Goal: Task Accomplishment & Management: Manage account settings

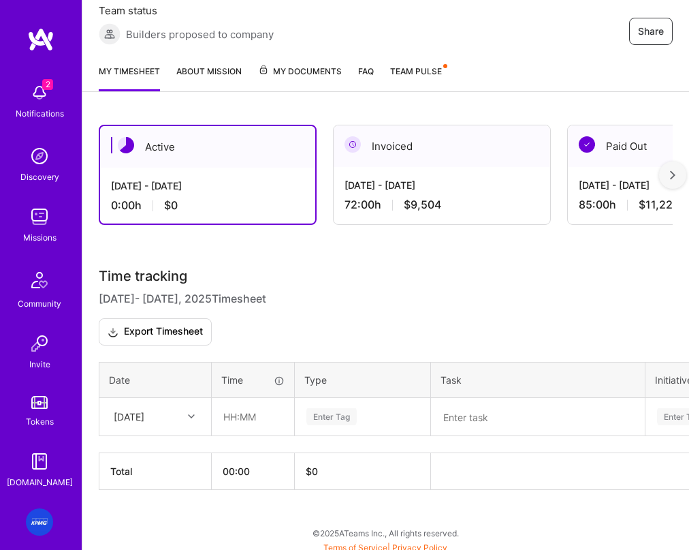
scroll to position [208, 0]
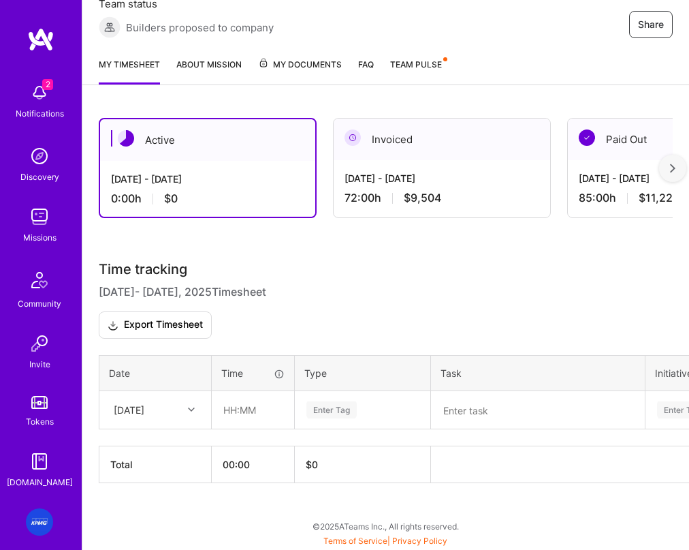
drag, startPoint x: 168, startPoint y: 405, endPoint x: 165, endPoint y: 411, distance: 7.6
click at [168, 405] on div "[DATE]" at bounding box center [145, 410] width 76 height 22
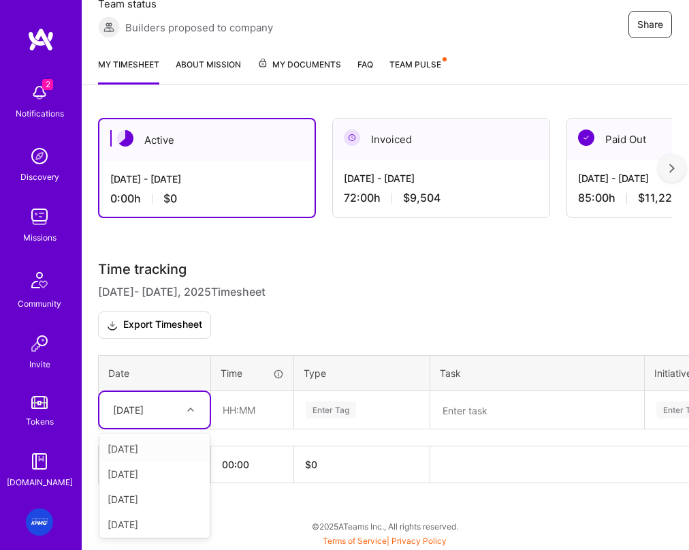
click at [146, 448] on div "[DATE]" at bounding box center [154, 448] width 110 height 25
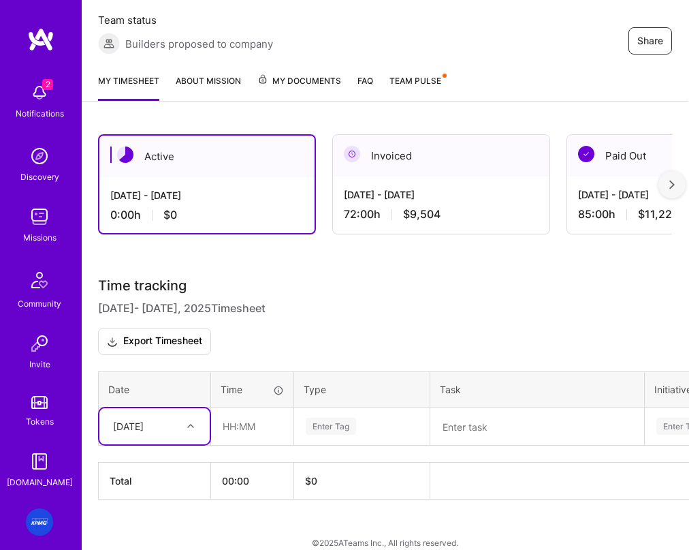
scroll to position [208, 1]
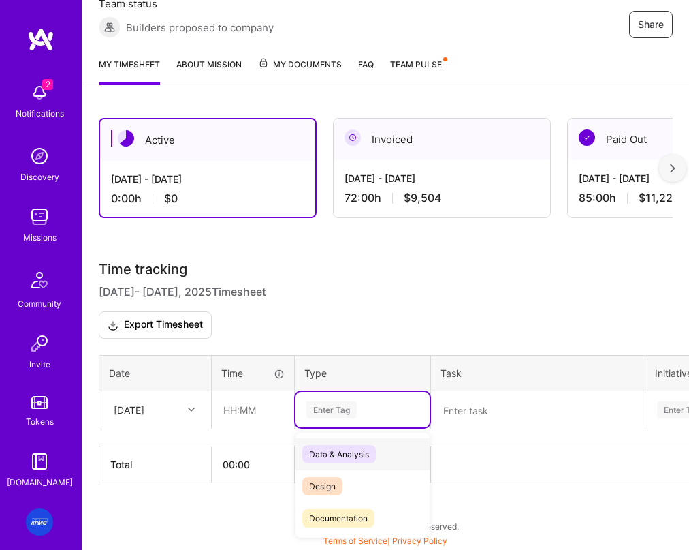
click at [383, 405] on div "Enter Tag" at bounding box center [362, 409] width 115 height 17
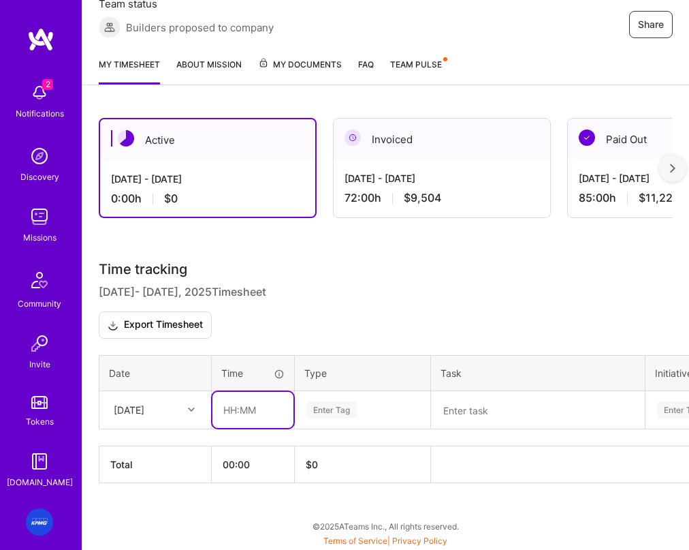
click at [236, 418] on input "text" at bounding box center [253, 410] width 81 height 36
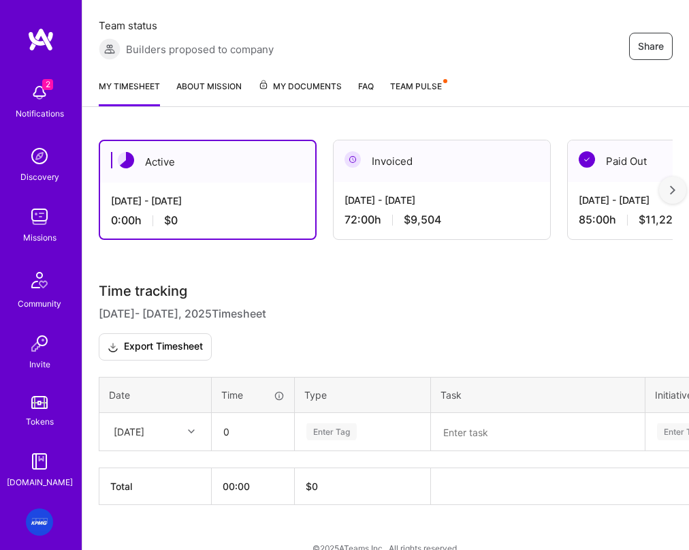
scroll to position [208, 0]
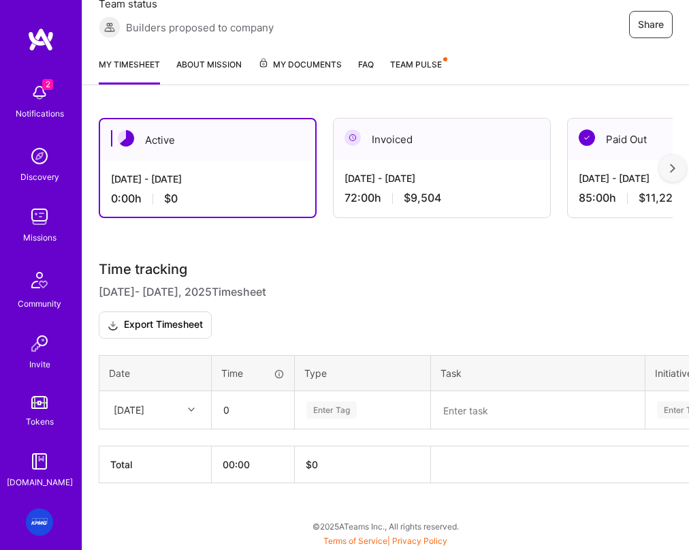
click at [175, 431] on div "Time tracking [DATE] - [DATE] Timesheet Export Timesheet Date Time Type Task In…" at bounding box center [386, 372] width 574 height 222
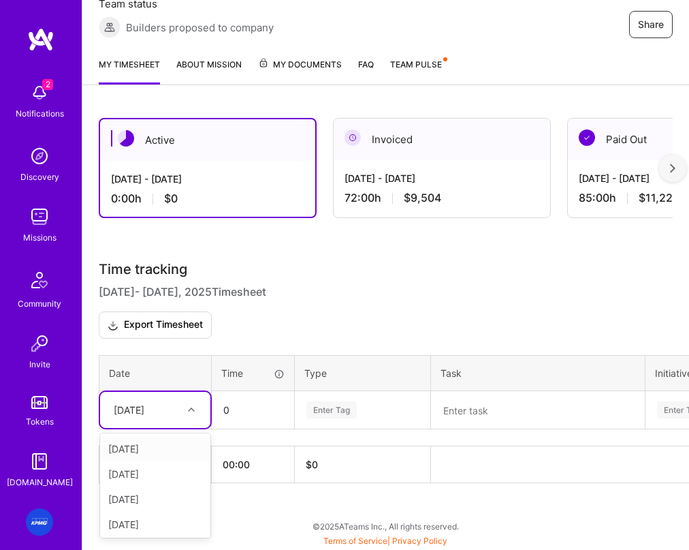
click at [289, 314] on h3 "Time tracking [DATE] - [DATE] Timesheet Export Timesheet" at bounding box center [386, 300] width 574 height 78
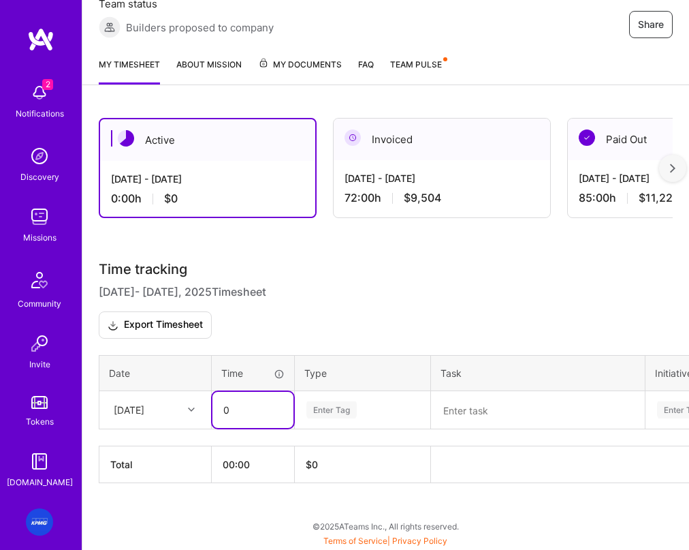
click at [240, 413] on input "0" at bounding box center [253, 410] width 81 height 36
drag, startPoint x: 232, startPoint y: 414, endPoint x: 172, endPoint y: 411, distance: 60.0
click at [172, 411] on tr "Wed, Oct 1 0 Enter Tag Enter Tag" at bounding box center [520, 409] width 843 height 38
type input "00:30"
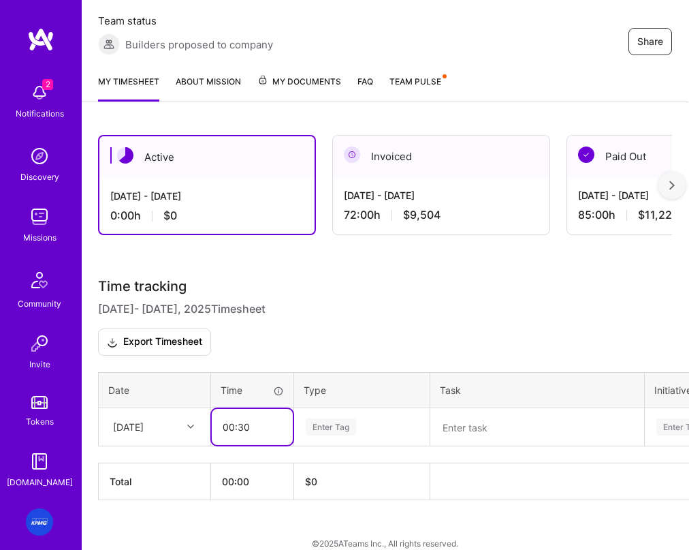
scroll to position [208, 1]
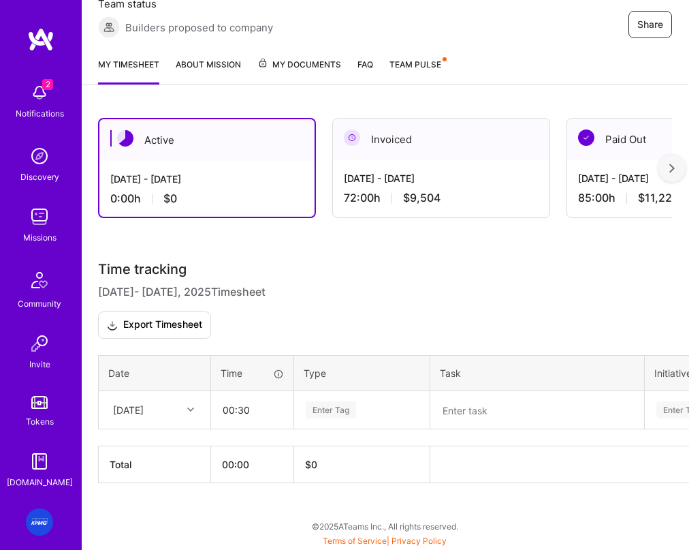
click at [371, 410] on div "Enter Tag" at bounding box center [362, 409] width 115 height 17
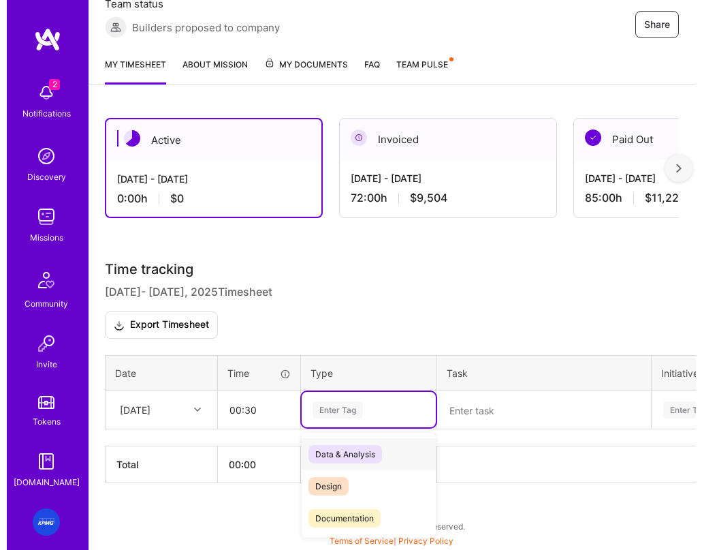
scroll to position [208, 0]
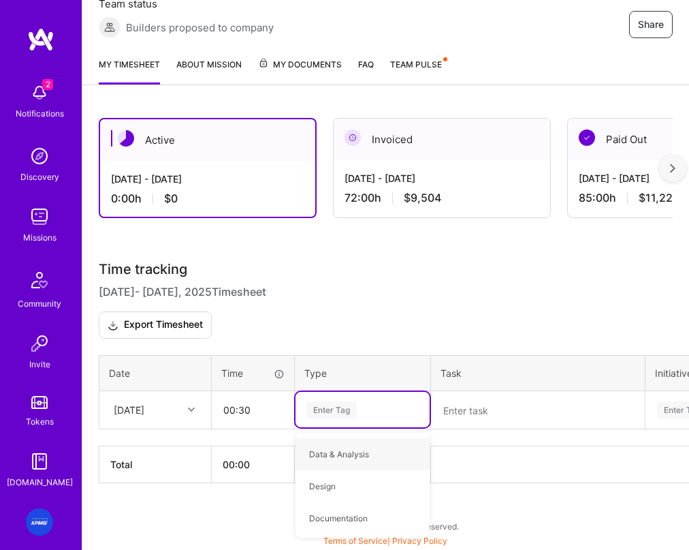
click at [478, 411] on textarea at bounding box center [538, 409] width 211 height 35
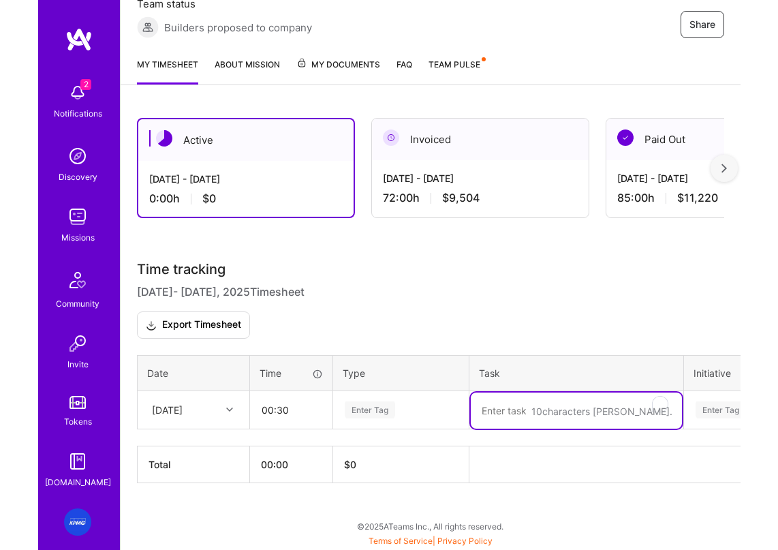
scroll to position [139, 0]
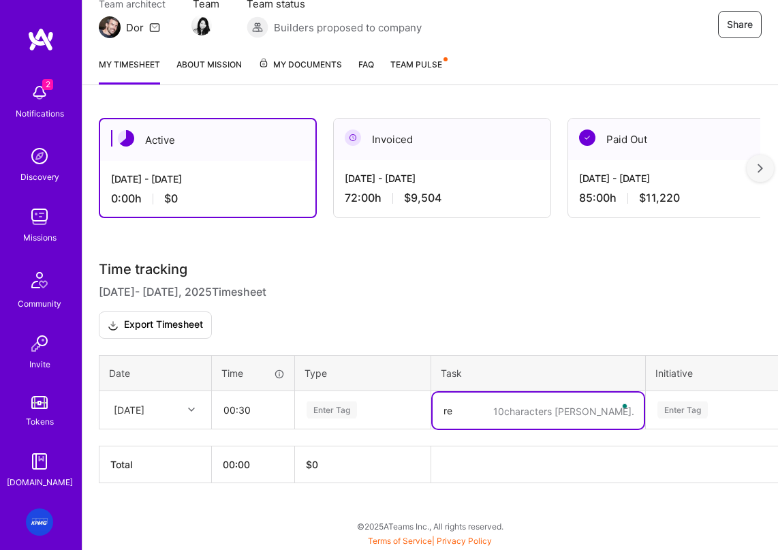
type textarea "r"
type textarea "edits., documentation for"
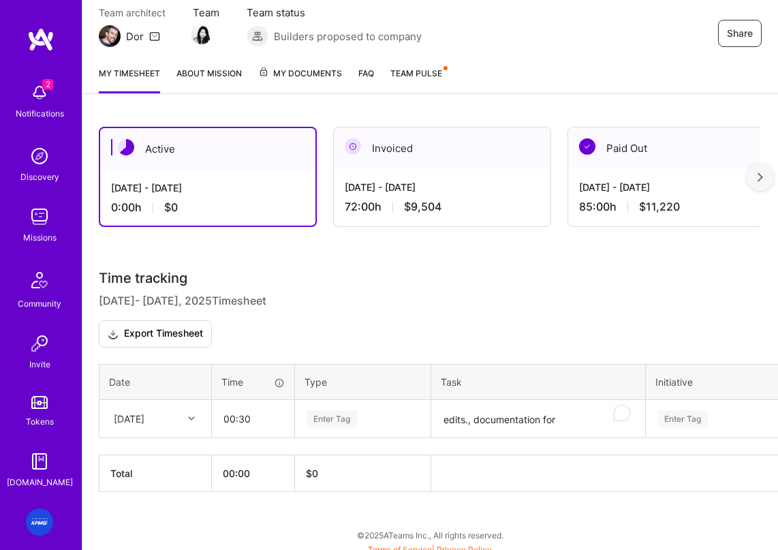
click at [431, 189] on div "[DATE] - [DATE]" at bounding box center [442, 187] width 195 height 14
click at [431, 191] on div "Sep 16 - Sep 30, 2025 72:00 h $9,504" at bounding box center [442, 197] width 217 height 56
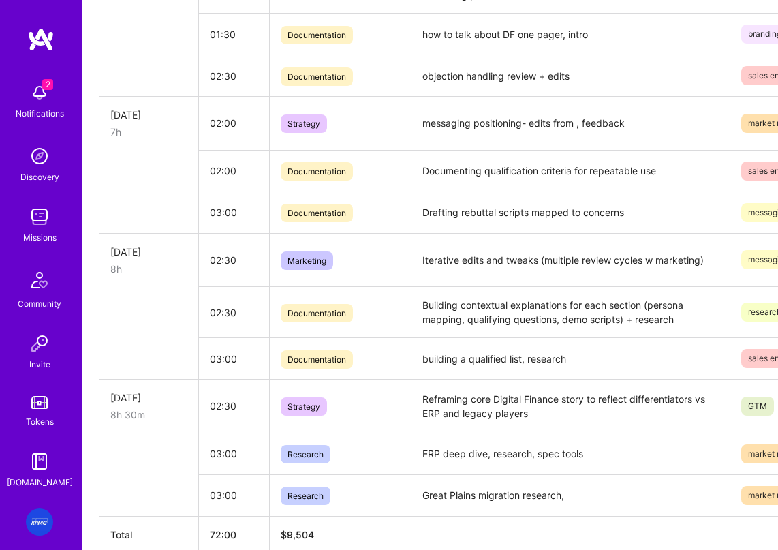
scroll to position [1852, 0]
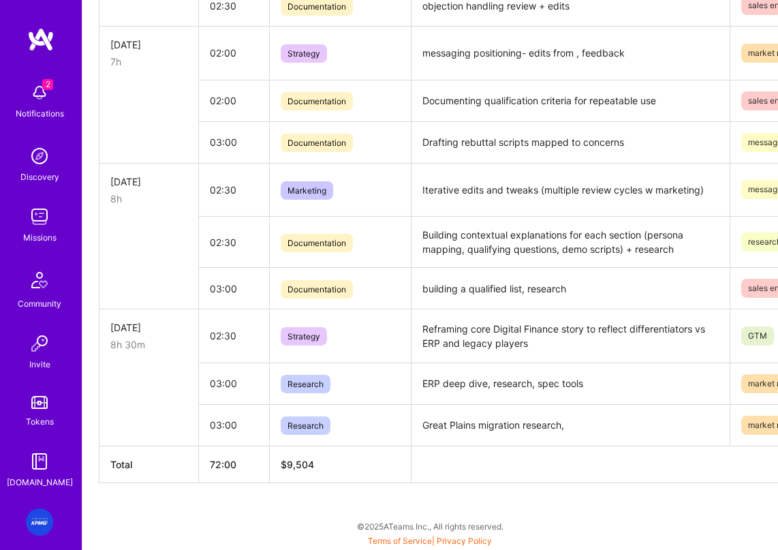
drag, startPoint x: 527, startPoint y: 245, endPoint x: 567, endPoint y: 321, distance: 86.2
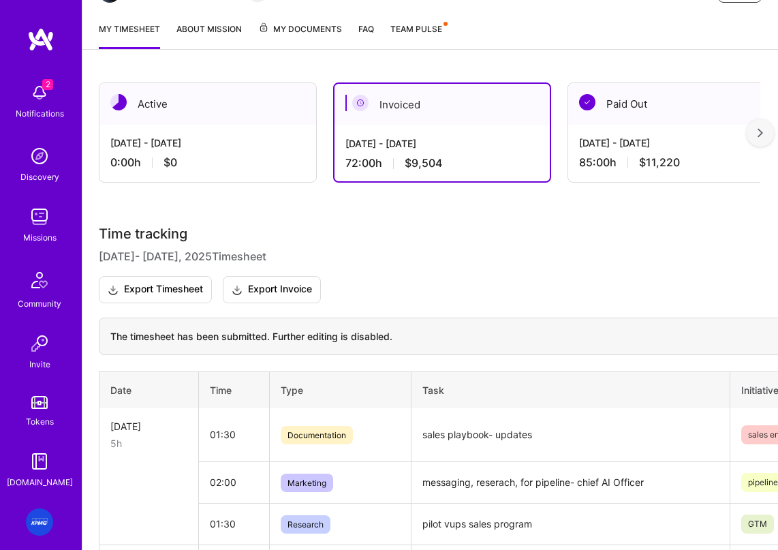
scroll to position [0, 0]
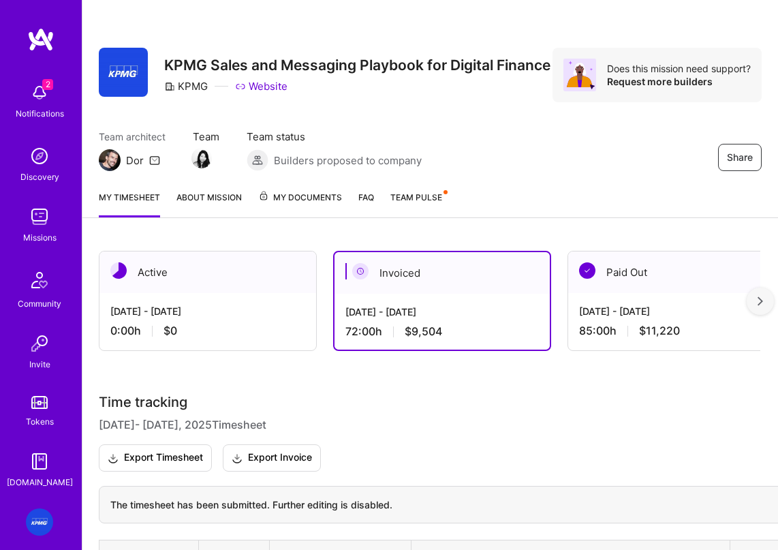
click at [195, 302] on div "Oct 1 - Oct 15, 2025 0:00 h $0" at bounding box center [207, 321] width 217 height 56
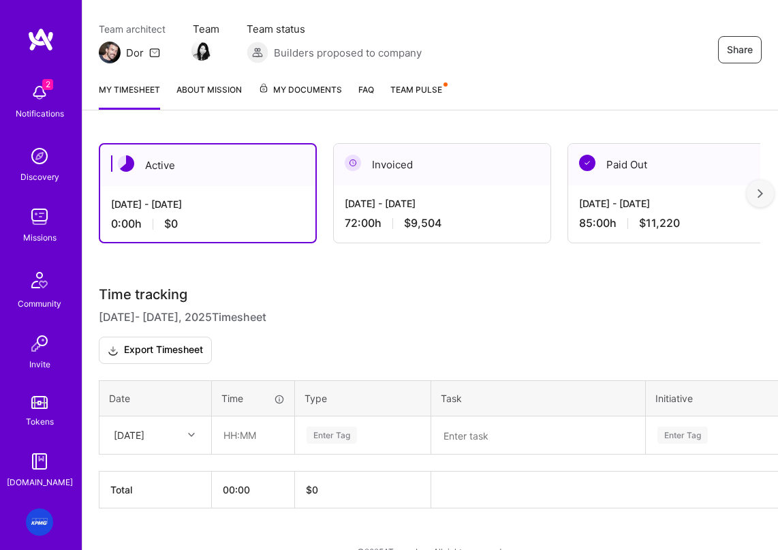
scroll to position [139, 0]
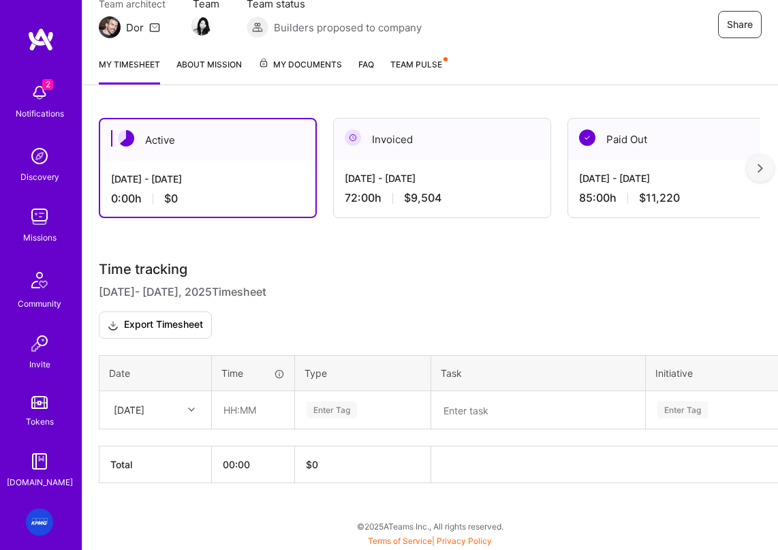
drag, startPoint x: 503, startPoint y: 405, endPoint x: 187, endPoint y: 416, distance: 316.3
click at [503, 405] on textarea at bounding box center [538, 409] width 211 height 35
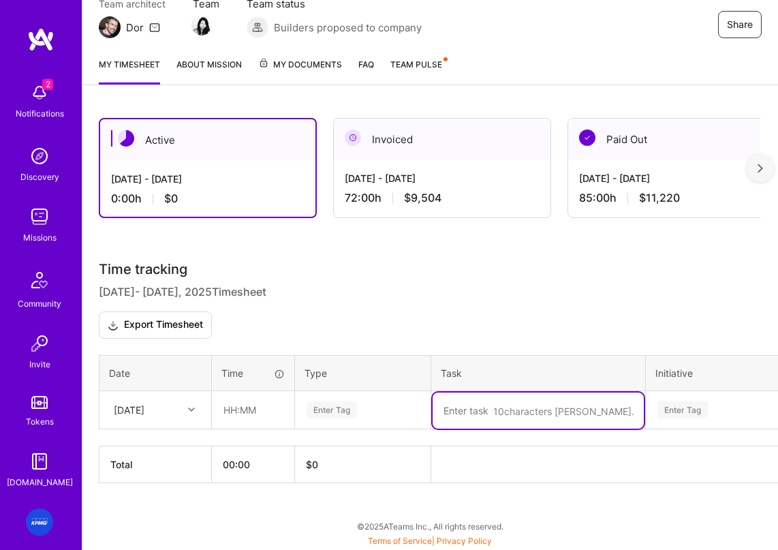
click at [144, 414] on div "[DATE]" at bounding box center [129, 410] width 31 height 14
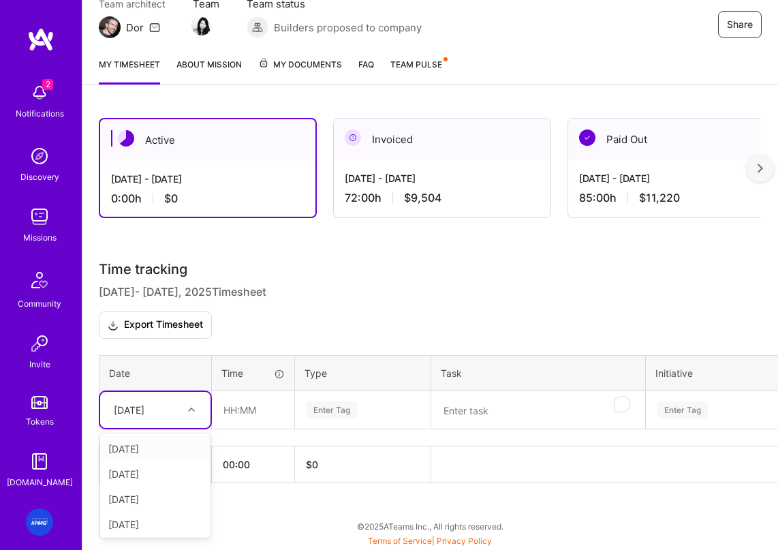
click at [149, 449] on div "[DATE]" at bounding box center [155, 448] width 110 height 25
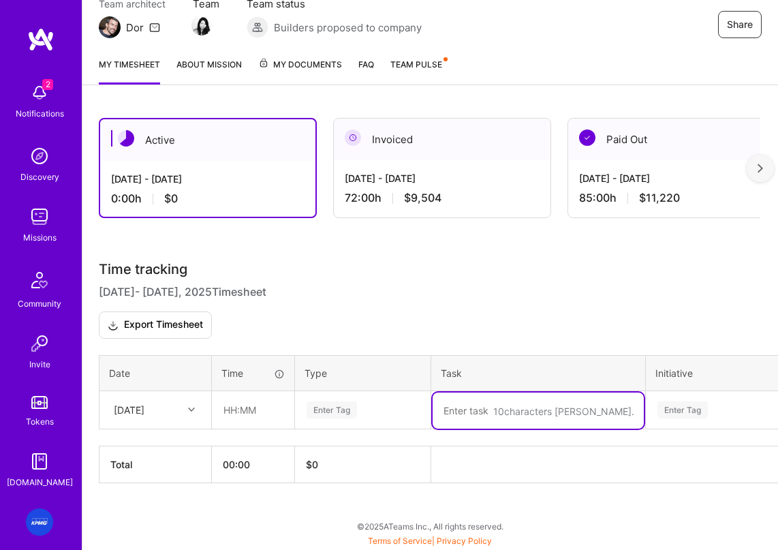
click at [484, 407] on textarea "To enrich screen reader interactions, please activate Accessibility in Grammarl…" at bounding box center [538, 410] width 211 height 36
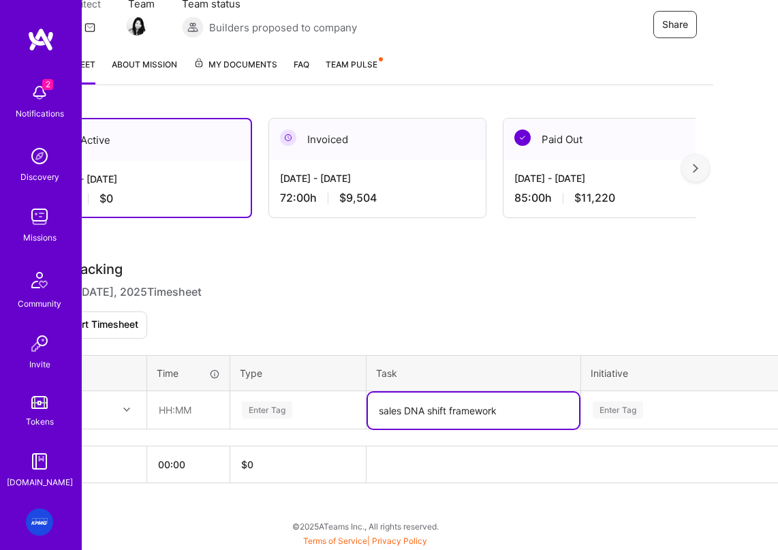
drag, startPoint x: 502, startPoint y: 408, endPoint x: 341, endPoint y: 417, distance: 161.7
click at [341, 417] on tr "Wed, Oct 1 Enter Tag sales DNA shift framework Enter Tag" at bounding box center [456, 409] width 843 height 38
paste textarea "Built Sales DNA Shift framework outlining transition from consulting-led to pro…"
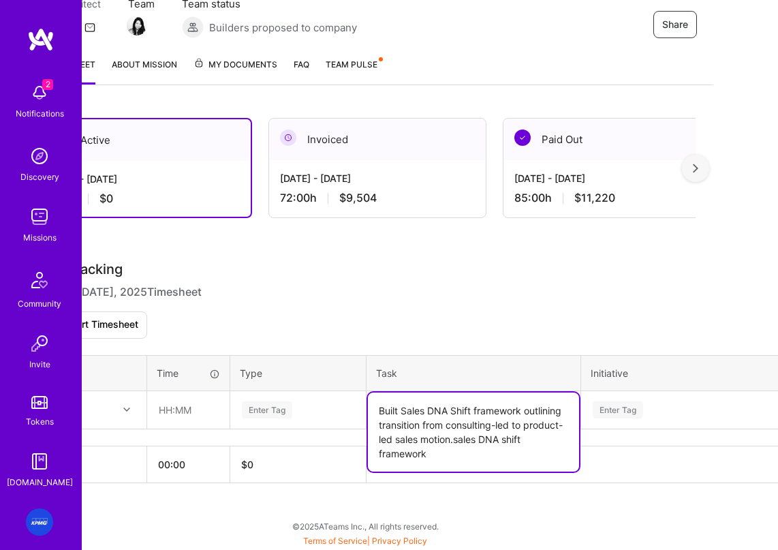
scroll to position [139, 61]
drag, startPoint x: 402, startPoint y: 410, endPoint x: 368, endPoint y: 410, distance: 34.1
click at [368, 410] on textarea "Built Sales DNA Shift framework outlining transition from consulting-led to pro…" at bounding box center [473, 431] width 211 height 79
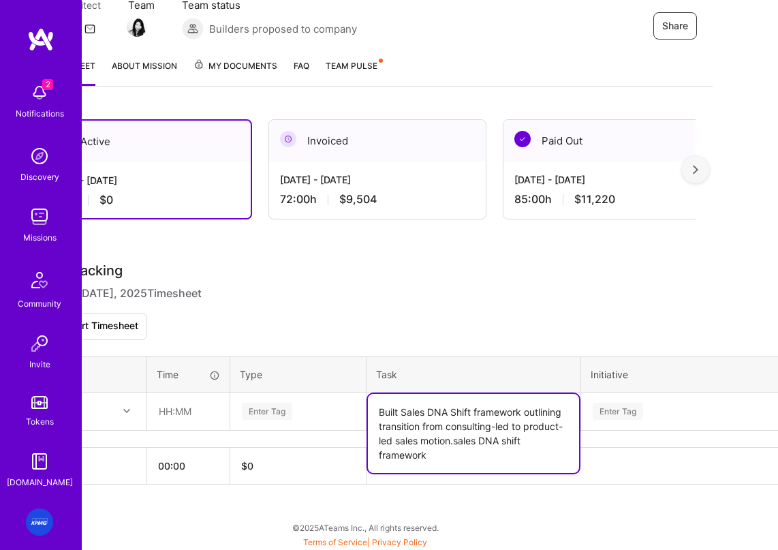
scroll to position [138, 65]
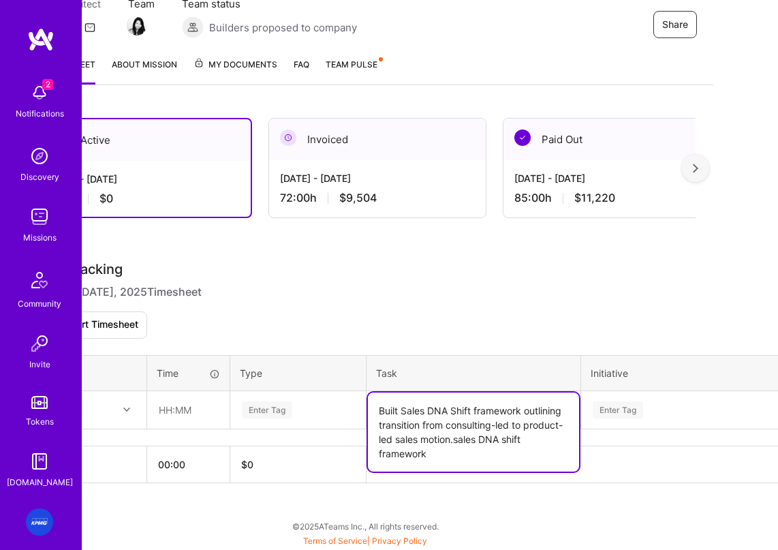
drag, startPoint x: 401, startPoint y: 418, endPoint x: 384, endPoint y: 415, distance: 17.2
click at [368, 416] on textarea "Built Sales DNA Shift framework outlining transition from consulting-led to pro…" at bounding box center [473, 431] width 211 height 79
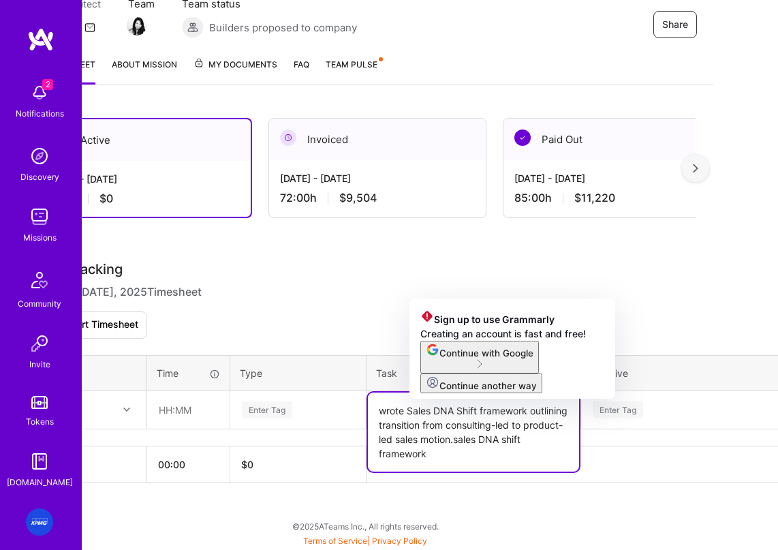
click at [430, 460] on textarea "wrote Sales DNA Shift framework outlining transition from consulting-led to pro…" at bounding box center [473, 431] width 211 height 79
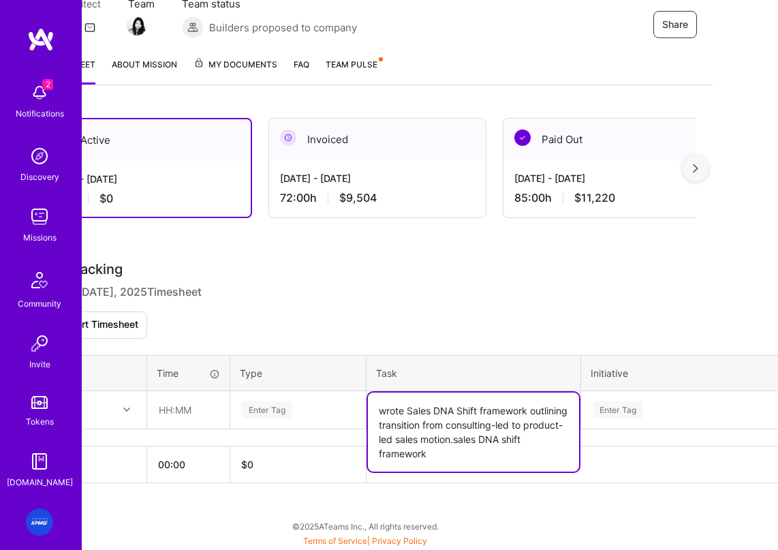
type textarea "wrote Sales DNA Shift framework outlining transition from consulting-led to pro…"
click at [187, 413] on input "text" at bounding box center [188, 410] width 81 height 36
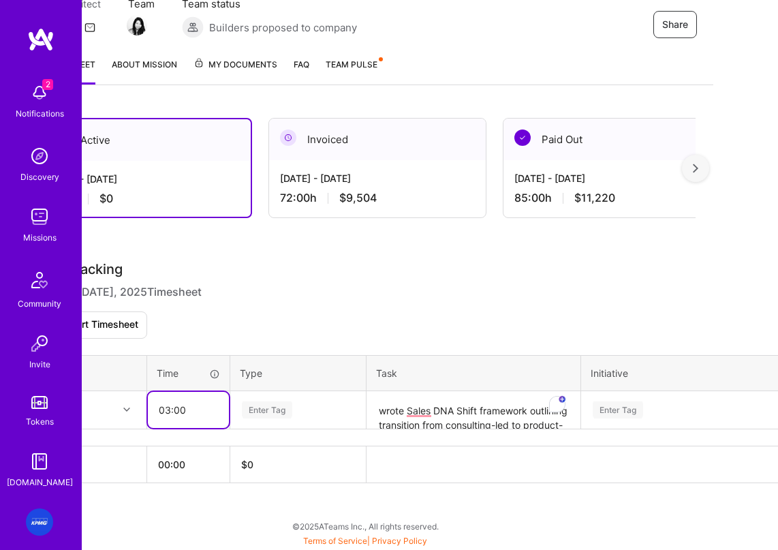
type input "03:00"
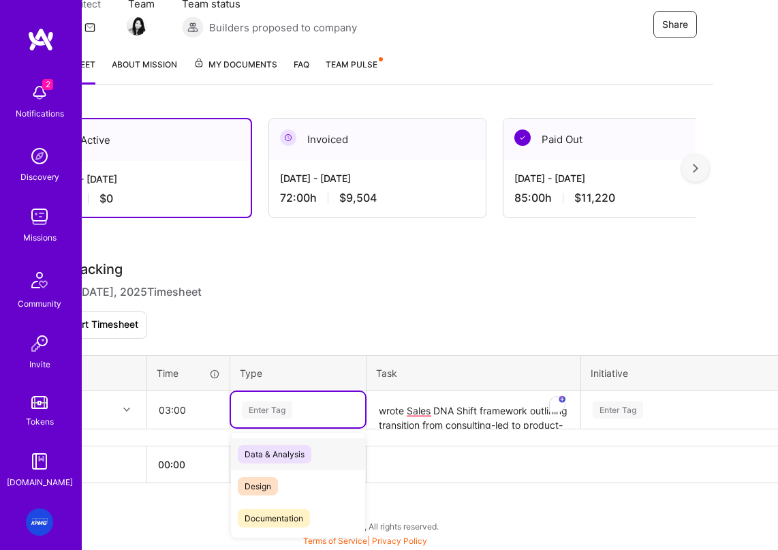
scroll to position [139, 0]
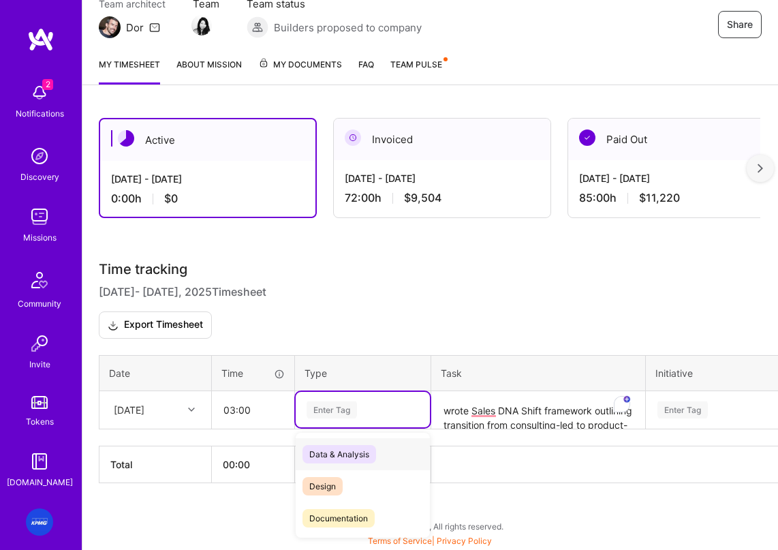
click at [300, 409] on div "Enter Tag" at bounding box center [363, 409] width 134 height 35
type input "d"
click at [332, 513] on span "Documentation" at bounding box center [338, 518] width 72 height 18
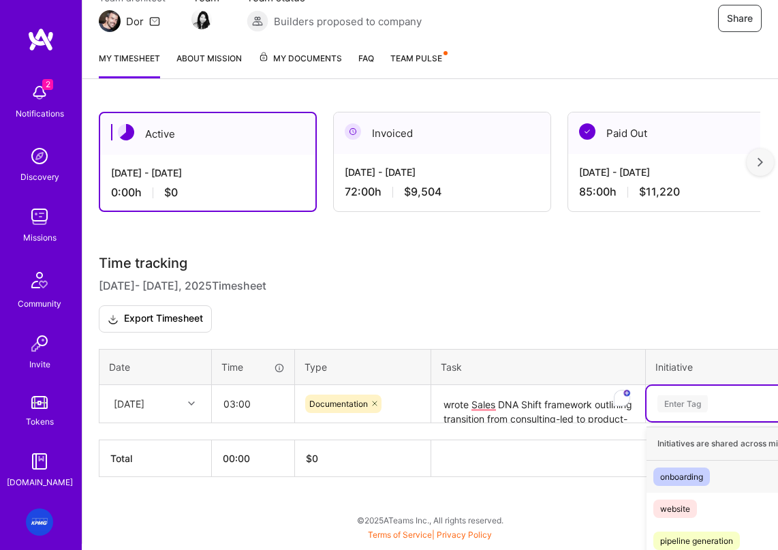
scroll to position [301, 0]
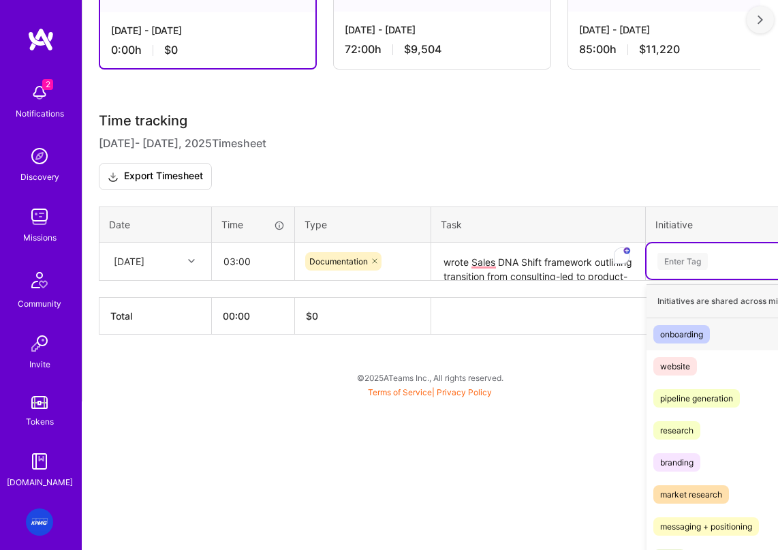
click at [681, 279] on div "option onboarding focused, 1 of 9. 9 results available. Use Up and Down to choo…" at bounding box center [770, 260] width 249 height 35
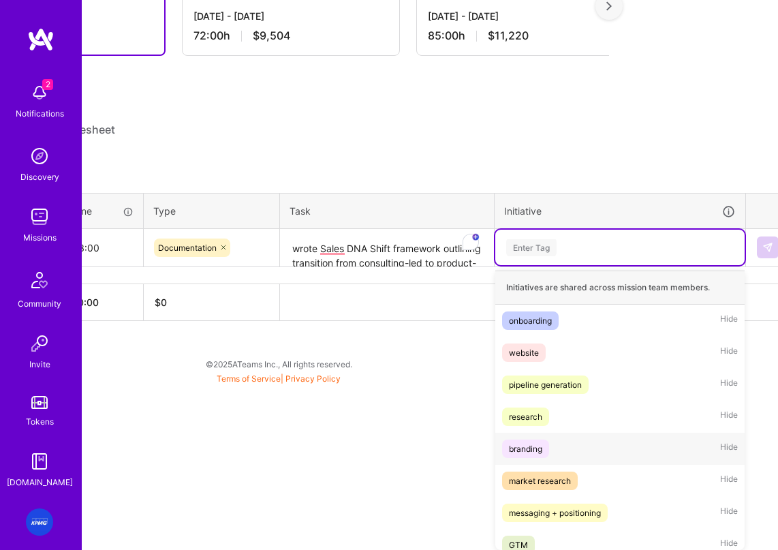
scroll to position [43, 0]
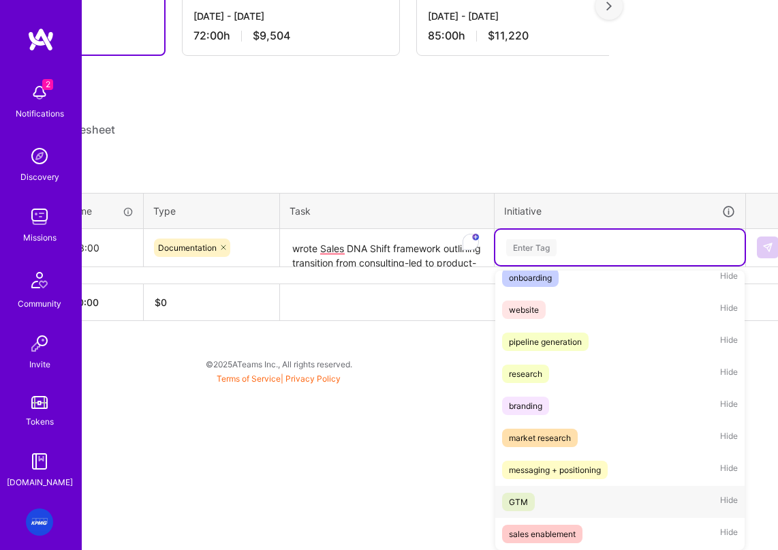
click at [519, 500] on div "GTM" at bounding box center [518, 502] width 19 height 14
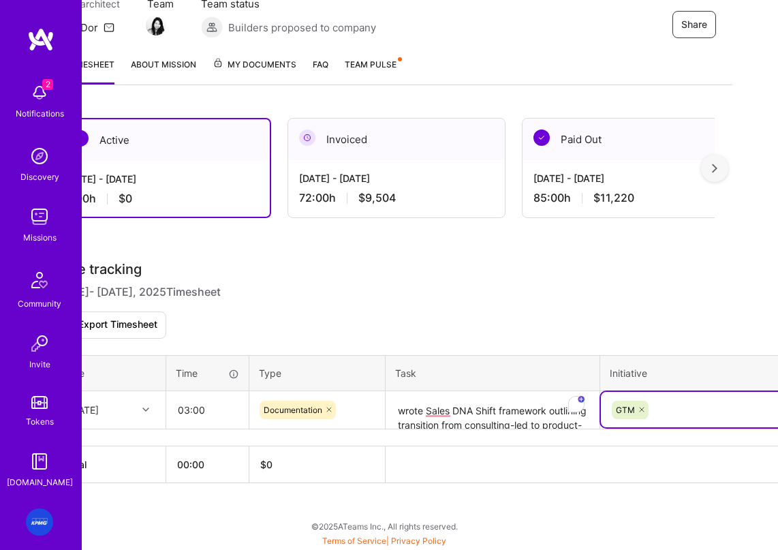
scroll to position [139, 0]
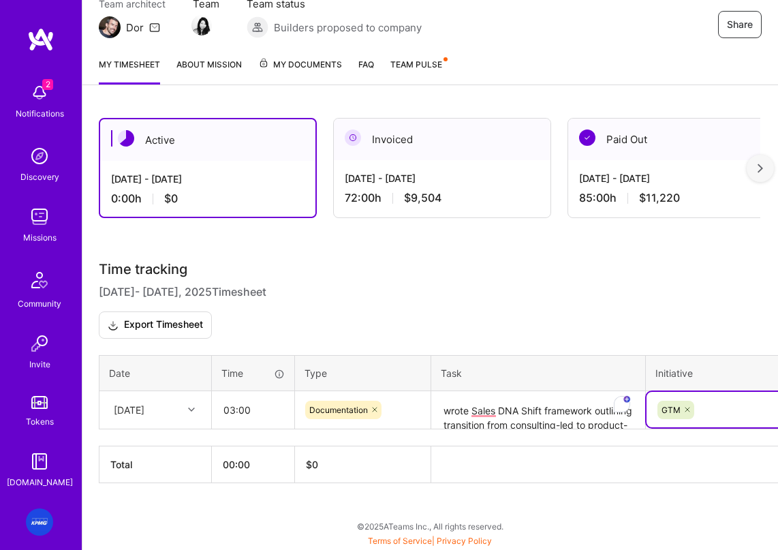
drag, startPoint x: 320, startPoint y: 316, endPoint x: 275, endPoint y: 305, distance: 46.4
click at [307, 311] on h3 "Time tracking [DATE] - [DATE] Timesheet Export Timesheet" at bounding box center [430, 300] width 663 height 78
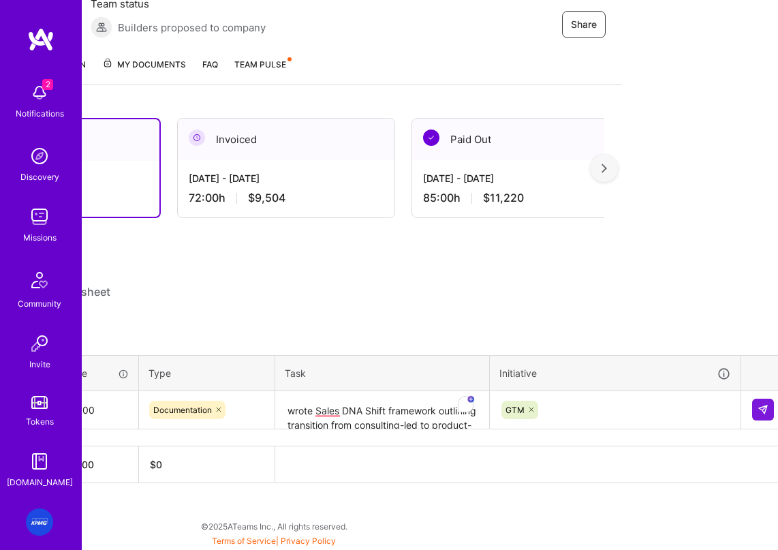
scroll to position [139, 165]
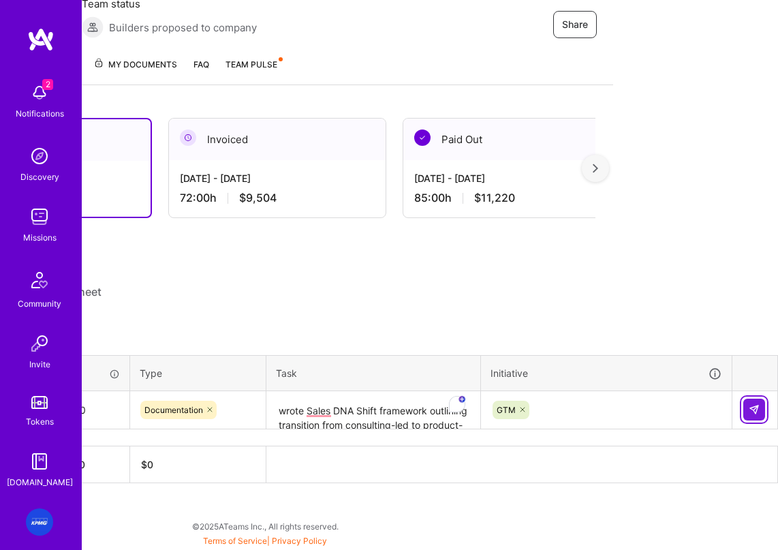
click at [689, 411] on img at bounding box center [754, 409] width 11 height 11
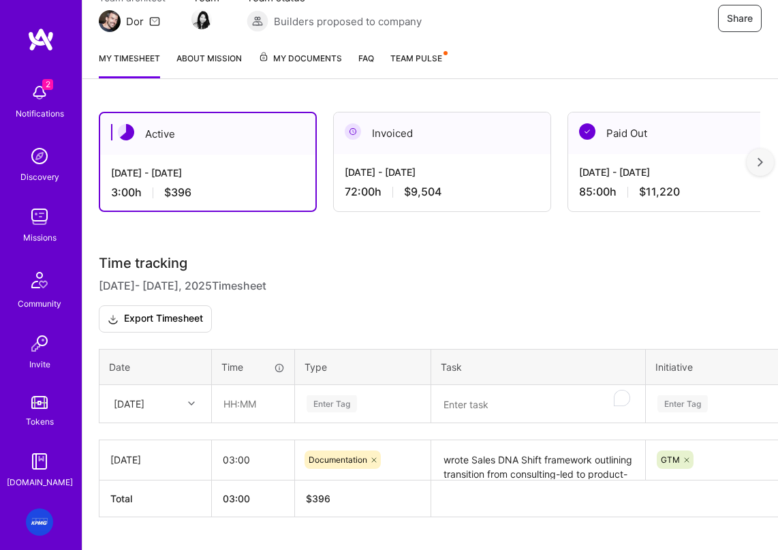
scroll to position [179, 0]
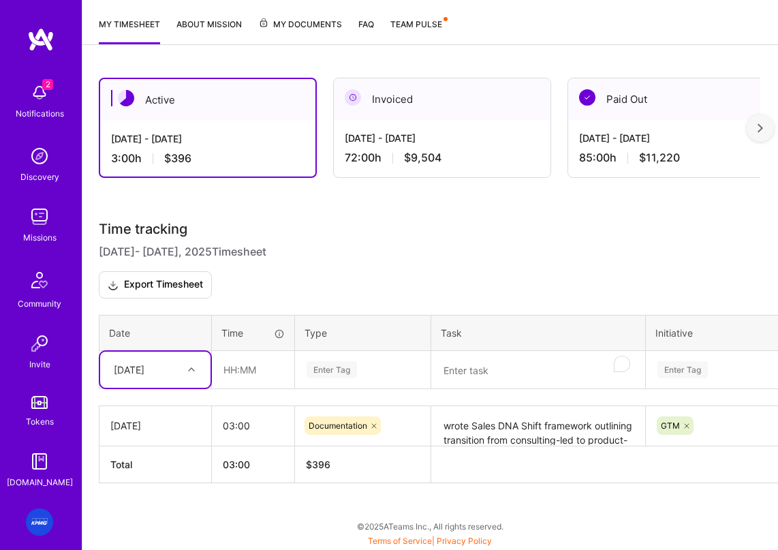
click at [456, 371] on textarea "To enrich screen reader interactions, please activate Accessibility in Grammarl…" at bounding box center [538, 370] width 211 height 36
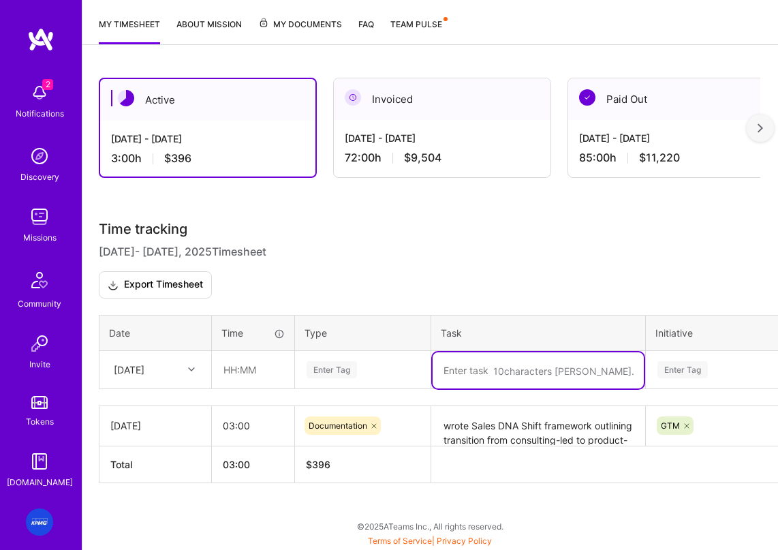
click at [458, 371] on textarea "To enrich screen reader interactions, please activate Accessibility in Grammarl…" at bounding box center [538, 370] width 211 height 36
paste textarea "Created High-Impact Customer Profile criteria to prioritize target segments wit…"
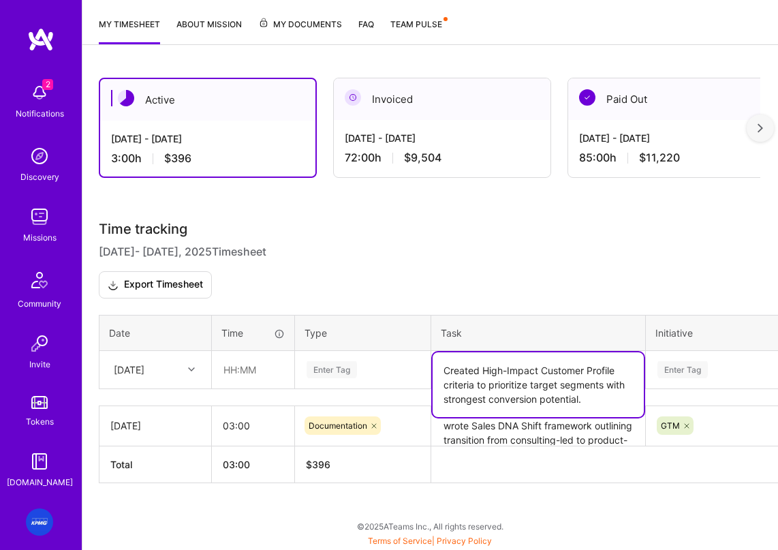
click at [498, 384] on textarea "Created High-Impact Customer Profile criteria to prioritize target segments wit…" at bounding box center [538, 384] width 211 height 65
drag, startPoint x: 484, startPoint y: 372, endPoint x: 423, endPoint y: 371, distance: 61.3
click at [423, 371] on tr "Wed, Oct 1 Enter Tag Created High-Impact Customer Profile criteria to prioritiz…" at bounding box center [520, 369] width 843 height 38
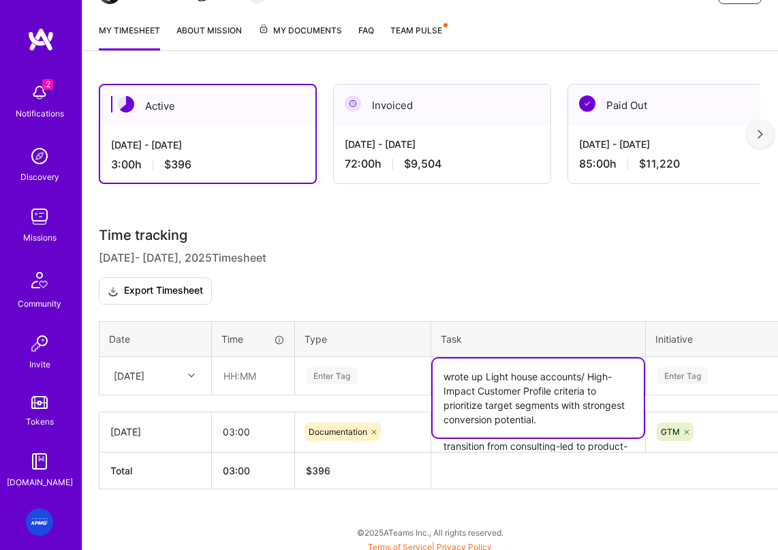
click at [566, 431] on textarea "wrote up Light house accounts/ High-Impact Customer Profile criteria to priorit…" at bounding box center [538, 397] width 211 height 79
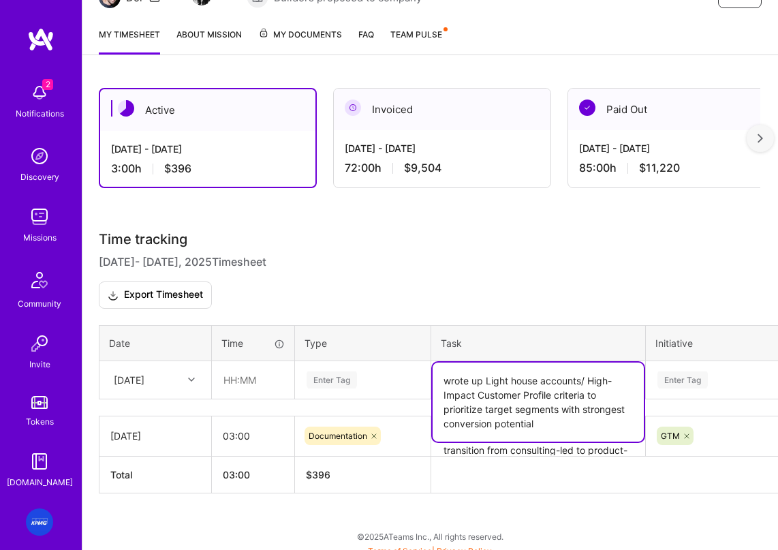
type textarea "wrote up Light house accounts/ High-Impact Customer Profile criteria to priorit…"
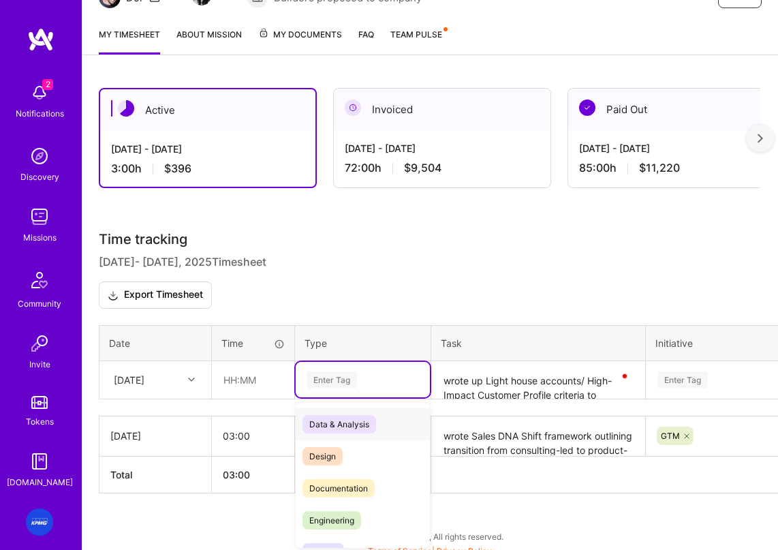
scroll to position [179, 0]
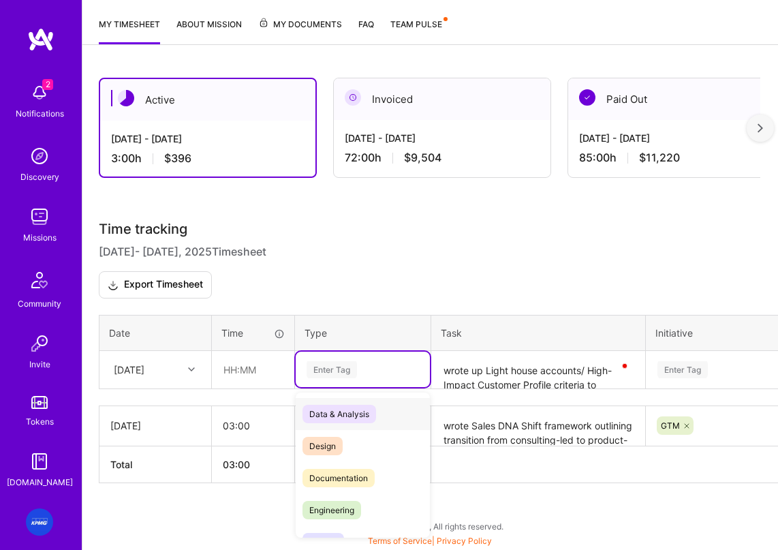
click at [350, 388] on td "option Documentation, selected. option Data & Analysis focused, 0 of 2. 17 resu…" at bounding box center [363, 369] width 136 height 38
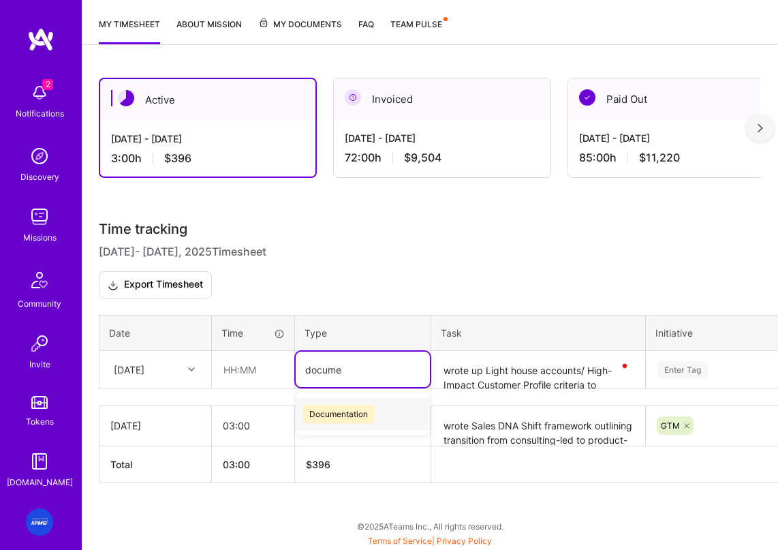
type input "documen"
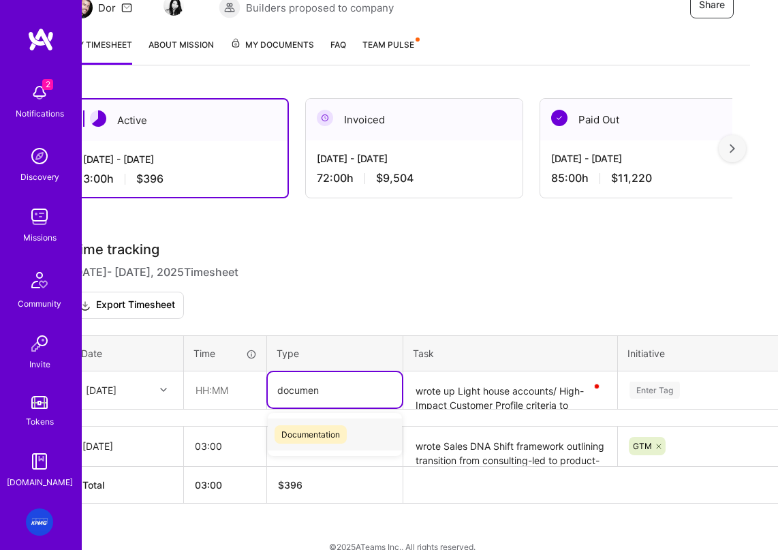
scroll to position [151, 28]
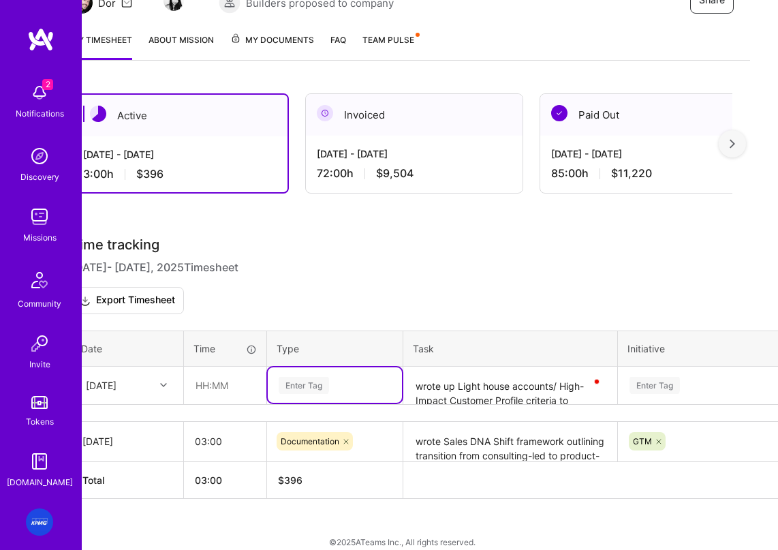
click at [340, 394] on div "Enter Tag" at bounding box center [334, 385] width 115 height 17
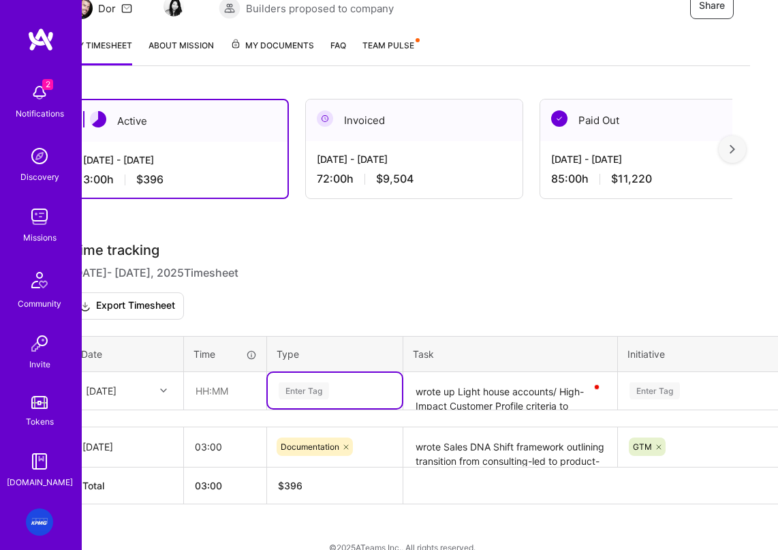
scroll to position [179, 0]
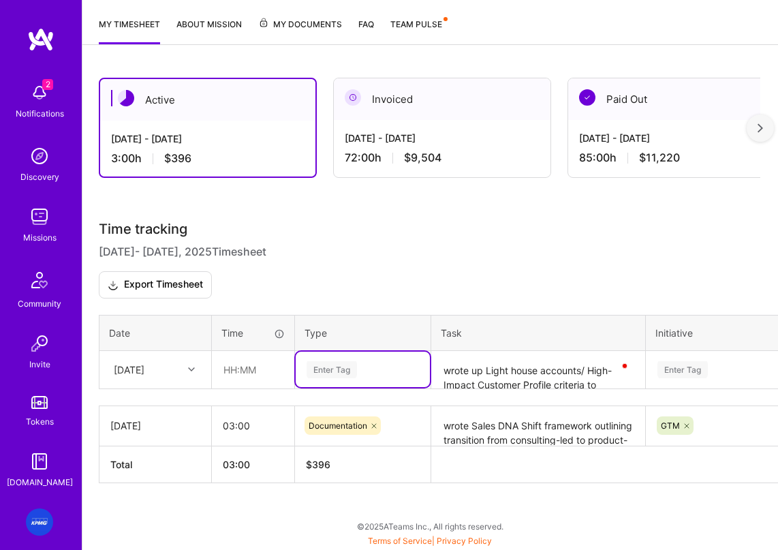
click at [338, 387] on div "option Documentation, selected. Select is focused ,type to refine list, press D…" at bounding box center [363, 369] width 134 height 35
type input "documentation"
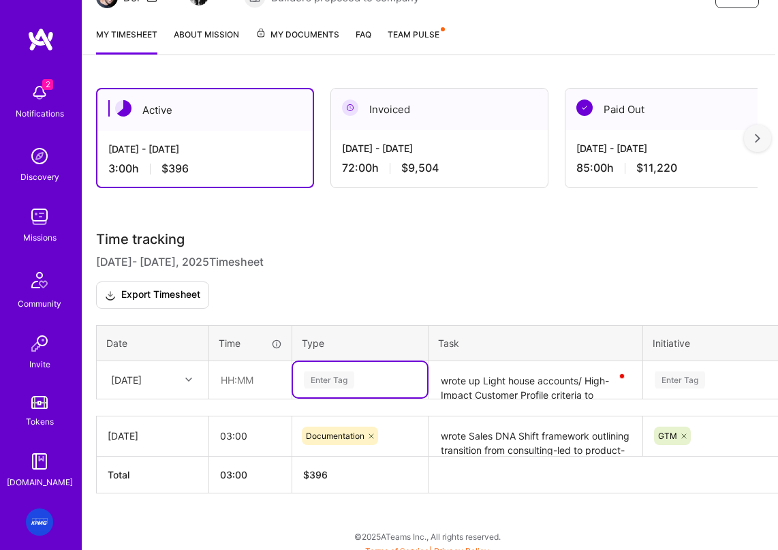
click at [379, 388] on div "Enter Tag" at bounding box center [359, 379] width 115 height 17
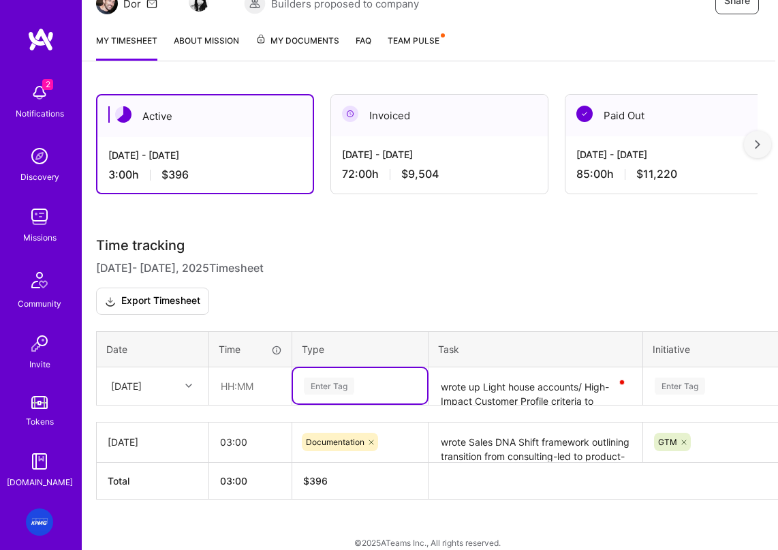
scroll to position [156, 3]
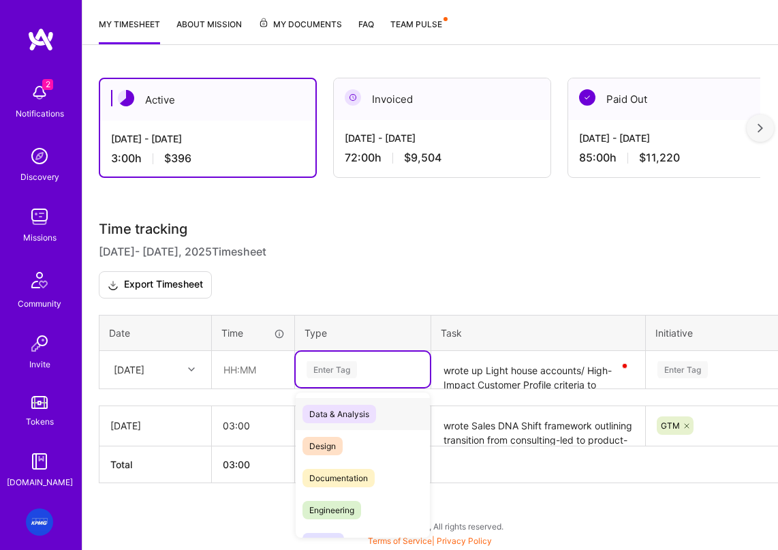
click at [367, 387] on div "option Documentation, selected. option Data & Analysis focused, 0 of 2. 17 resu…" at bounding box center [363, 369] width 134 height 35
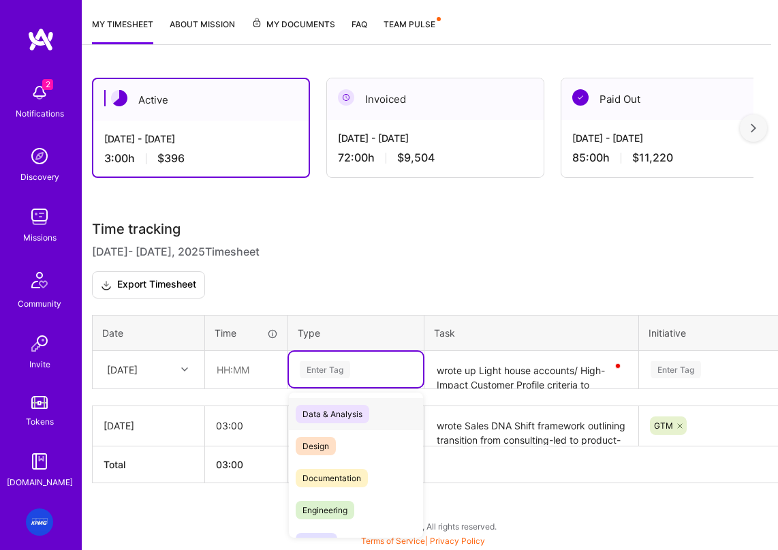
scroll to position [176, 7]
click at [336, 476] on span "Documentation" at bounding box center [332, 478] width 72 height 18
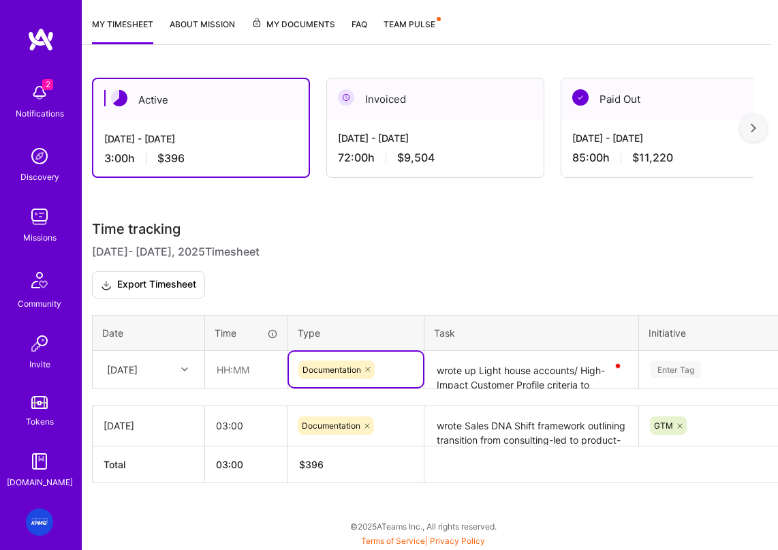
click at [450, 373] on textarea "wrote up Light house accounts/ High-Impact Customer Profile criteria to priorit…" at bounding box center [531, 370] width 211 height 36
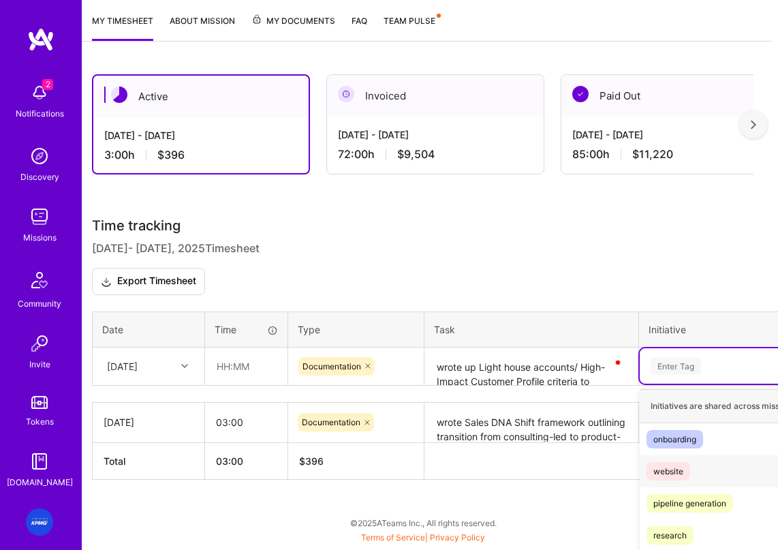
click at [689, 370] on div "option GTM, selected. option website focused, 2 of 9. 9 results available. Use …" at bounding box center [764, 365] width 249 height 35
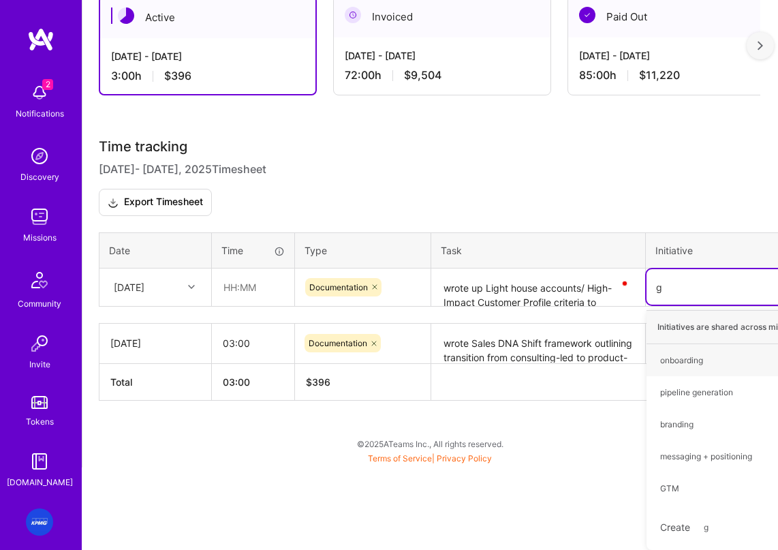
type input "gt"
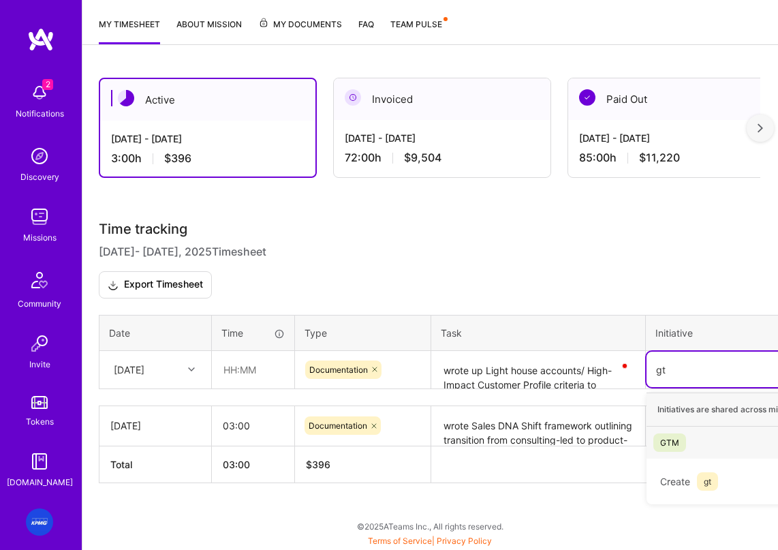
click at [672, 444] on div "GTM" at bounding box center [669, 442] width 19 height 14
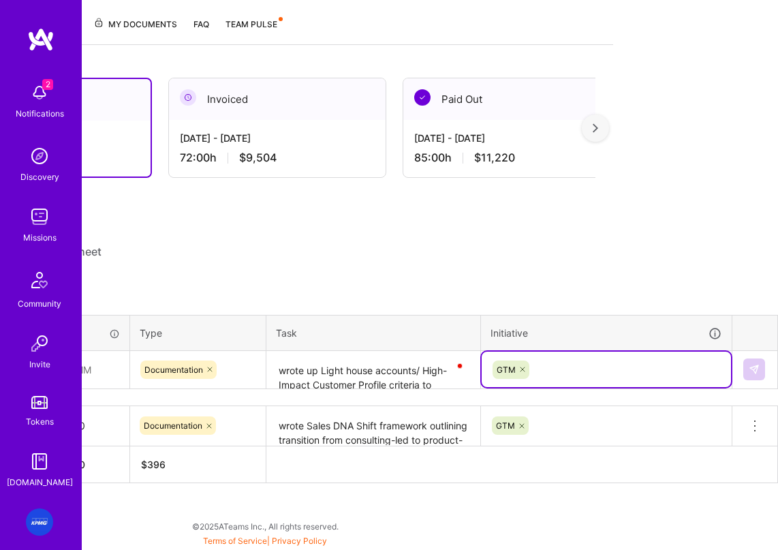
scroll to position [179, 97]
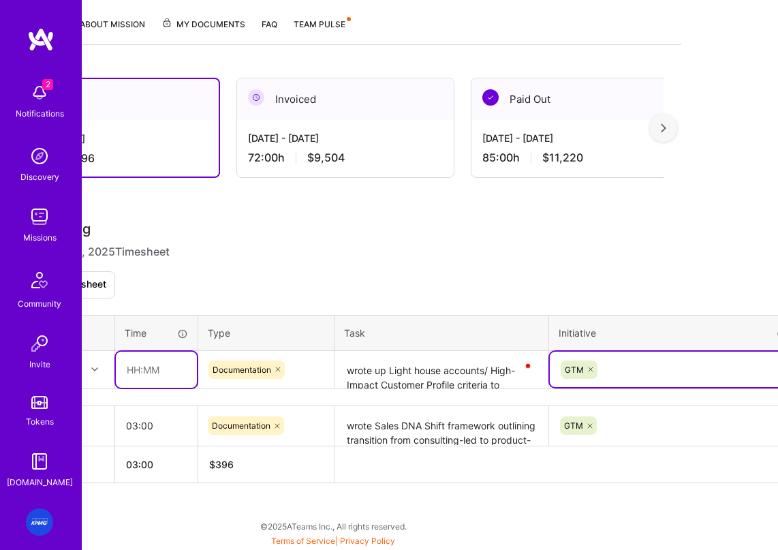
click at [164, 373] on input "text" at bounding box center [156, 370] width 81 height 36
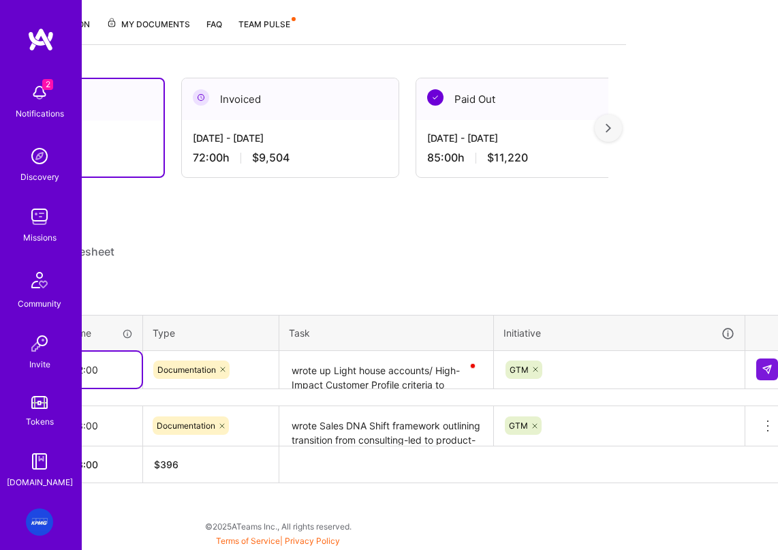
type input "02:00"
click at [345, 372] on textarea "wrote up Light house accounts/ High-Impact Customer Profile criteria to priorit…" at bounding box center [386, 370] width 211 height 36
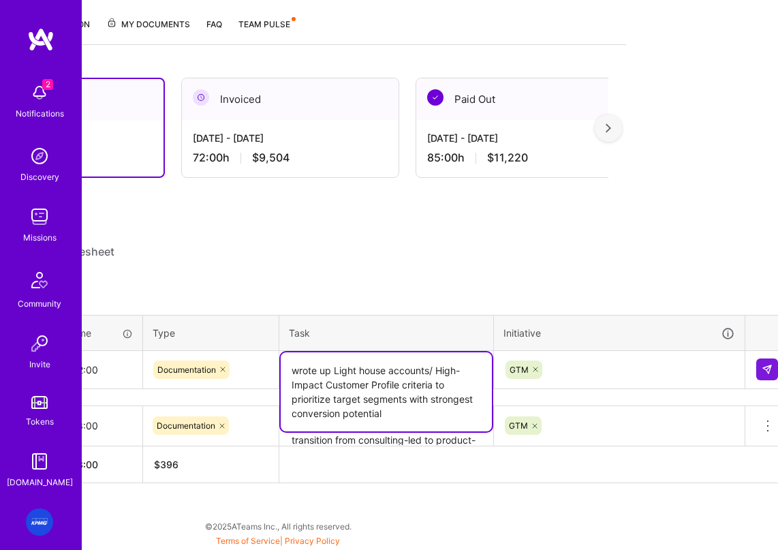
scroll to position [179, 165]
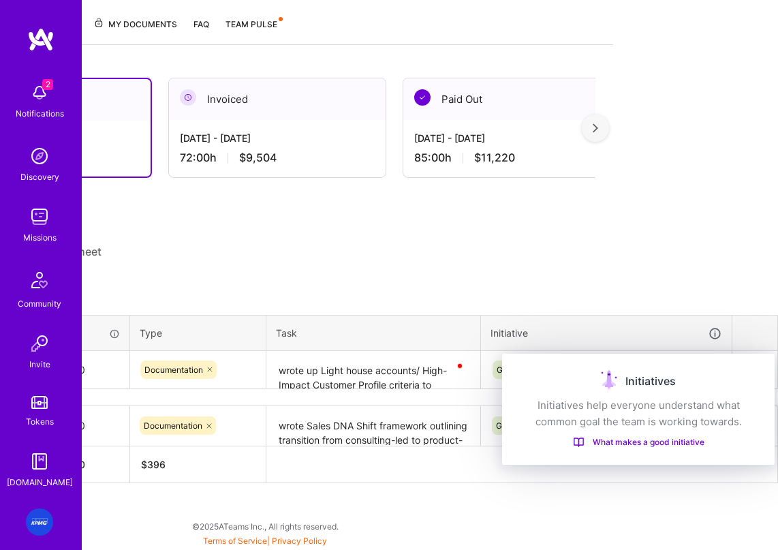
click at [689, 362] on div "Initiatives Initiatives help everyone understand what common goal the team is w…" at bounding box center [638, 409] width 272 height 111
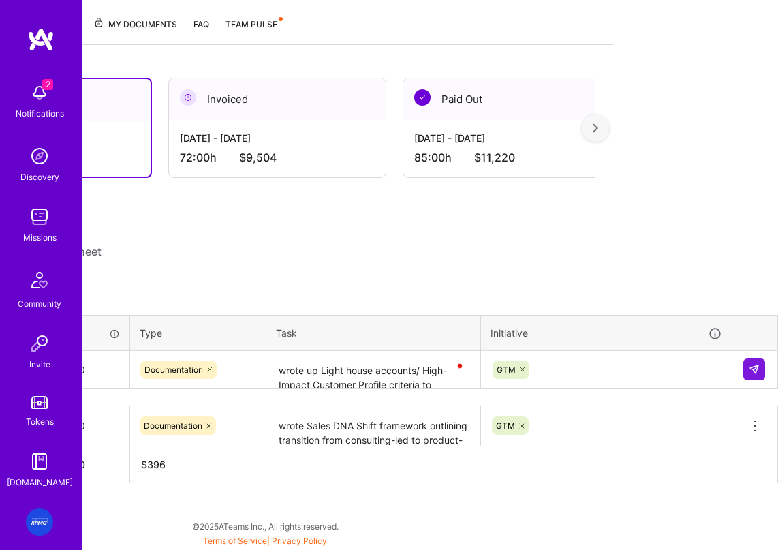
click at [576, 300] on div "Time tracking Oct 1 - Oct 15 , 2025 Timesheet Export Timesheet Date Time Type T…" at bounding box center [265, 352] width 663 height 262
click at [689, 368] on img at bounding box center [754, 369] width 11 height 11
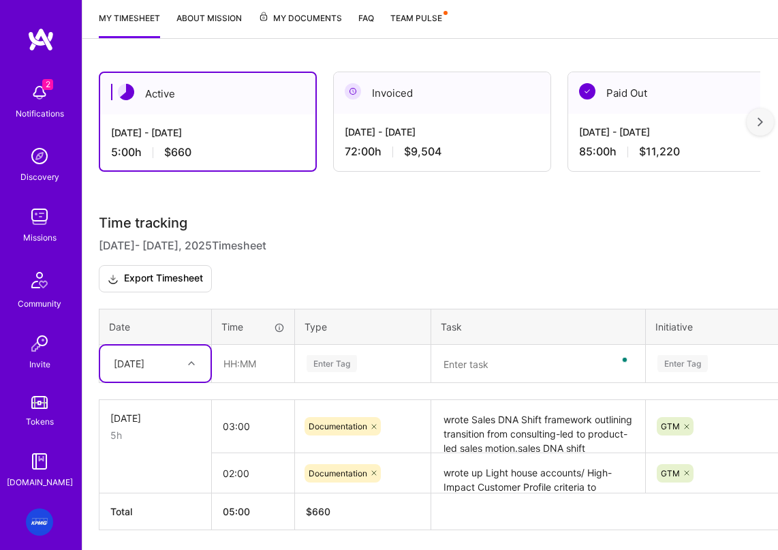
scroll to position [232, 0]
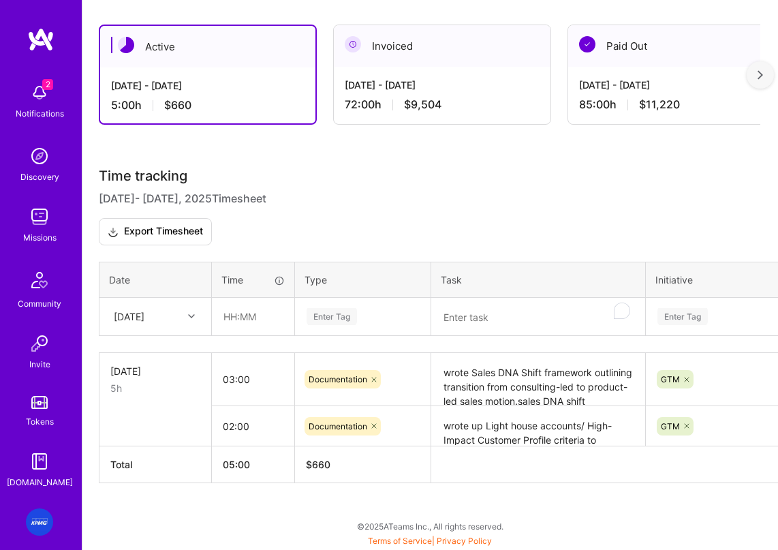
click at [466, 322] on textarea "To enrich screen reader interactions, please activate Accessibility in Grammarl…" at bounding box center [538, 317] width 211 height 36
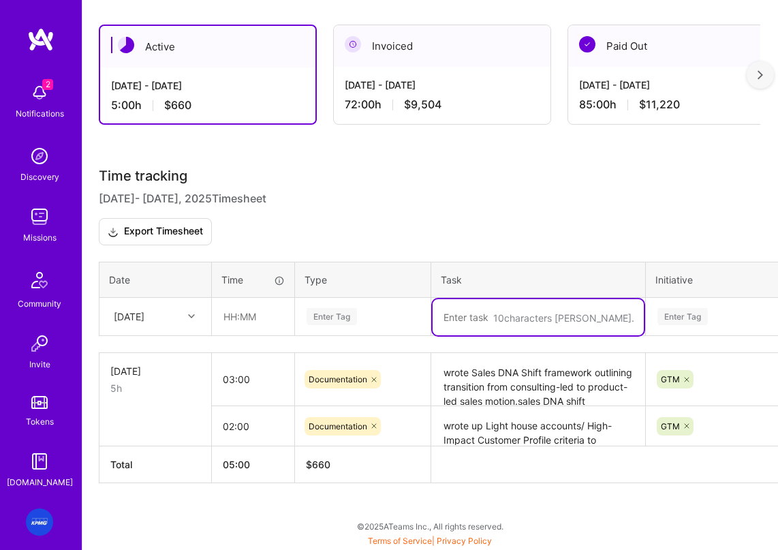
click at [470, 320] on textarea "To enrich screen reader interactions, please activate Accessibility in Grammarl…" at bounding box center [538, 317] width 211 height 36
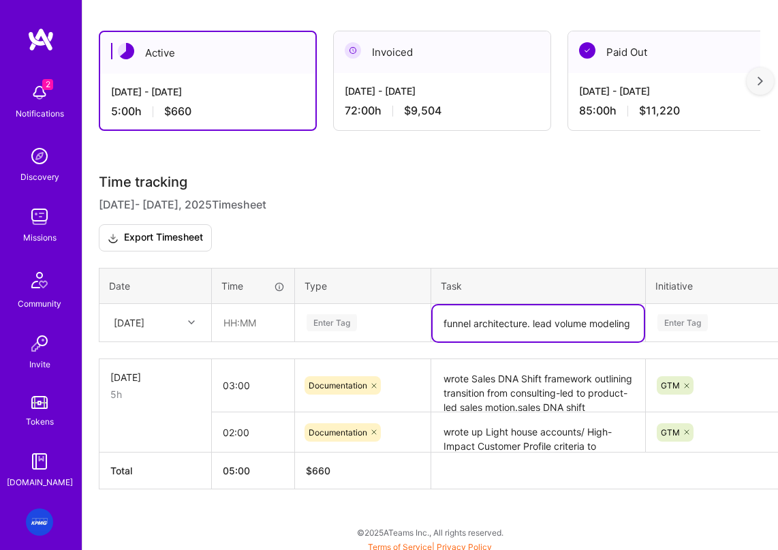
scroll to position [219, 0]
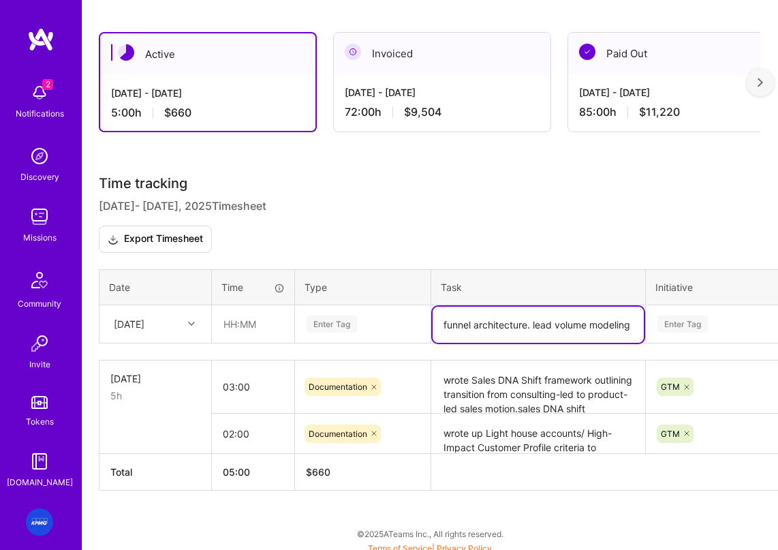
type textarea "funnel architecture. lead volume modeling"
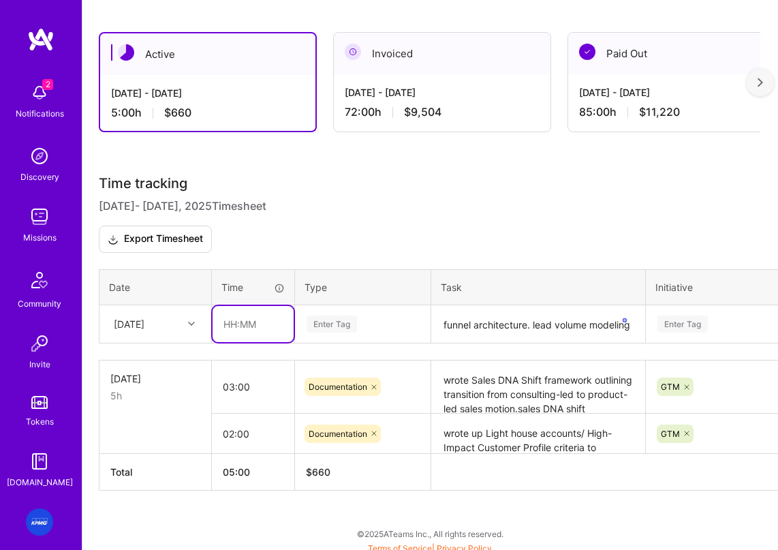
click at [249, 328] on input "text" at bounding box center [253, 324] width 81 height 36
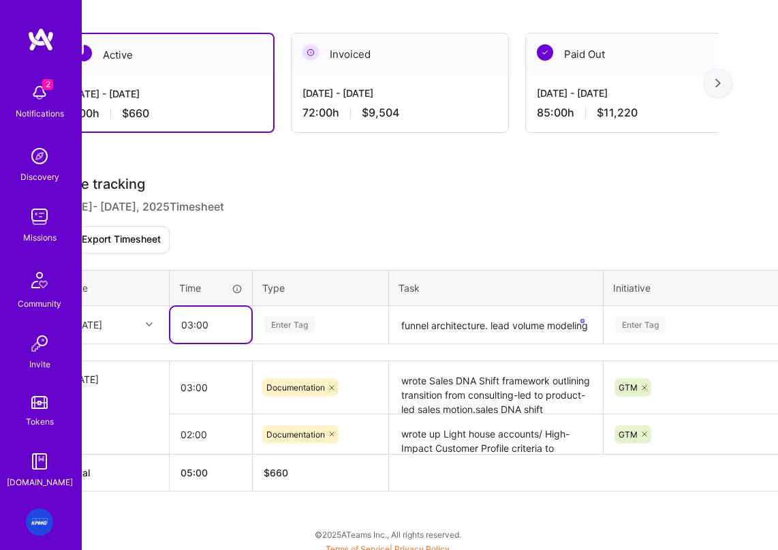
scroll to position [218, 44]
type input "03:00"
click at [299, 326] on div "Enter Tag" at bounding box center [319, 324] width 134 height 35
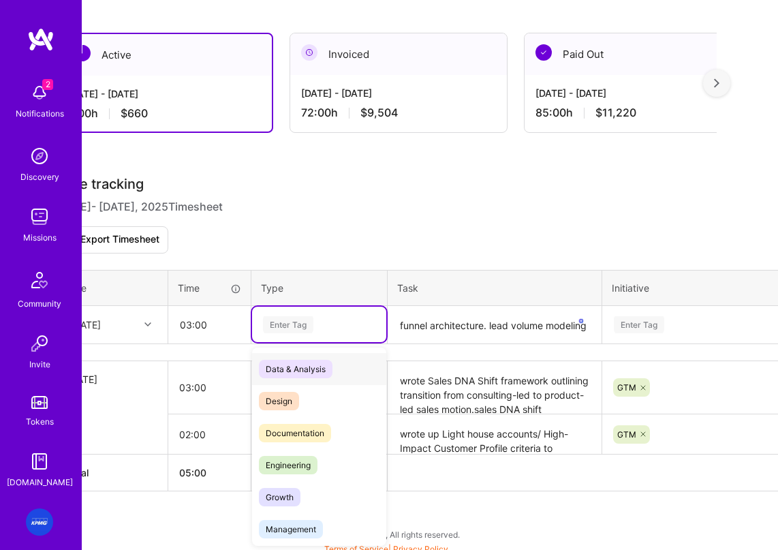
scroll to position [232, 0]
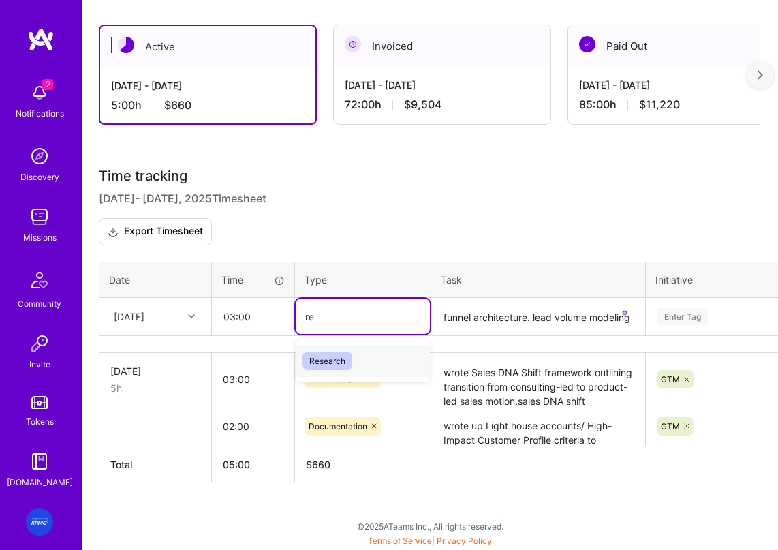
type input "res"
click at [328, 360] on span "Research" at bounding box center [327, 361] width 50 height 18
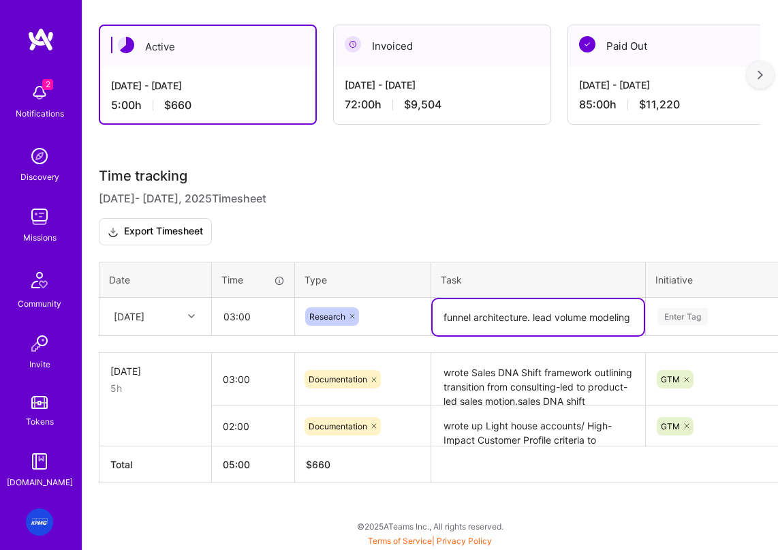
click at [444, 318] on textarea "funnel architecture. lead volume modeling" at bounding box center [538, 317] width 211 height 36
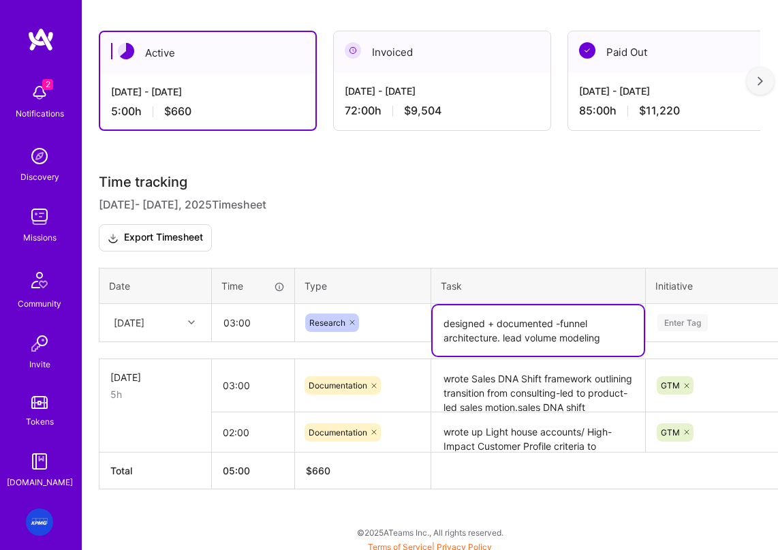
scroll to position [232, 0]
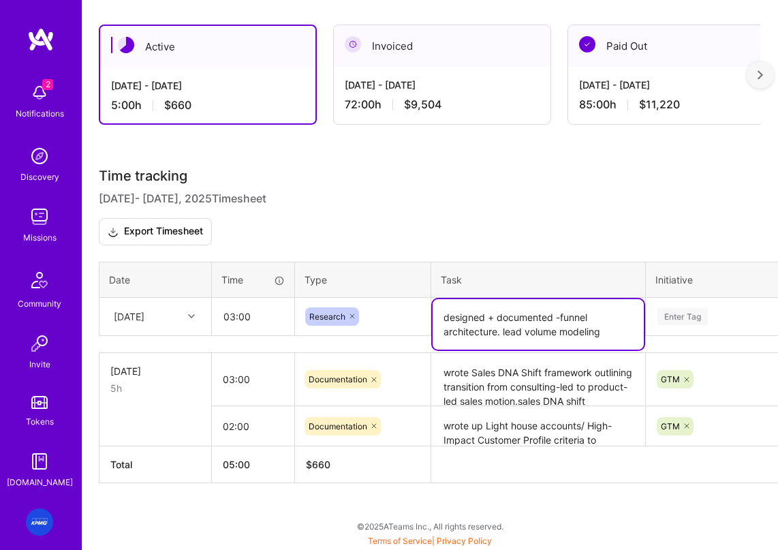
click at [576, 330] on textarea "designed + documented -funnel architecture. lead volume modeling" at bounding box center [538, 324] width 211 height 50
click at [612, 331] on textarea "designed + documented -funnel architecture. lead volume modeling" at bounding box center [538, 324] width 211 height 50
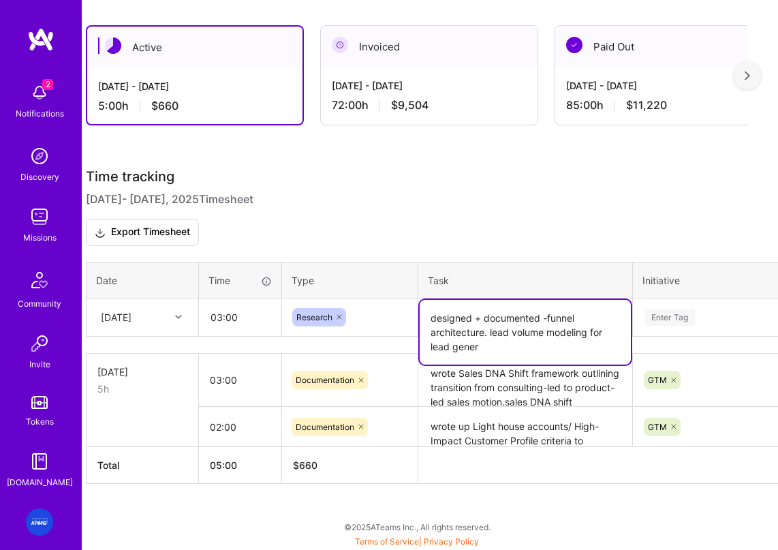
scroll to position [223, 13]
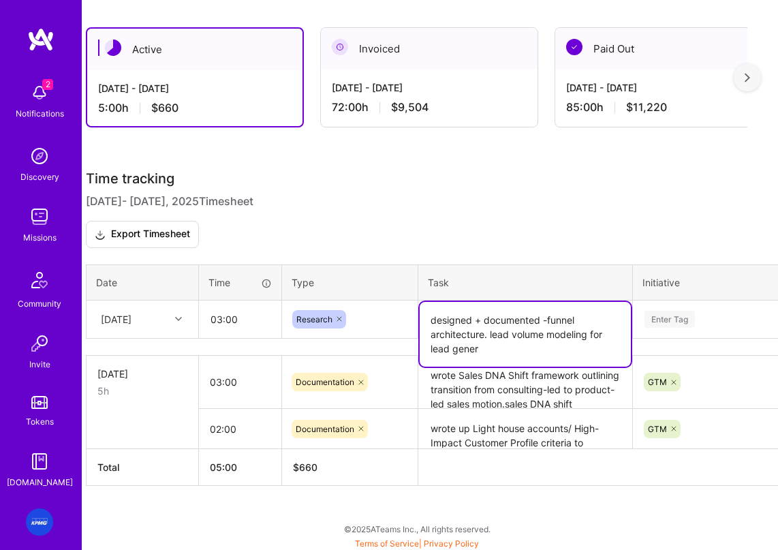
click at [591, 336] on textarea "designed + documented -funnel architecture. lead volume modeling for lead gener" at bounding box center [525, 334] width 211 height 65
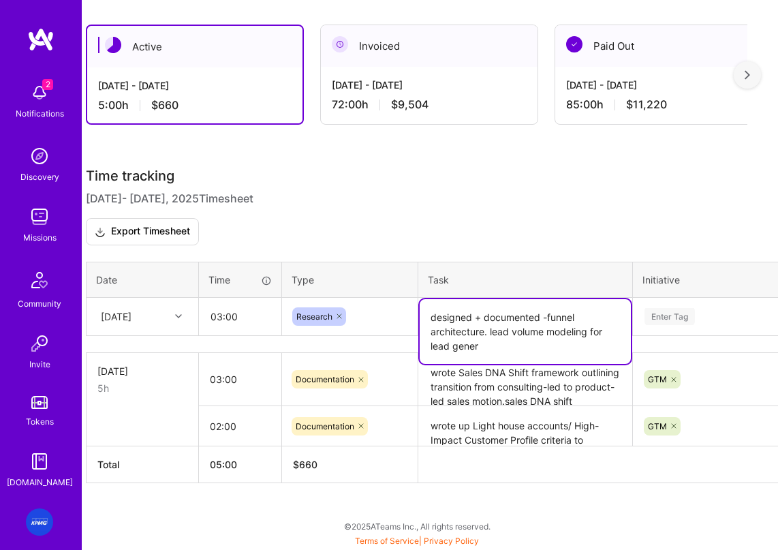
click at [551, 343] on textarea "designed + documented -funnel architecture. lead volume modeling for lead gener" at bounding box center [525, 331] width 211 height 65
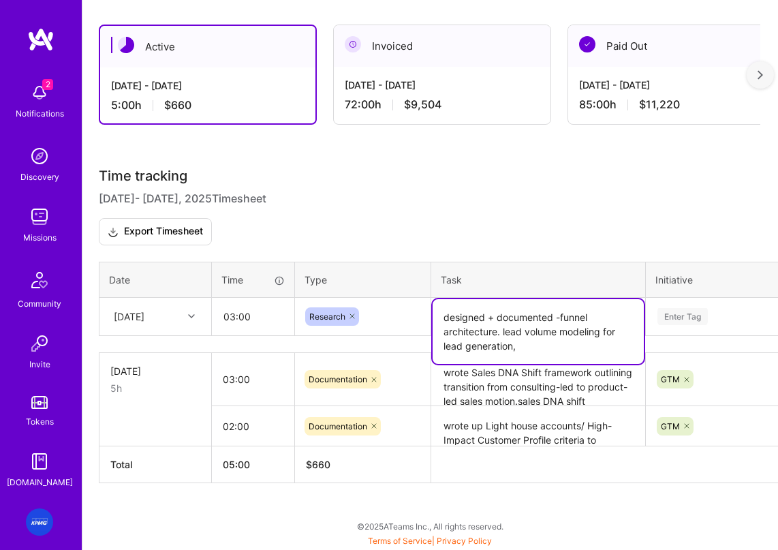
paste textarea "workload implications per stage (prospecting, messaging, demos, follow-ups)"
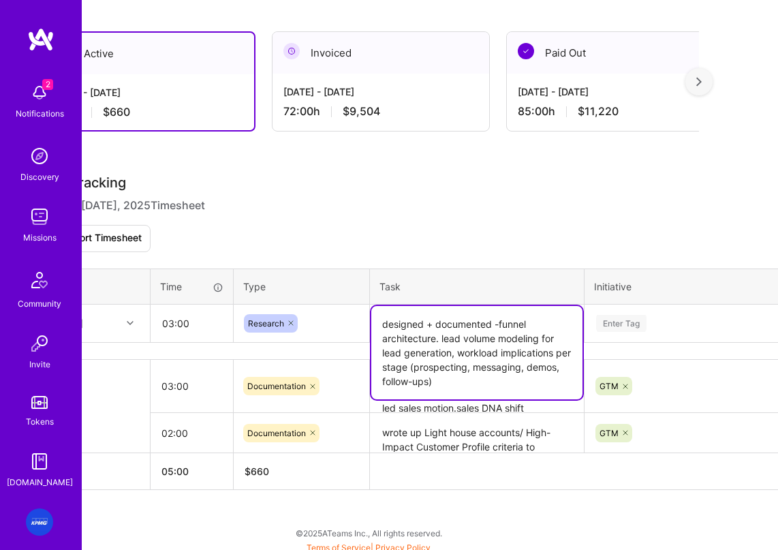
scroll to position [219, 60]
type textarea "designed + documented -funnel architecture. lead volume modeling for lead gener…"
click at [631, 337] on div "Time tracking Oct 1 - Oct 15 , 2025 Timesheet Export Timesheet Date Time Type T…" at bounding box center [370, 332] width 663 height 315
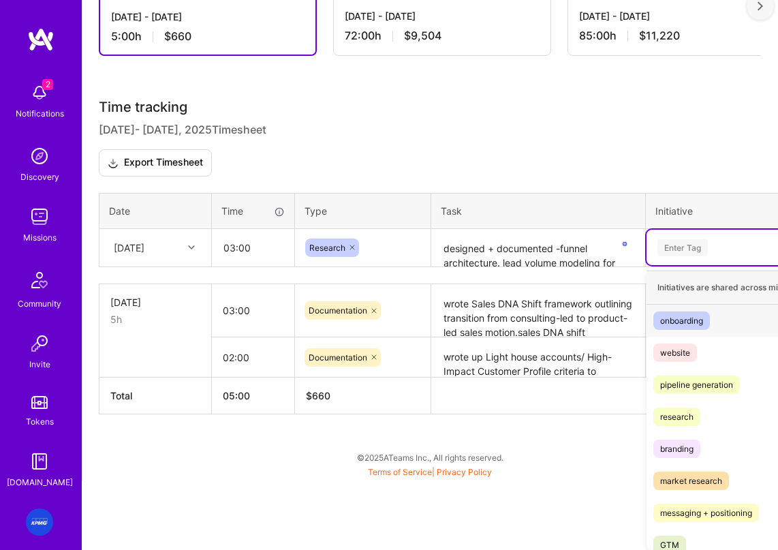
scroll to position [300, 0]
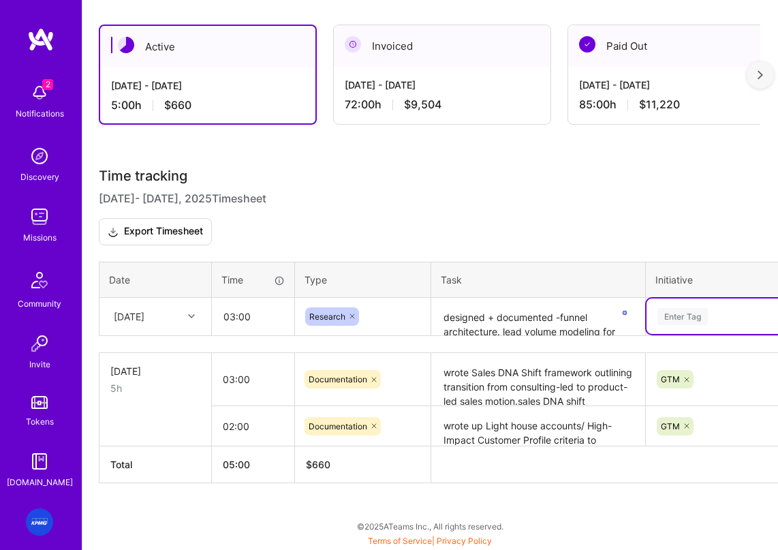
click at [689, 247] on div "Time tracking Oct 1 - Oct 15 , 2025 Timesheet Export Timesheet Date Time Type T…" at bounding box center [430, 325] width 663 height 315
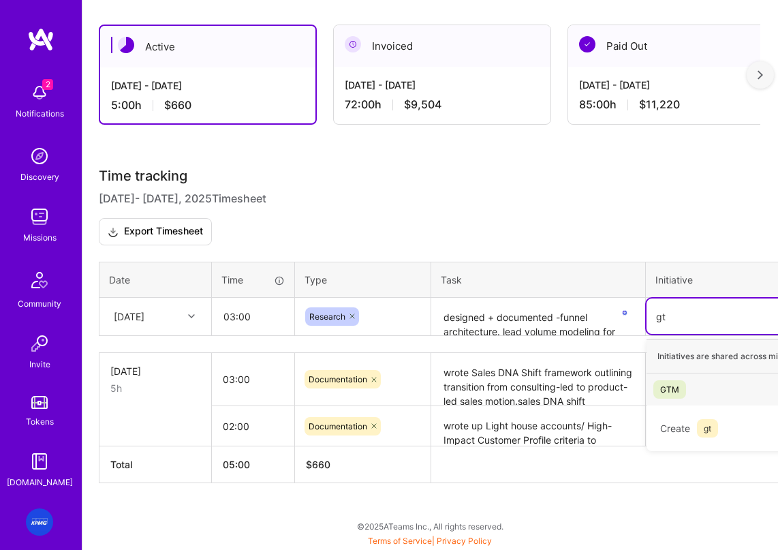
scroll to position [232, 0]
type input "gtm"
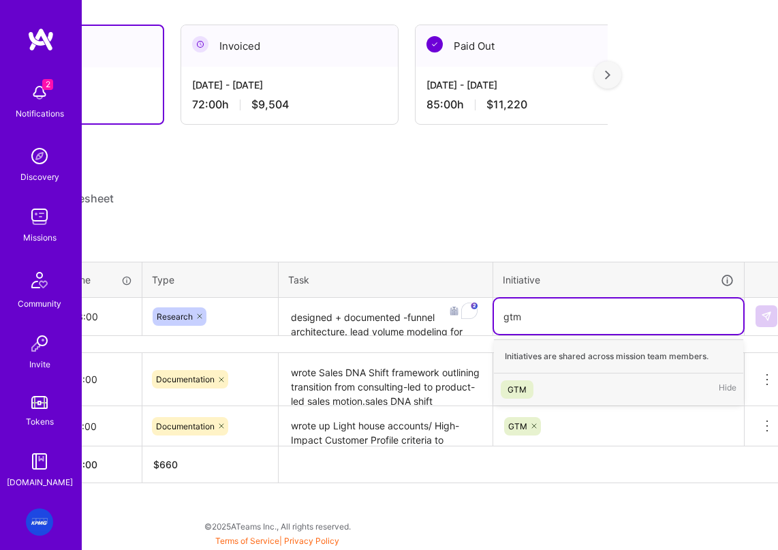
scroll to position [230, 153]
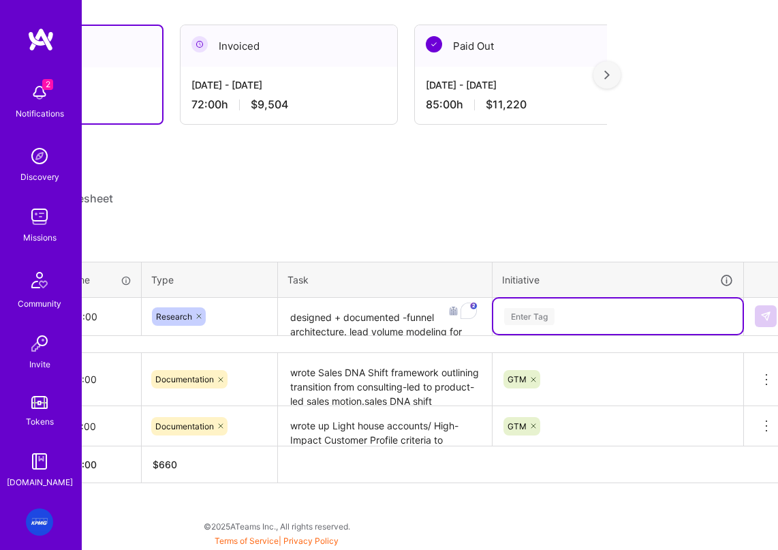
click at [591, 325] on div "Enter Tag" at bounding box center [618, 316] width 230 height 17
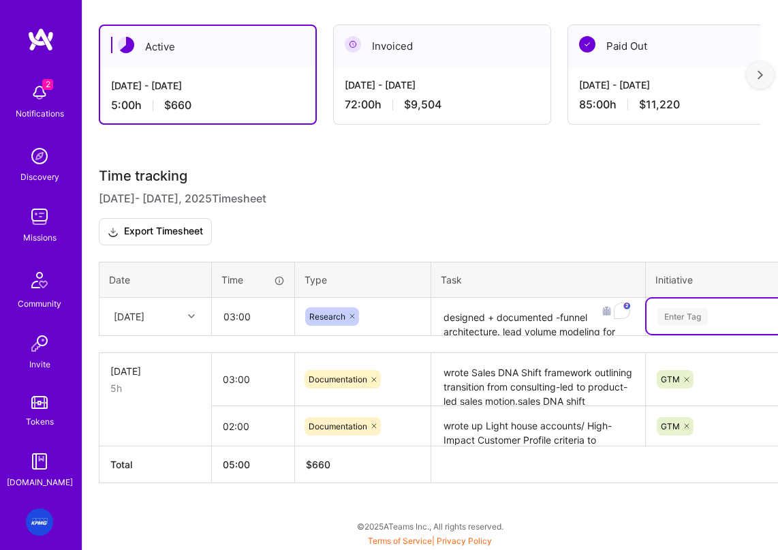
click at [577, 325] on div "Time tracking Oct 1 - Oct 15 , 2025 Timesheet Export Timesheet Date Time Type T…" at bounding box center [430, 325] width 663 height 315
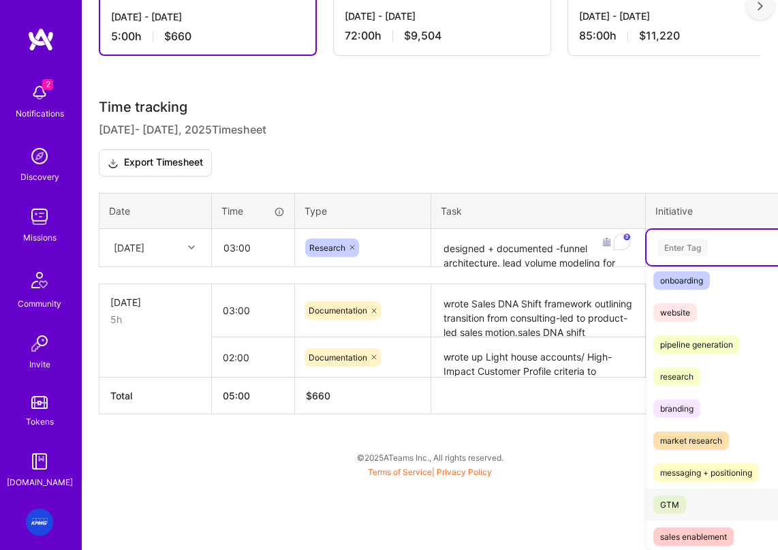
scroll to position [43, 0]
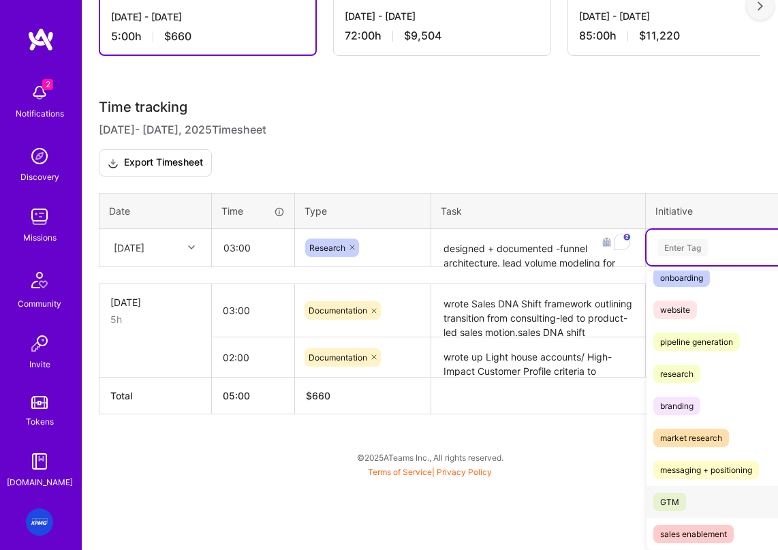
click at [670, 509] on span "GTM" at bounding box center [669, 502] width 33 height 18
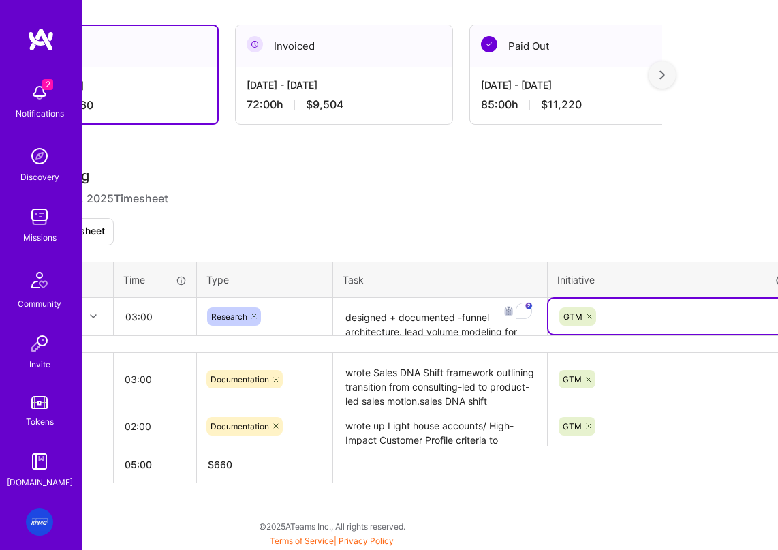
scroll to position [231, 165]
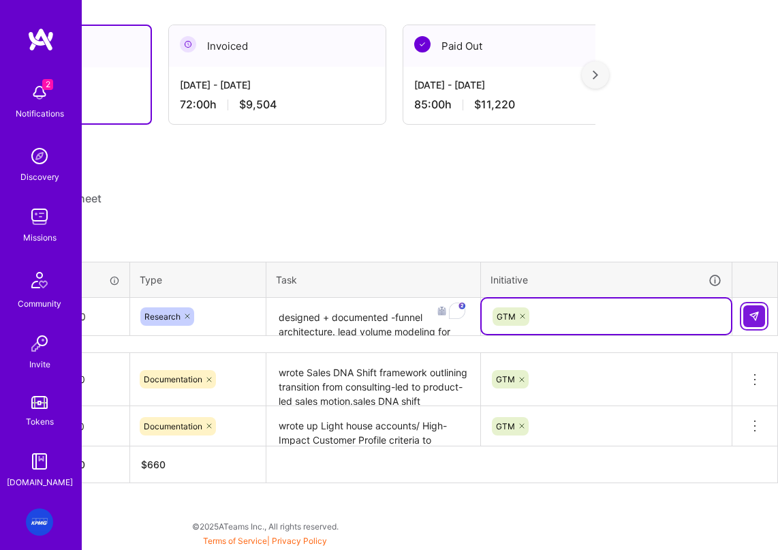
click at [689, 319] on img at bounding box center [754, 316] width 11 height 11
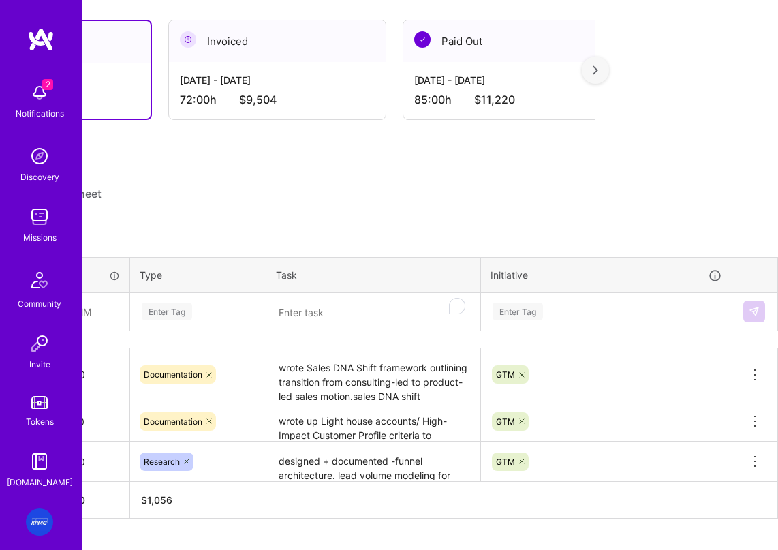
scroll to position [231, 0]
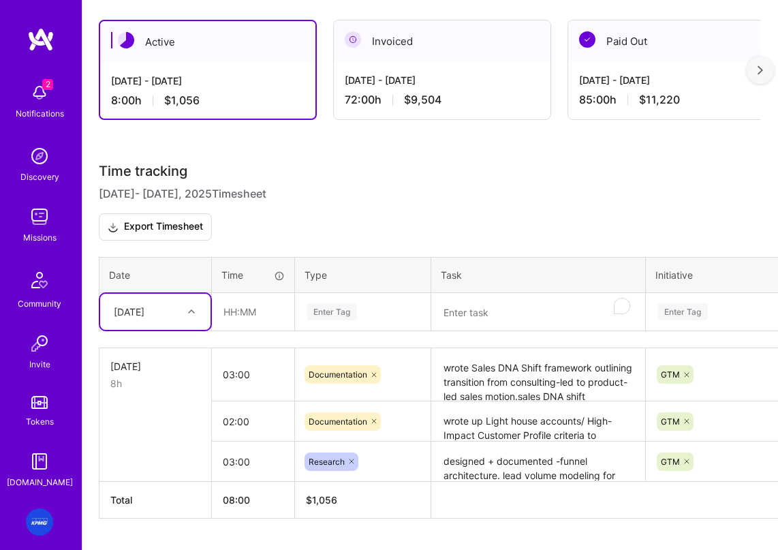
click at [129, 319] on div "[DATE]" at bounding box center [129, 312] width 31 height 14
click at [146, 358] on div "[DATE]" at bounding box center [155, 350] width 110 height 25
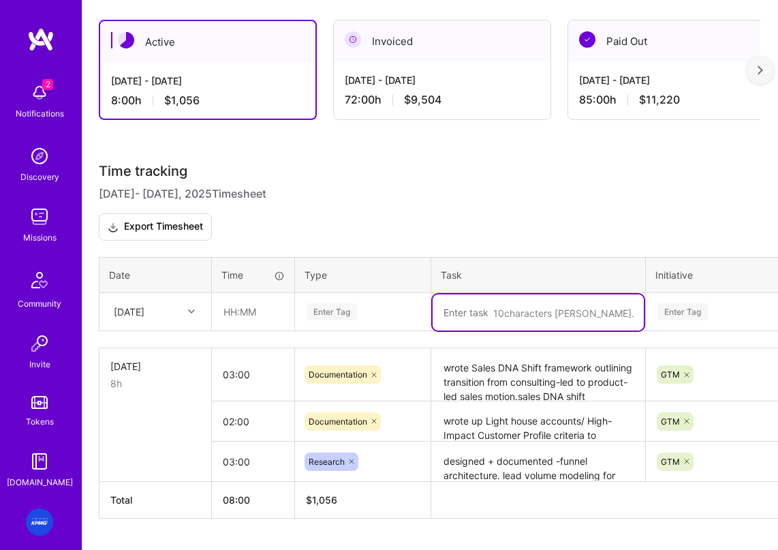
click at [486, 326] on textarea "To enrich screen reader interactions, please activate Accessibility in Grammarl…" at bounding box center [538, 312] width 211 height 36
paste textarea "Integrated feedback from multiple review rounds into Sales Playbook (personas, …"
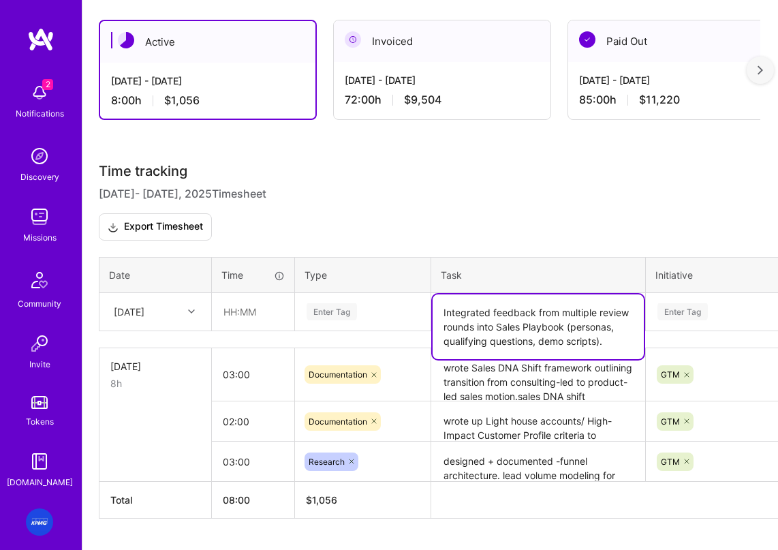
type textarea "Integrated feedback from multiple review rounds into Sales Playbook (personas, …"
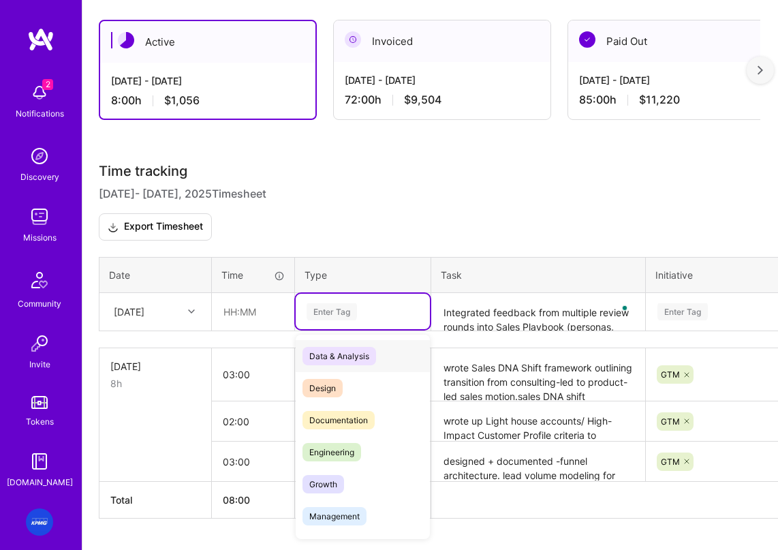
click at [358, 320] on div "Enter Tag" at bounding box center [362, 311] width 115 height 17
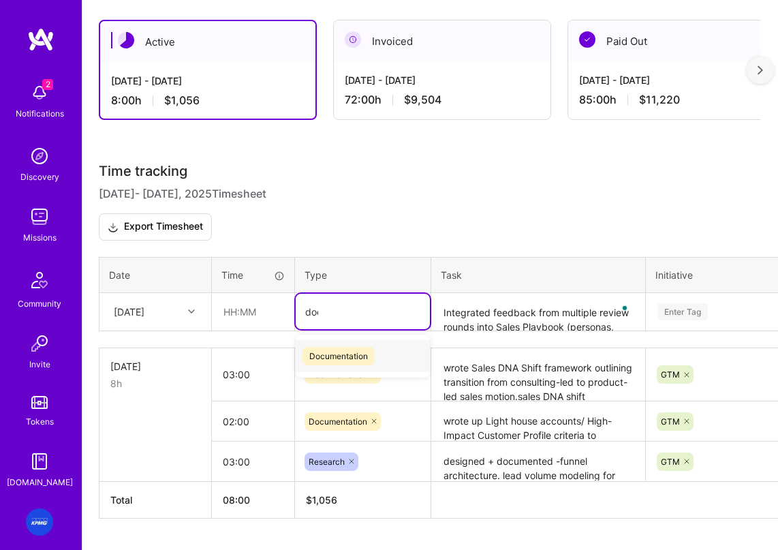
type input "docu"
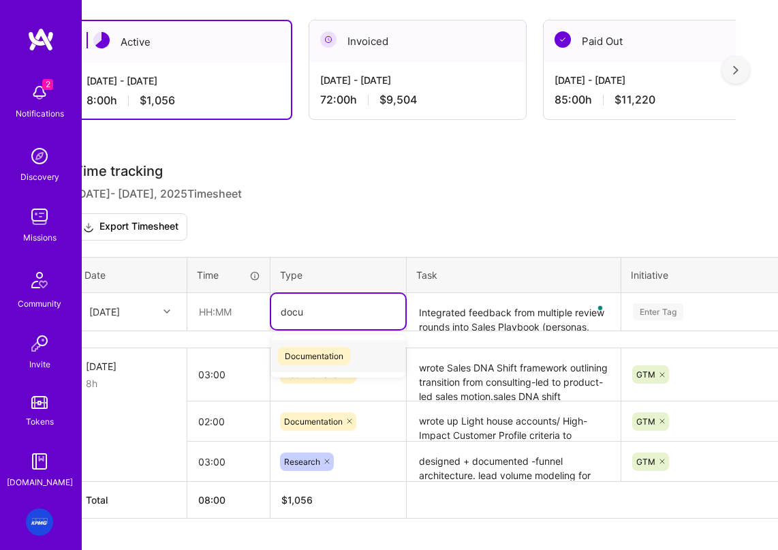
scroll to position [230, 27]
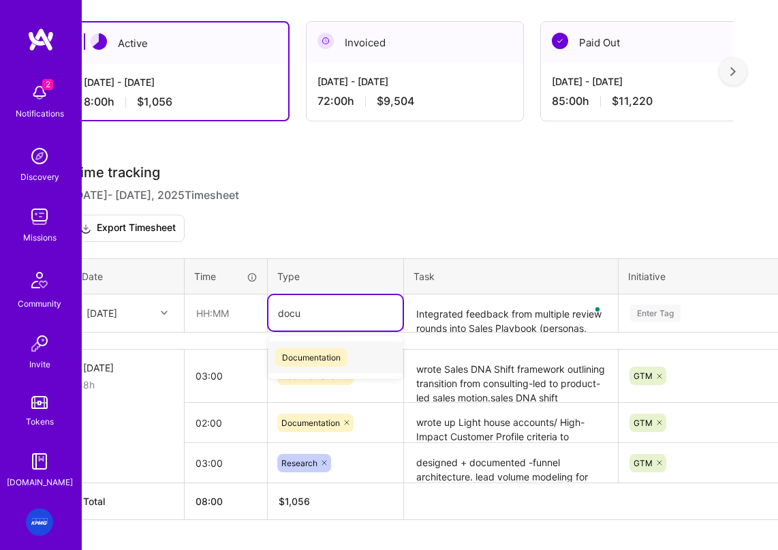
click at [324, 359] on span "Documentation" at bounding box center [311, 357] width 72 height 18
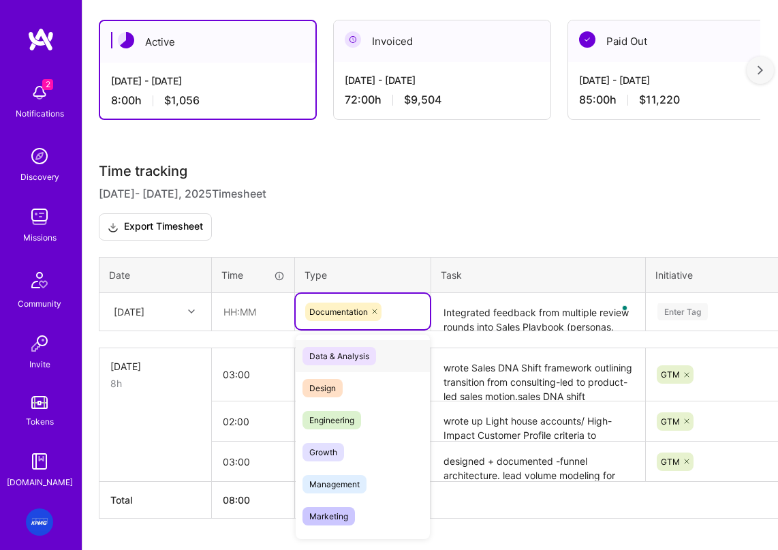
scroll to position [232, 0]
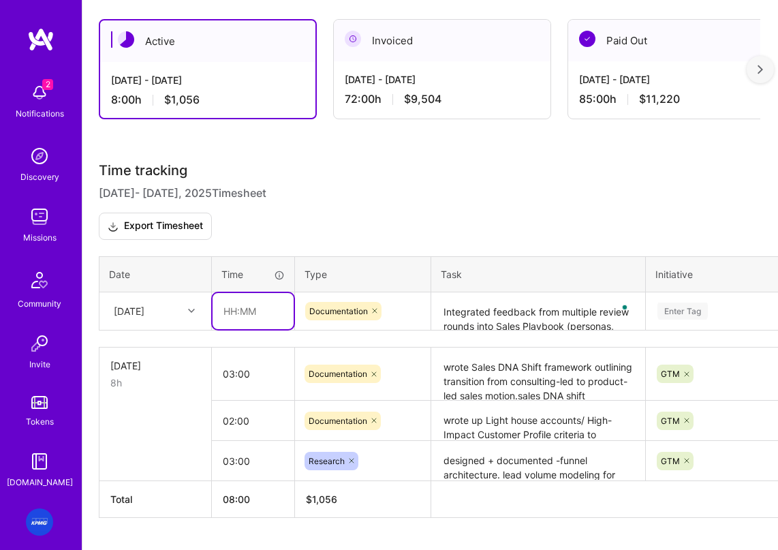
click at [237, 324] on input "text" at bounding box center [253, 311] width 81 height 36
type input "04:00"
click at [668, 313] on div "Enter Tag" at bounding box center [770, 309] width 249 height 35
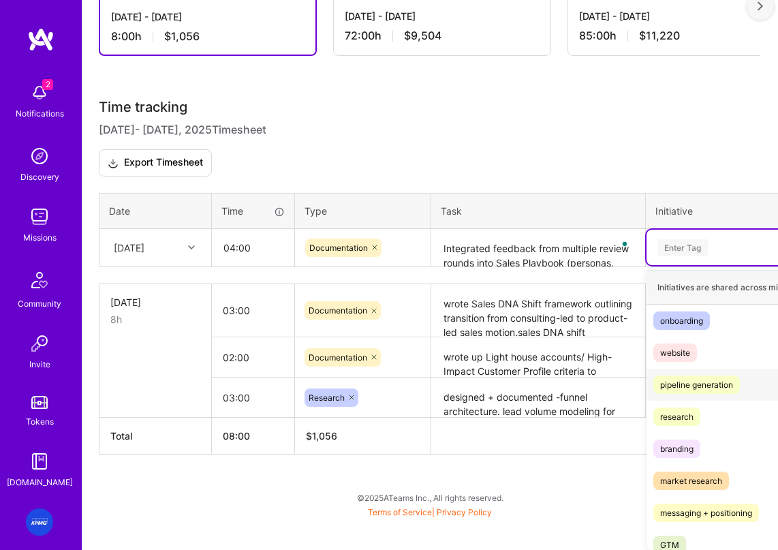
scroll to position [43, 0]
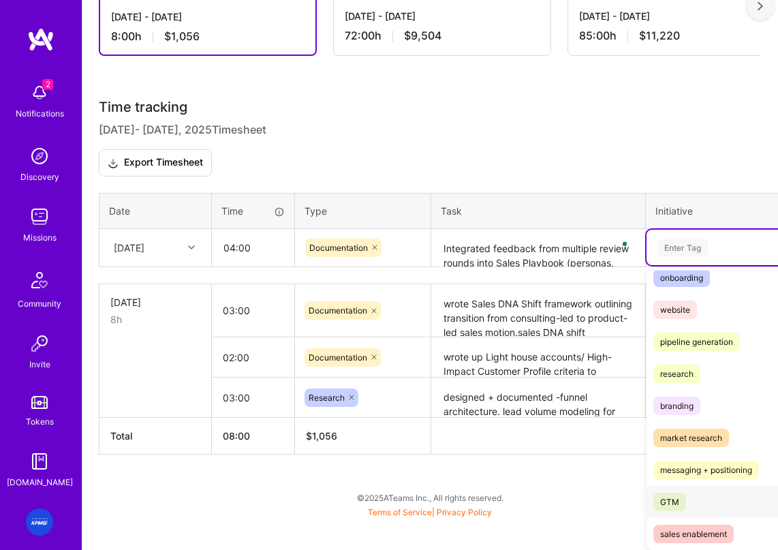
click at [681, 505] on span "GTM" at bounding box center [669, 502] width 33 height 18
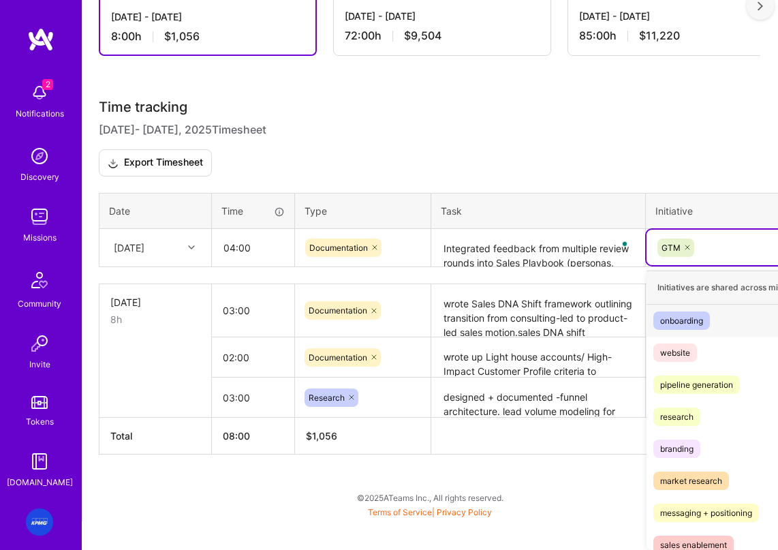
click at [689, 265] on div "option GTM, selected. option onboarding focused, 1 of 9. 8 results available. U…" at bounding box center [770, 247] width 249 height 35
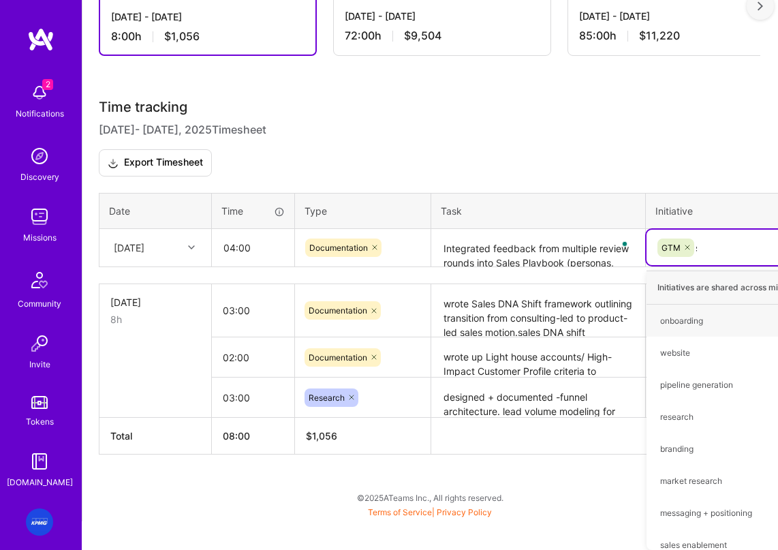
scroll to position [272, 0]
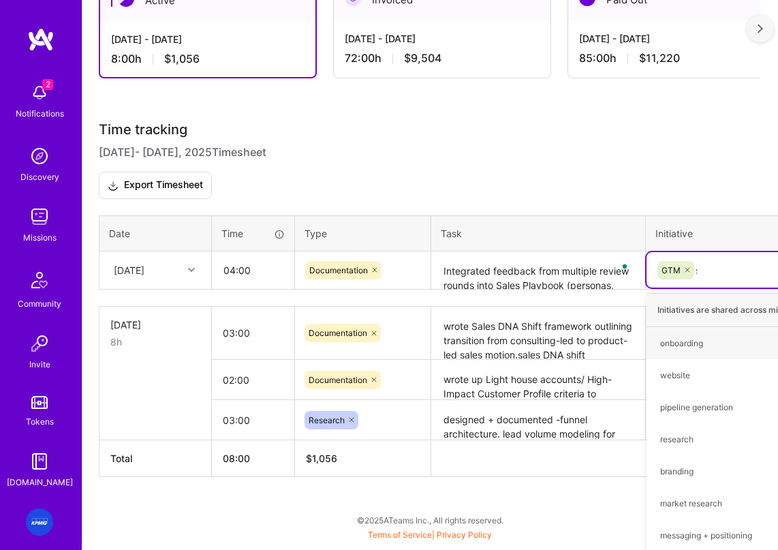
type input "sa"
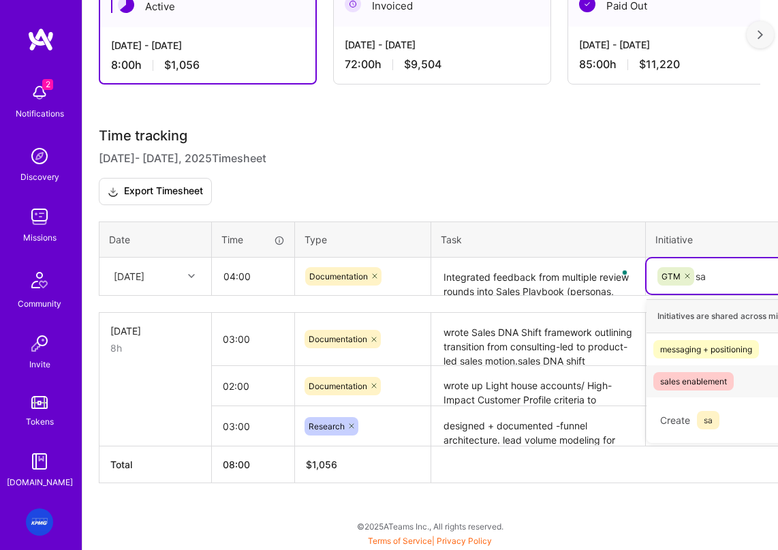
click at [689, 386] on div "sales enablement" at bounding box center [693, 381] width 67 height 14
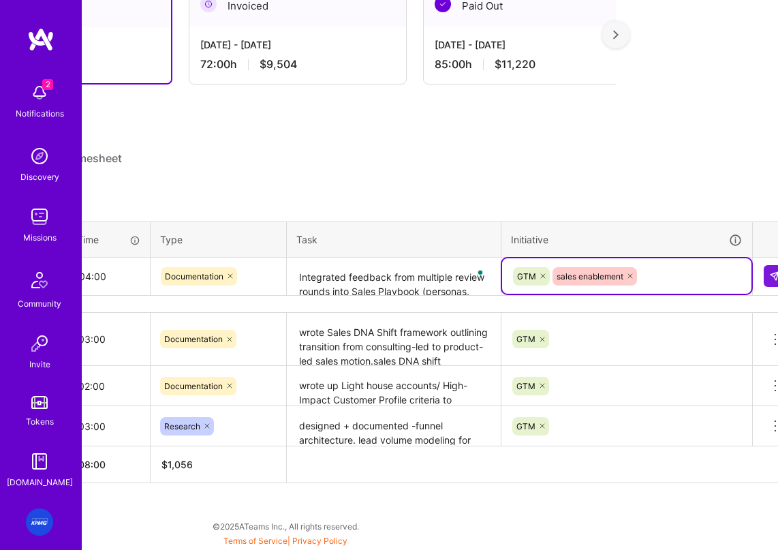
scroll to position [272, 165]
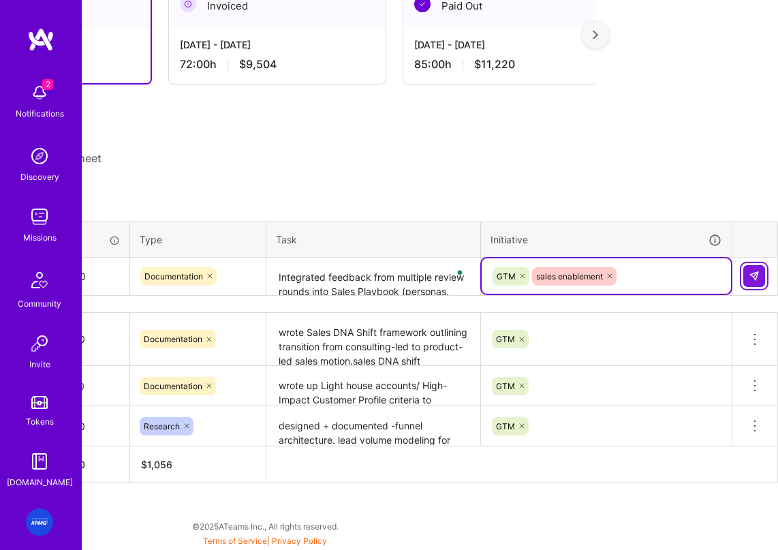
click at [689, 279] on img at bounding box center [754, 275] width 11 height 11
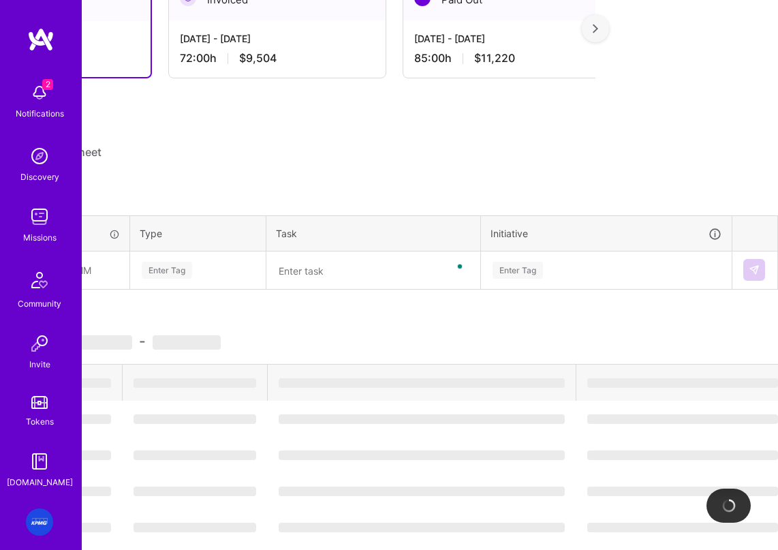
scroll to position [272, 0]
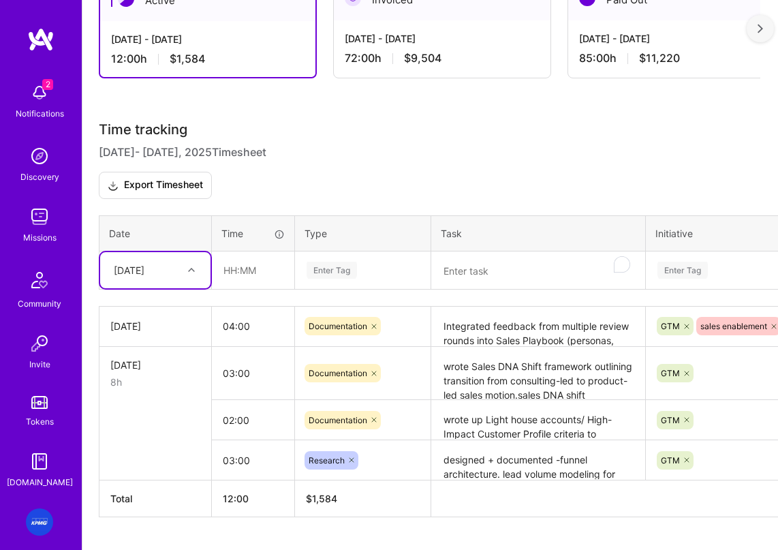
click at [493, 275] on textarea "To enrich screen reader interactions, please activate Accessibility in Grammarl…" at bounding box center [538, 271] width 211 height 36
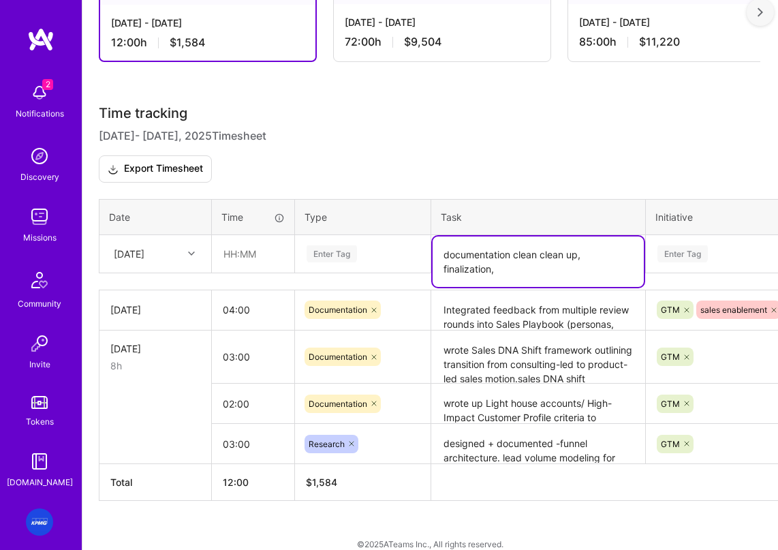
scroll to position [300, 0]
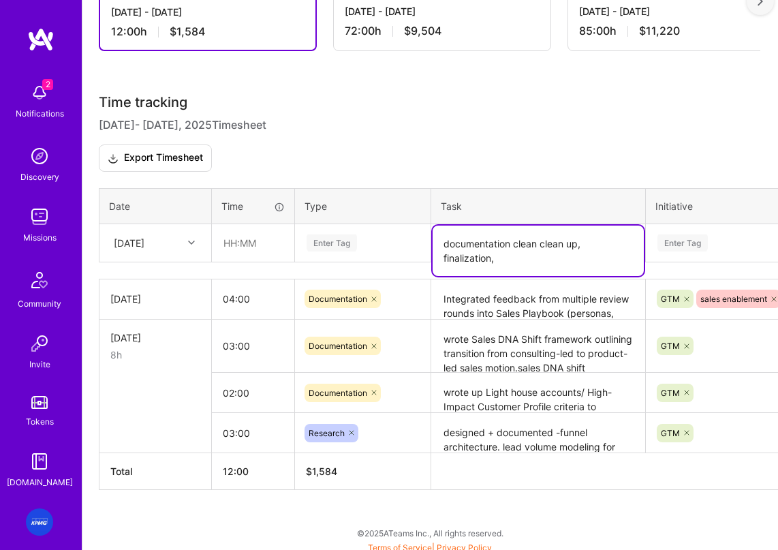
click at [526, 258] on textarea "documentation clean clean up, finalization," at bounding box center [538, 250] width 211 height 50
paste textarea "Delivered unified document set ready for internal sharing and ongoing reference"
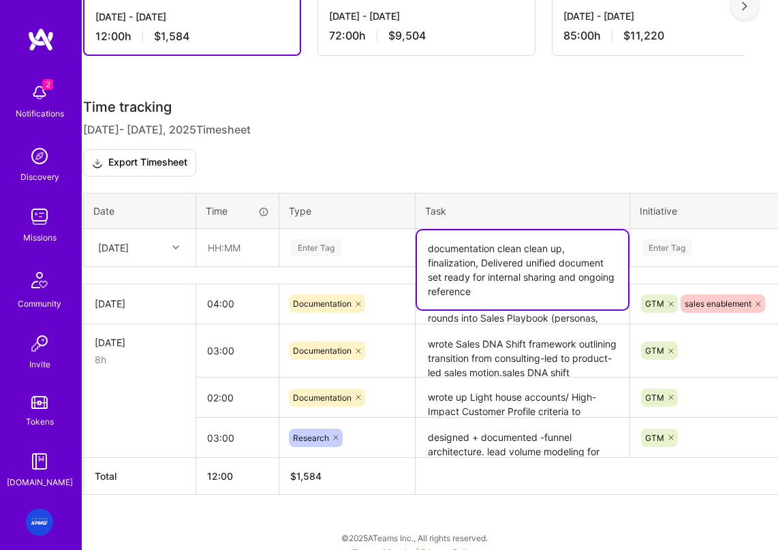
click at [487, 273] on textarea "documentation clean clean up, finalization, Delivered unified document set read…" at bounding box center [522, 269] width 211 height 79
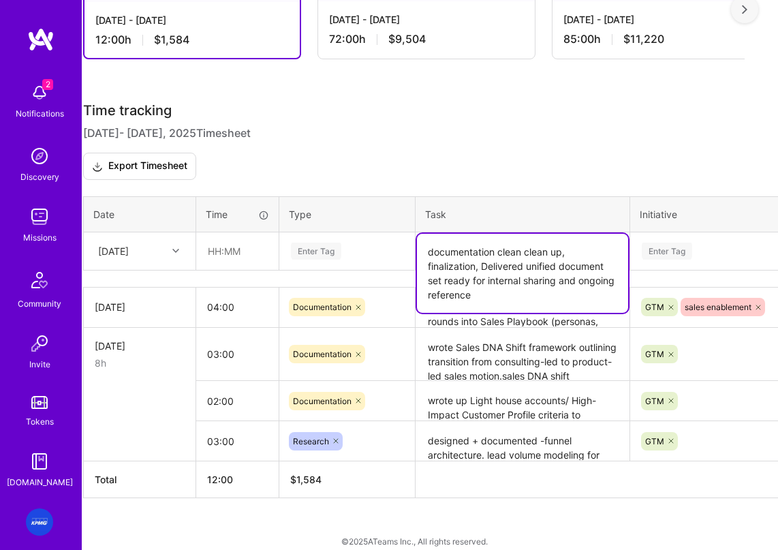
scroll to position [294, 0]
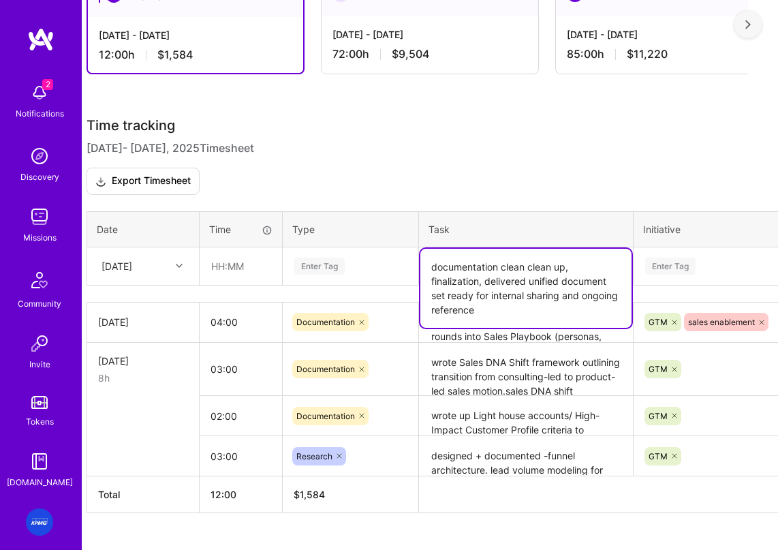
type textarea "documentation clean clean up, finalization, delivered unified document set read…"
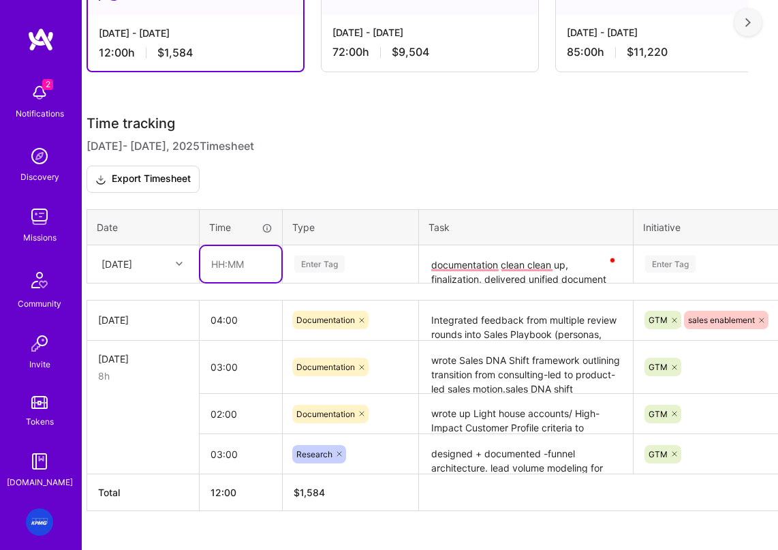
click at [244, 272] on input "text" at bounding box center [240, 264] width 81 height 36
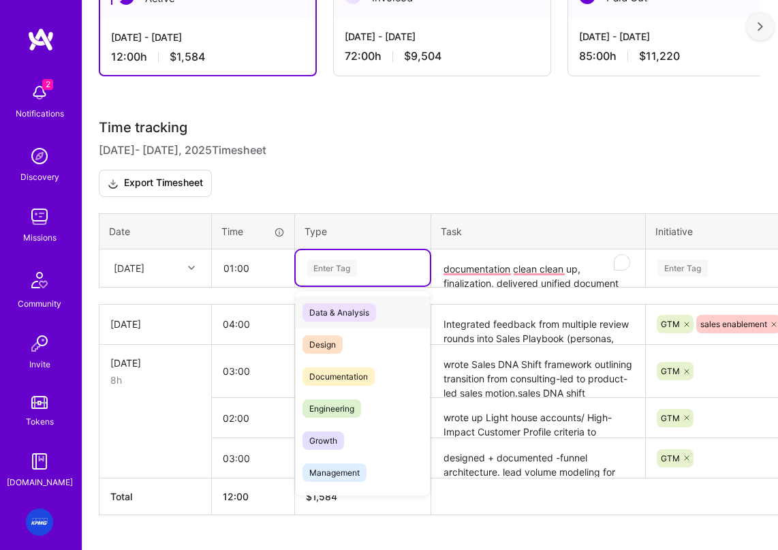
scroll to position [268, 0]
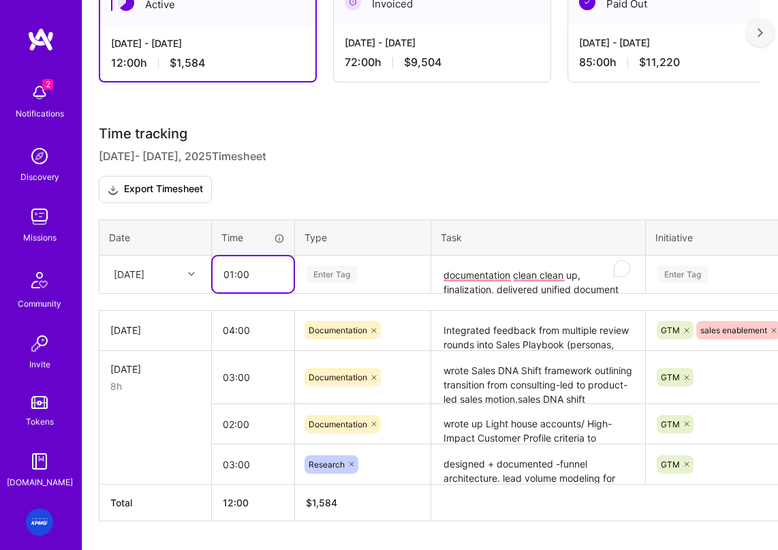
click at [257, 288] on input "01:00" at bounding box center [253, 274] width 81 height 36
click at [256, 285] on input "01:00" at bounding box center [253, 274] width 81 height 36
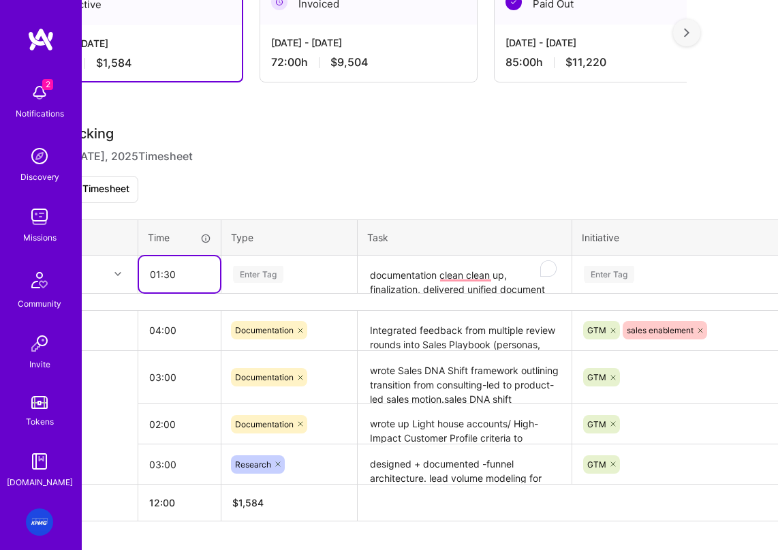
scroll to position [266, 74]
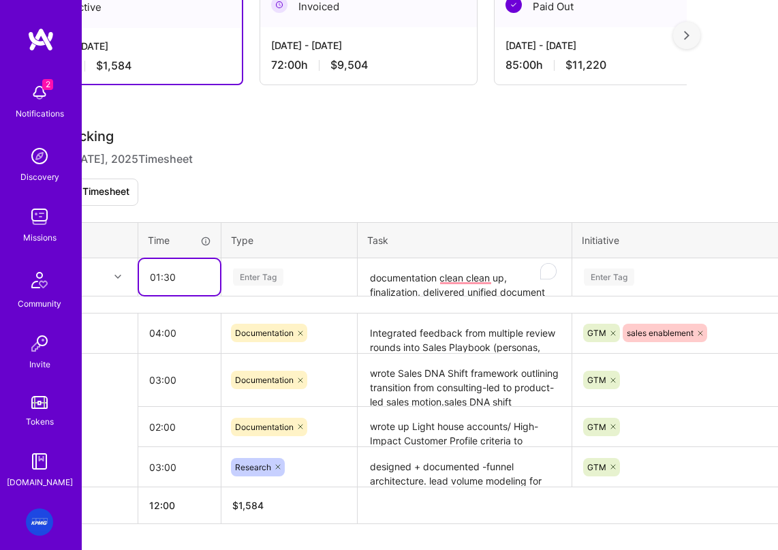
drag, startPoint x: 65, startPoint y: 277, endPoint x: 29, endPoint y: 275, distance: 36.2
click at [29, 275] on div "2 2 Notifications Discovery Missions Community Invite Tokens A.Guide KPMG: KPMG…" at bounding box center [315, 159] width 778 height 850
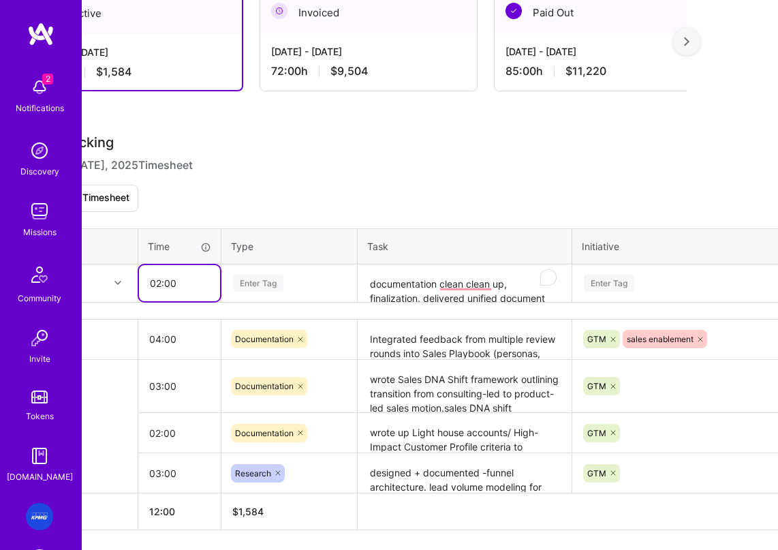
scroll to position [258, 74]
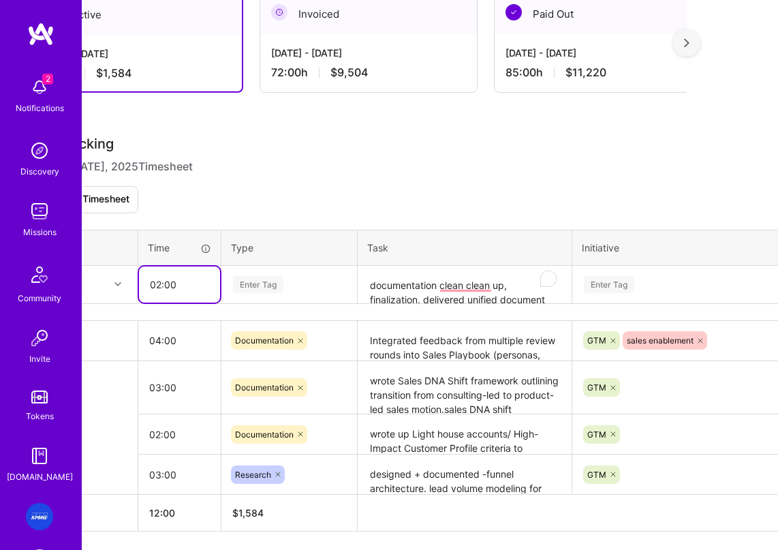
type input "02:00"
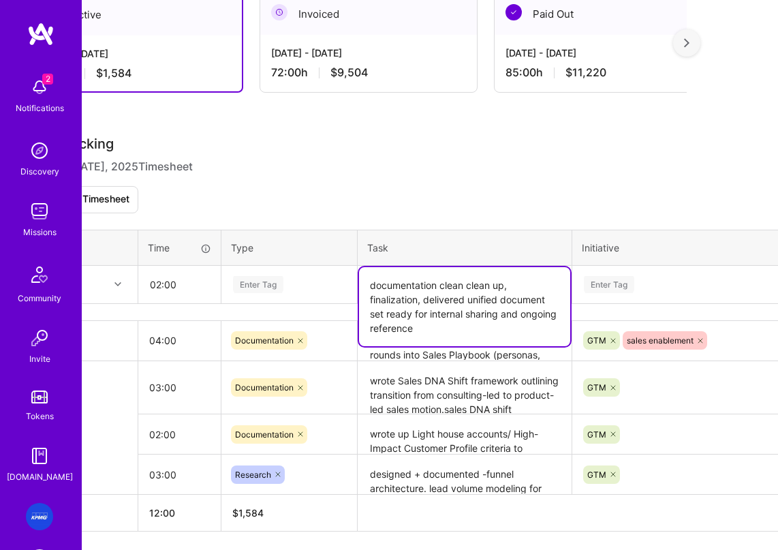
drag, startPoint x: 466, startPoint y: 292, endPoint x: 441, endPoint y: 294, distance: 24.6
click at [441, 294] on textarea "documentation clean clean up, finalization, delivered unified document set read…" at bounding box center [464, 306] width 211 height 79
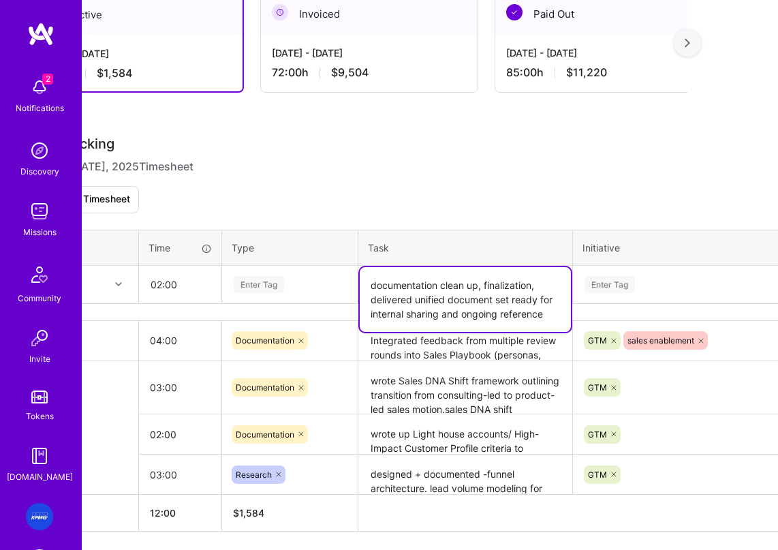
type textarea "documentation clean up, finalization, delivered unified document set ready for …"
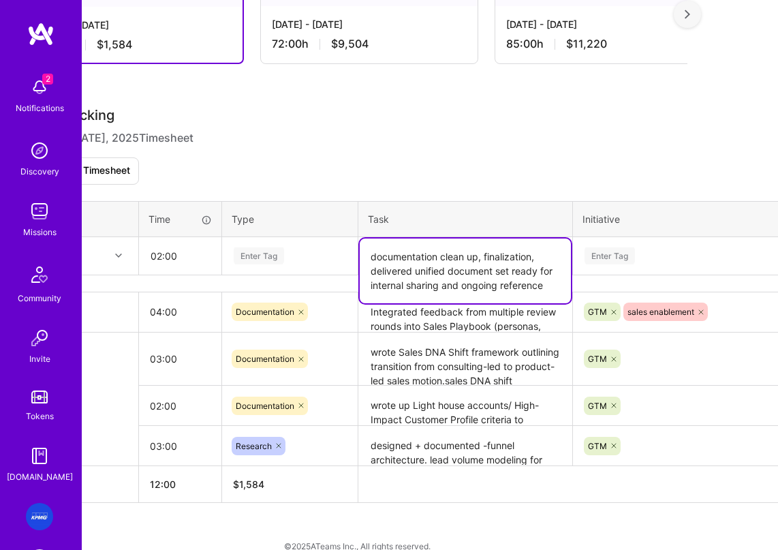
scroll to position [290, 73]
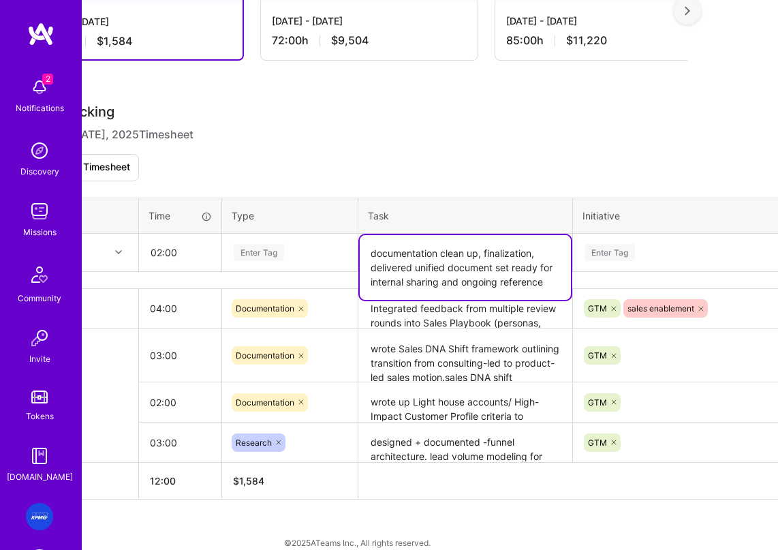
click at [614, 258] on tr "Thu, Oct 2 02:00 Enter Tag documentation clean up, finalization, delivered unif…" at bounding box center [448, 252] width 843 height 38
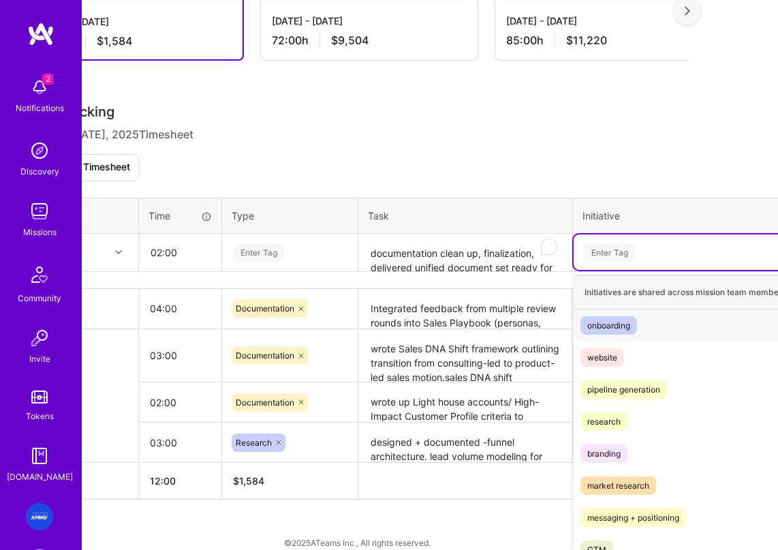
scroll to position [305, 0]
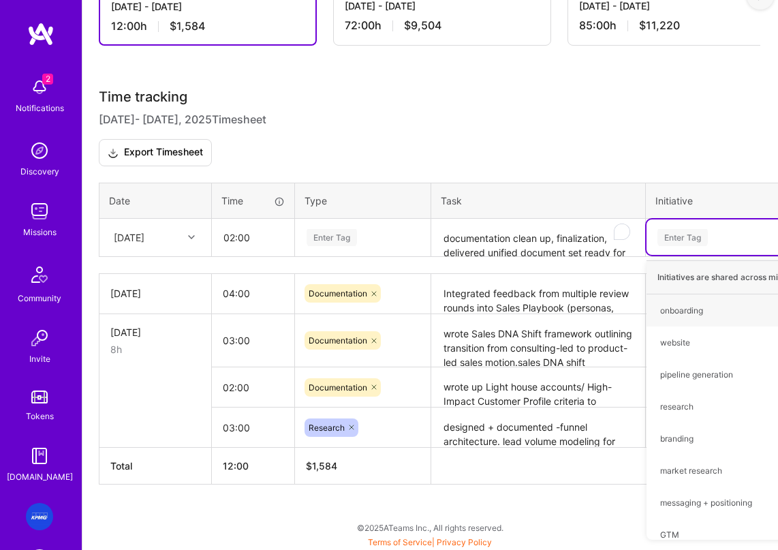
click at [338, 255] on div "Enter Tag" at bounding box center [363, 236] width 134 height 35
click at [342, 248] on div "Enter Tag" at bounding box center [332, 237] width 50 height 21
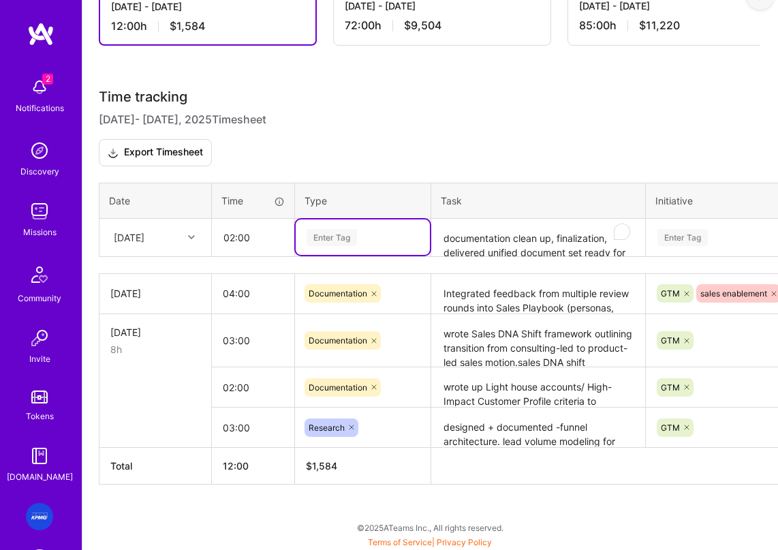
scroll to position [307, 0]
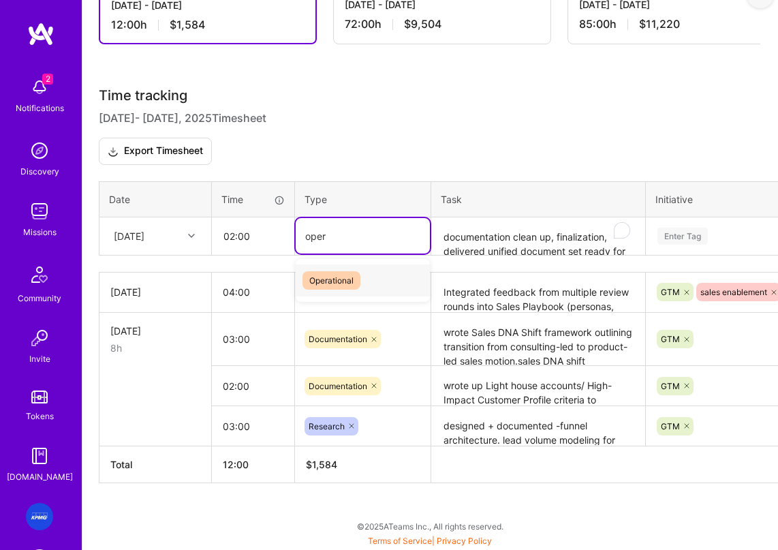
type input "opera"
click at [339, 287] on span "Operational" at bounding box center [331, 280] width 58 height 18
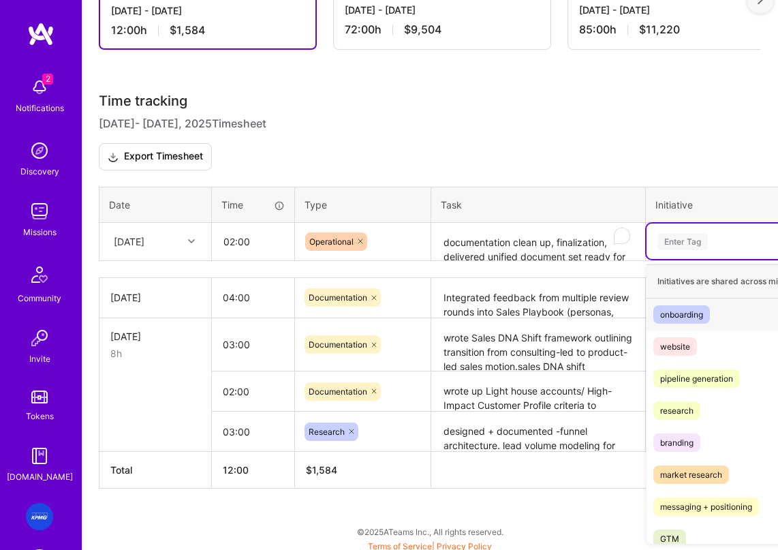
click at [689, 236] on div "Enter Tag" at bounding box center [770, 240] width 249 height 35
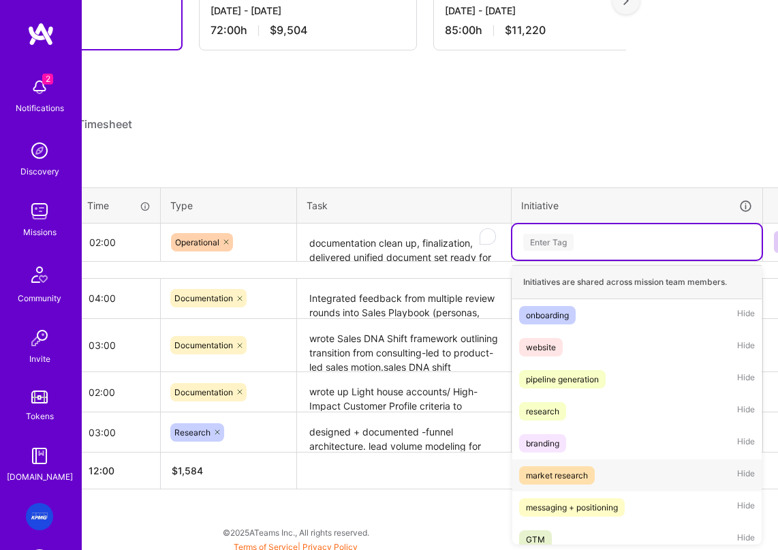
scroll to position [43, 0]
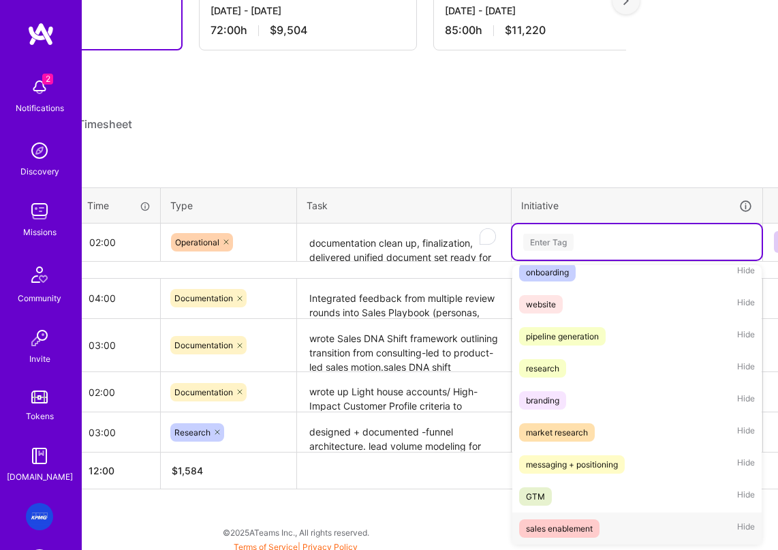
click at [552, 533] on div "sales enablement" at bounding box center [559, 528] width 67 height 14
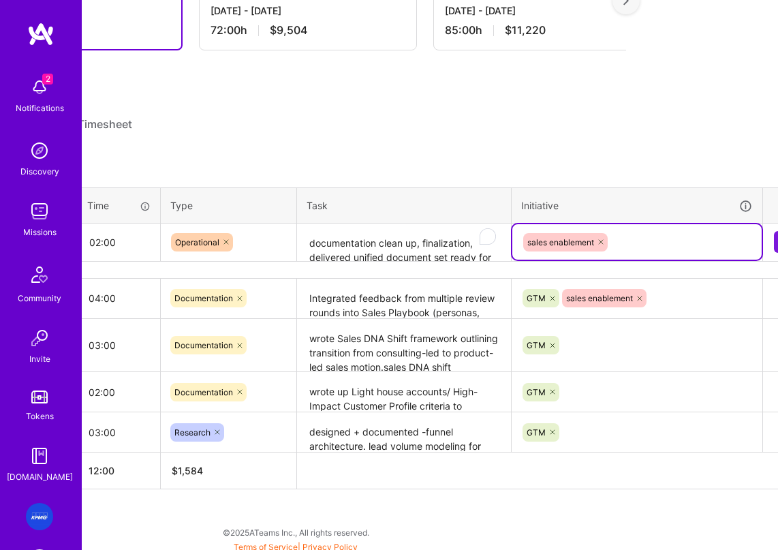
scroll to position [300, 165]
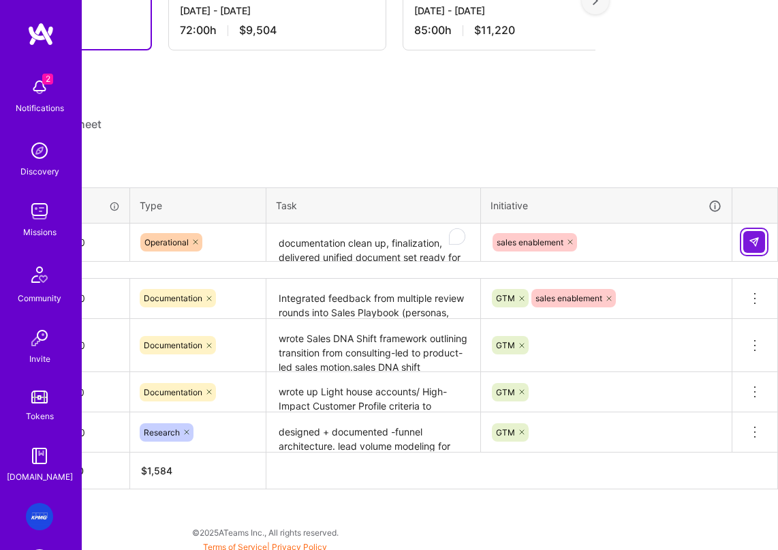
click at [689, 247] on img at bounding box center [754, 241] width 11 height 11
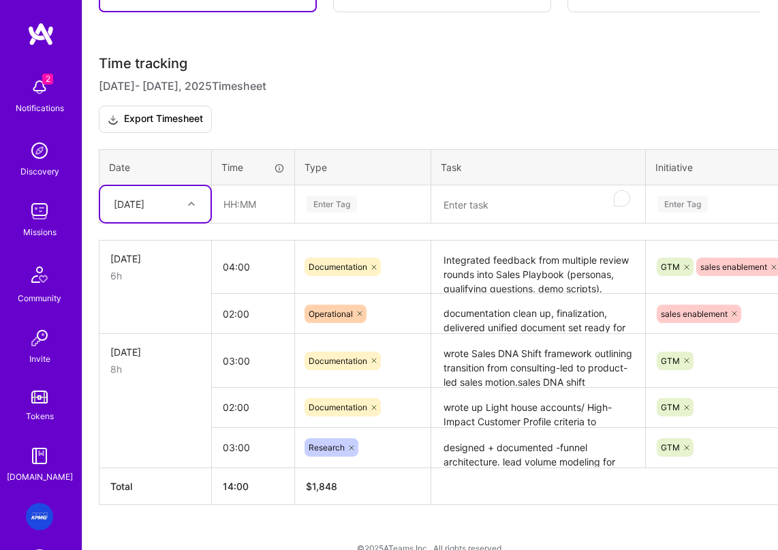
scroll to position [367, 0]
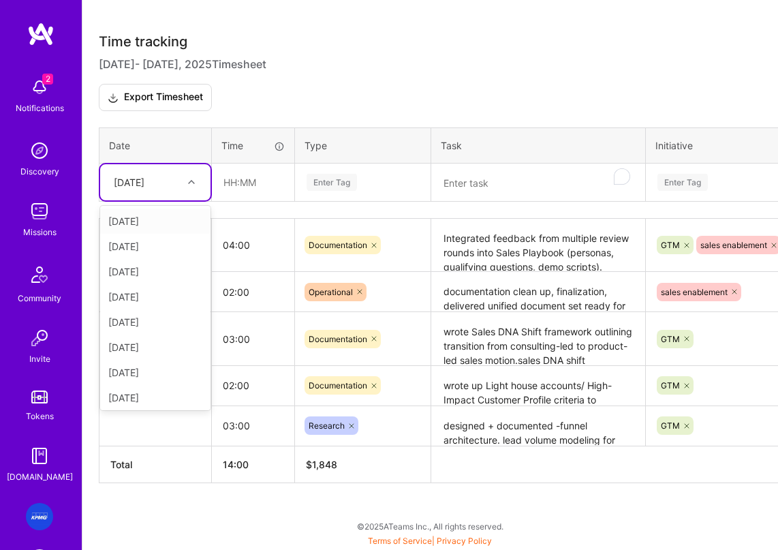
click at [144, 179] on div "[DATE]" at bounding box center [129, 182] width 31 height 14
click at [134, 240] on div "[DATE]" at bounding box center [155, 246] width 110 height 25
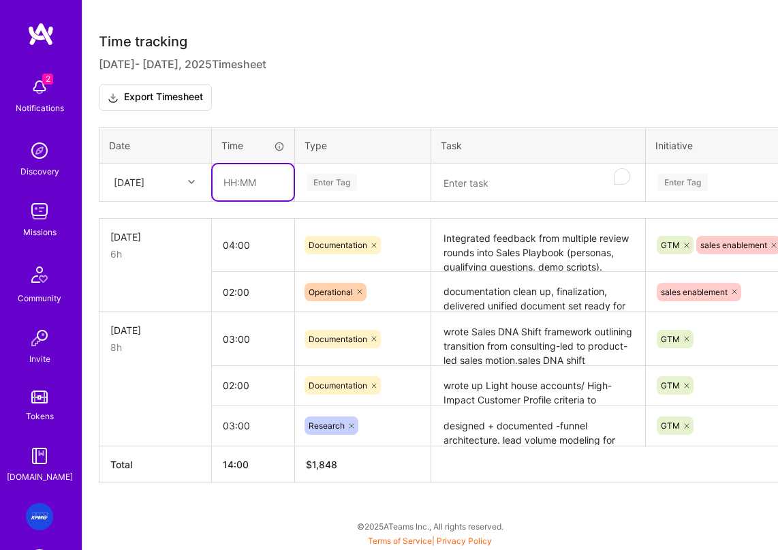
click at [254, 177] on input "text" at bounding box center [253, 182] width 81 height 36
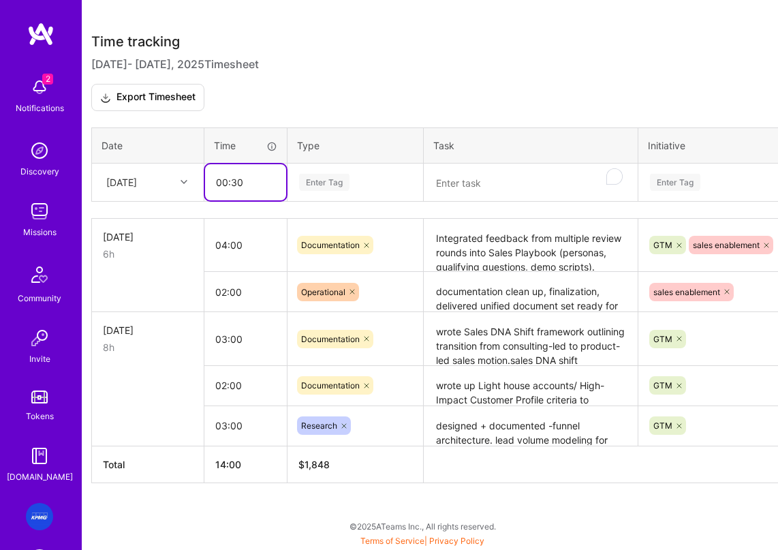
type input "00:30"
click at [374, 181] on div "Enter Tag" at bounding box center [353, 182] width 115 height 17
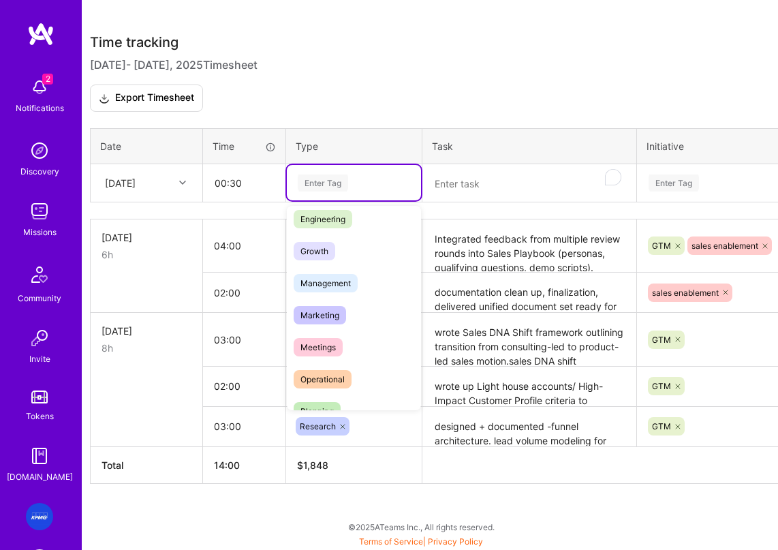
scroll to position [114, 0]
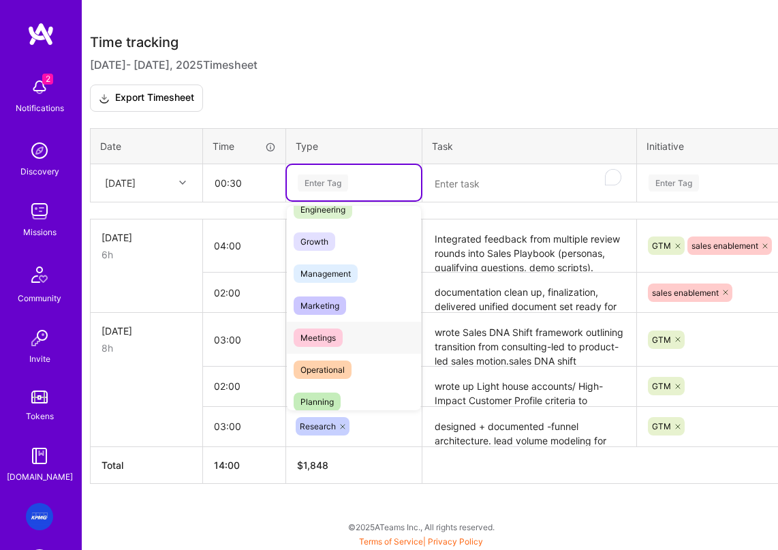
click at [327, 343] on span "Meetings" at bounding box center [318, 337] width 49 height 18
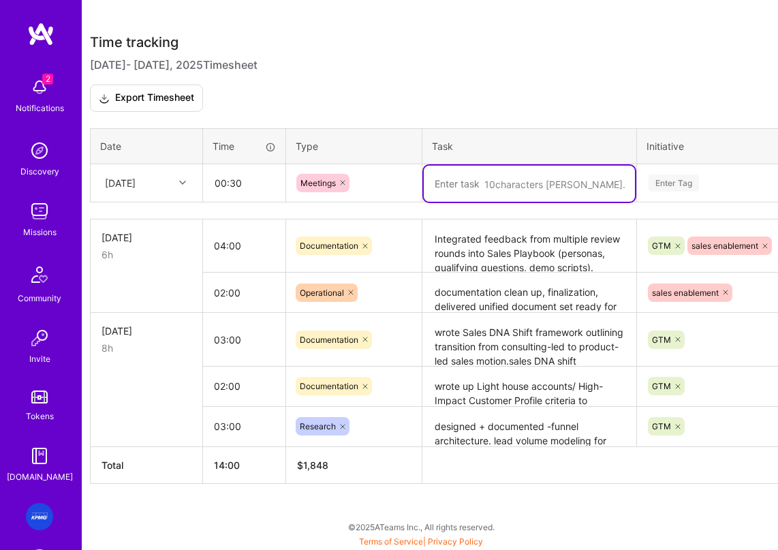
click at [497, 198] on textarea "To enrich screen reader interactions, please activate Accessibility in Grammarl…" at bounding box center [529, 184] width 211 height 36
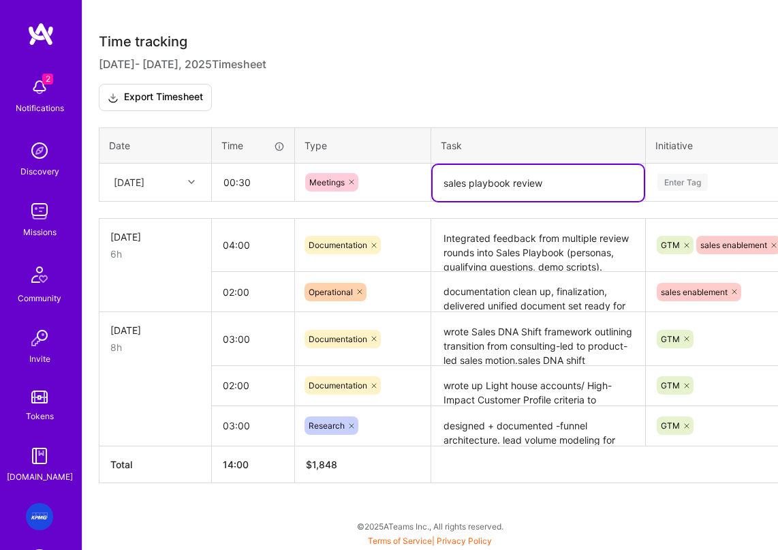
scroll to position [367, 0]
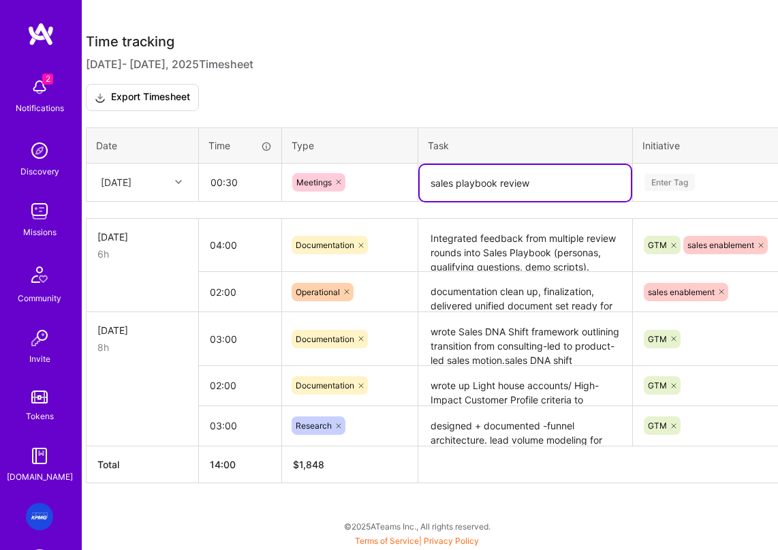
type textarea "sales playbook review"
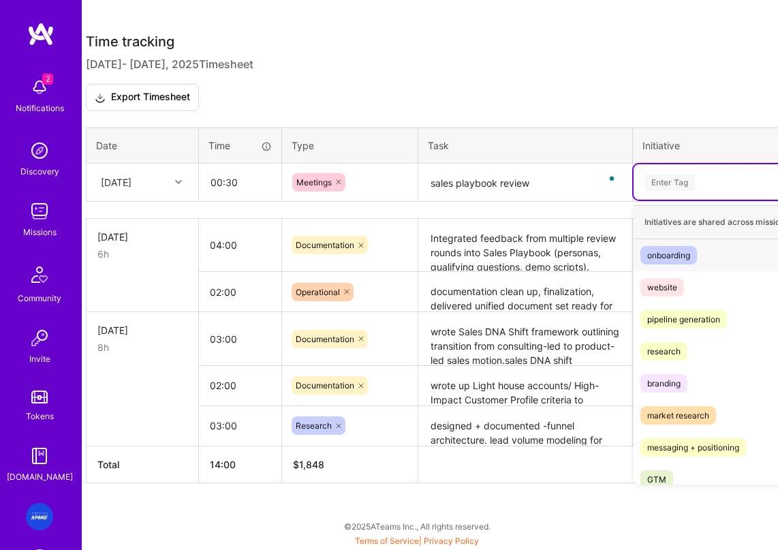
click at [689, 187] on div "Enter Tag" at bounding box center [758, 182] width 230 height 17
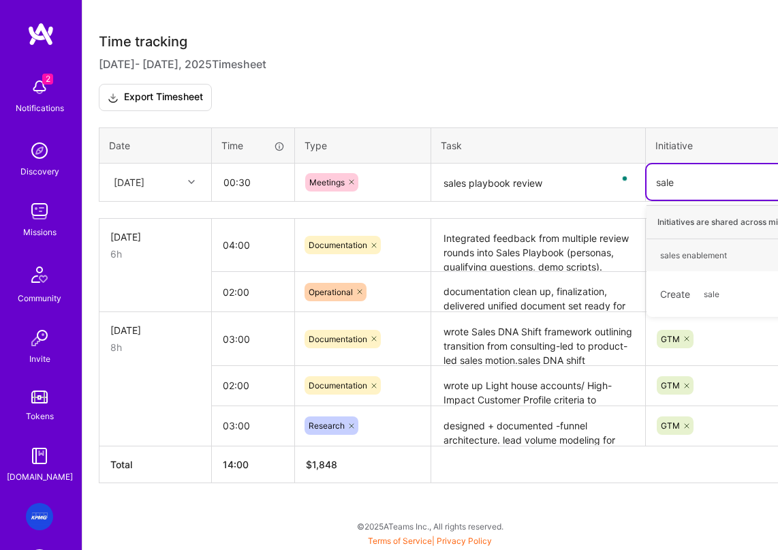
type input "sales"
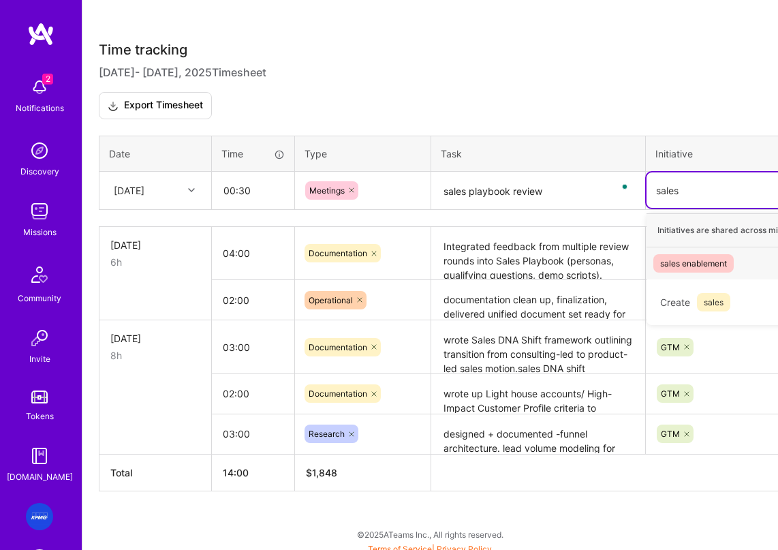
scroll to position [356, 0]
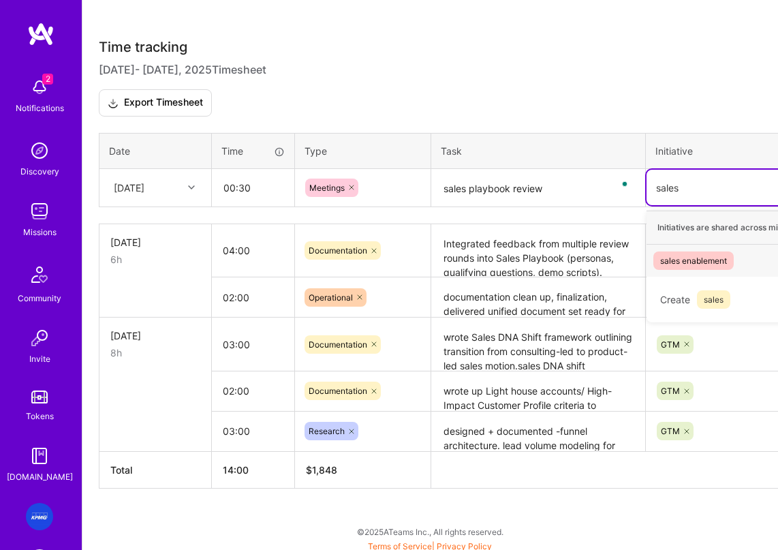
click at [678, 263] on div "sales enablement" at bounding box center [693, 260] width 67 height 14
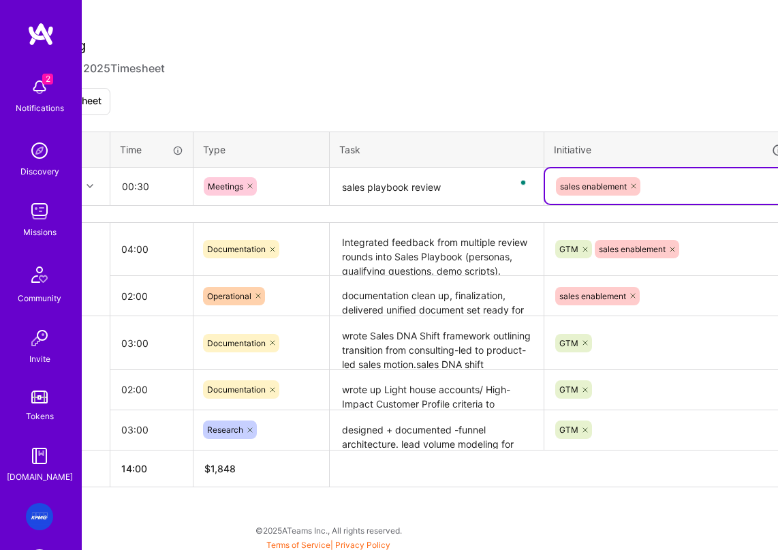
scroll to position [356, 165]
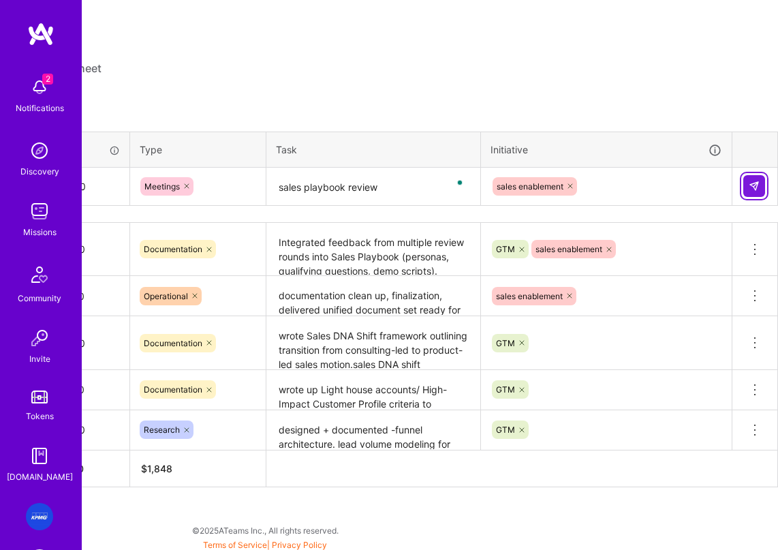
click at [689, 191] on img at bounding box center [754, 186] width 11 height 11
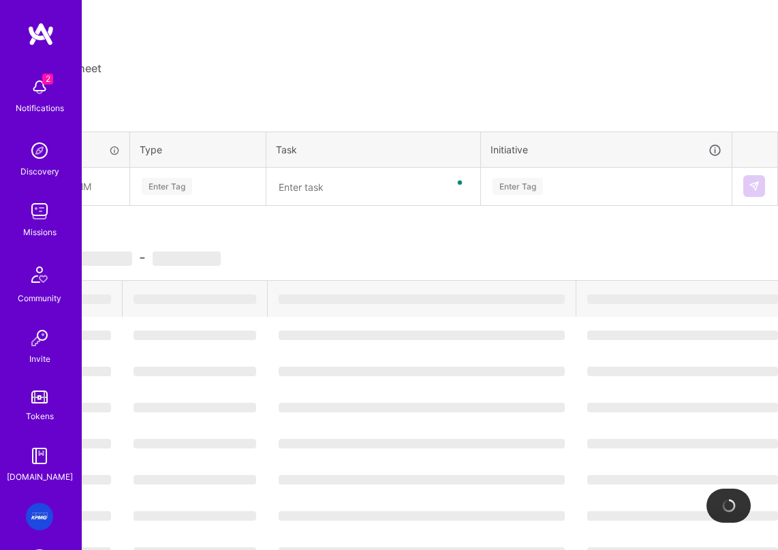
scroll to position [356, 0]
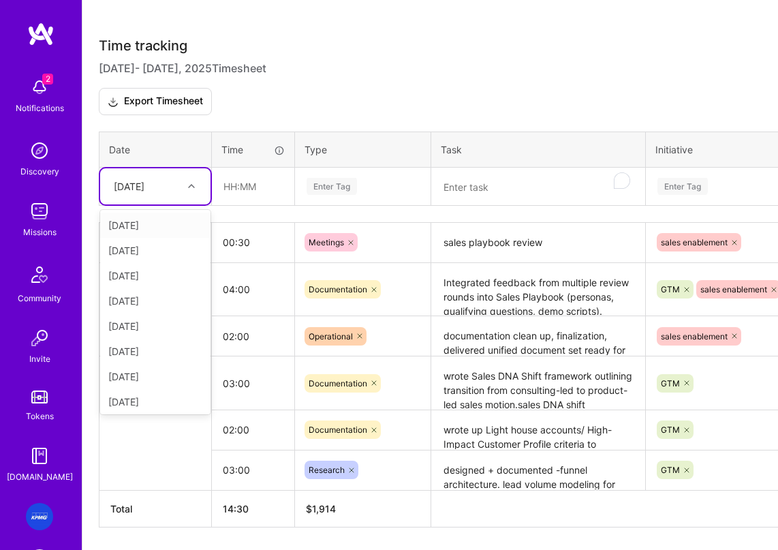
click at [168, 198] on div "[DATE]" at bounding box center [145, 186] width 76 height 22
click at [147, 230] on div "[DATE]" at bounding box center [155, 225] width 110 height 25
click at [443, 191] on textarea "To enrich screen reader interactions, please activate Accessibility in Grammarl…" at bounding box center [538, 187] width 211 height 36
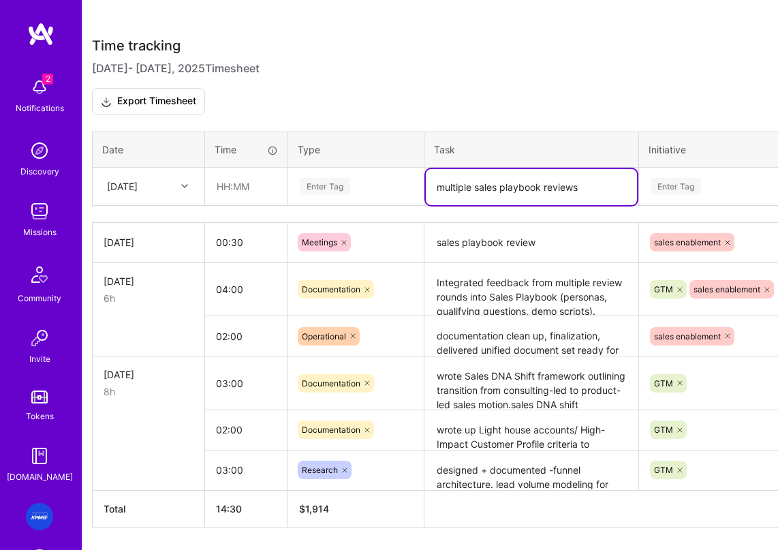
type textarea "multiple sales playbook reviews"
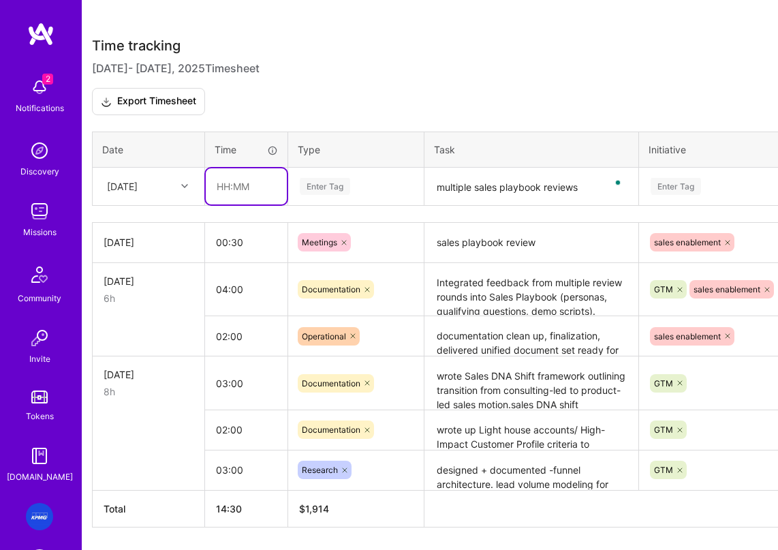
click at [236, 197] on input "text" at bounding box center [246, 186] width 81 height 36
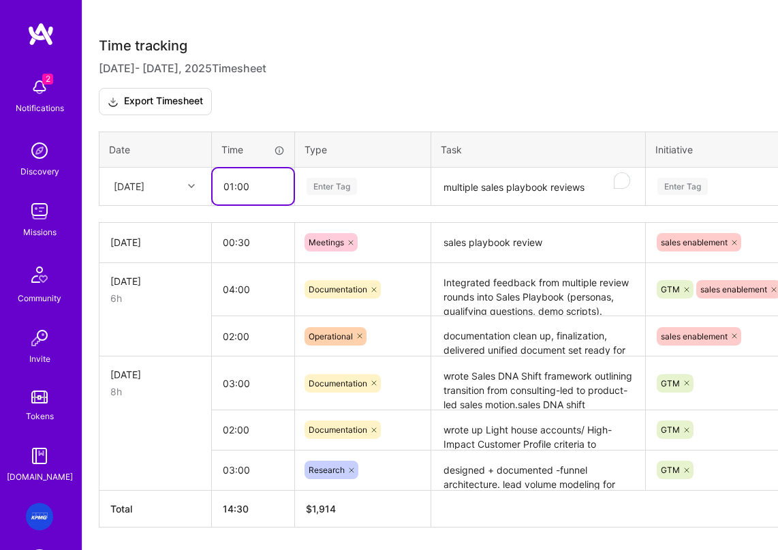
type input "01:00"
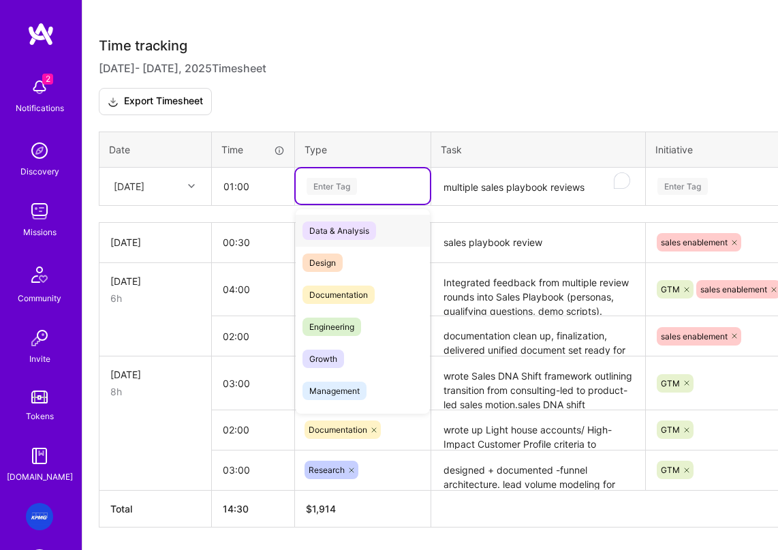
click at [364, 195] on div "Enter Tag" at bounding box center [362, 186] width 115 height 17
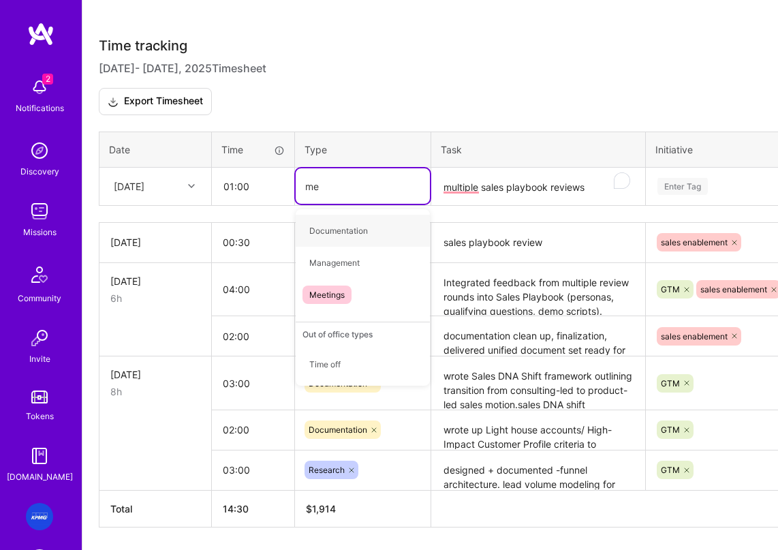
type input "mee"
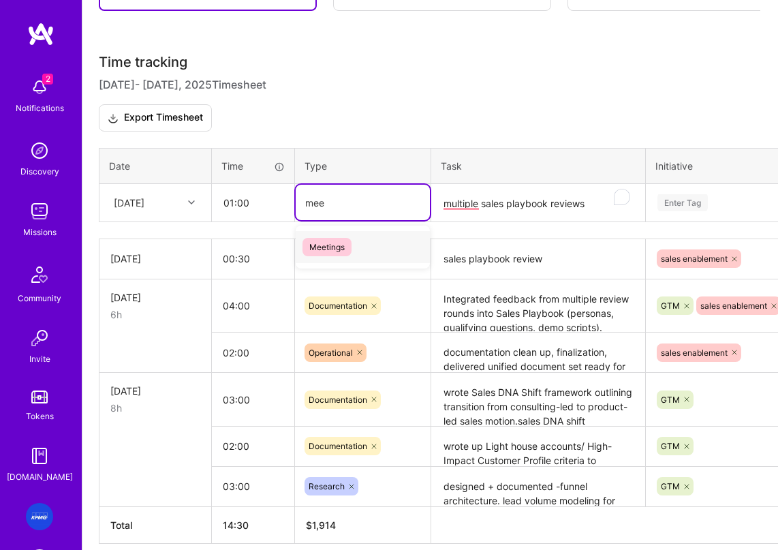
click at [323, 253] on span "Meetings" at bounding box center [326, 247] width 49 height 18
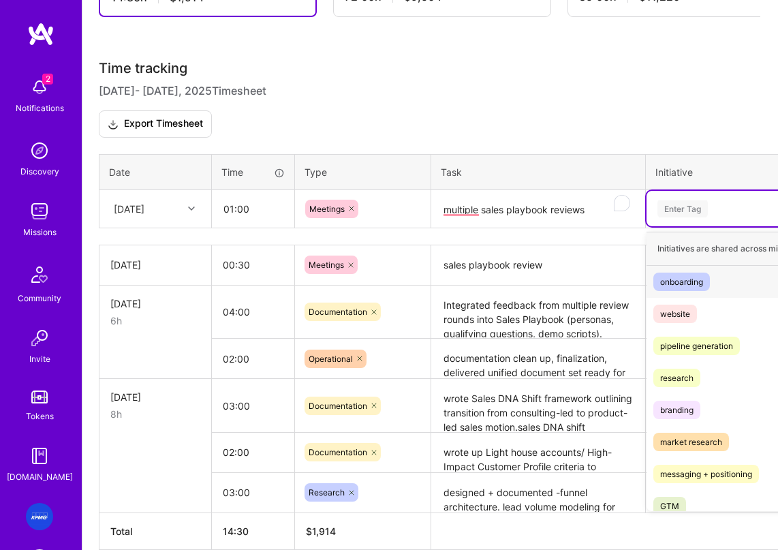
click at [689, 216] on div "Enter Tag" at bounding box center [771, 208] width 230 height 17
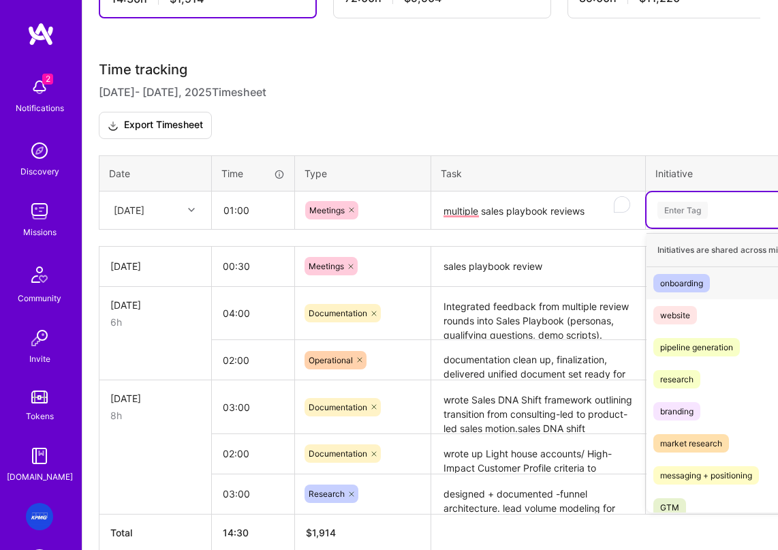
scroll to position [331, 0]
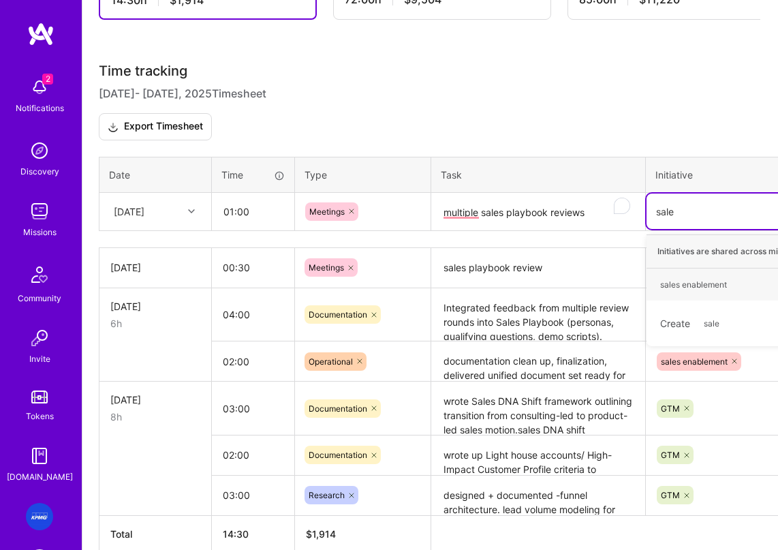
type input "sales"
click at [679, 291] on div "sales enablement" at bounding box center [693, 284] width 67 height 14
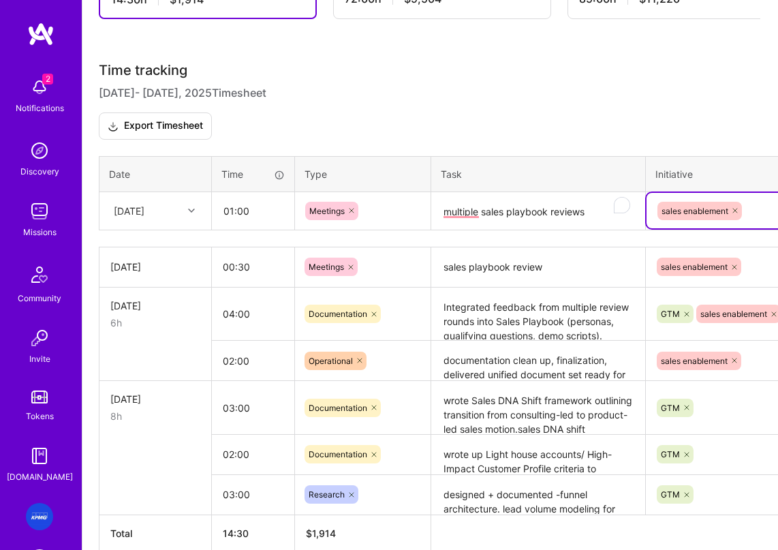
scroll to position [332, 165]
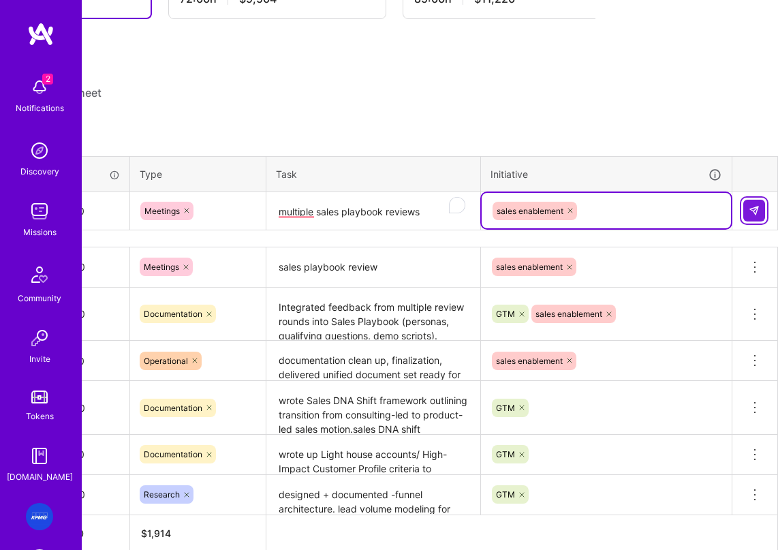
click at [689, 221] on button at bounding box center [754, 211] width 22 height 22
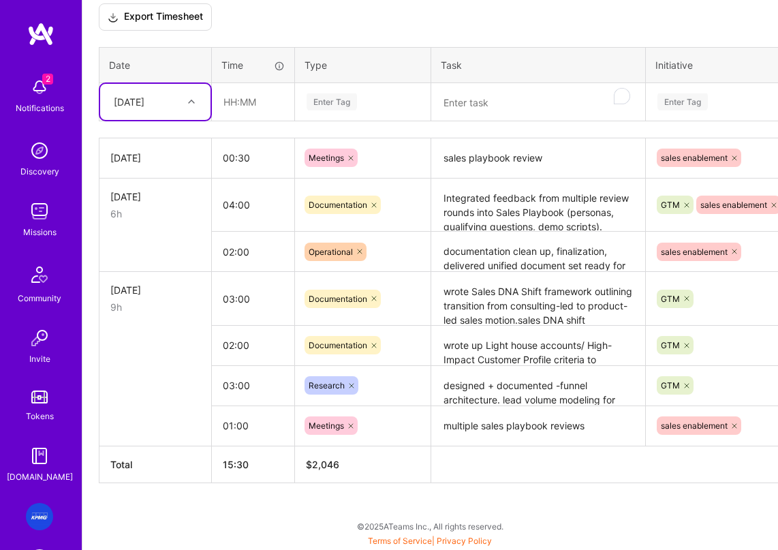
scroll to position [447, 0]
click at [478, 99] on textarea "To enrich screen reader interactions, please activate Accessibility in Grammarl…" at bounding box center [538, 102] width 211 height 36
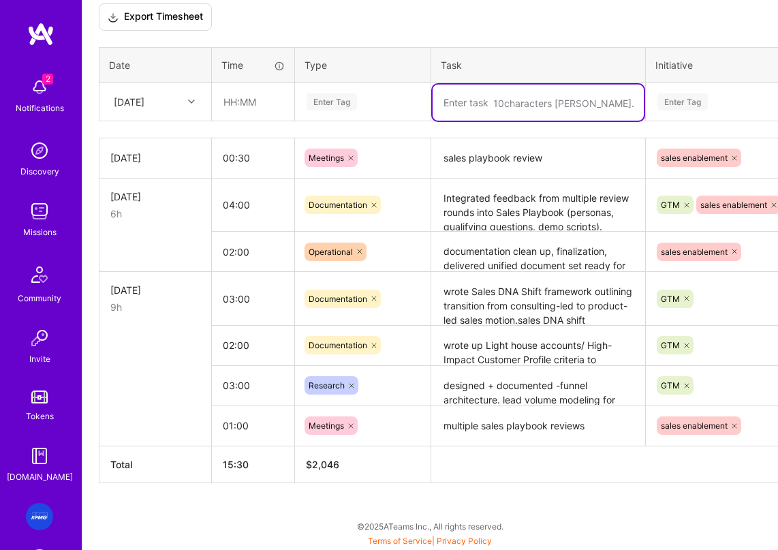
paste textarea "Reorganized structure to clarify flow f"
click at [617, 105] on textarea "Reorganized structure to clarify flow," at bounding box center [538, 102] width 211 height 36
paste textarea "Delivered final, contextualized version for self-onboarding and knowledge trans…"
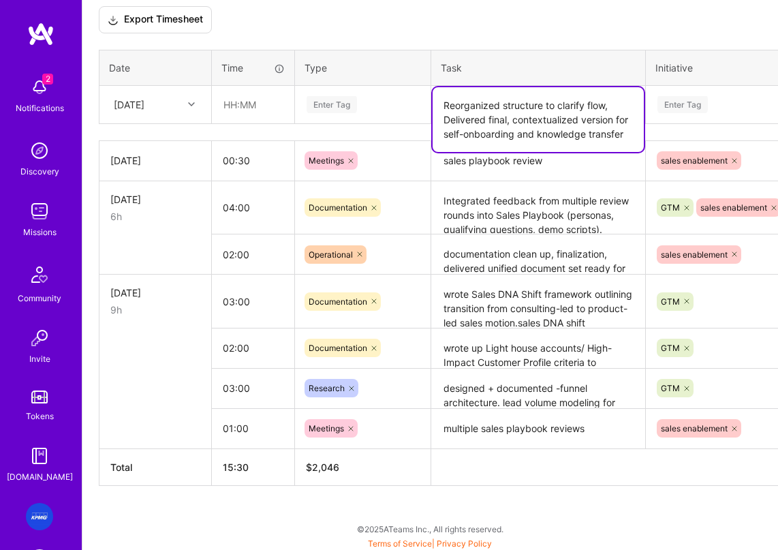
scroll to position [436, 0]
click at [456, 114] on textarea "Reorganized structure to clarify flow, Delivered final, contextualized version …" at bounding box center [538, 119] width 211 height 65
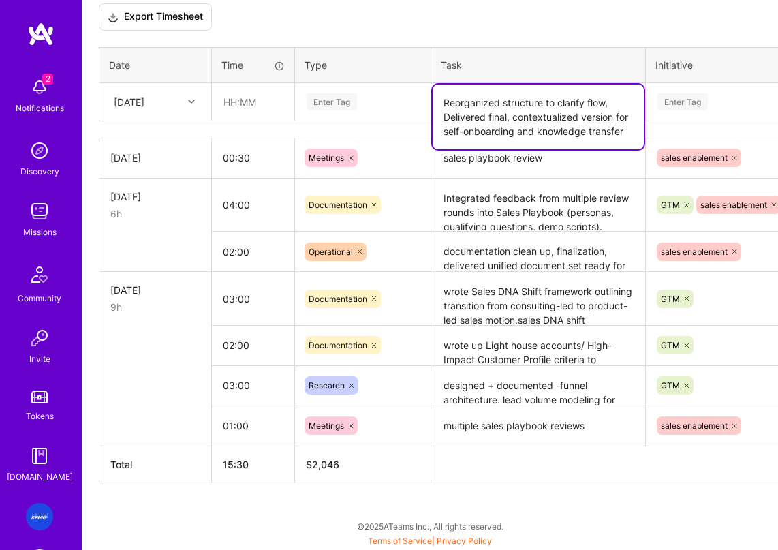
click at [441, 110] on textarea "Reorganized structure to clarify flow, Delivered final, contextualized version …" at bounding box center [538, 116] width 211 height 65
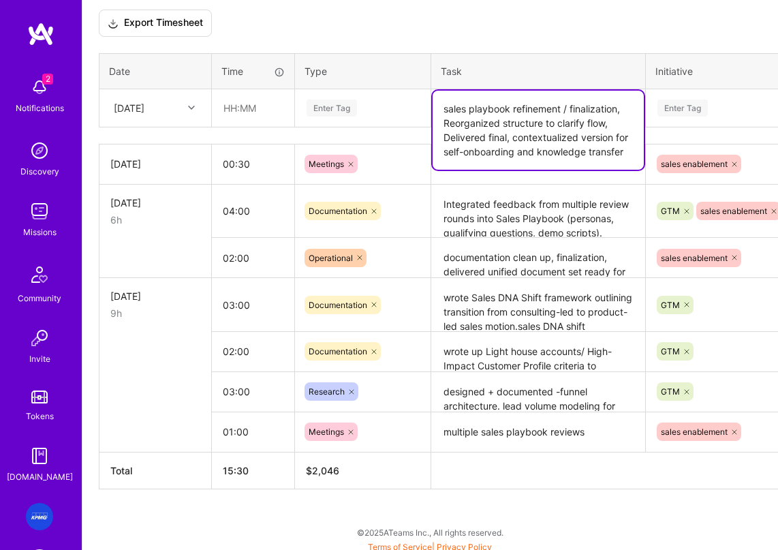
scroll to position [433, 0]
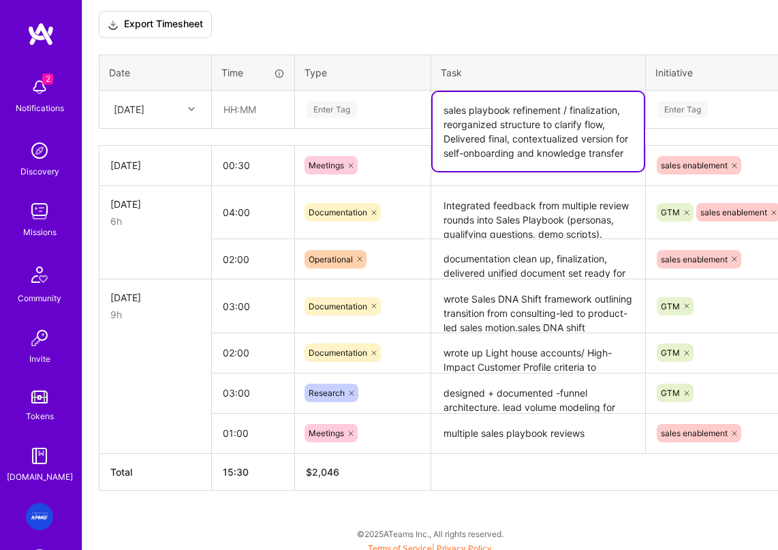
type textarea "sales playbook refinement / finalization, reorganized structure to clarify flow…"
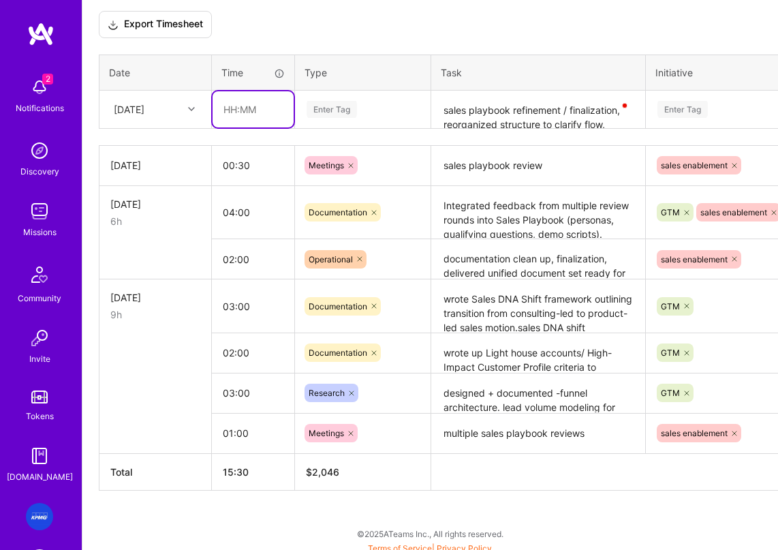
click at [251, 123] on input "text" at bounding box center [253, 109] width 81 height 36
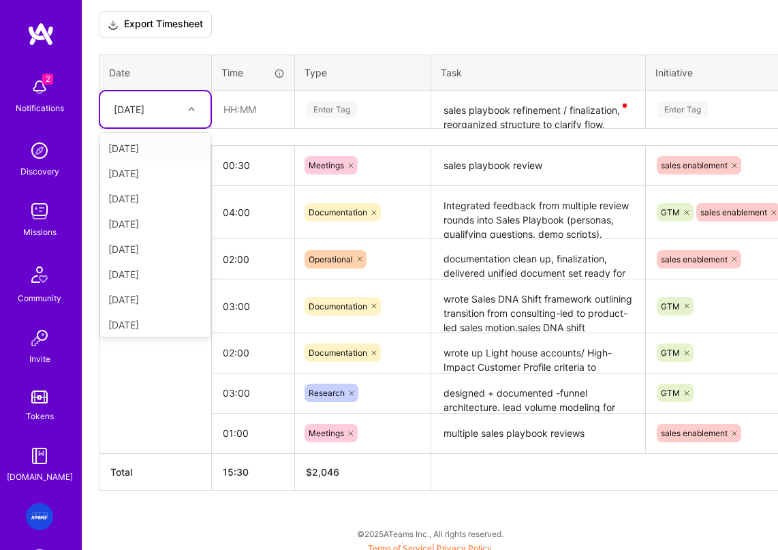
click at [168, 121] on div "[DATE]" at bounding box center [145, 109] width 76 height 22
click at [136, 203] on div "Sat, Oct 4" at bounding box center [155, 198] width 110 height 25
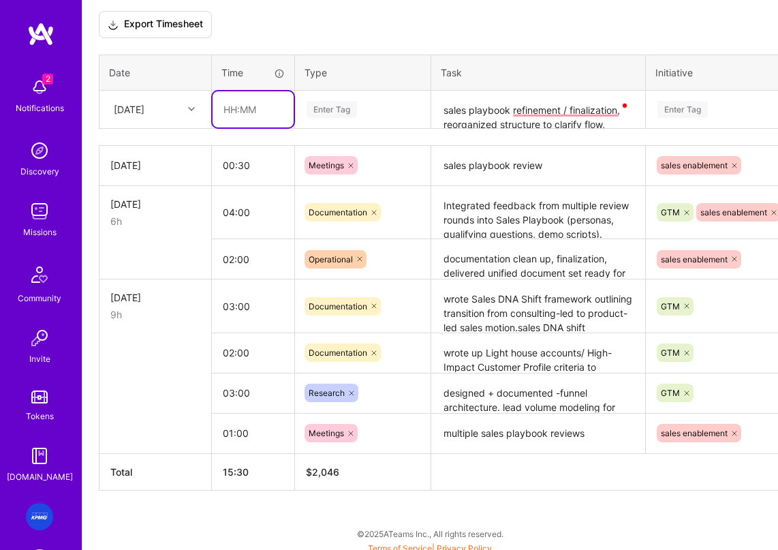
click at [233, 115] on input "text" at bounding box center [253, 109] width 81 height 36
type input "03:00"
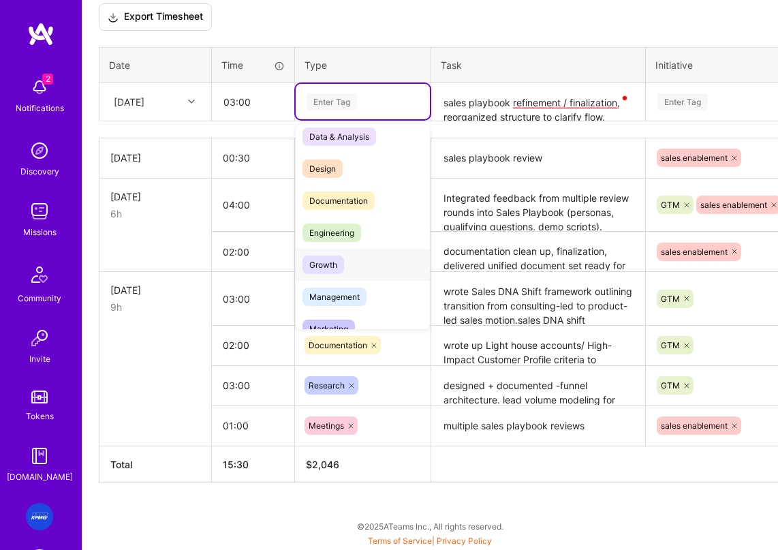
scroll to position [0, 0]
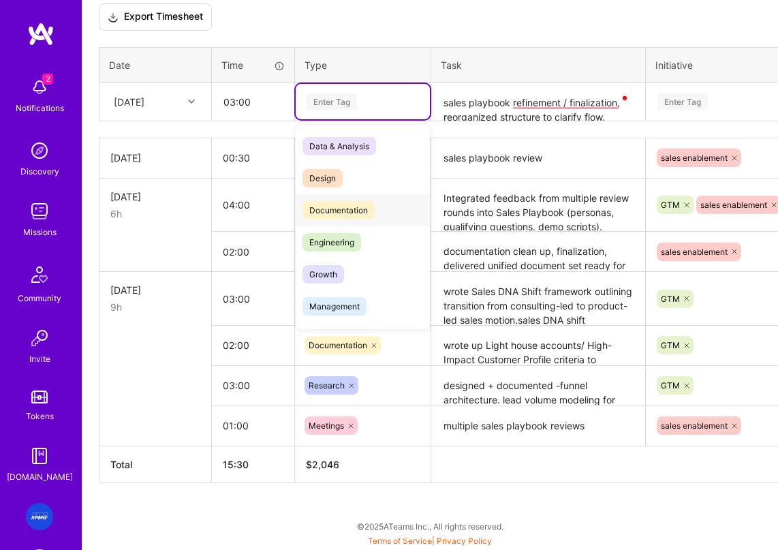
click at [352, 220] on div "Documentation" at bounding box center [363, 210] width 134 height 32
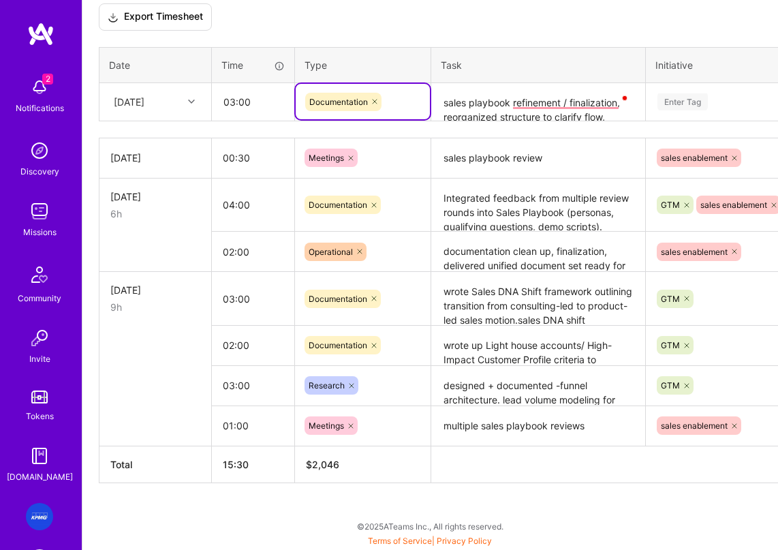
click at [688, 107] on div "Enter Tag" at bounding box center [682, 101] width 50 height 21
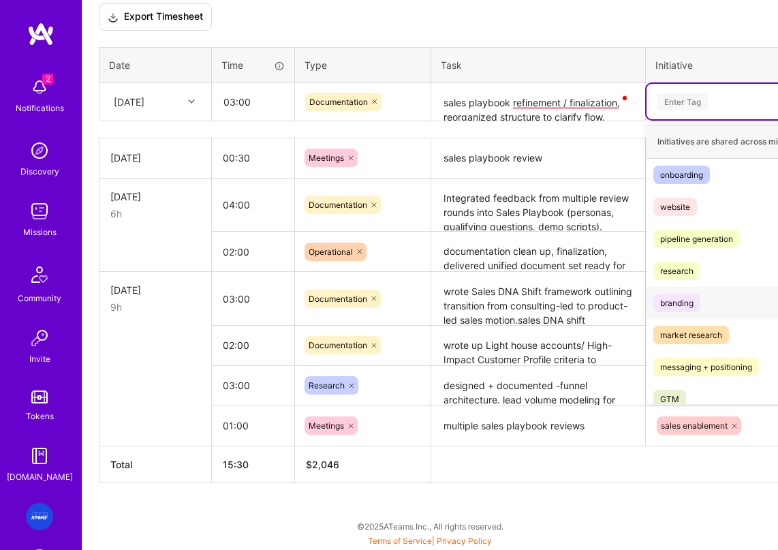
scroll to position [43, 0]
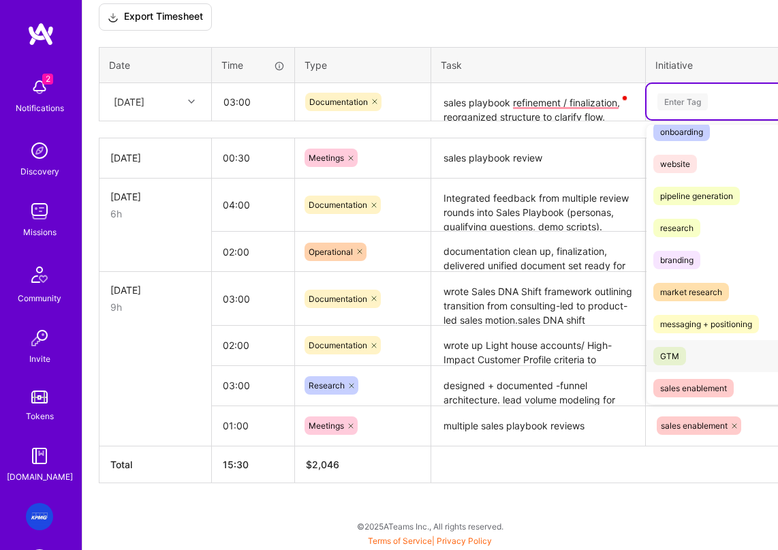
click at [676, 354] on div "GTM" at bounding box center [669, 356] width 19 height 14
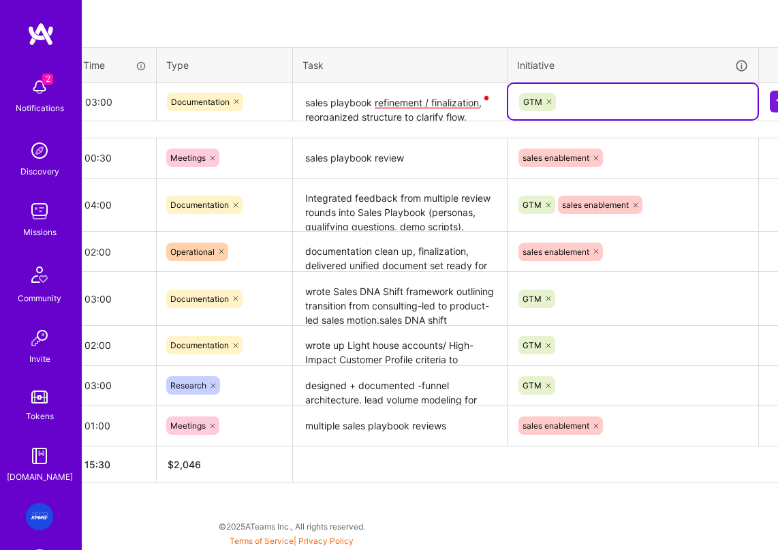
scroll to position [447, 165]
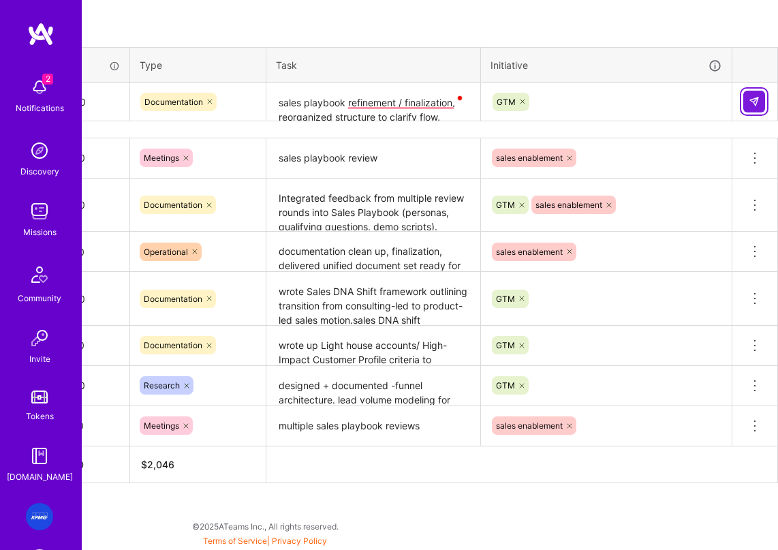
click at [689, 102] on button at bounding box center [754, 102] width 22 height 22
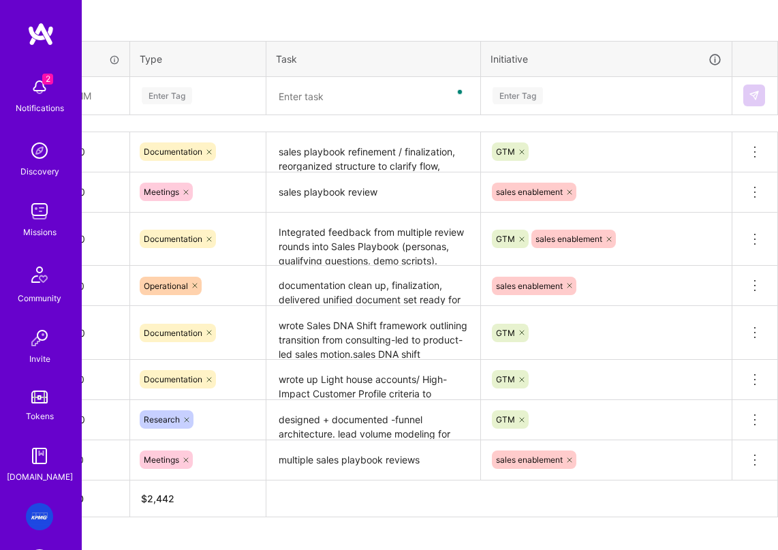
scroll to position [447, 0]
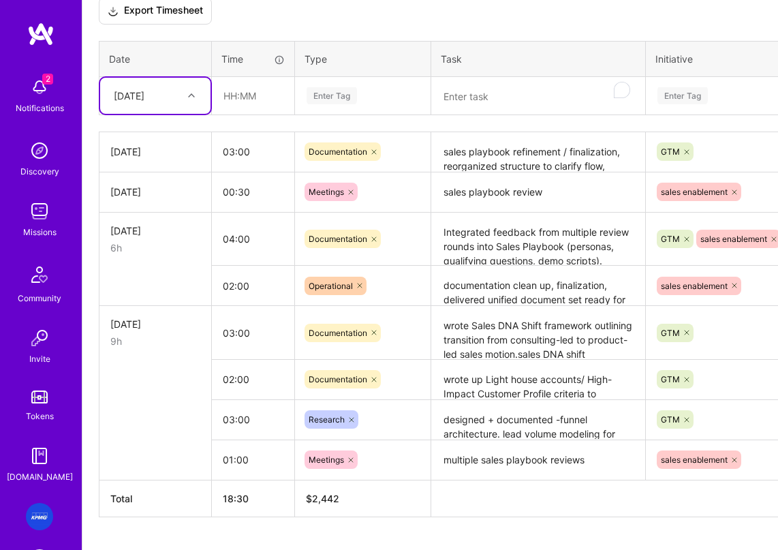
click at [120, 159] on div "Sat, Oct 4" at bounding box center [155, 151] width 90 height 14
click at [124, 159] on div "Sat, Oct 4" at bounding box center [155, 151] width 90 height 14
drag, startPoint x: 134, startPoint y: 158, endPoint x: 148, endPoint y: 160, distance: 14.5
click at [135, 158] on div "Sat, Oct 4" at bounding box center [155, 151] width 90 height 14
click at [156, 158] on div "Sat, Oct 4" at bounding box center [155, 151] width 90 height 14
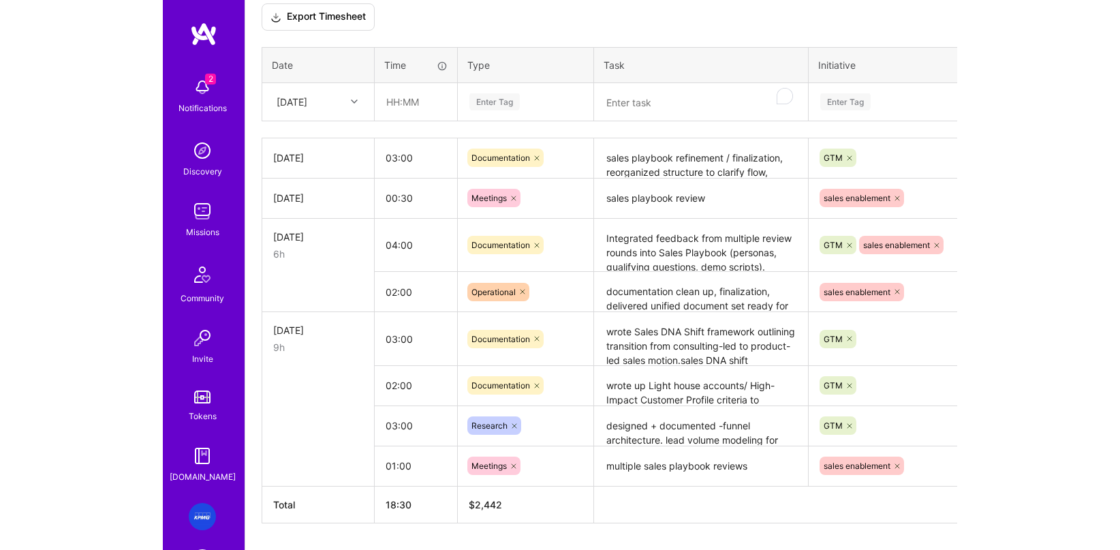
scroll to position [390, 0]
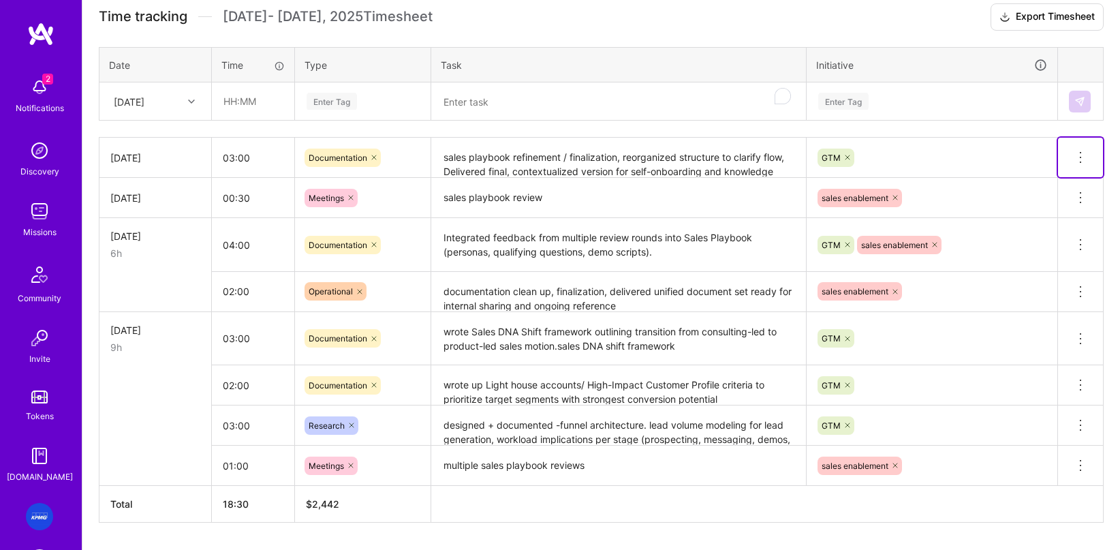
click at [689, 157] on icon at bounding box center [1080, 157] width 16 height 16
click at [689, 163] on div "GTM" at bounding box center [932, 157] width 232 height 21
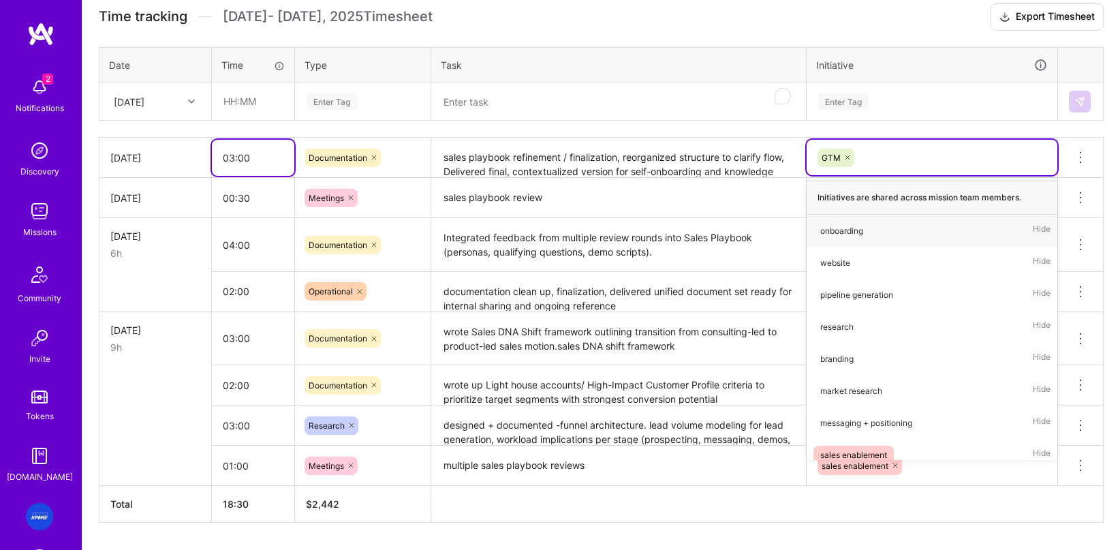
click at [264, 165] on input "03:00" at bounding box center [253, 158] width 82 height 36
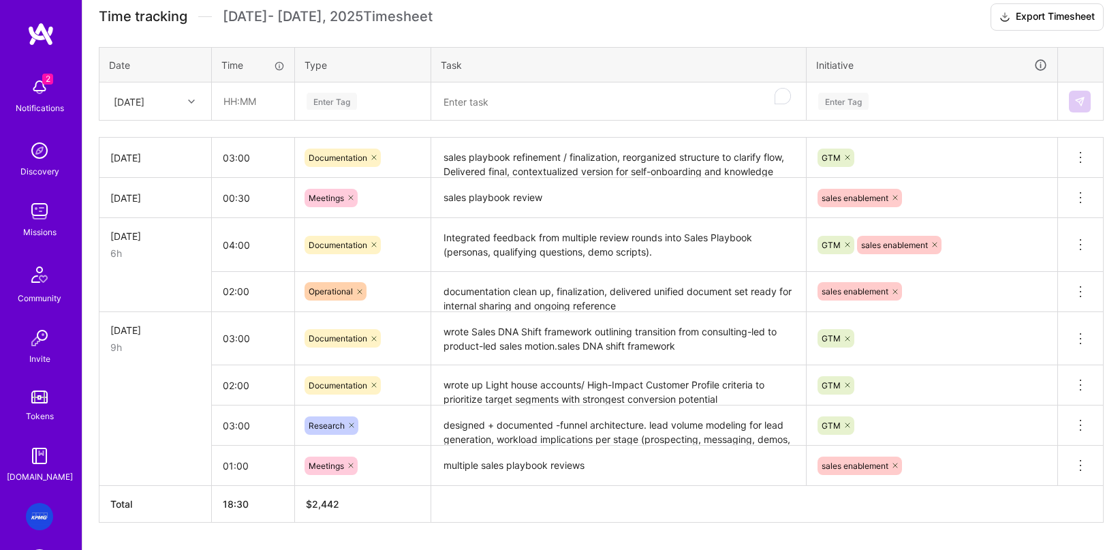
click at [182, 163] on div "Sat, Oct 4" at bounding box center [155, 158] width 90 height 14
click at [148, 161] on div "Sat, Oct 4" at bounding box center [155, 158] width 90 height 14
click at [146, 159] on div "Sat, Oct 4" at bounding box center [155, 158] width 90 height 14
drag, startPoint x: 146, startPoint y: 158, endPoint x: 239, endPoint y: 166, distance: 93.0
click at [146, 158] on div "Sat, Oct 4" at bounding box center [155, 158] width 90 height 14
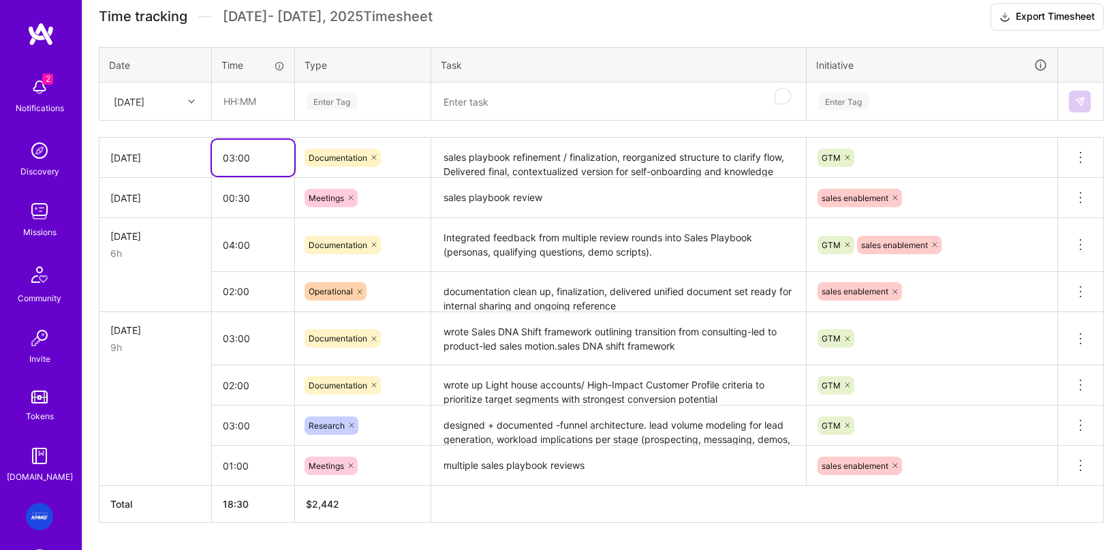
click at [239, 166] on input "03:00" at bounding box center [253, 158] width 82 height 36
click at [574, 159] on textarea "sales playbook refinement / finalization, reorganized structure to clarify flow…" at bounding box center [619, 157] width 372 height 37
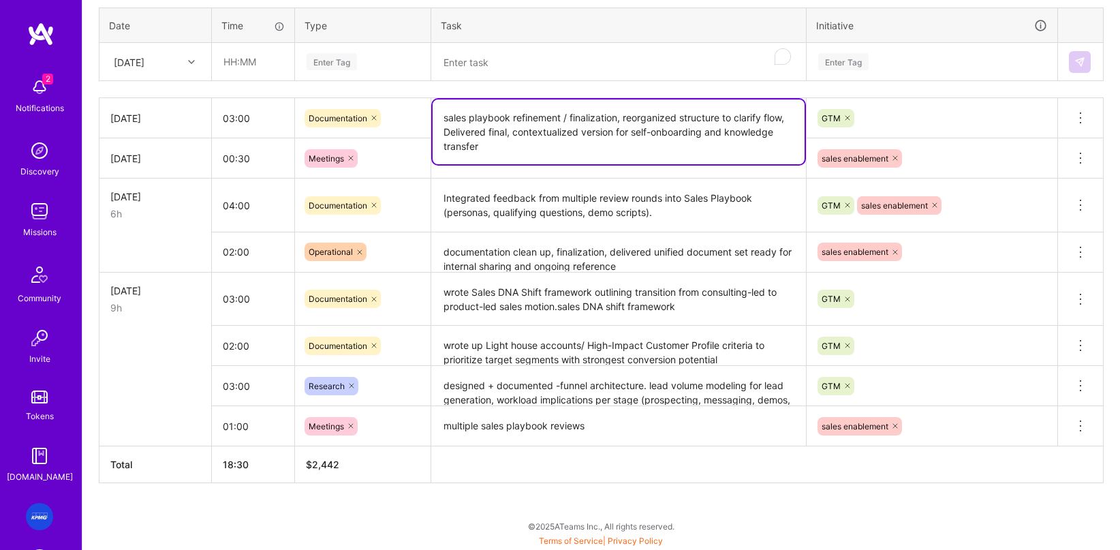
scroll to position [429, 0]
drag, startPoint x: 526, startPoint y: 154, endPoint x: 437, endPoint y: 100, distance: 103.6
click at [437, 100] on textarea "sales playbook refinement / finalization, reorganized structure to clarify flow…" at bounding box center [619, 132] width 372 height 65
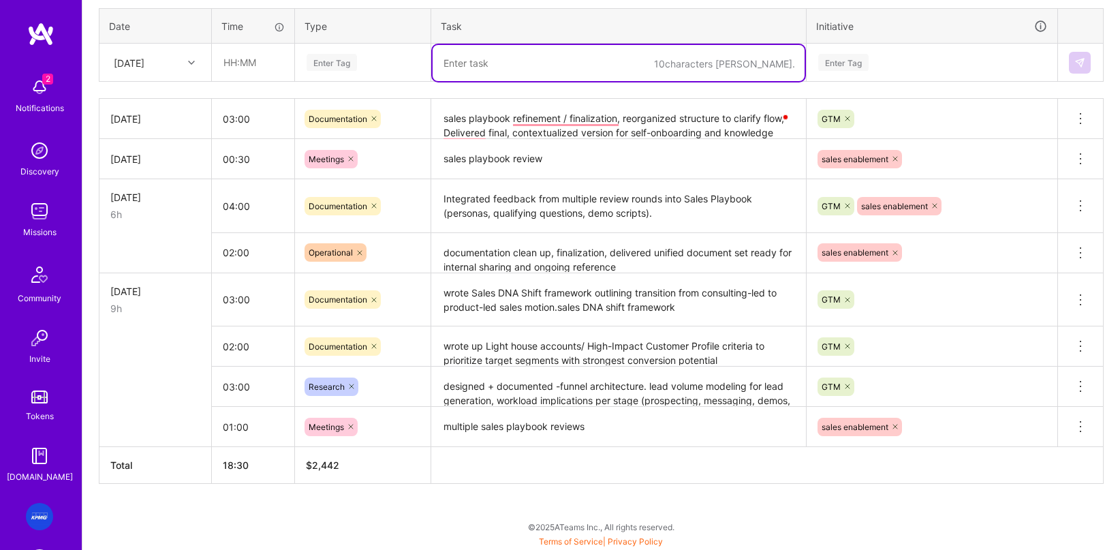
click at [544, 63] on textarea "To enrich screen reader interactions, please activate Accessibility in Grammarl…" at bounding box center [619, 63] width 372 height 36
paste textarea "sales playbook refinement / finalization, reorganized structure to clarify flow…"
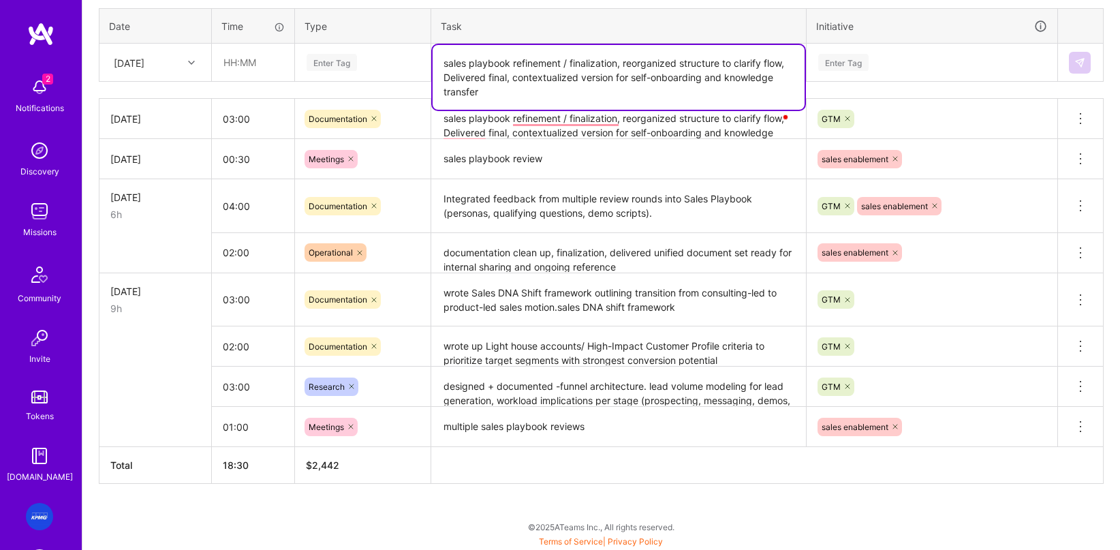
type textarea "sales playbook refinement / finalization, reorganized structure to clarify flow…"
click at [268, 67] on input "text" at bounding box center [253, 62] width 81 height 36
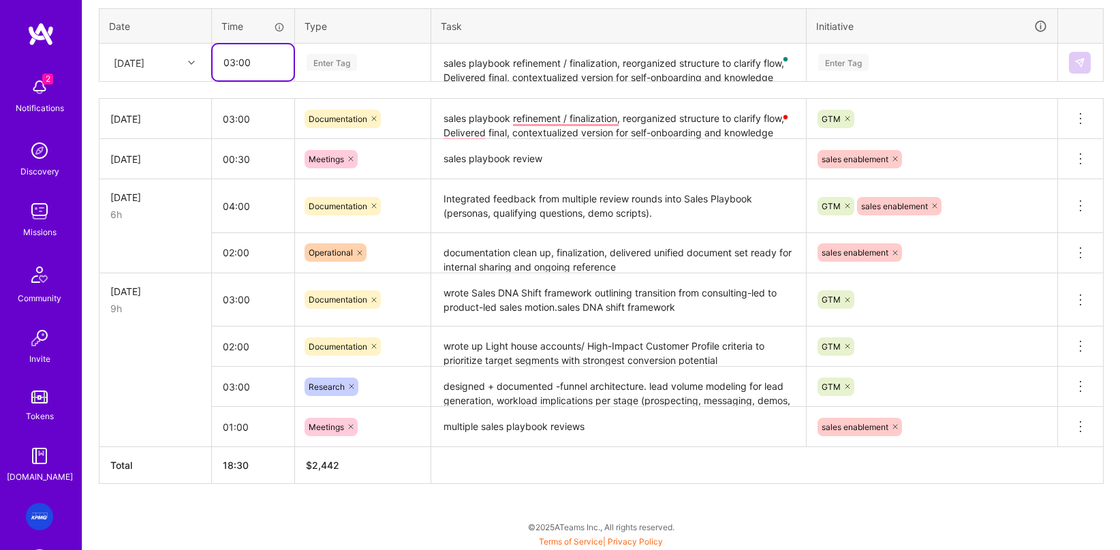
type input "03:00"
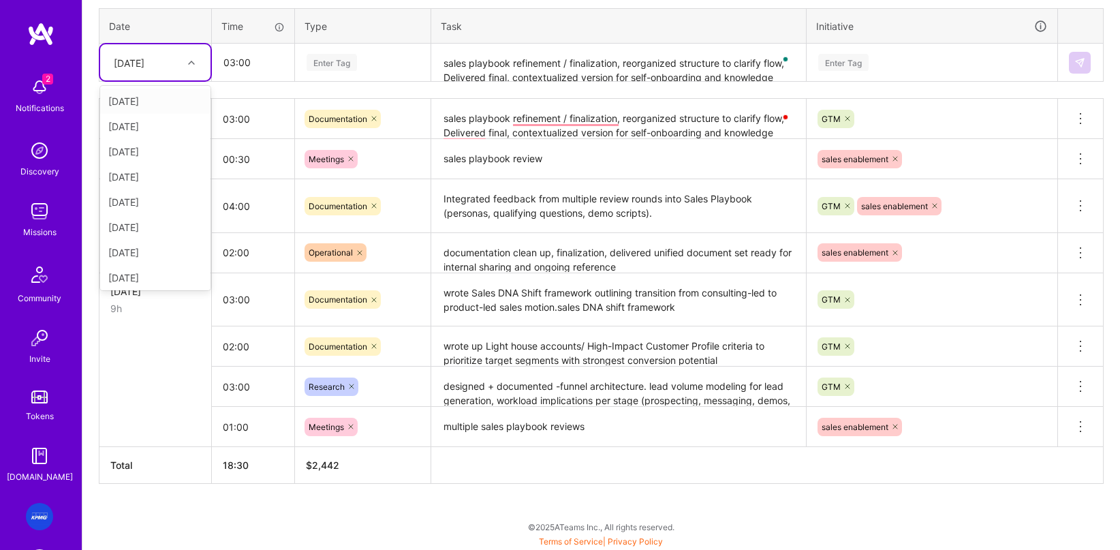
click at [185, 65] on div at bounding box center [193, 63] width 21 height 18
click at [146, 152] on div "[DATE]" at bounding box center [155, 150] width 110 height 25
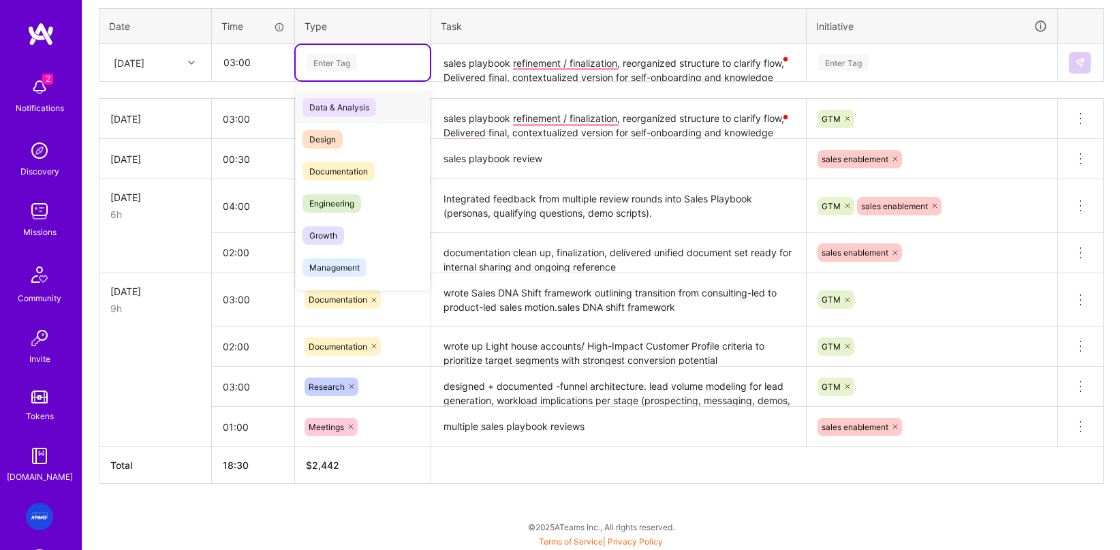
click at [370, 61] on div "Enter Tag" at bounding box center [362, 62] width 115 height 17
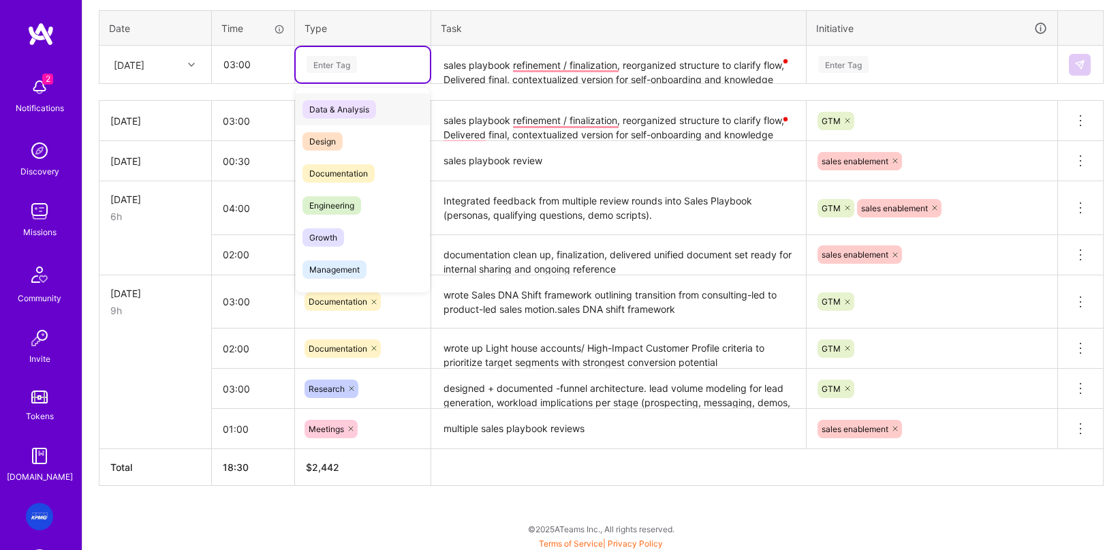
scroll to position [426, 0]
type input "d"
click at [340, 172] on span "Documentation" at bounding box center [338, 174] width 72 height 18
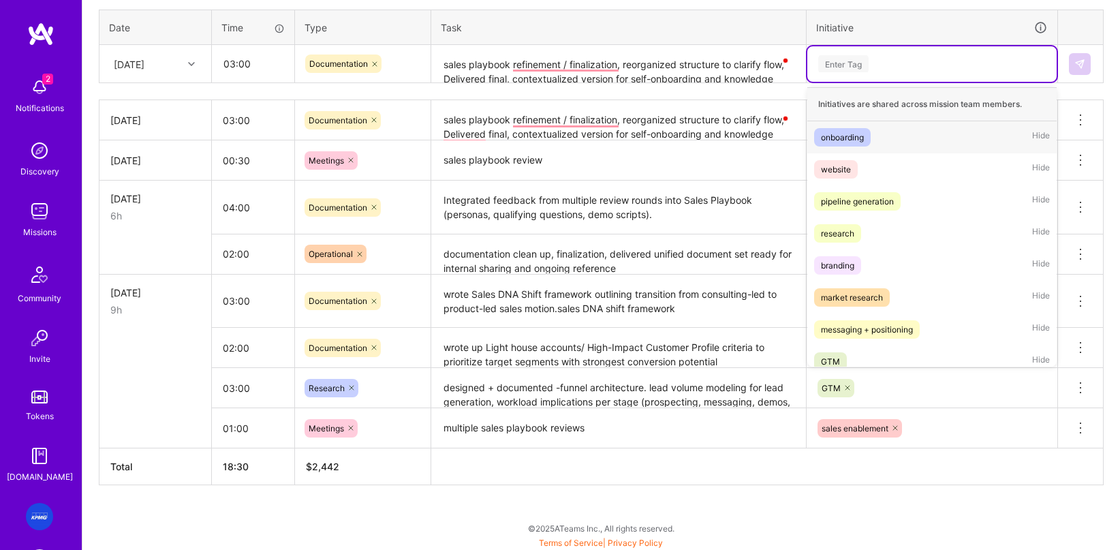
click at [689, 68] on div "Enter Tag" at bounding box center [843, 63] width 50 height 21
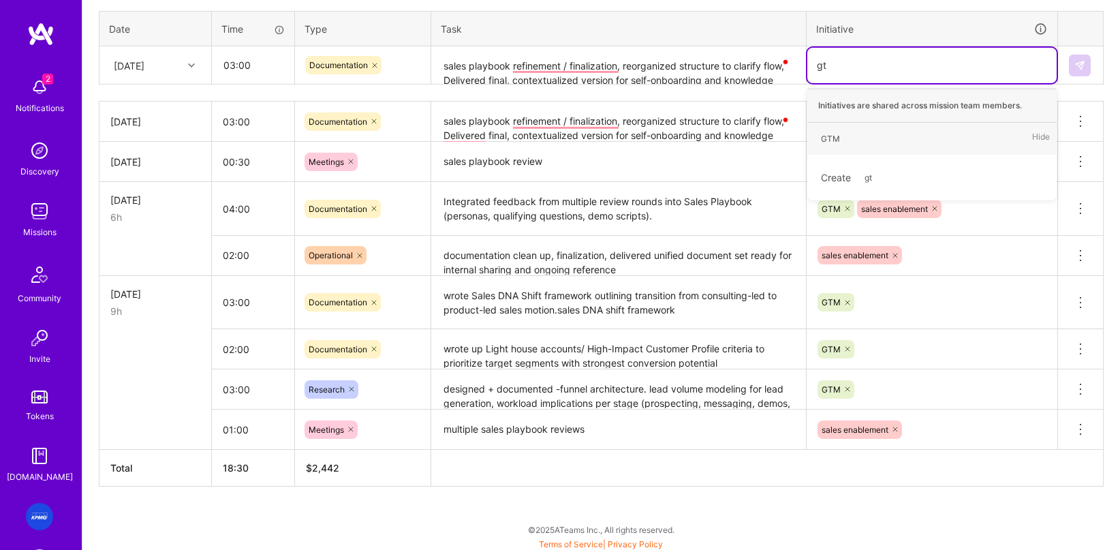
type input "gtm"
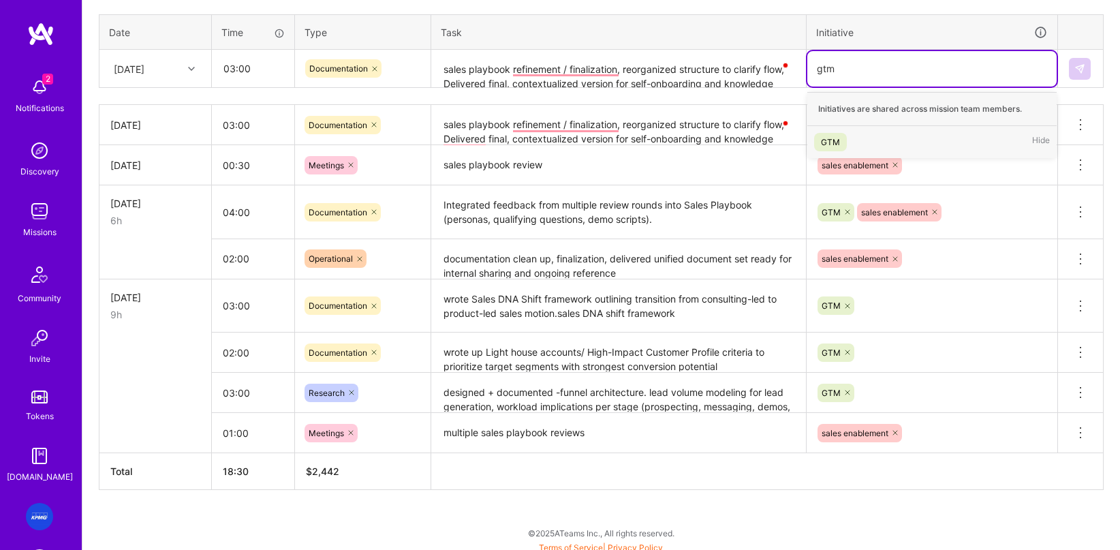
scroll to position [421, 0]
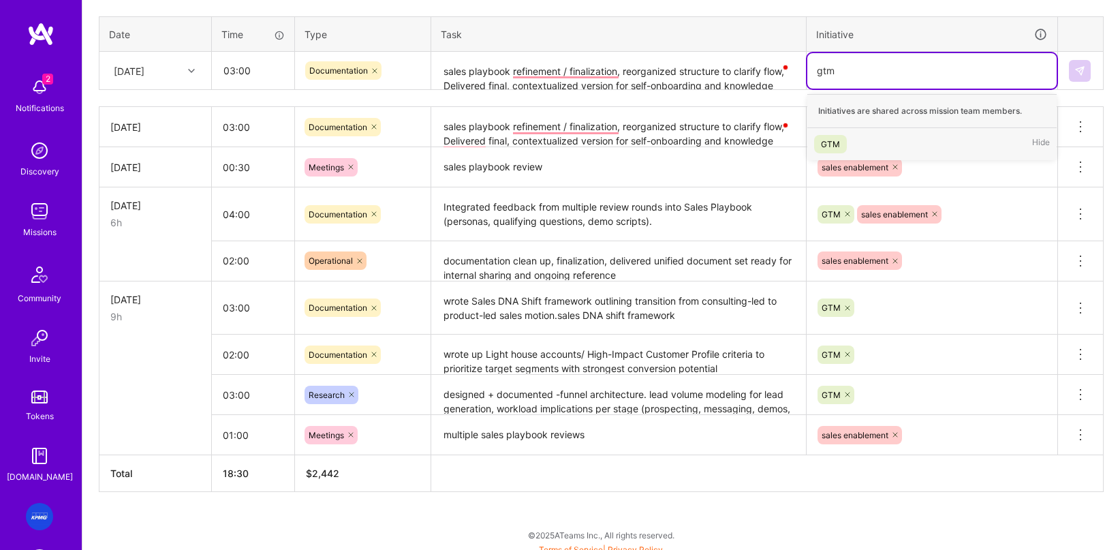
click at [689, 142] on div "GTM" at bounding box center [830, 144] width 19 height 14
click at [689, 150] on div "sales enablement" at bounding box center [932, 166] width 251 height 35
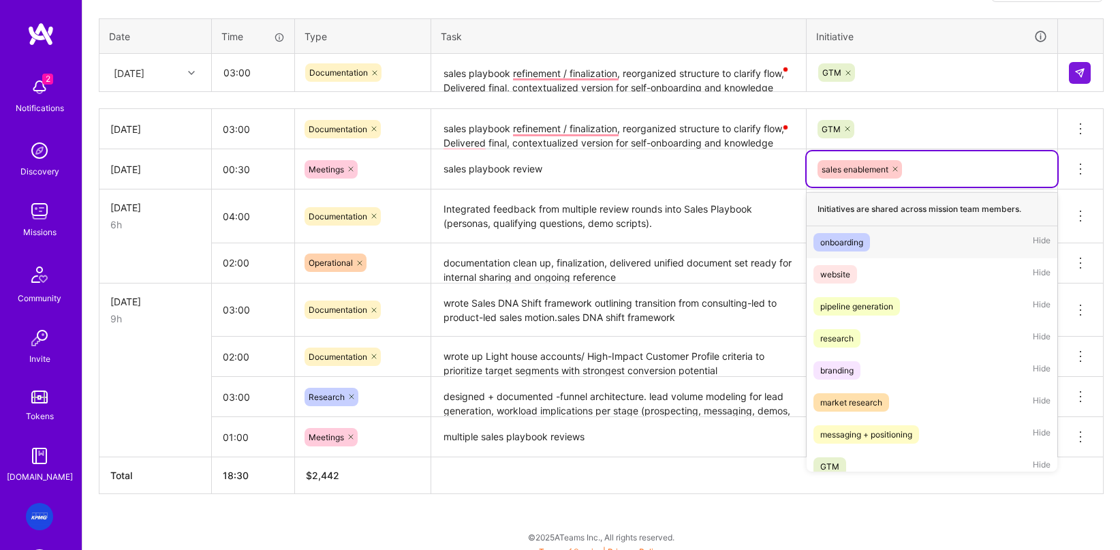
scroll to position [418, 0]
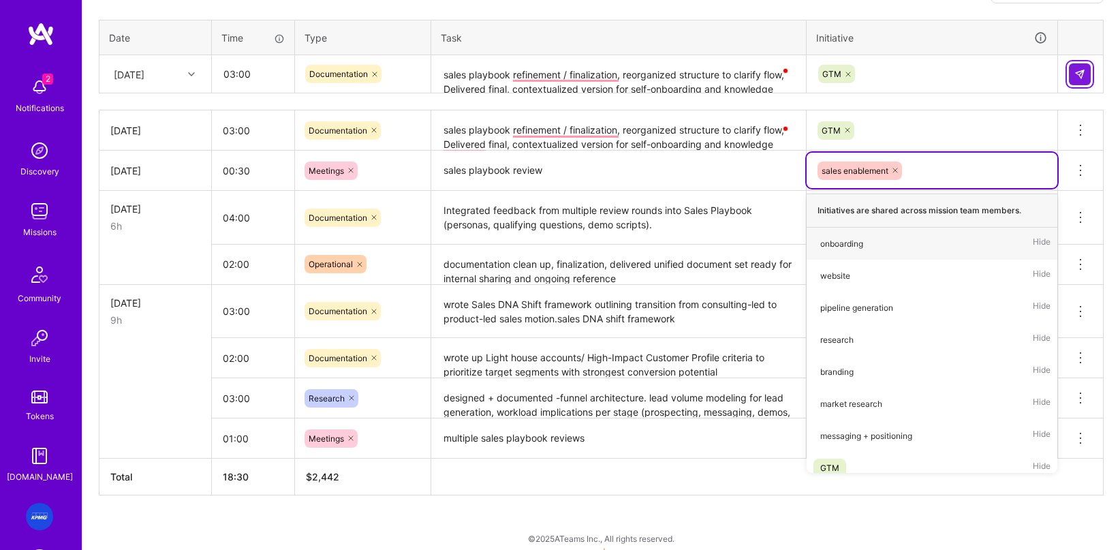
click at [689, 72] on img at bounding box center [1079, 74] width 11 height 11
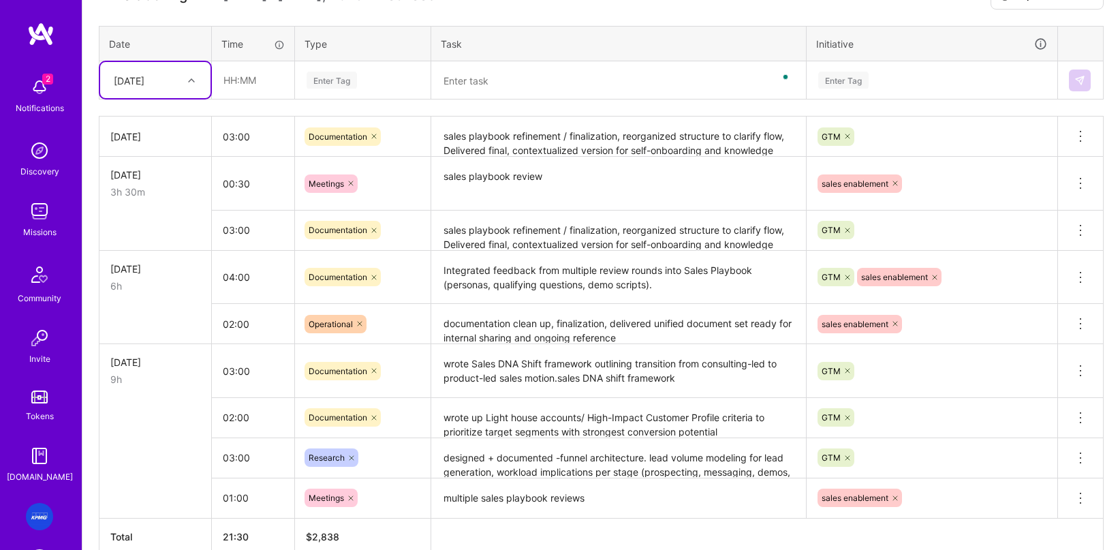
scroll to position [414, 0]
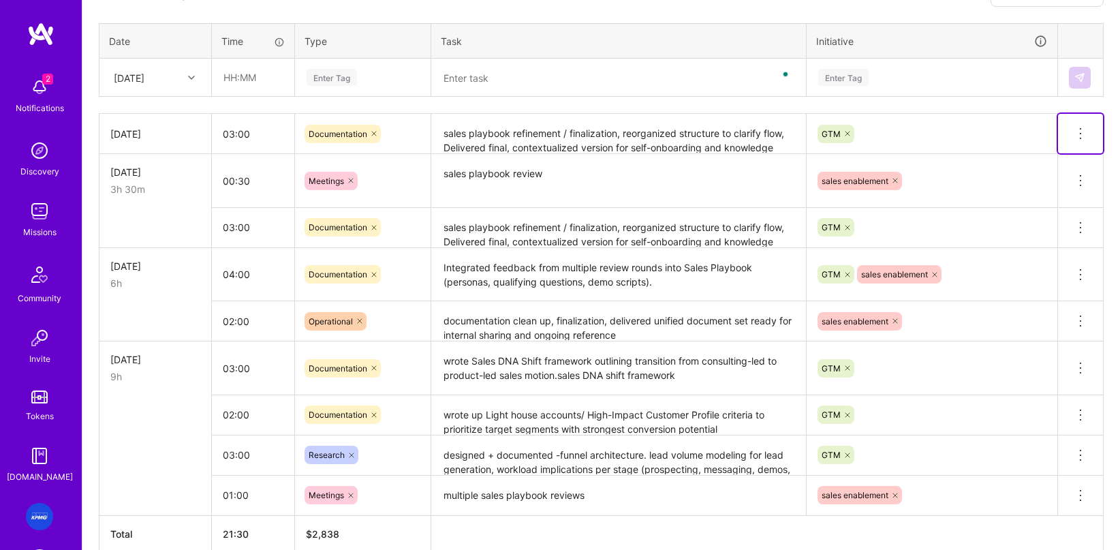
click at [689, 131] on icon at bounding box center [1080, 133] width 16 height 16
click at [689, 151] on button "Delete row" at bounding box center [1047, 156] width 71 height 33
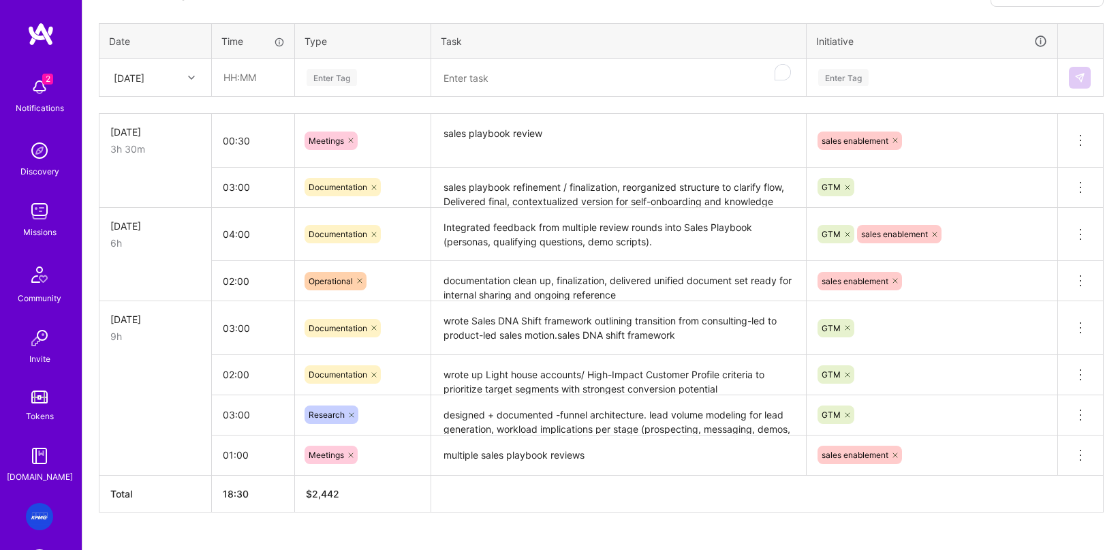
scroll to position [443, 0]
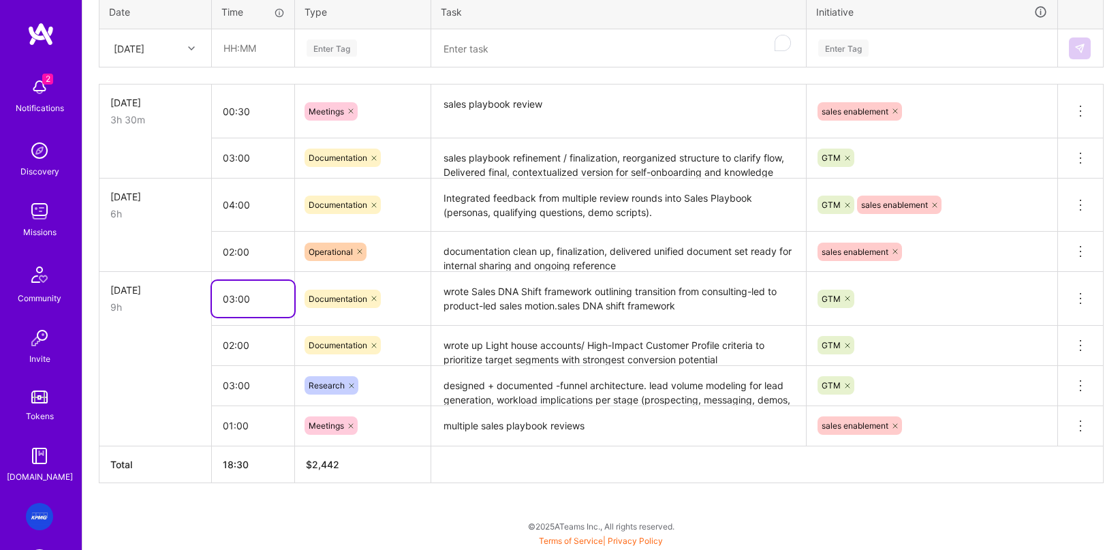
click at [251, 304] on input "03:00" at bounding box center [253, 299] width 82 height 36
click at [236, 300] on input "03:00" at bounding box center [253, 299] width 82 height 36
type input "02:00"
click at [249, 339] on input "02:00" at bounding box center [253, 345] width 82 height 36
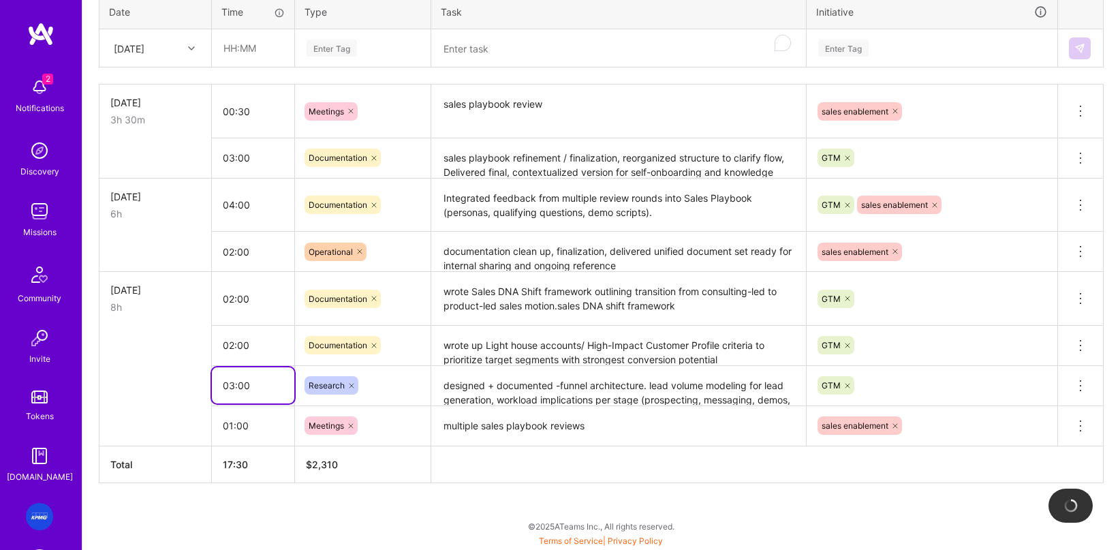
click at [263, 380] on input "03:00" at bounding box center [253, 385] width 82 height 36
click at [231, 384] on input "03:00" at bounding box center [253, 385] width 82 height 36
click at [236, 383] on input "03:00" at bounding box center [253, 385] width 82 height 36
click at [232, 384] on input "03:00" at bounding box center [253, 385] width 82 height 36
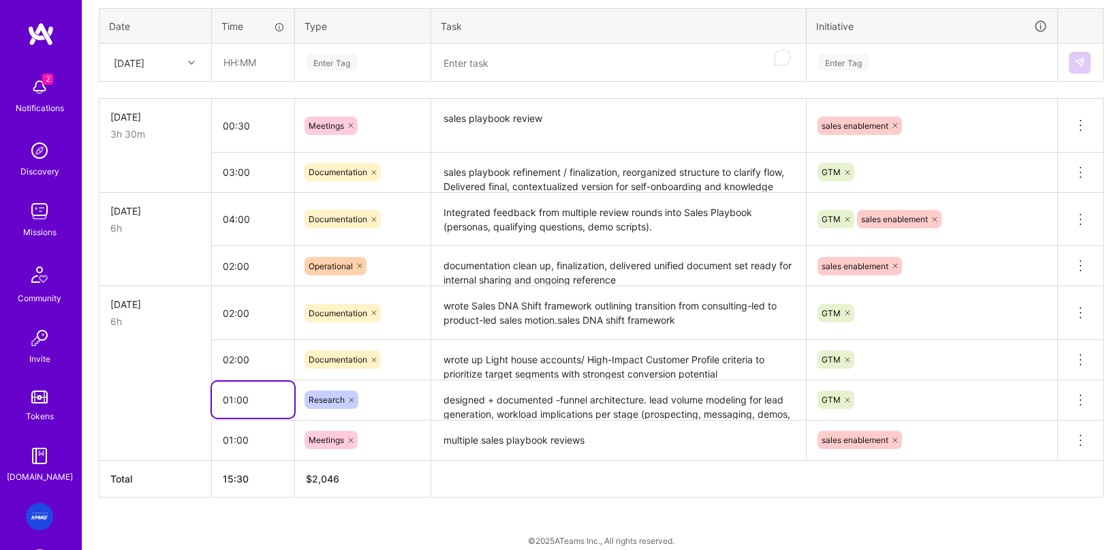
click at [239, 402] on input "01:00" at bounding box center [253, 399] width 82 height 36
type input "01:30"
click at [189, 425] on td at bounding box center [155, 439] width 112 height 40
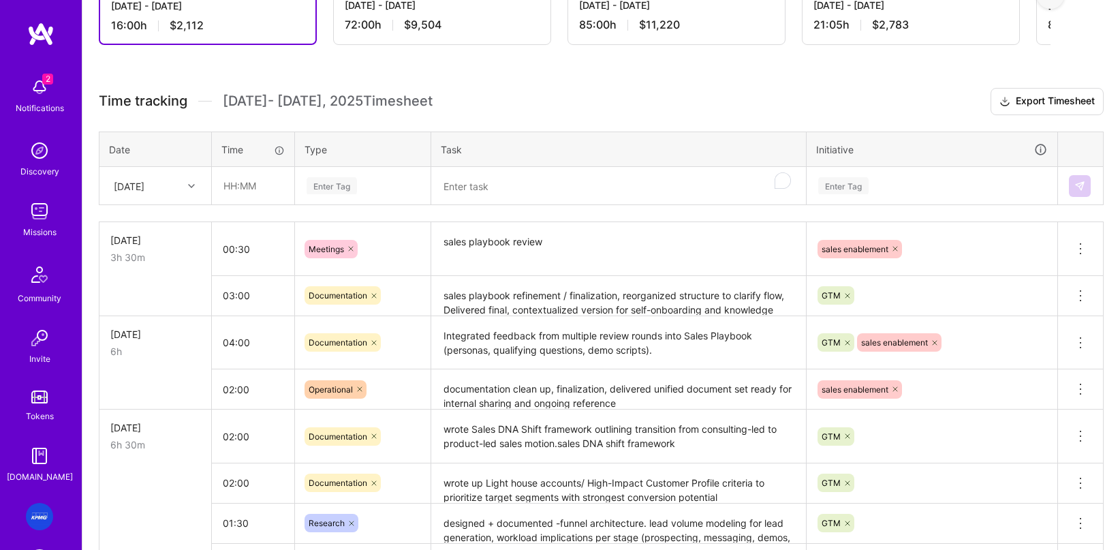
scroll to position [303, 0]
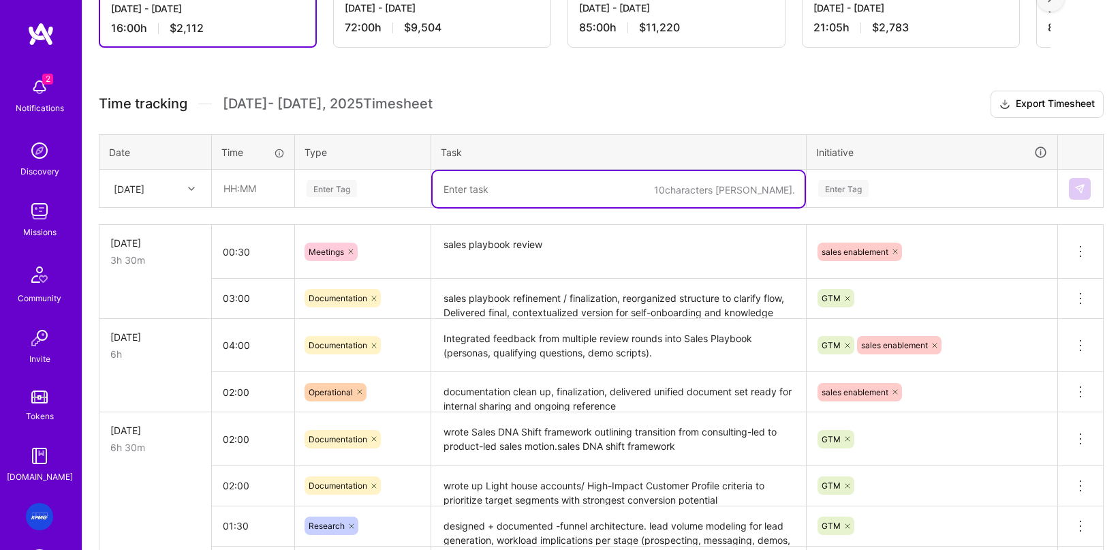
click at [552, 185] on textarea "To enrich screen reader interactions, please activate Accessibility in Grammarl…" at bounding box center [619, 189] width 372 height 36
paste textarea "Developed Case Study Needs Write-Up to guide proof-point development post-pilot…"
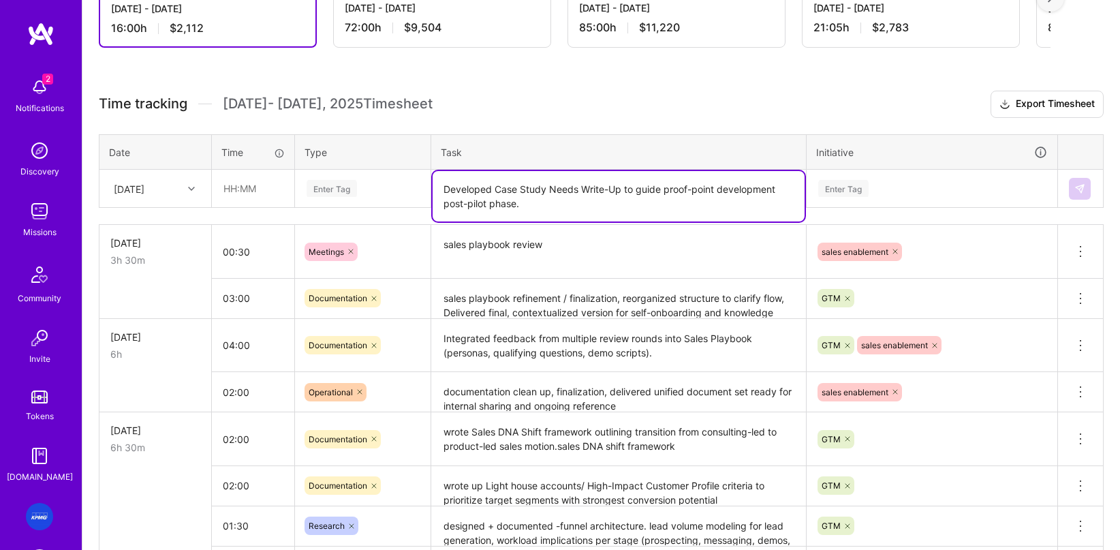
drag, startPoint x: 478, startPoint y: 188, endPoint x: 245, endPoint y: 183, distance: 233.0
click at [245, 183] on tr "Fri, Oct 3 Enter Tag Developed Case Study Needs Write-Up to guide proof-point d…" at bounding box center [601, 189] width 1004 height 38
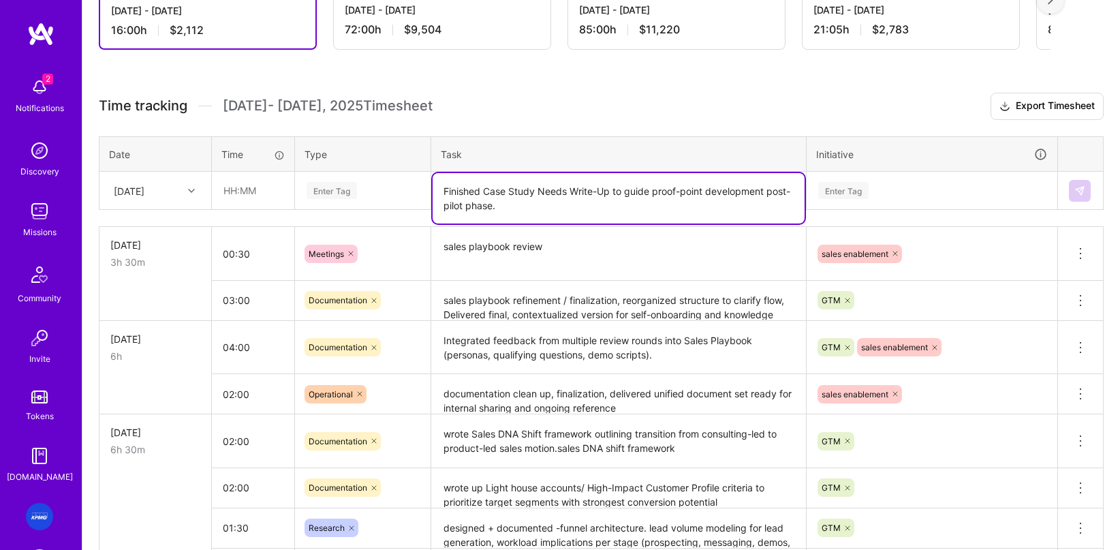
scroll to position [298, 0]
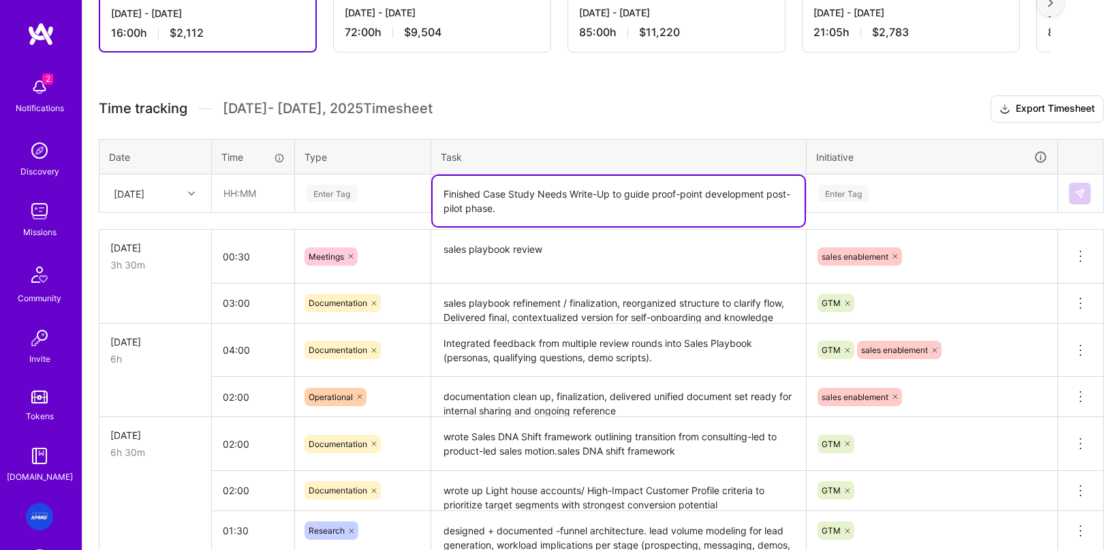
type textarea "Finished Case Study Needs Write-Up to guide proof-point development post-pilot …"
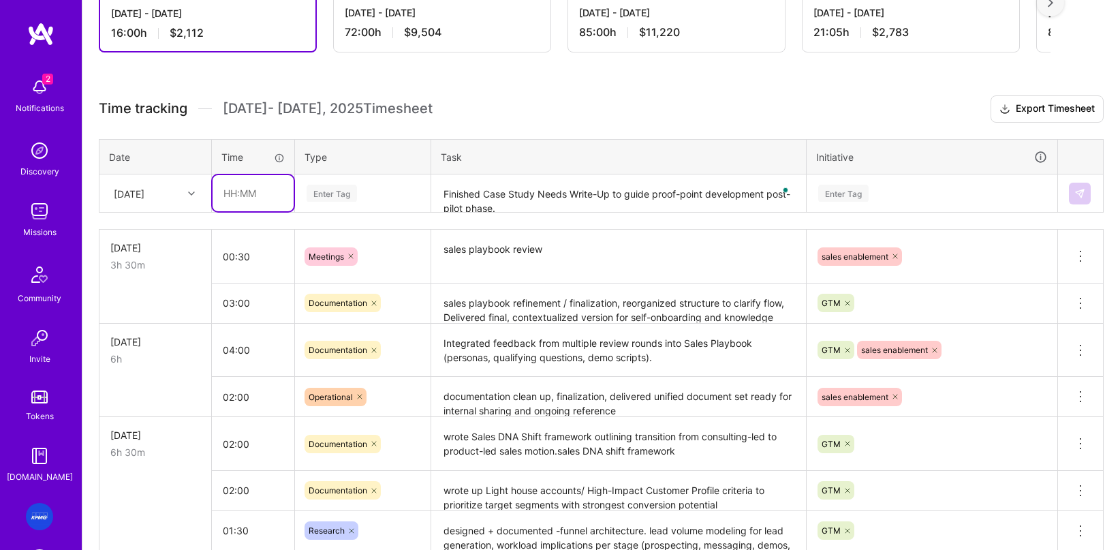
drag, startPoint x: 290, startPoint y: 186, endPoint x: 281, endPoint y: 191, distance: 9.5
click at [284, 189] on input "text" at bounding box center [253, 193] width 81 height 36
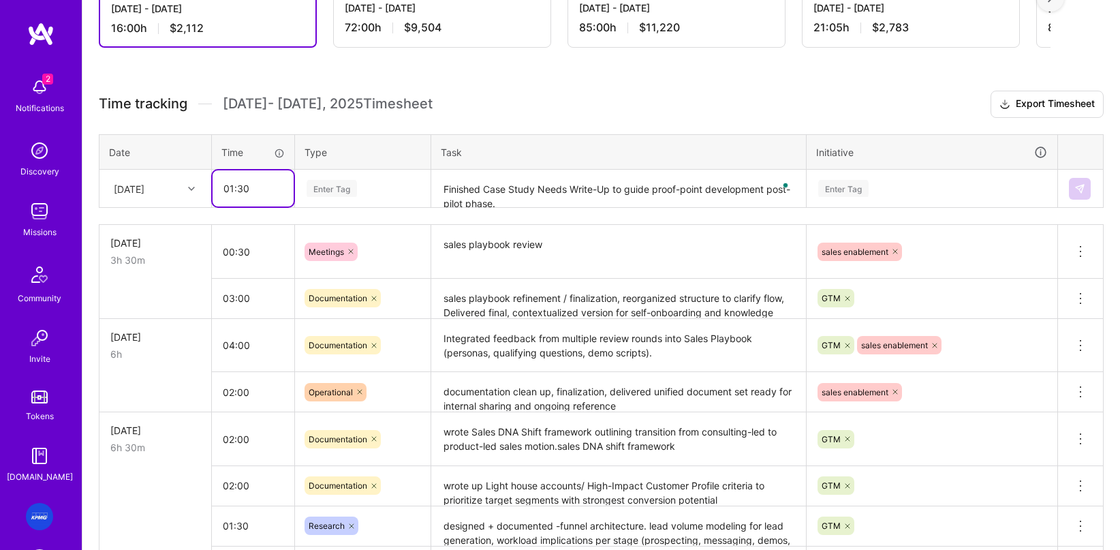
type input "01:30"
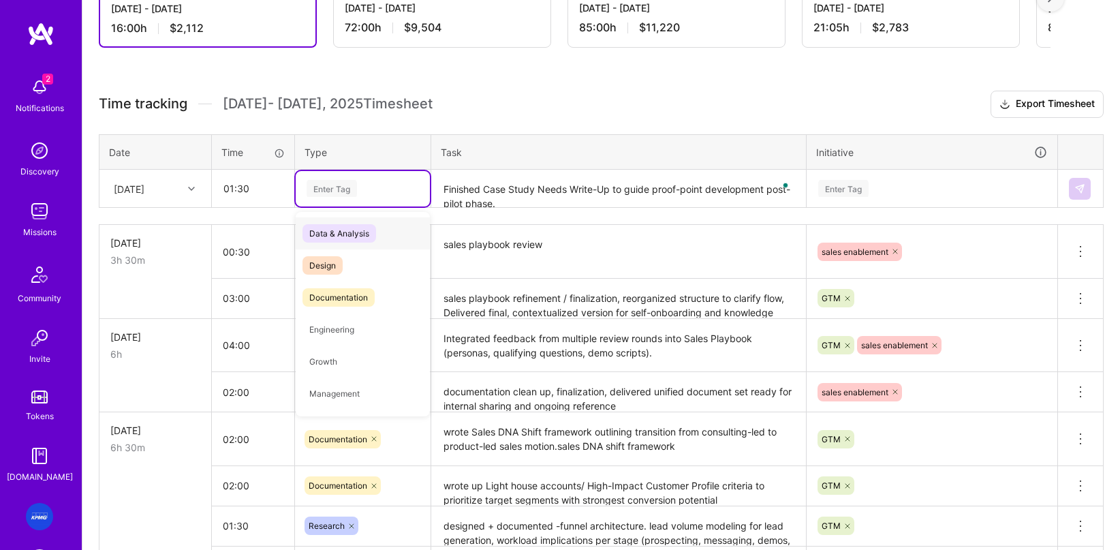
type input "d"
click at [349, 291] on span "Documentation" at bounding box center [338, 297] width 72 height 18
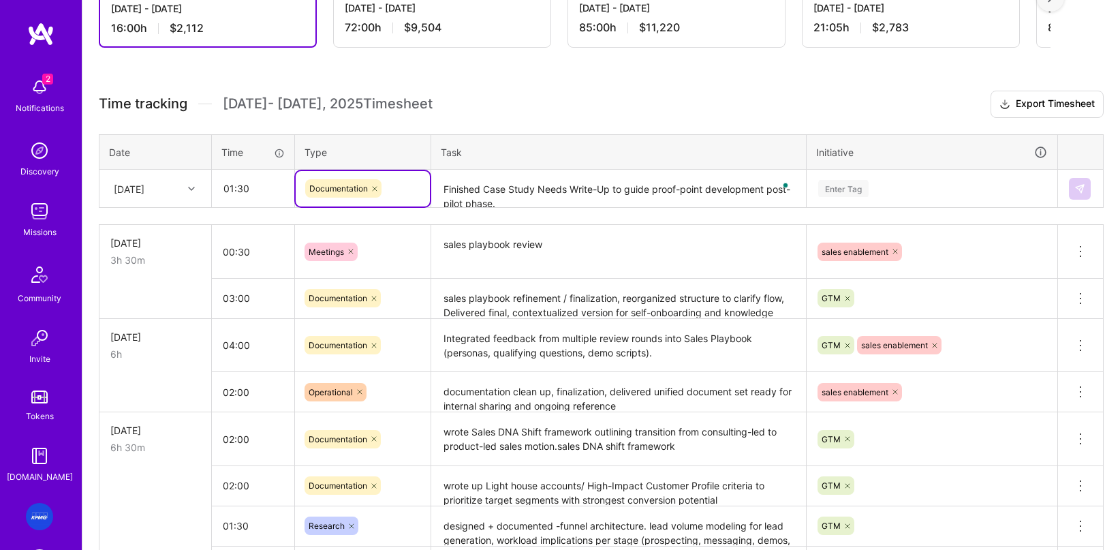
scroll to position [300, 0]
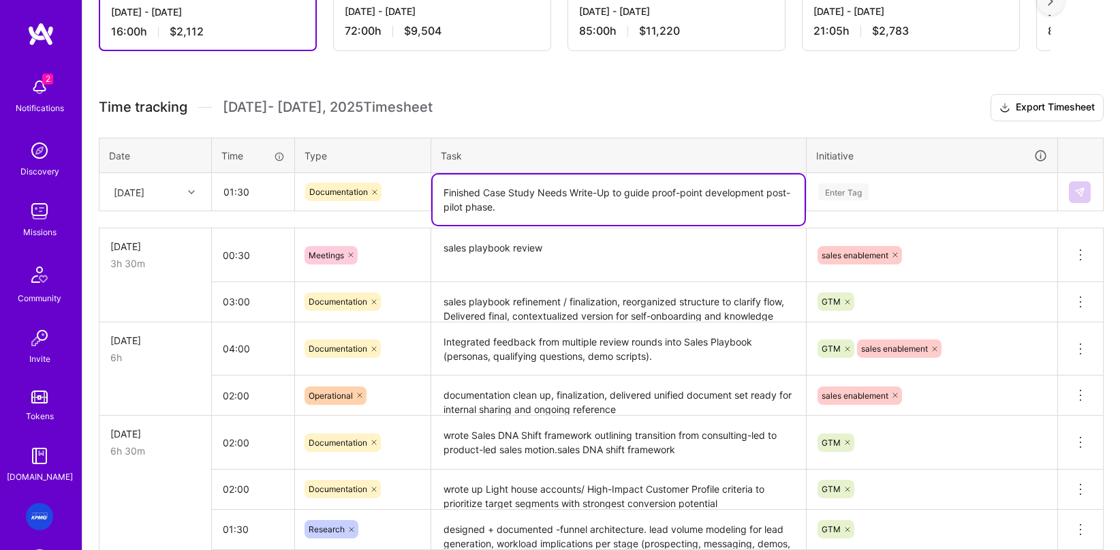
click at [475, 195] on textarea "Finished Case Study Needs Write-Up to guide proof-point development post-pilot …" at bounding box center [619, 199] width 372 height 50
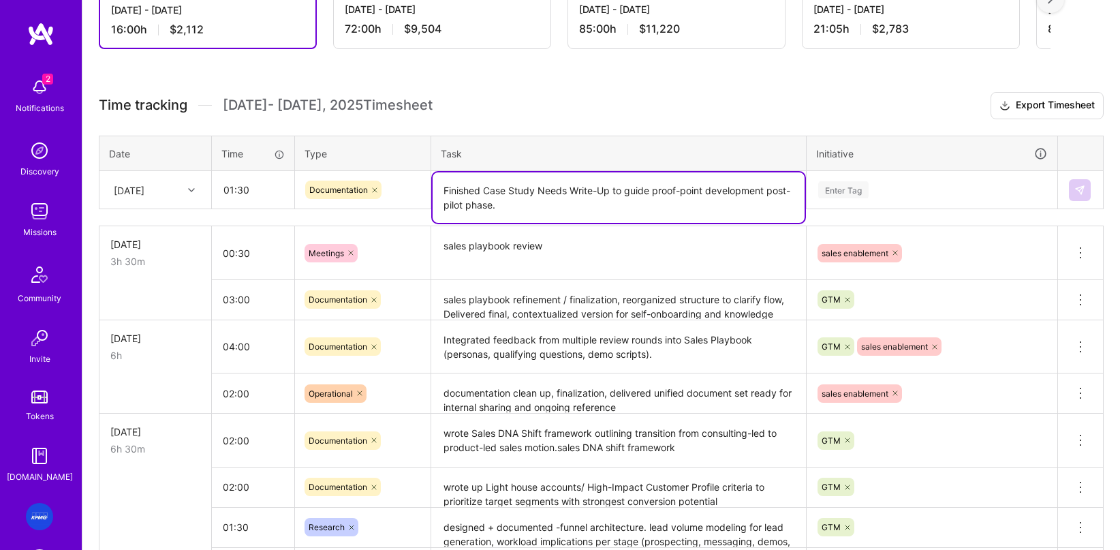
click at [442, 196] on textarea "Finished Case Study Needs Write-Up to guide proof-point development post-pilot …" at bounding box center [619, 197] width 372 height 50
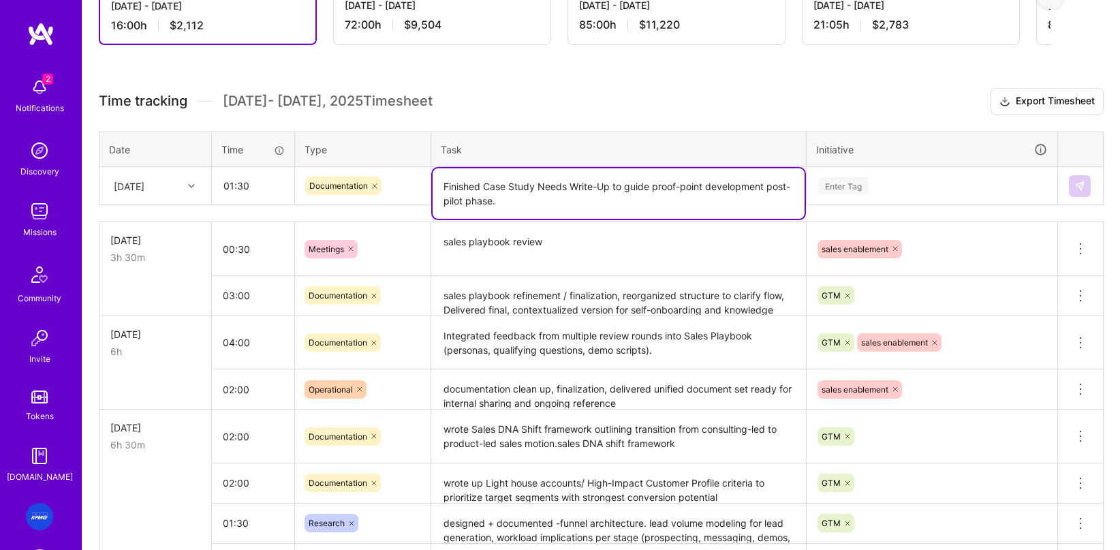
click at [689, 187] on div "Enter Tag" at bounding box center [932, 185] width 230 height 17
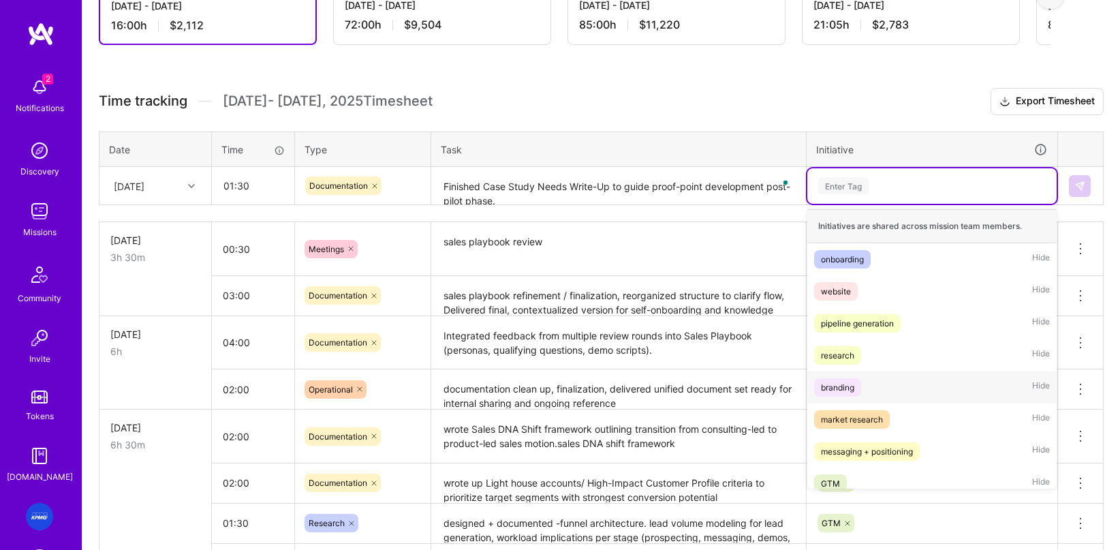
scroll to position [43, 0]
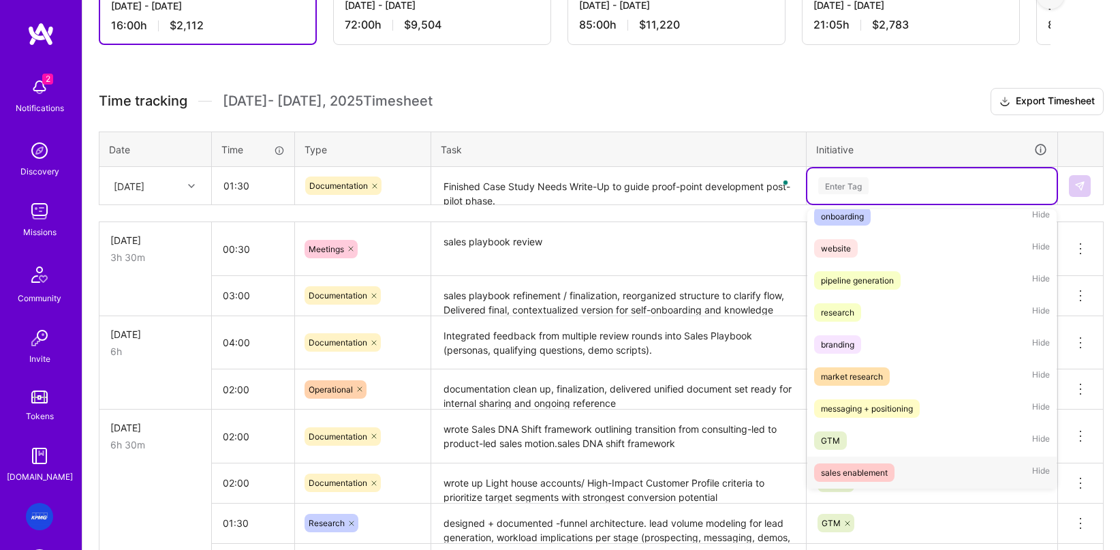
click at [689, 473] on div "sales enablement" at bounding box center [854, 472] width 67 height 14
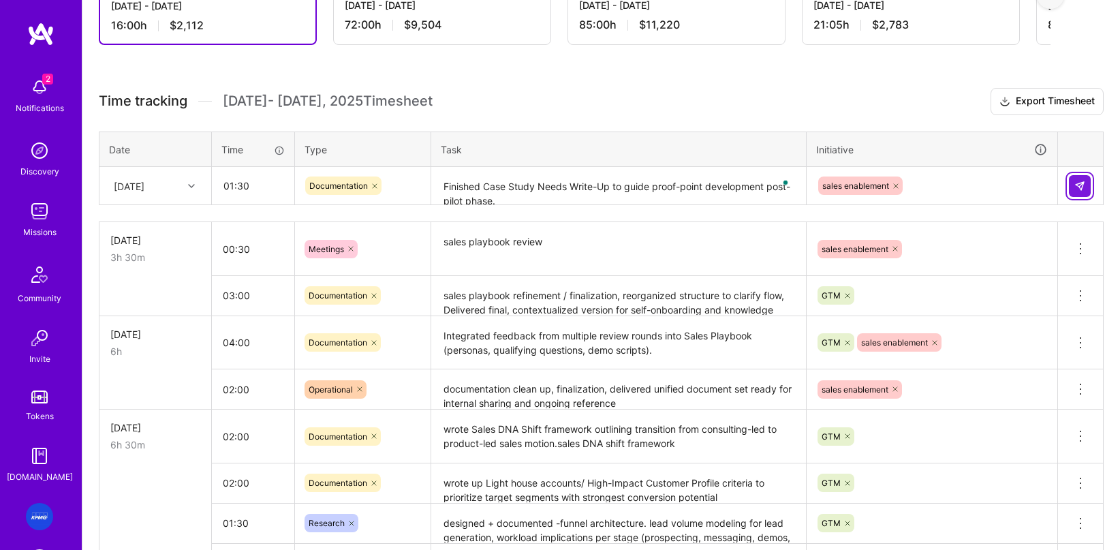
click at [689, 186] on img at bounding box center [1079, 186] width 11 height 11
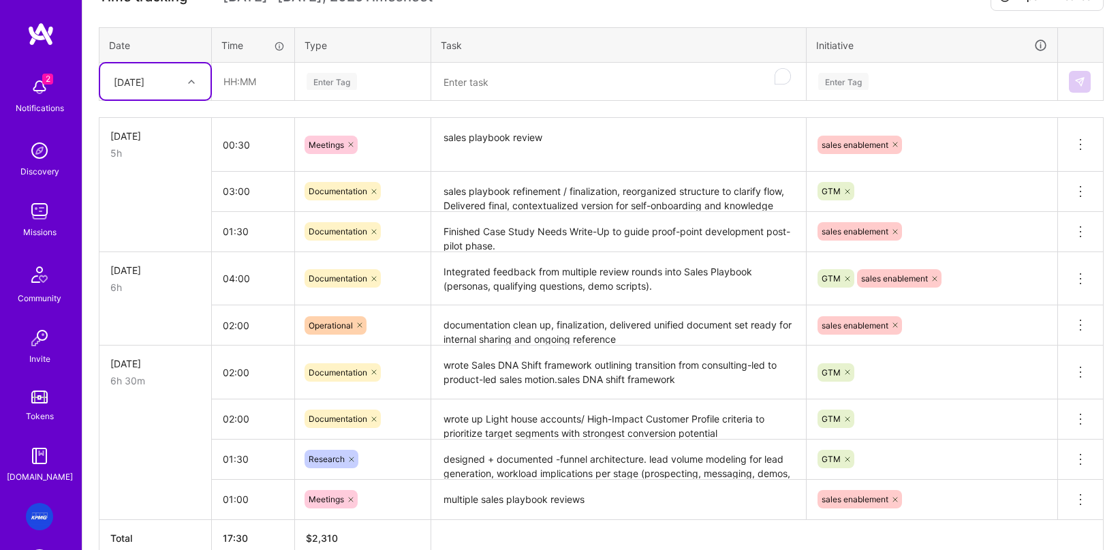
scroll to position [484, 0]
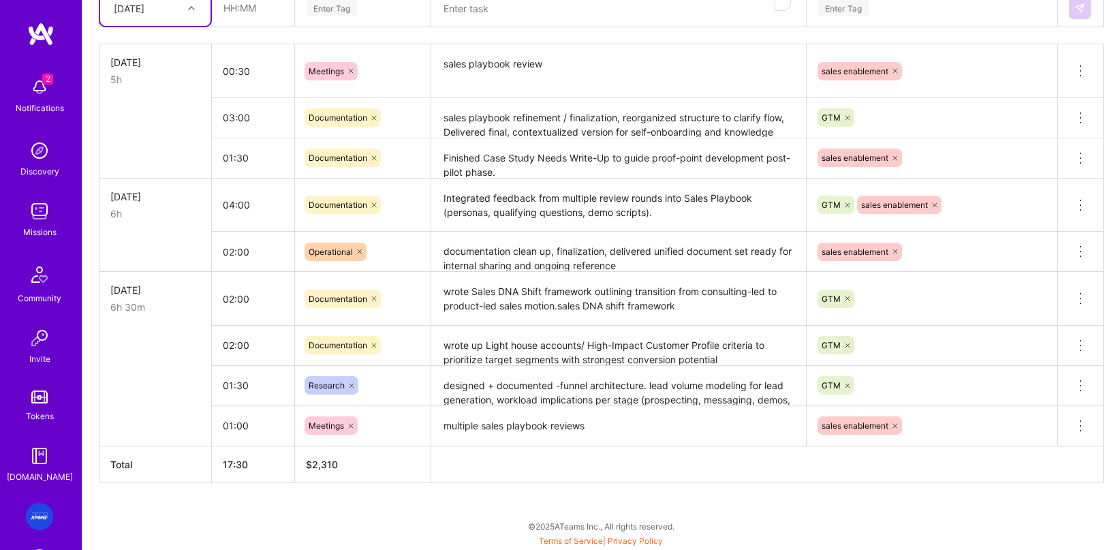
click at [626, 397] on textarea "designed + documented -funnel architecture. lead volume modeling for lead gener…" at bounding box center [619, 385] width 372 height 37
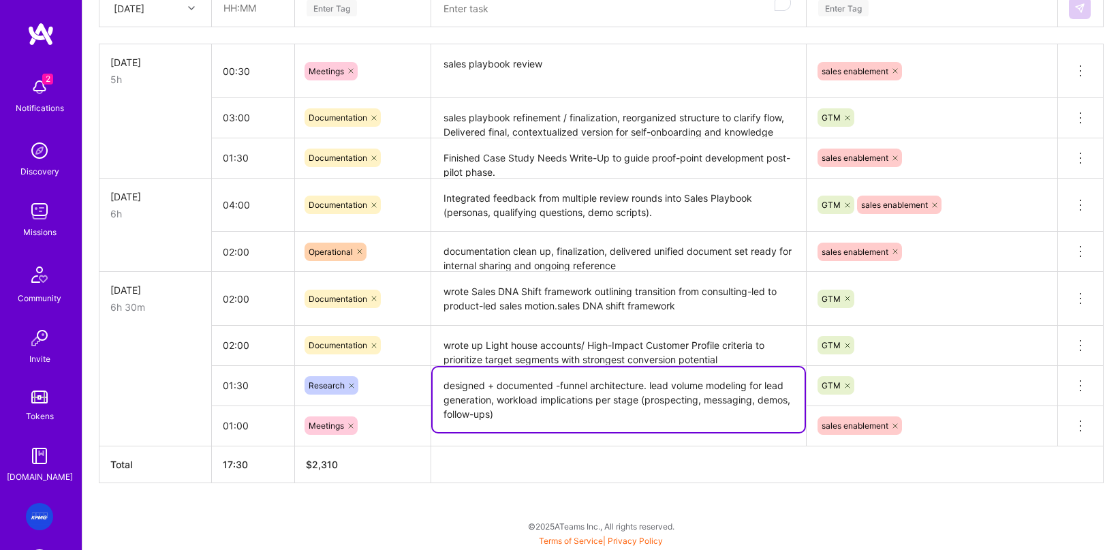
click at [505, 490] on div "Active Oct 1 - Oct 15, 2025 17:30 h $2,310 Invoiced Sep 16 - Sep 30, 2025 72:00…" at bounding box center [601, 150] width 1038 height 799
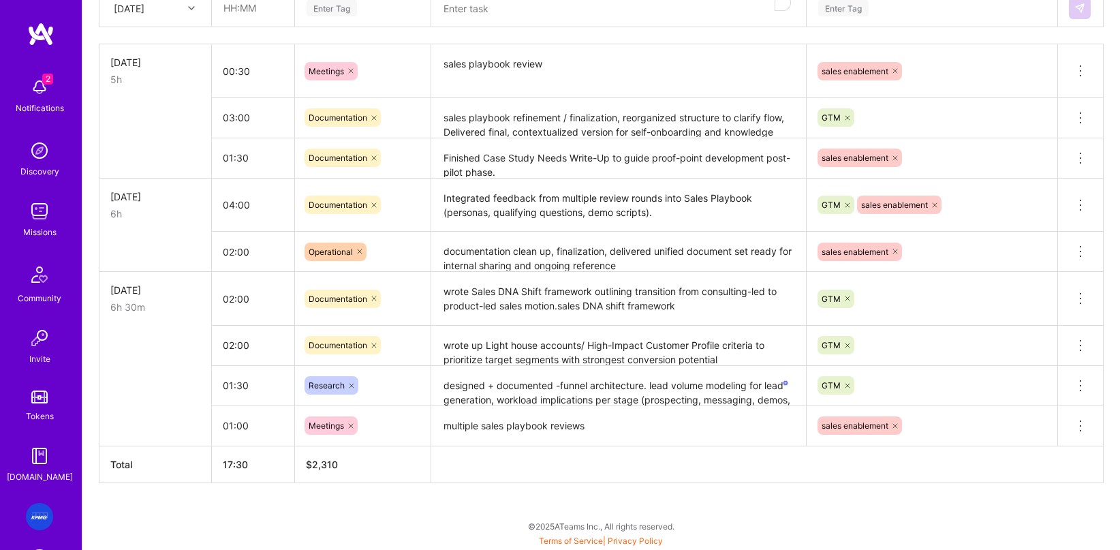
click at [508, 389] on textarea "designed + documented -funnel architecture. lead volume modeling for lead gener…" at bounding box center [619, 386] width 372 height 38
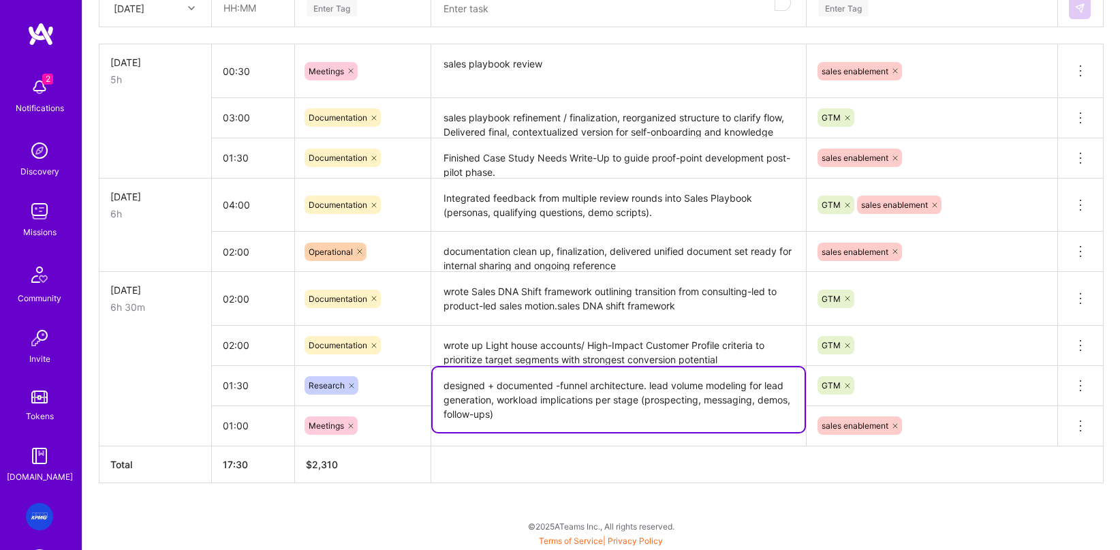
click at [586, 127] on textarea "sales playbook refinement / finalization, reorganized structure to clarify flow…" at bounding box center [619, 117] width 372 height 37
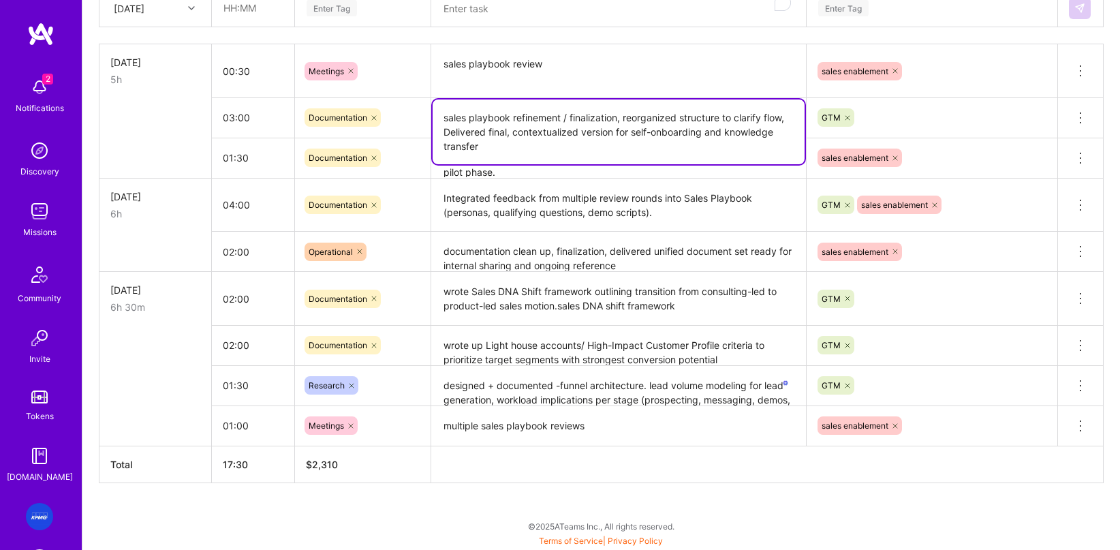
click at [689, 134] on textarea "sales playbook refinement / finalization, reorganized structure to clarify flow…" at bounding box center [619, 131] width 372 height 65
click at [689, 138] on textarea "sales playbook refinement / finalization, reorganized structure to clarify flow…" at bounding box center [619, 131] width 372 height 65
type textarea "sales playbook refinement / finalization, reorganized structure to clarify flow…"
click at [651, 192] on textarea "Integrated feedback from multiple review rounds into Sales Playbook (personas, …" at bounding box center [619, 205] width 372 height 51
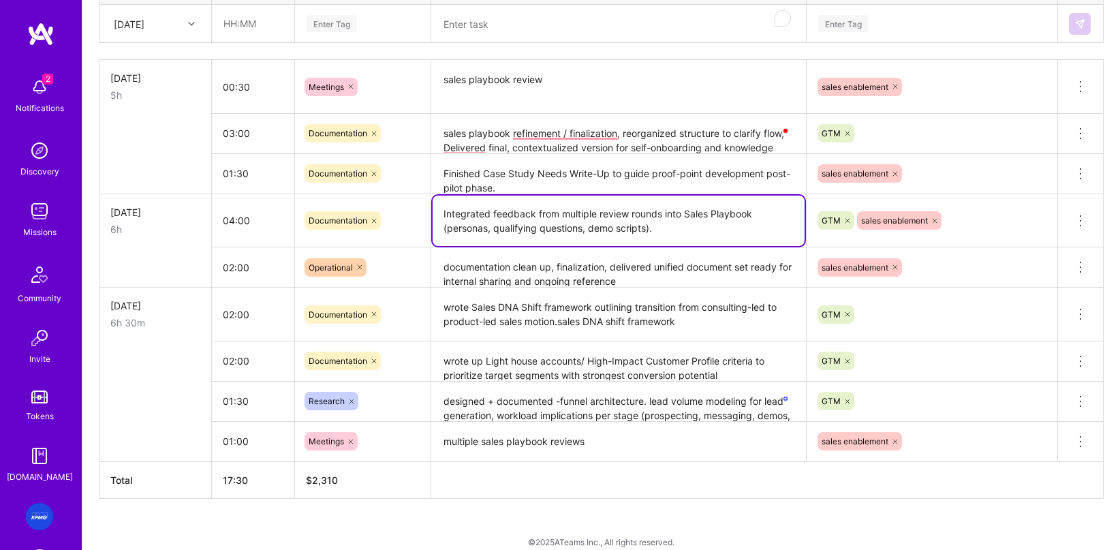
scroll to position [467, 0]
click at [675, 231] on textarea "Integrated feedback from multiple review rounds into Sales Playbook (personas, …" at bounding box center [619, 222] width 372 height 50
click at [689, 225] on textarea "Integrated feedback from multiple review rounds into Sales Playbook (personas, …" at bounding box center [619, 221] width 372 height 50
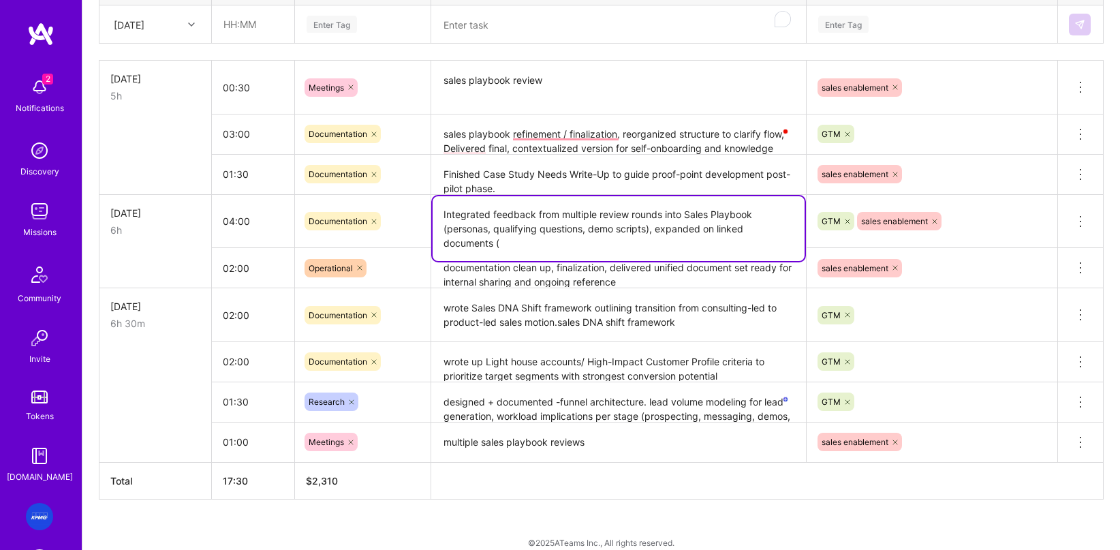
click at [636, 236] on textarea "Integrated feedback from multiple review rounds into Sales Playbook (personas, …" at bounding box center [619, 228] width 372 height 65
click at [631, 243] on textarea "Integrated feedback from multiple review rounds into Sales Playbook (personas, …" at bounding box center [619, 228] width 372 height 65
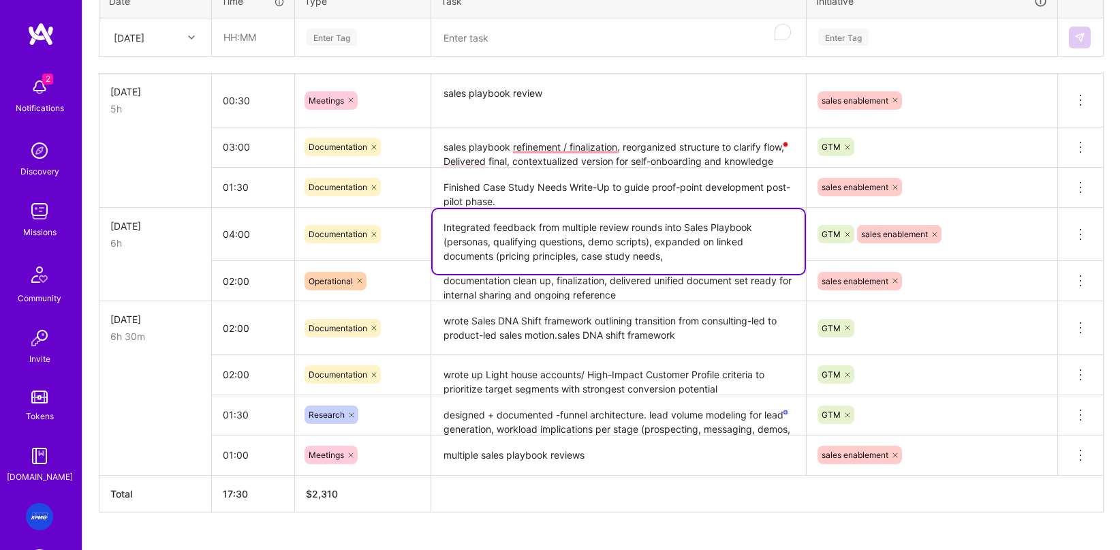
scroll to position [454, 0]
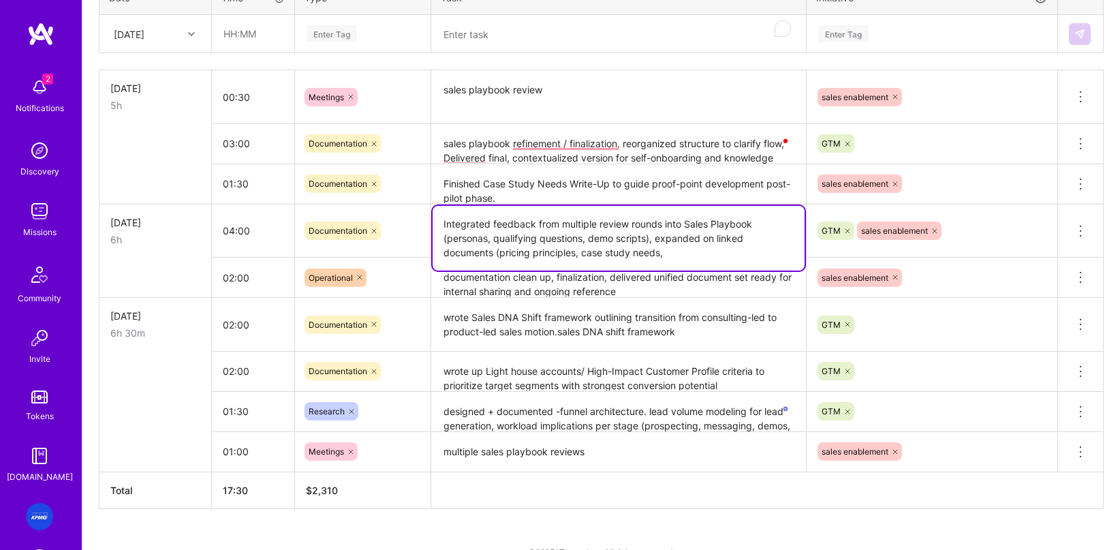
click at [689, 255] on textarea "Integrated feedback from multiple review rounds into Sales Playbook (personas, …" at bounding box center [619, 238] width 372 height 65
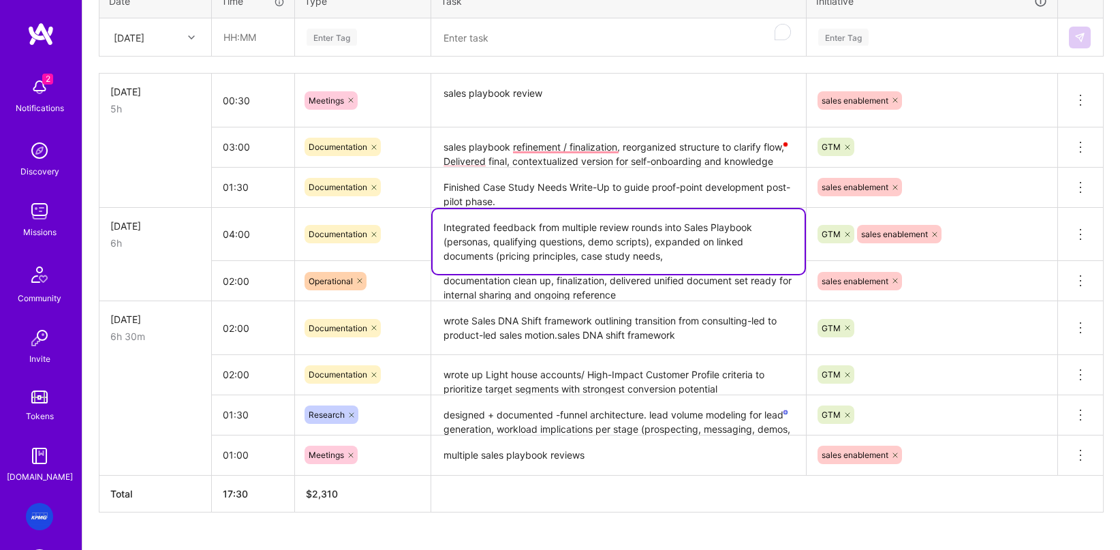
scroll to position [453, 0]
drag, startPoint x: 695, startPoint y: 255, endPoint x: 658, endPoint y: 246, distance: 38.0
click at [658, 246] on textarea "Integrated feedback from multiple review rounds into Sales Playbook (personas, …" at bounding box center [619, 243] width 372 height 65
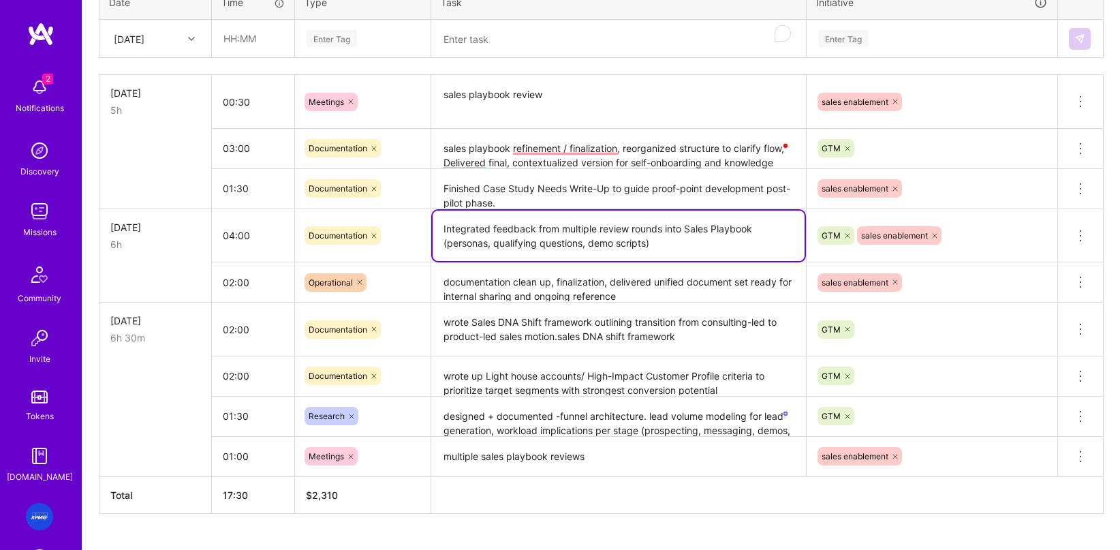
type textarea "Integrated feedback from multiple review rounds into Sales Playbook (personas, …"
click at [261, 250] on input "04:00" at bounding box center [253, 235] width 82 height 36
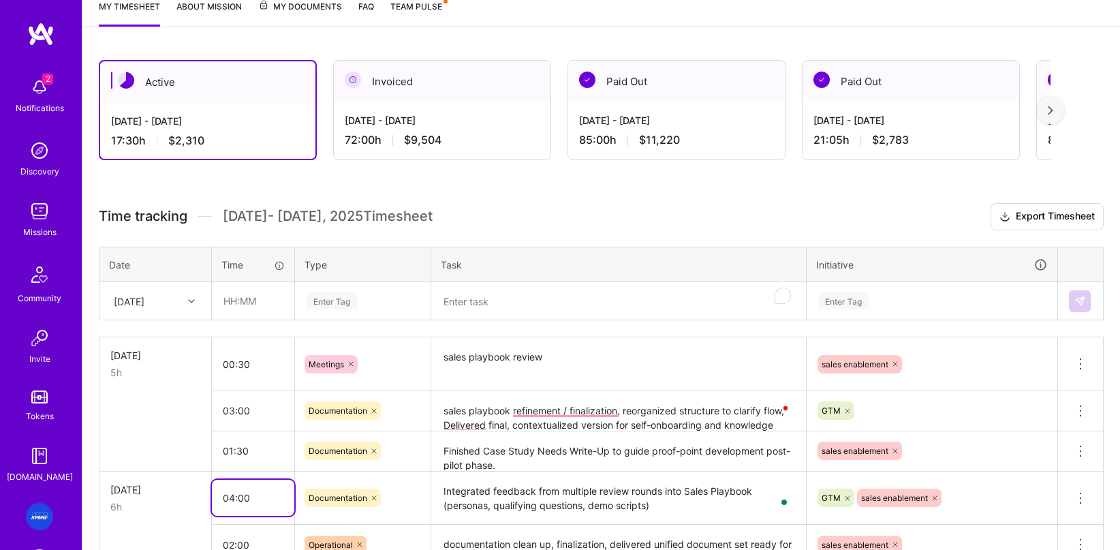
scroll to position [223, 0]
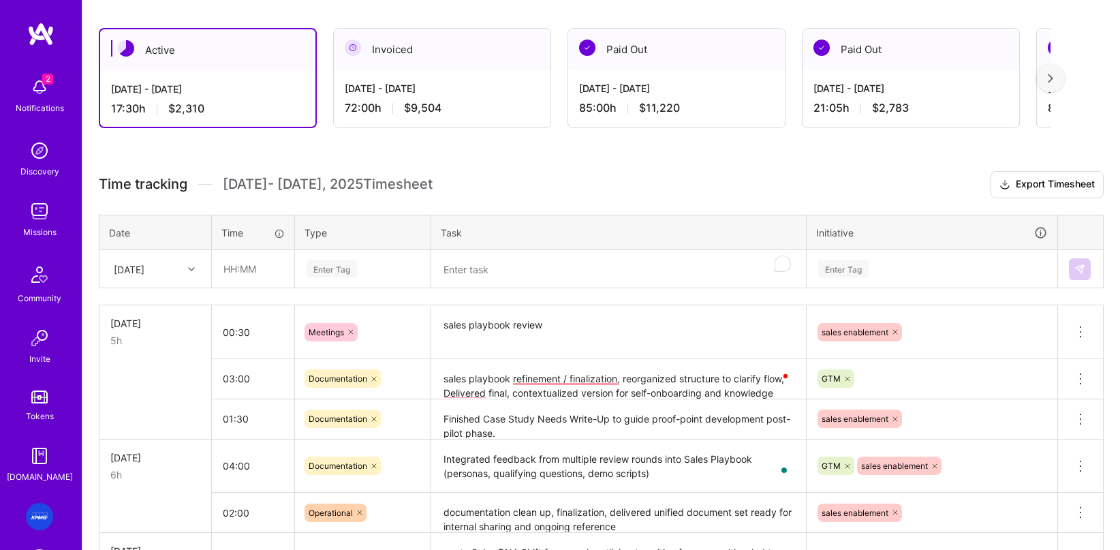
click at [172, 268] on div "[DATE]" at bounding box center [145, 269] width 76 height 22
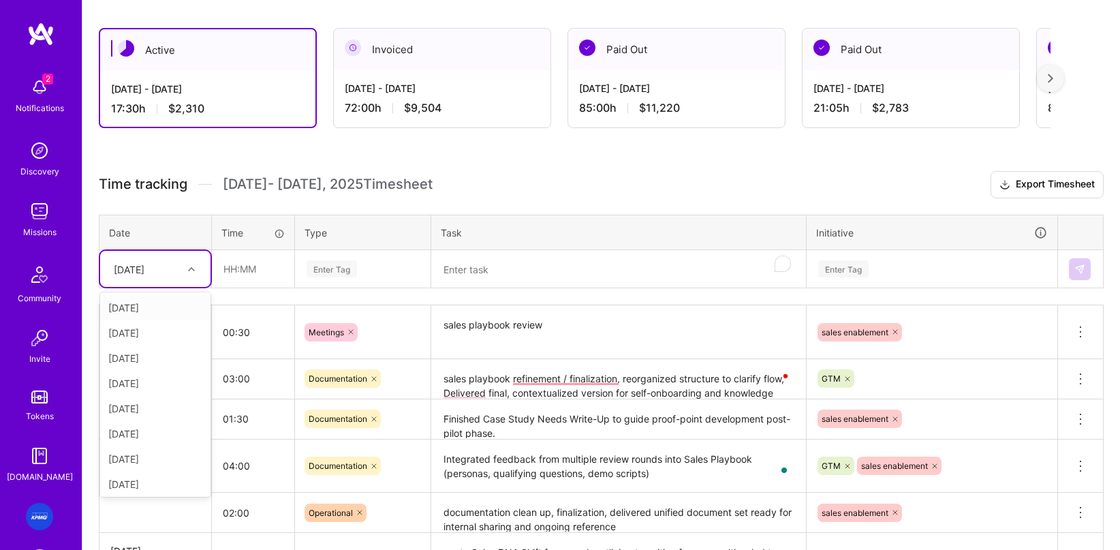
click at [146, 333] on div "[DATE]" at bounding box center [155, 332] width 110 height 25
click at [503, 269] on textarea "To enrich screen reader interactions, please activate Accessibility in Grammarl…" at bounding box center [619, 269] width 372 height 36
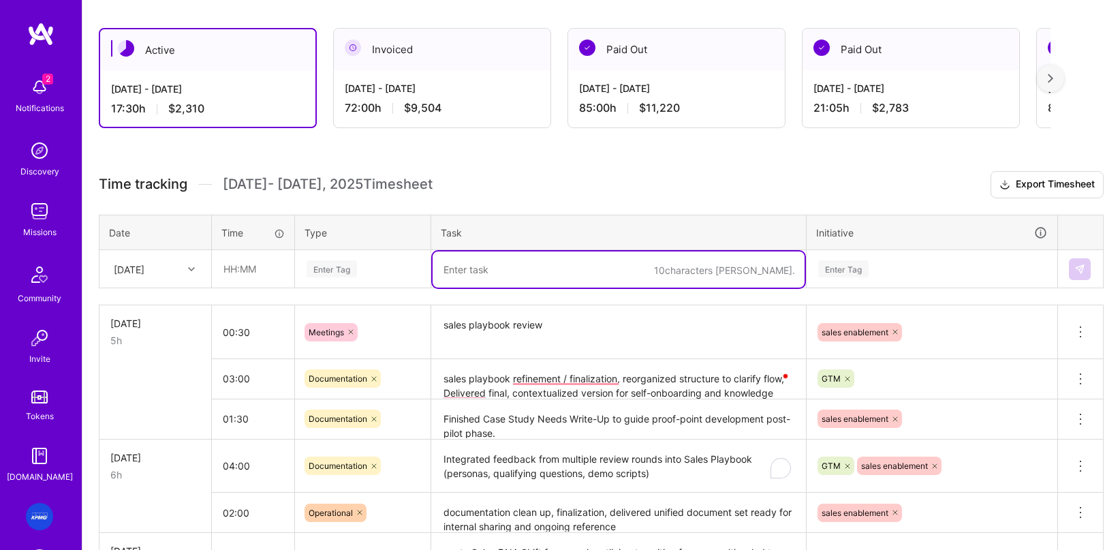
click at [497, 264] on textarea "To enrich screen reader interactions, please activate Accessibility in Grammarl…" at bounding box center [619, 269] width 372 height 36
drag, startPoint x: 494, startPoint y: 269, endPoint x: 563, endPoint y: 290, distance: 72.0
click at [503, 272] on textarea "To enrich screen reader interactions, please activate Accessibility in Grammarl…" at bounding box center [619, 269] width 372 height 36
click at [528, 275] on textarea "edits to" at bounding box center [619, 268] width 372 height 36
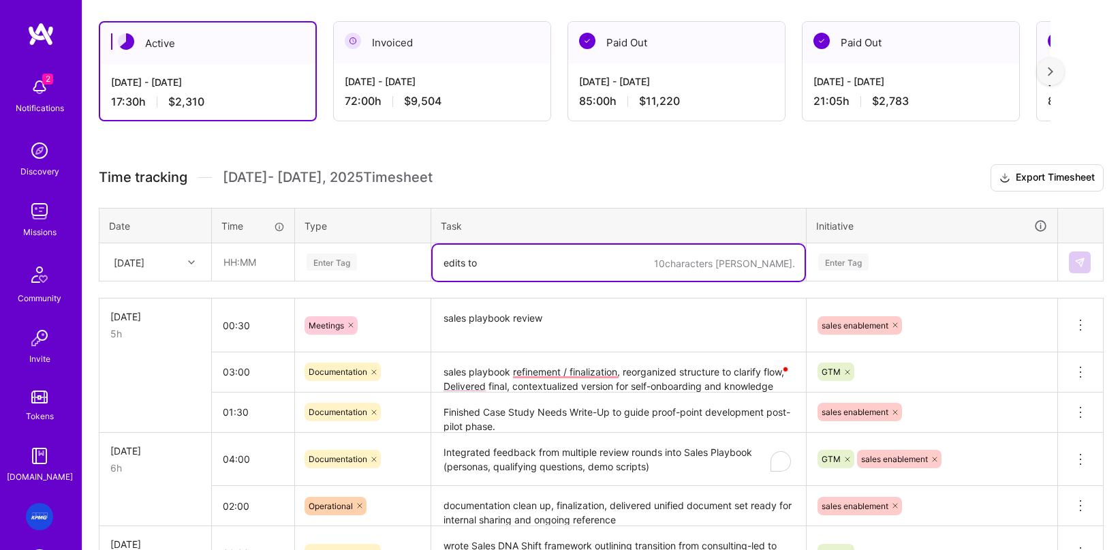
scroll to position [231, 0]
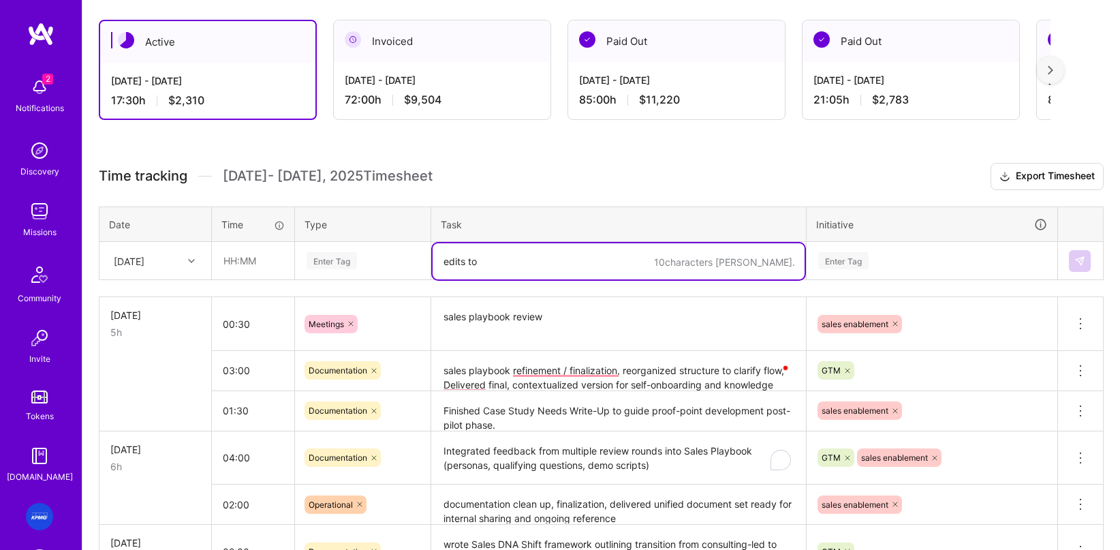
paste textarea "Developed Case Study Needs Write-Up to guide proof-point development post-pilot…"
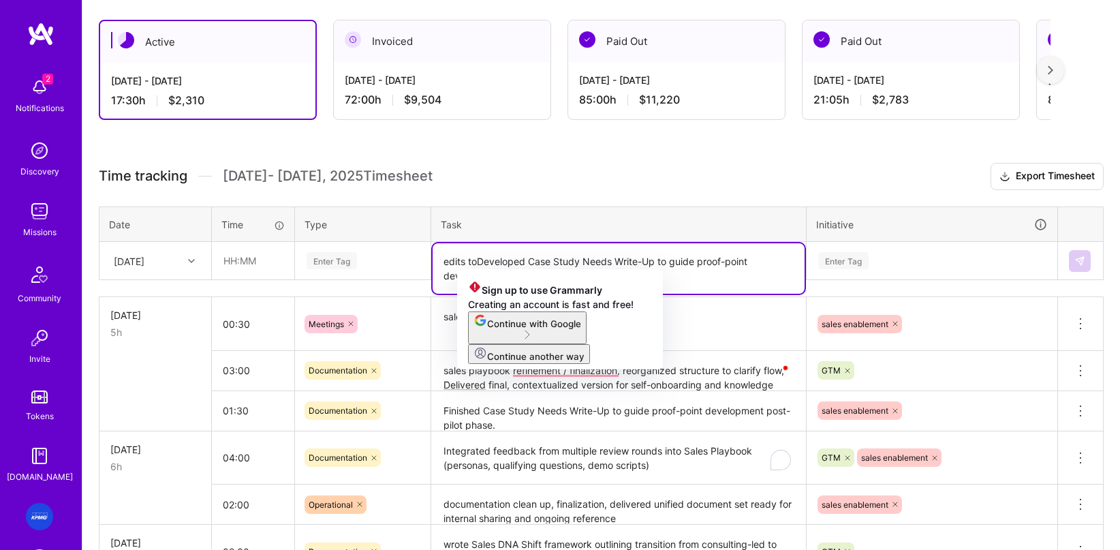
click at [490, 261] on textarea "edits toDeveloped Case Study Needs Write-Up to guide proof-point development po…" at bounding box center [619, 268] width 372 height 50
click at [483, 251] on textarea "edits toDeveloped Case Study Needs Write-Up to guide proof-point development po…" at bounding box center [619, 268] width 372 height 50
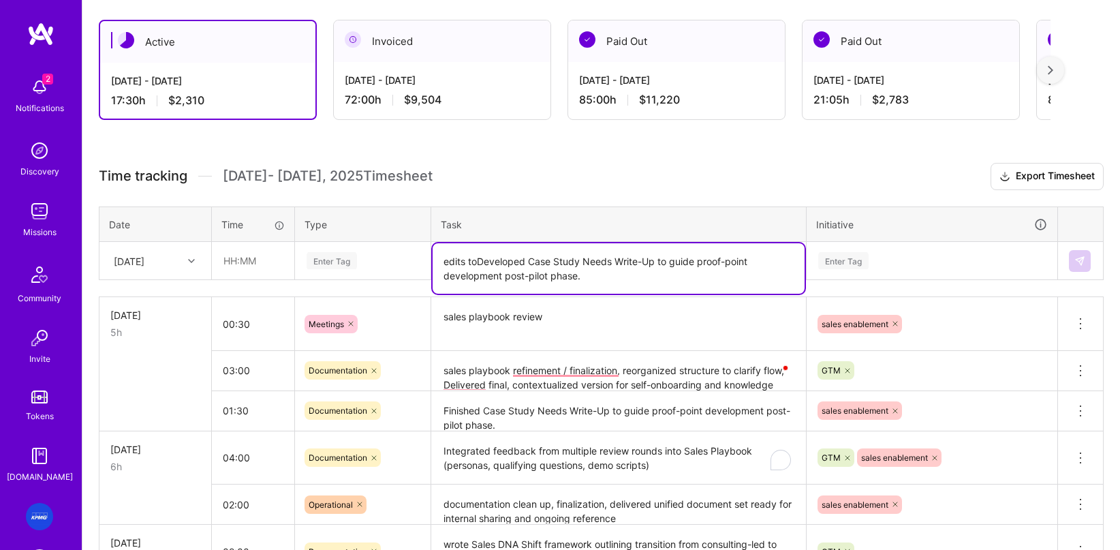
click at [580, 281] on textarea "edits toDeveloped Case Study Needs Write-Up to guide proof-point development po…" at bounding box center [619, 268] width 372 height 50
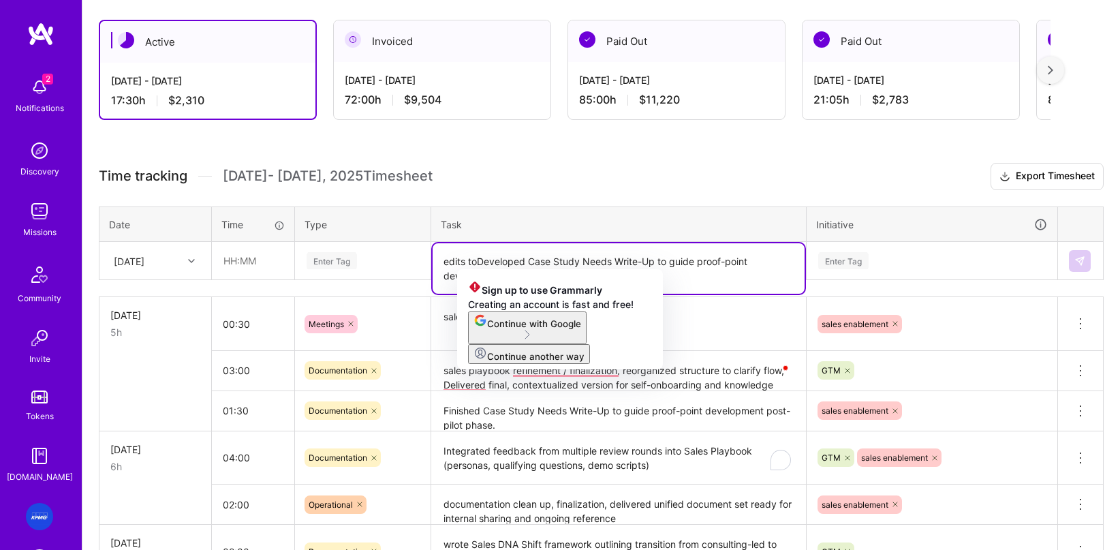
drag, startPoint x: 604, startPoint y: 279, endPoint x: 474, endPoint y: 262, distance: 130.6
click at [474, 262] on textarea "edits toDeveloped Case Study Needs Write-Up to guide proof-point development po…" at bounding box center [619, 268] width 372 height 50
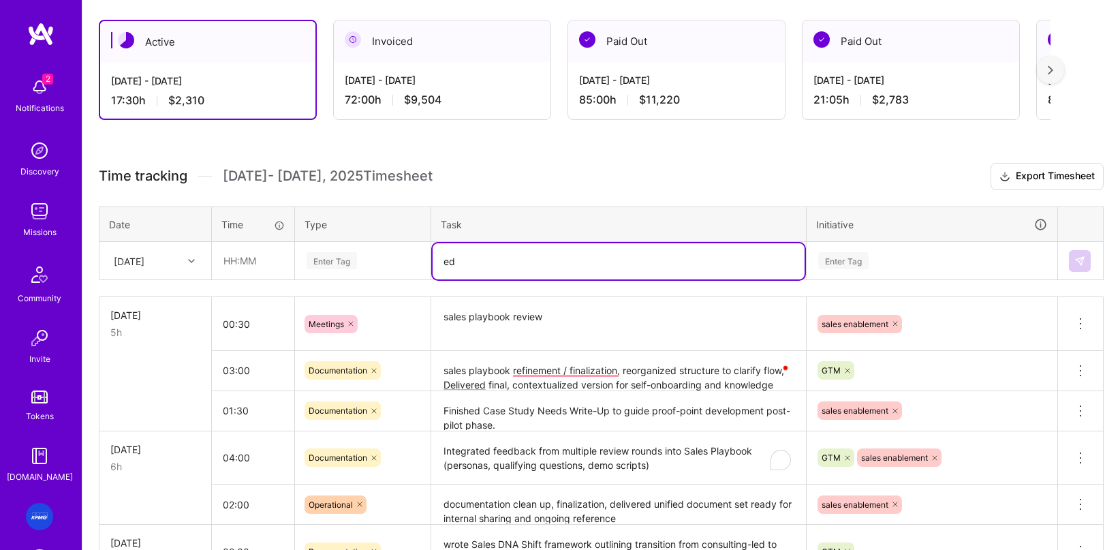
type textarea "e"
click at [499, 268] on textarea "To enrich screen reader interactions, please activate Accessibility in Grammarl…" at bounding box center [619, 261] width 372 height 36
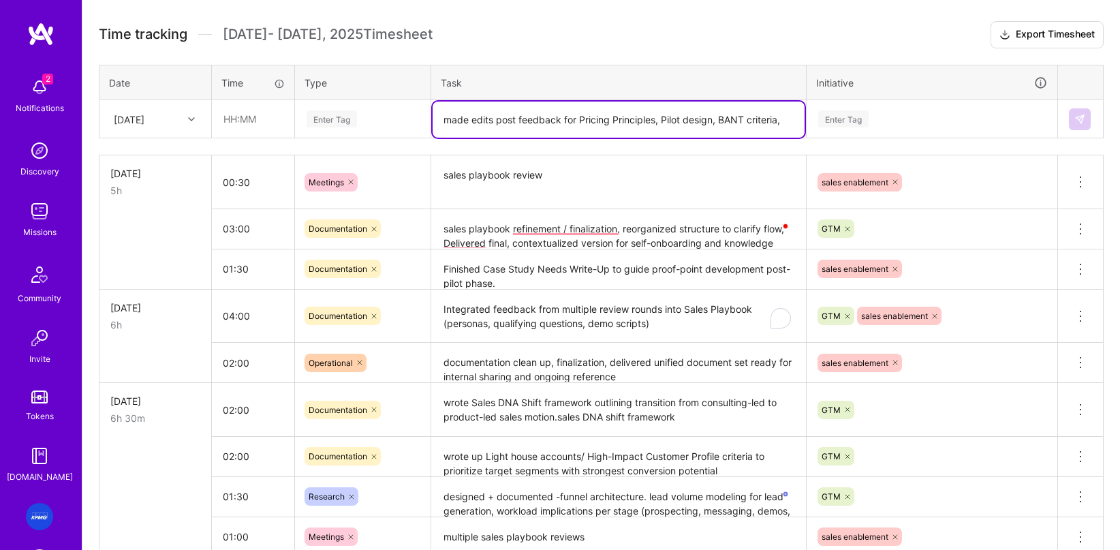
scroll to position [335, 0]
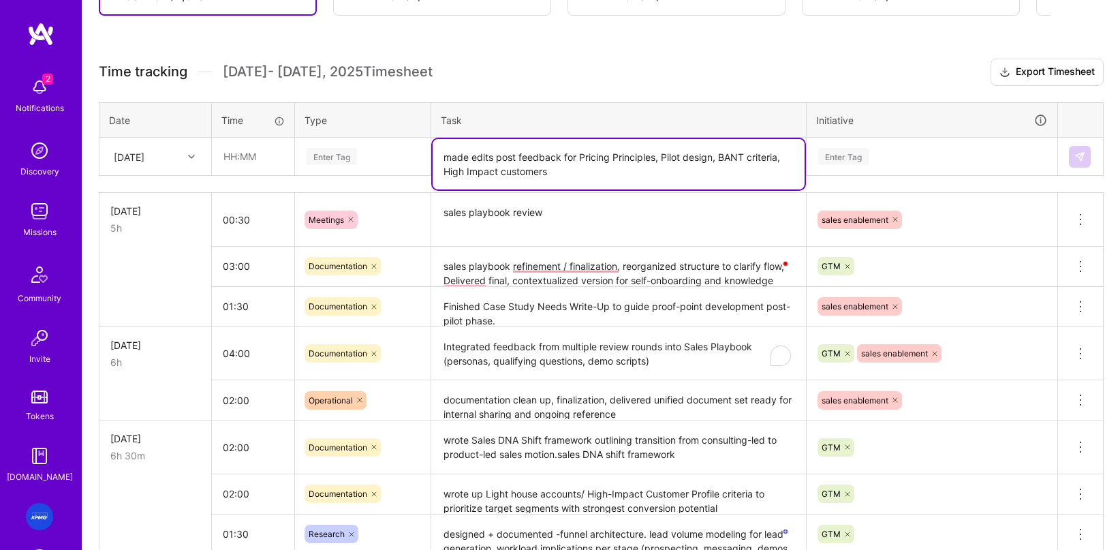
type textarea "made edits post feedback for Pricing Principles, Pilot design, BANT criteria, H…"
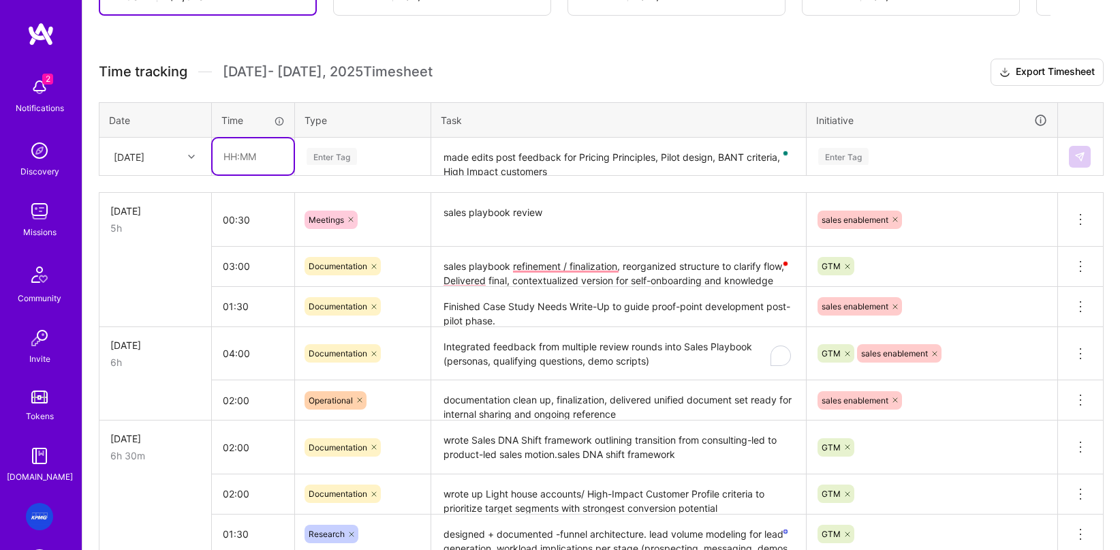
click at [263, 158] on input "text" at bounding box center [253, 156] width 81 height 36
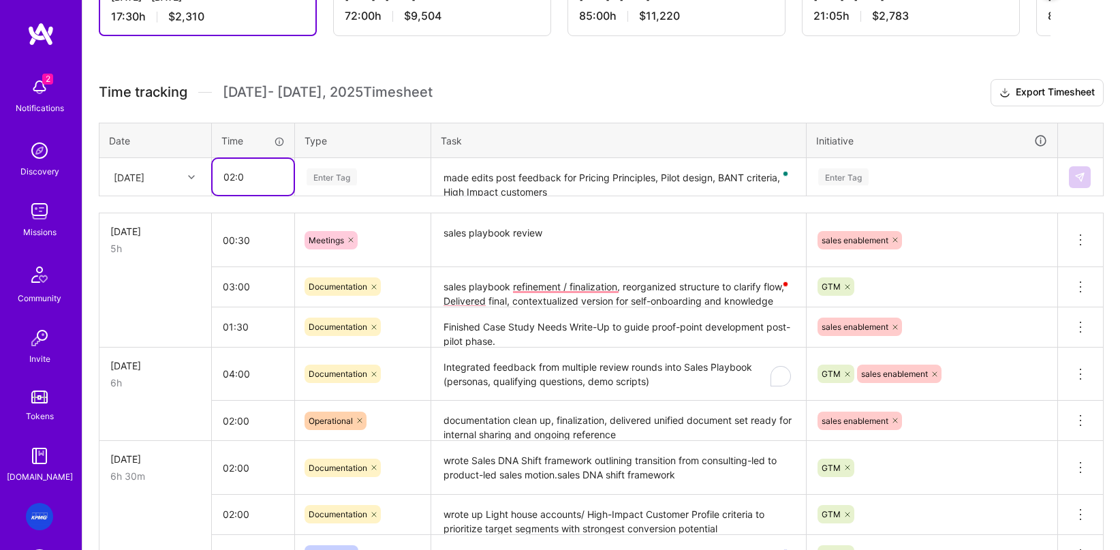
scroll to position [317, 0]
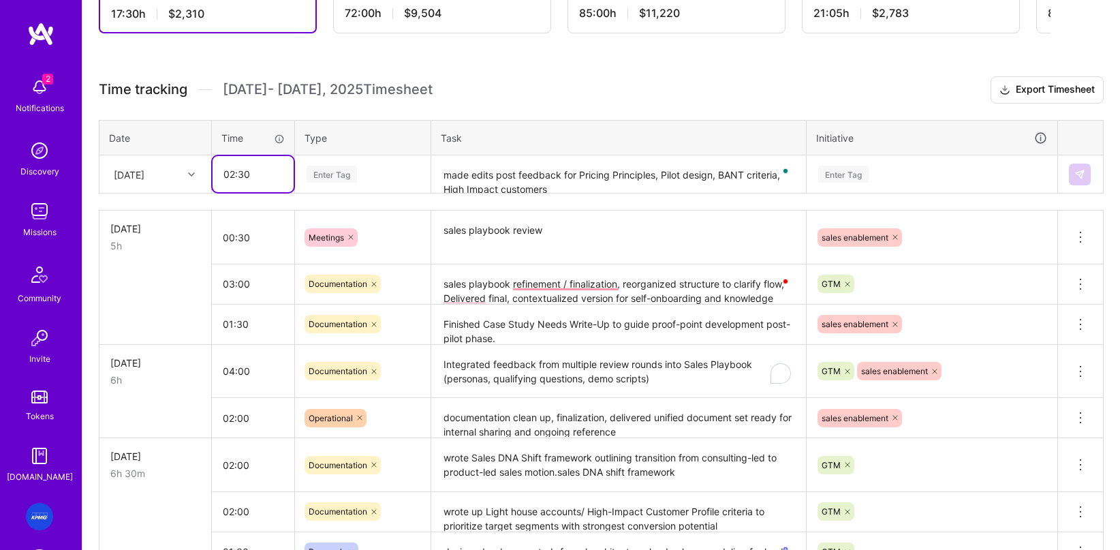
type input "02:30"
click at [343, 176] on div "Enter Tag" at bounding box center [332, 173] width 50 height 21
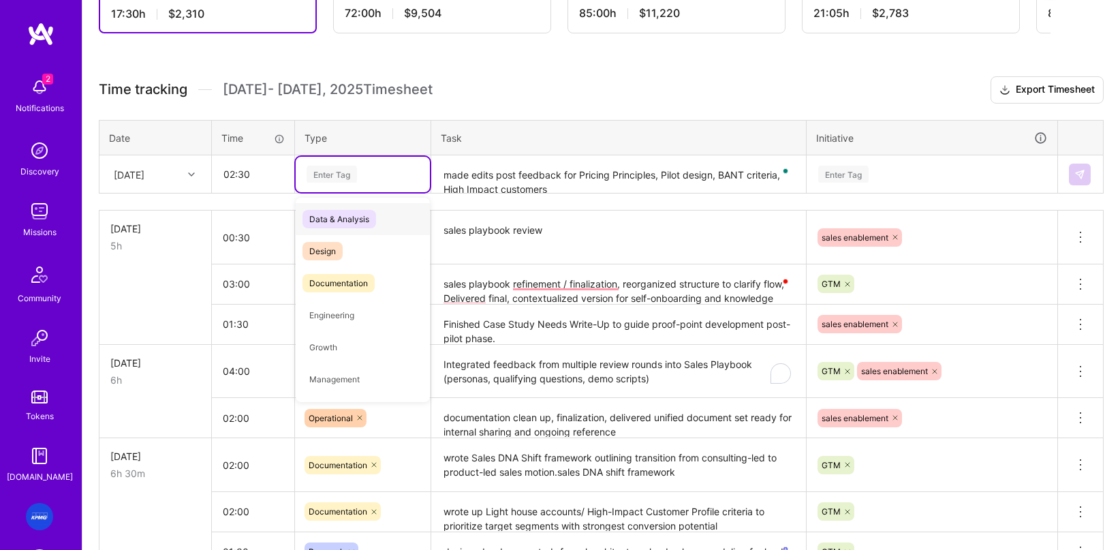
type input "d"
click at [336, 284] on span "Documentation" at bounding box center [338, 283] width 72 height 18
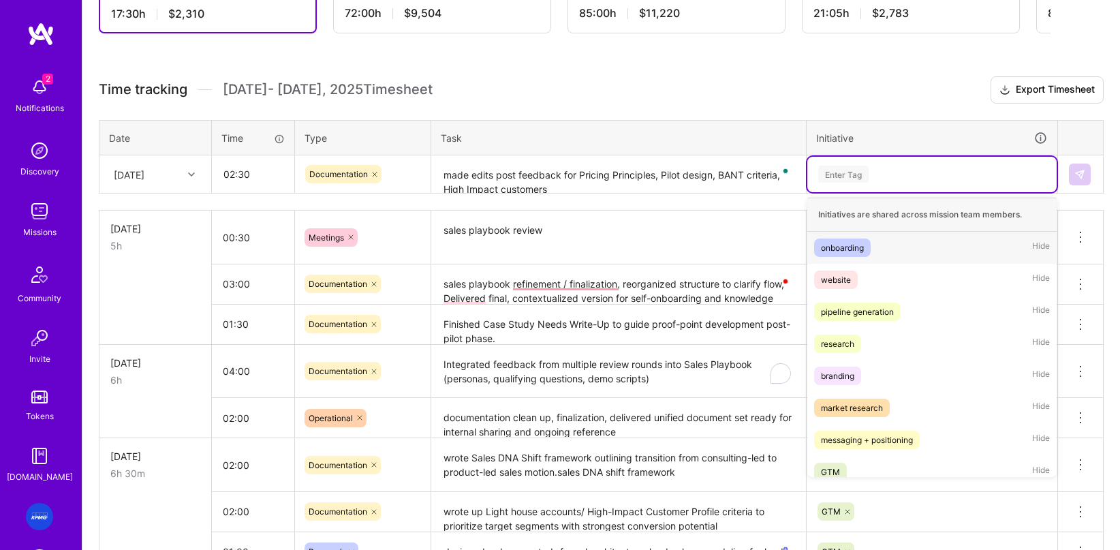
click at [689, 173] on div "Enter Tag" at bounding box center [932, 174] width 230 height 17
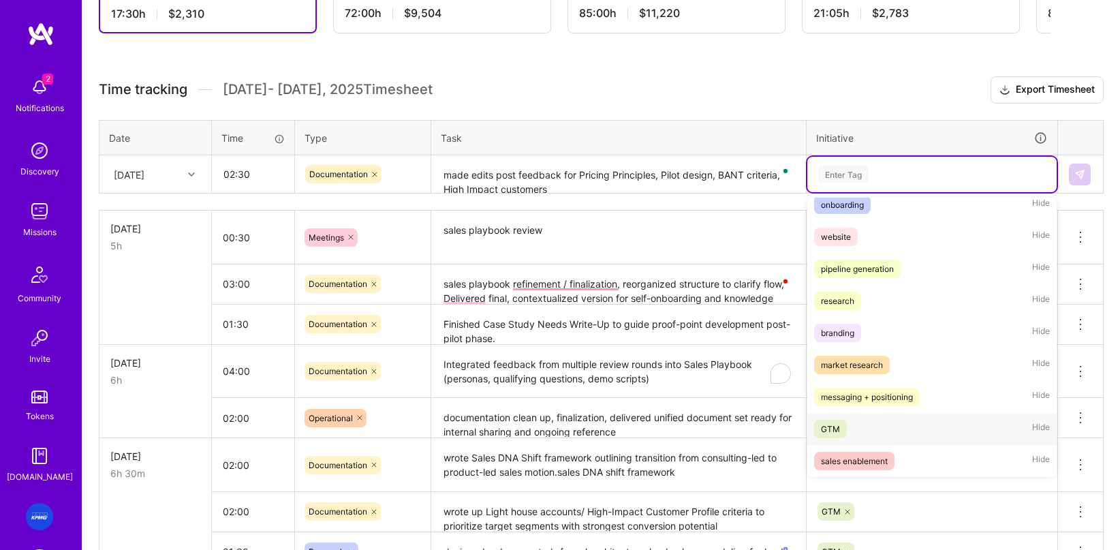
click at [689, 433] on div "GTM" at bounding box center [830, 429] width 19 height 14
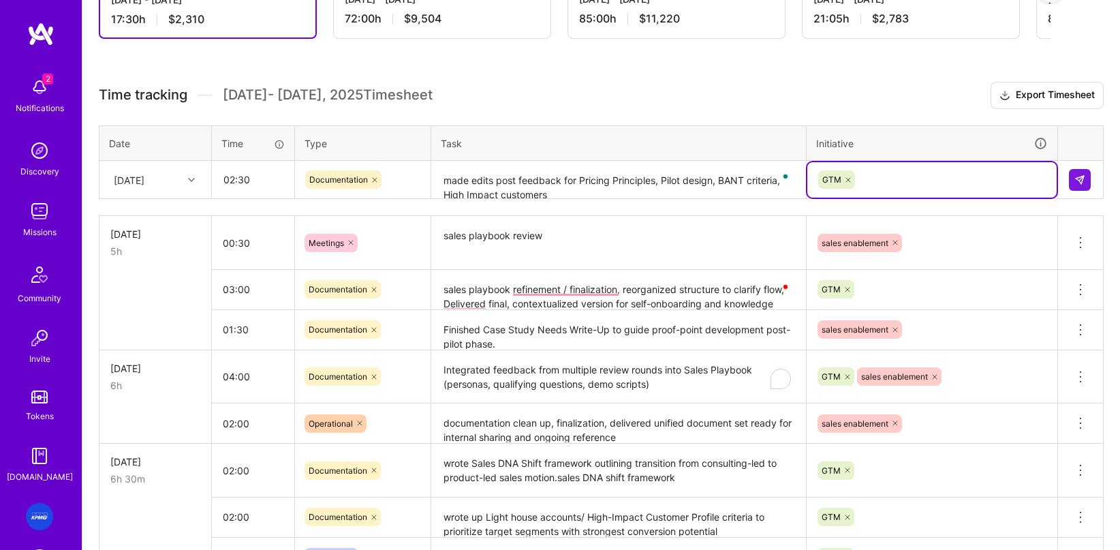
scroll to position [314, 0]
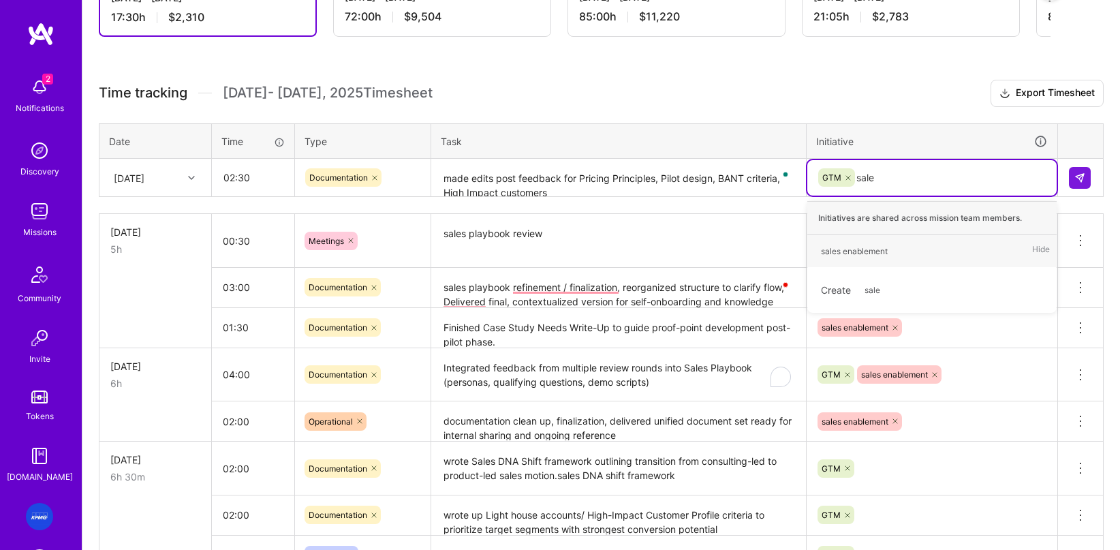
type input "sales"
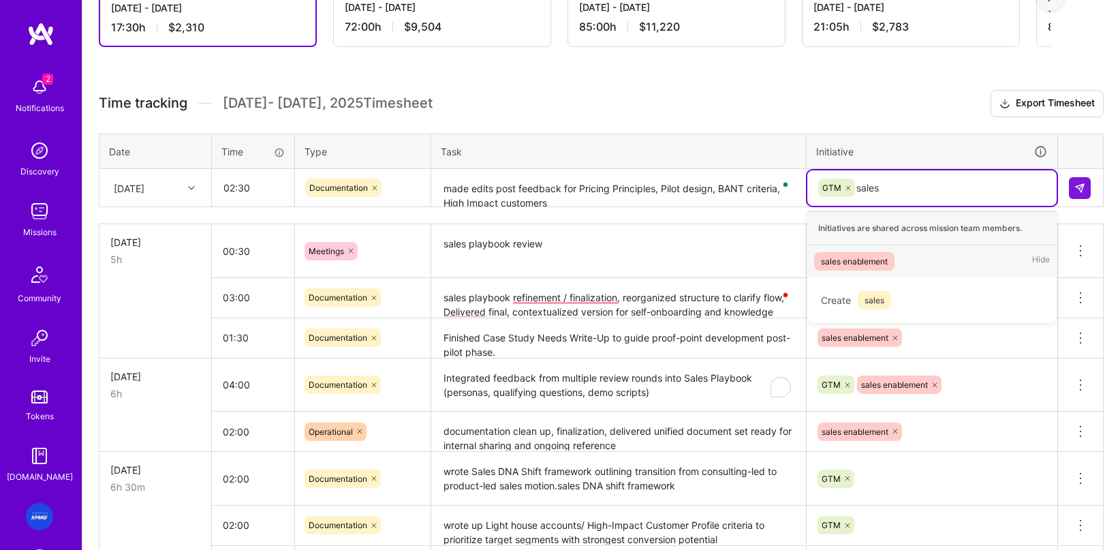
scroll to position [308, 0]
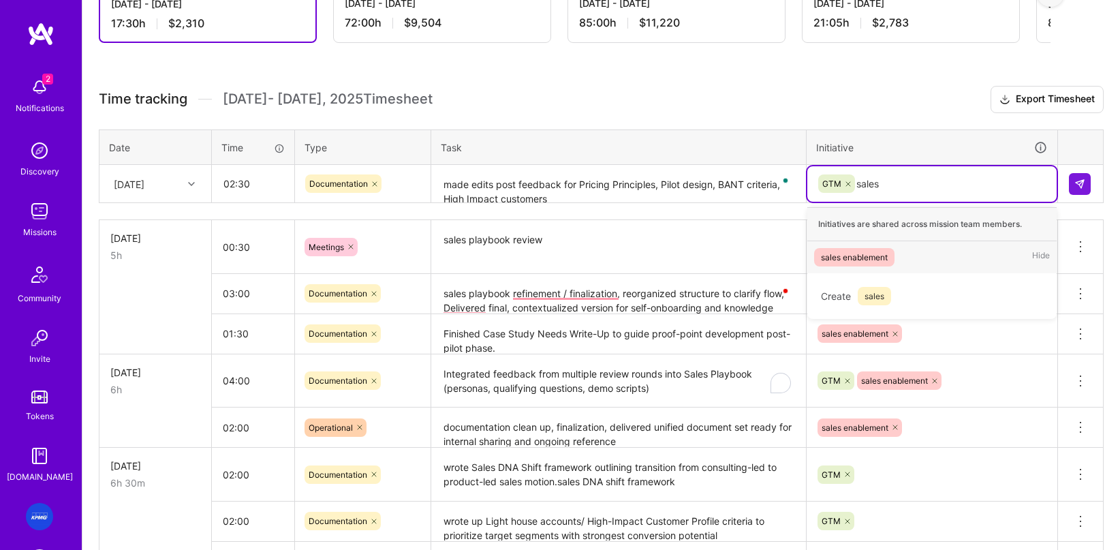
click at [689, 261] on div "sales enablement" at bounding box center [854, 257] width 67 height 14
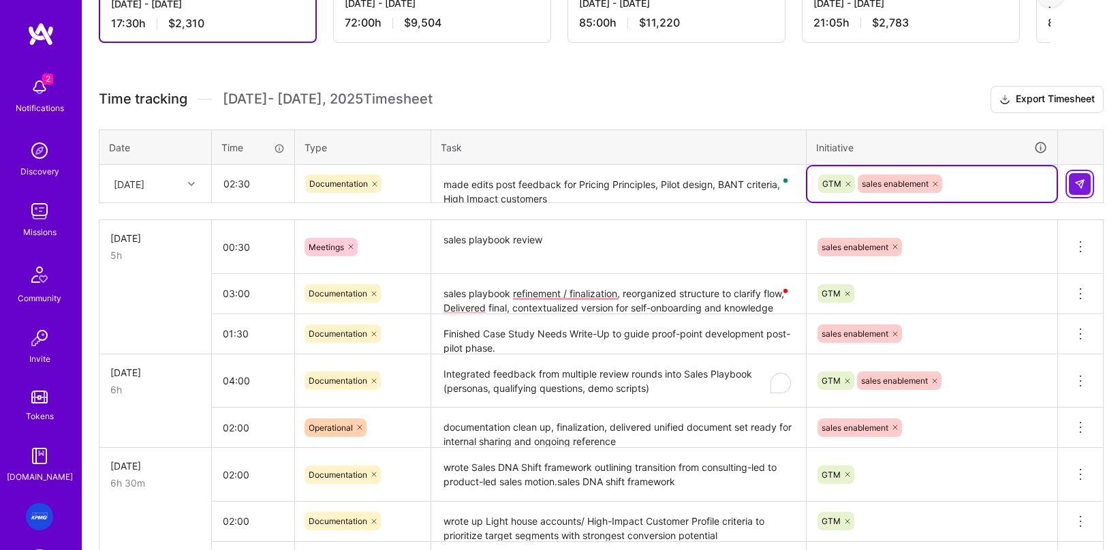
click at [689, 178] on img at bounding box center [1079, 183] width 11 height 11
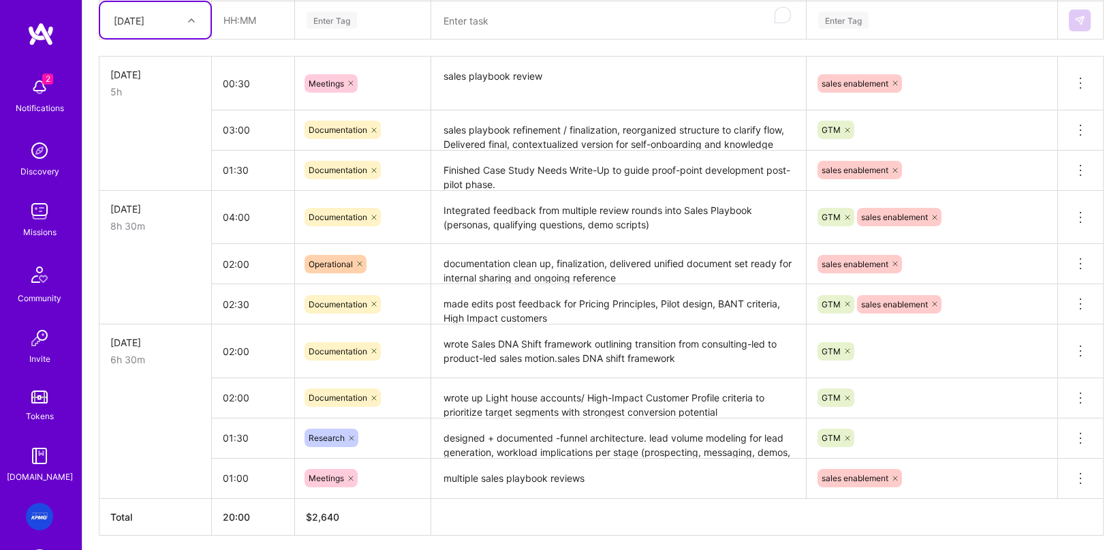
scroll to position [524, 0]
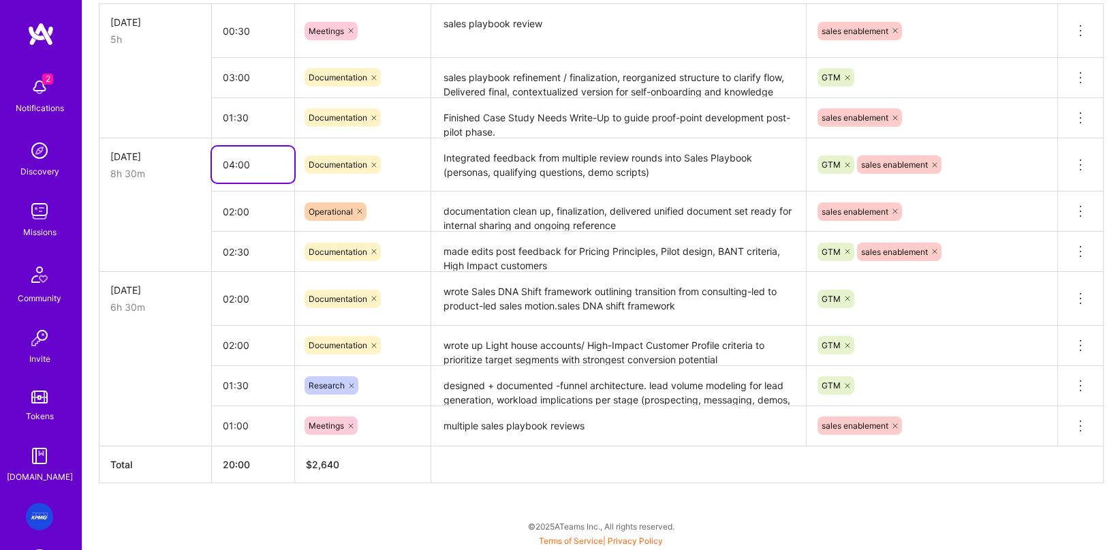
click at [236, 163] on input "04:00" at bounding box center [253, 164] width 82 height 36
click at [232, 167] on input "04:00" at bounding box center [253, 164] width 82 height 36
type input "02:00"
click at [239, 341] on input "02:00" at bounding box center [253, 345] width 82 height 36
click at [189, 335] on td at bounding box center [155, 345] width 112 height 40
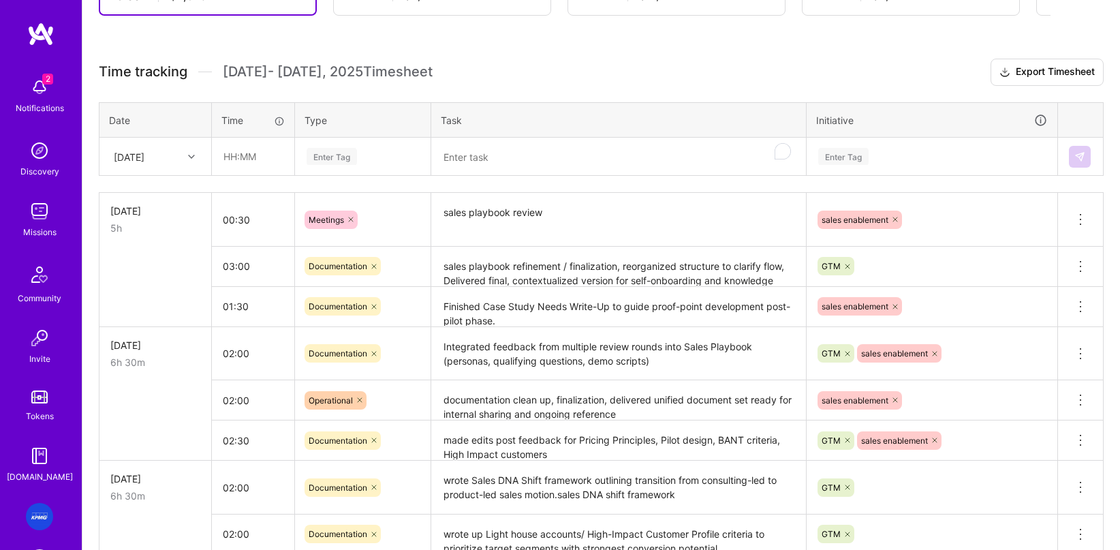
scroll to position [338, 0]
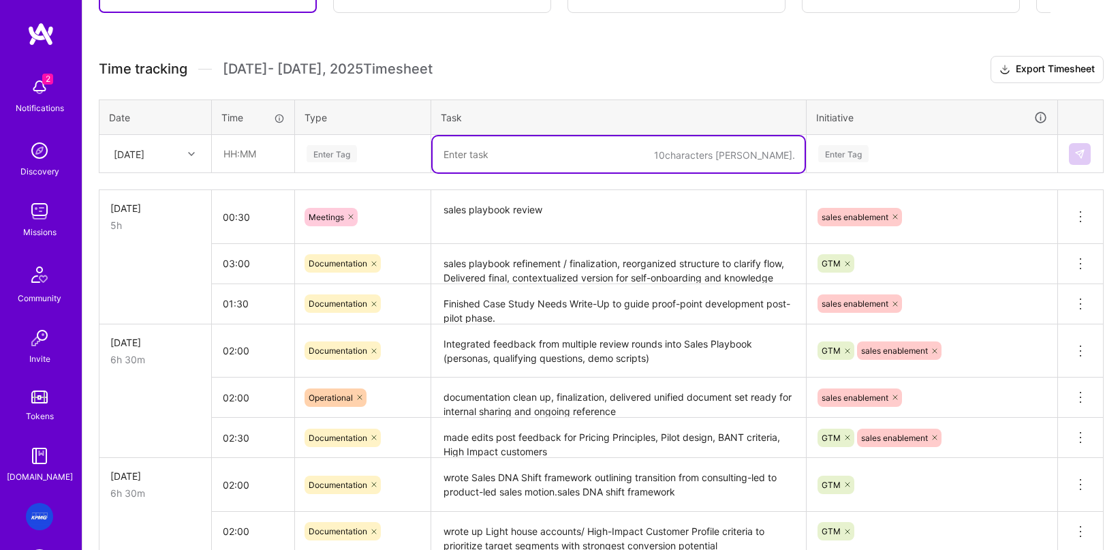
click at [514, 147] on textarea "To enrich screen reader interactions, please activate Accessibility in Grammarl…" at bounding box center [619, 154] width 372 height 36
type textarea "Pilot"
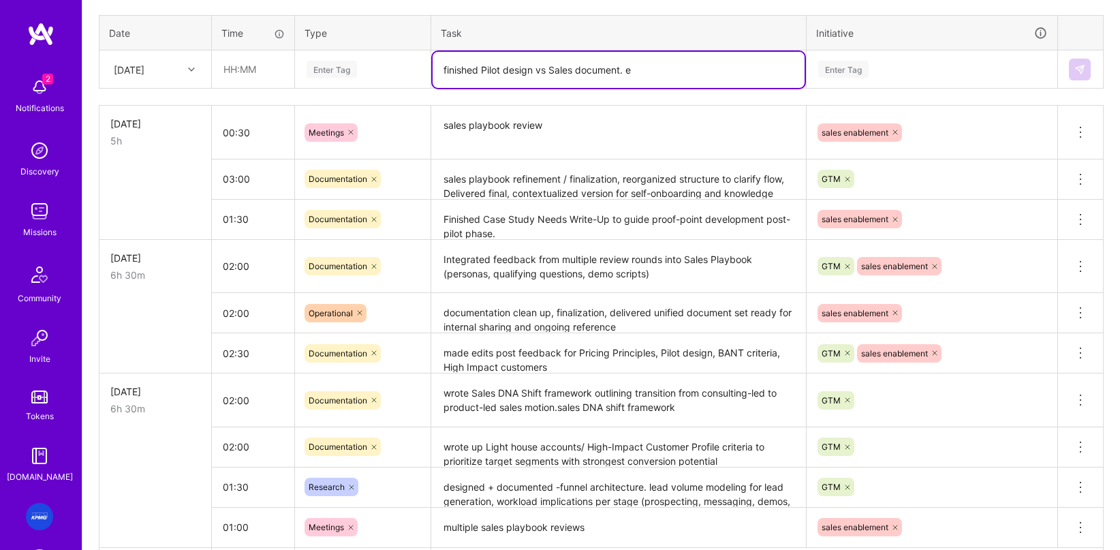
scroll to position [422, 0]
drag, startPoint x: 482, startPoint y: 78, endPoint x: 425, endPoint y: 72, distance: 57.6
click at [425, 72] on tr "Thu, Oct 2 Enter Tag finished Pilot design vs Sales document. e Enter Tag" at bounding box center [601, 70] width 1004 height 38
click at [471, 69] on textarea "finished Pilot design vs Sales document. e" at bounding box center [619, 70] width 372 height 36
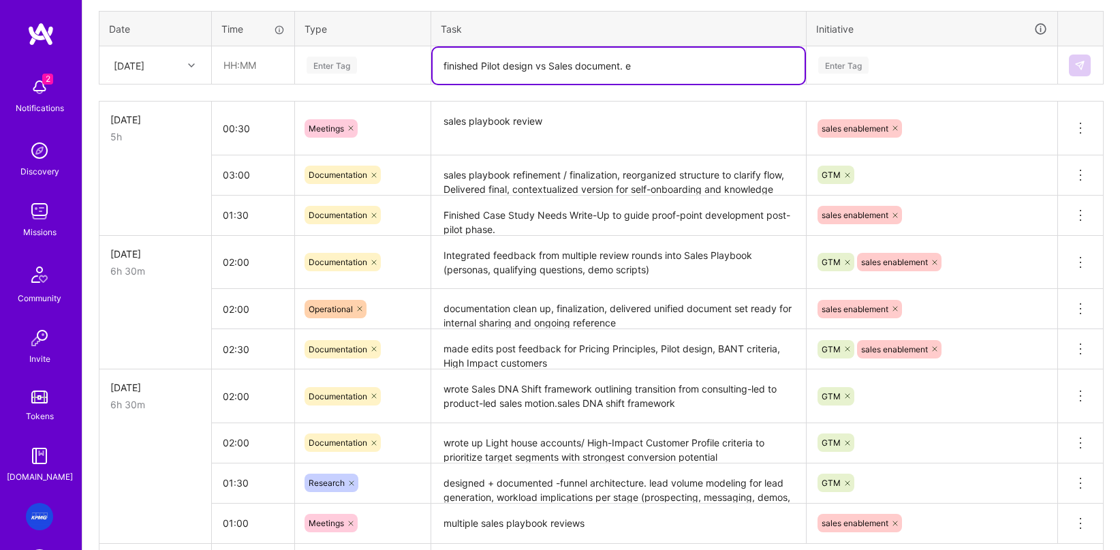
drag, startPoint x: 481, startPoint y: 69, endPoint x: 427, endPoint y: 69, distance: 53.8
click at [427, 69] on tr "Thu, Oct 2 Enter Tag finished Pilot design vs Sales document. e Enter Tag" at bounding box center [601, 65] width 1004 height 38
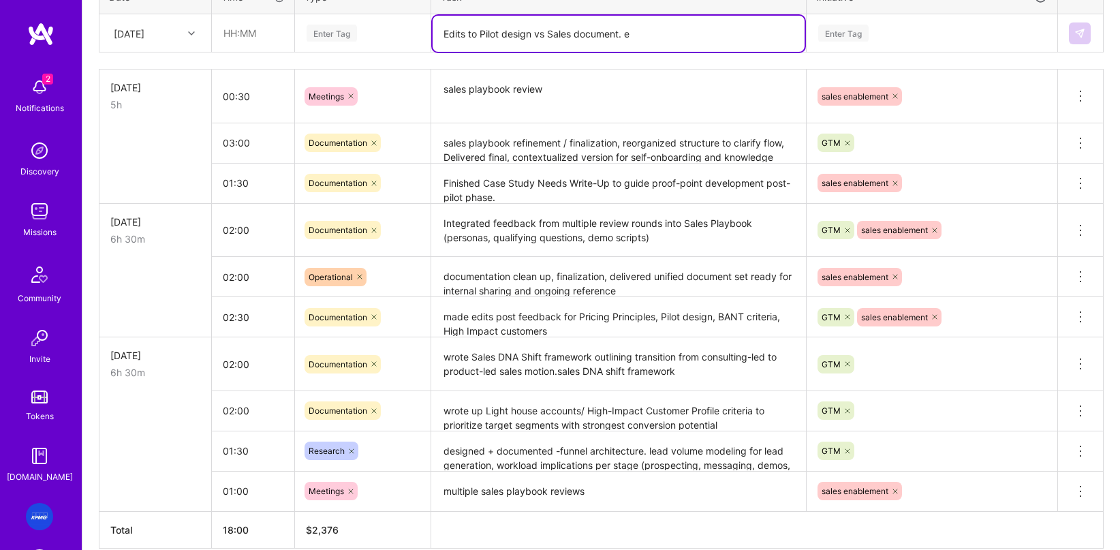
click at [627, 35] on textarea "Edits to Pilot design vs Sales document. e" at bounding box center [619, 34] width 372 height 36
drag, startPoint x: 639, startPoint y: 35, endPoint x: 576, endPoint y: 37, distance: 62.7
click at [576, 37] on textarea "Edits to Pilot design vs Sales document. e" at bounding box center [619, 34] width 372 height 36
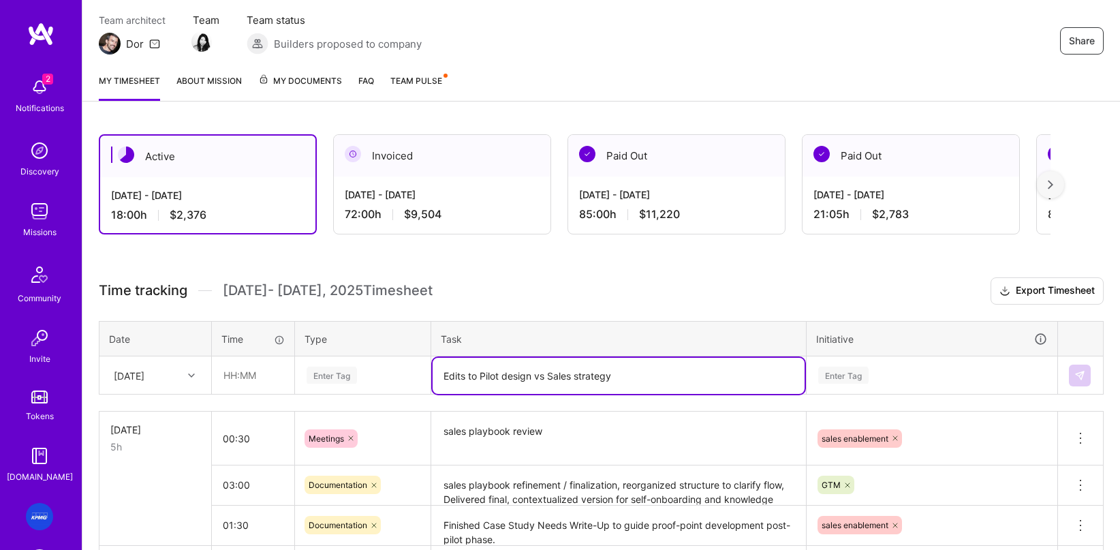
scroll to position [121, 0]
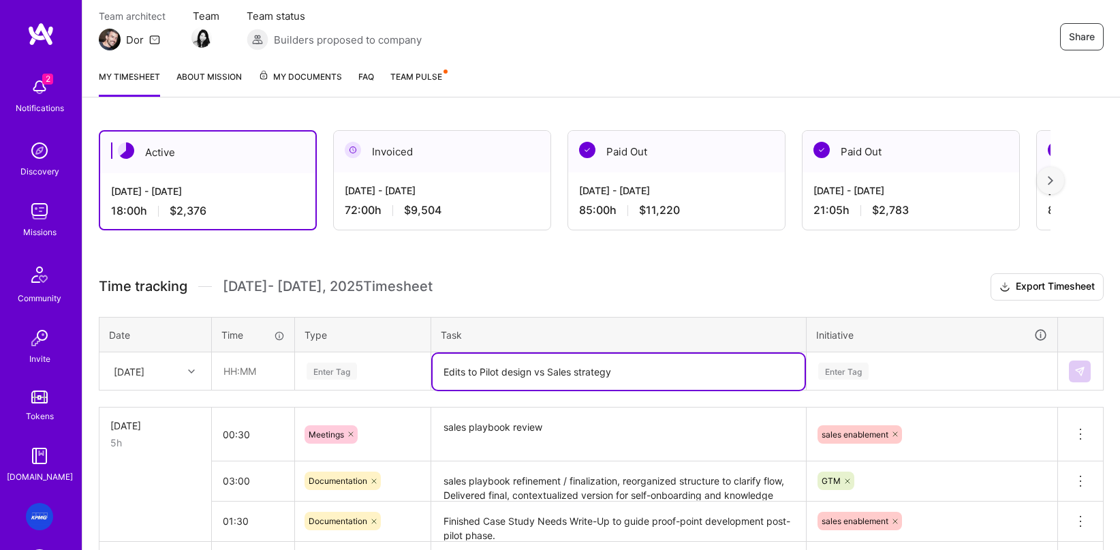
type textarea "Edits to Pilot design vs Sales strategy"
click at [172, 373] on div "[DATE]" at bounding box center [155, 371] width 110 height 36
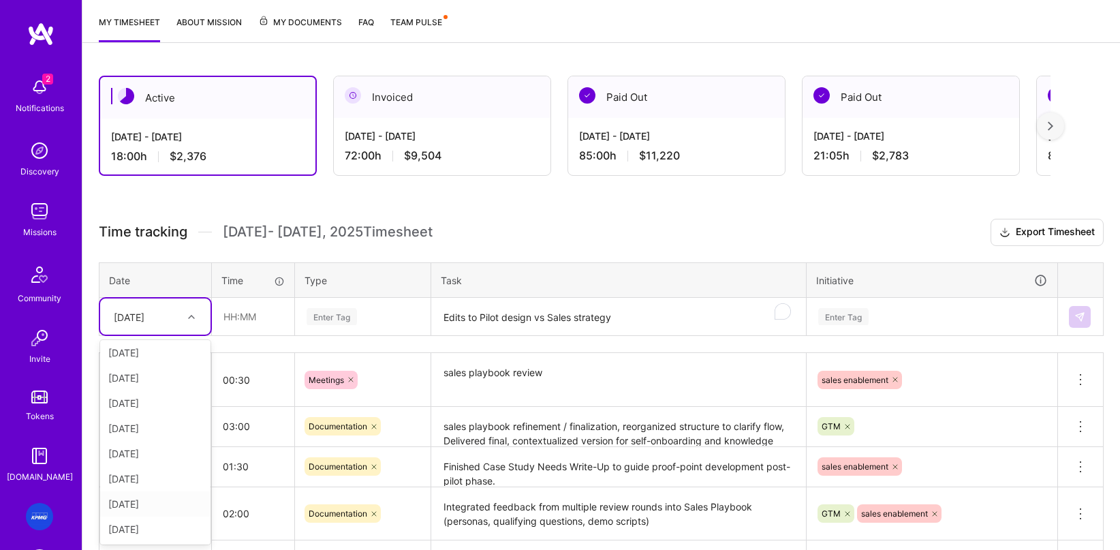
scroll to position [2, 0]
click at [126, 500] on div "Wed, Oct 8" at bounding box center [155, 504] width 110 height 25
click at [249, 316] on input "text" at bounding box center [253, 317] width 81 height 36
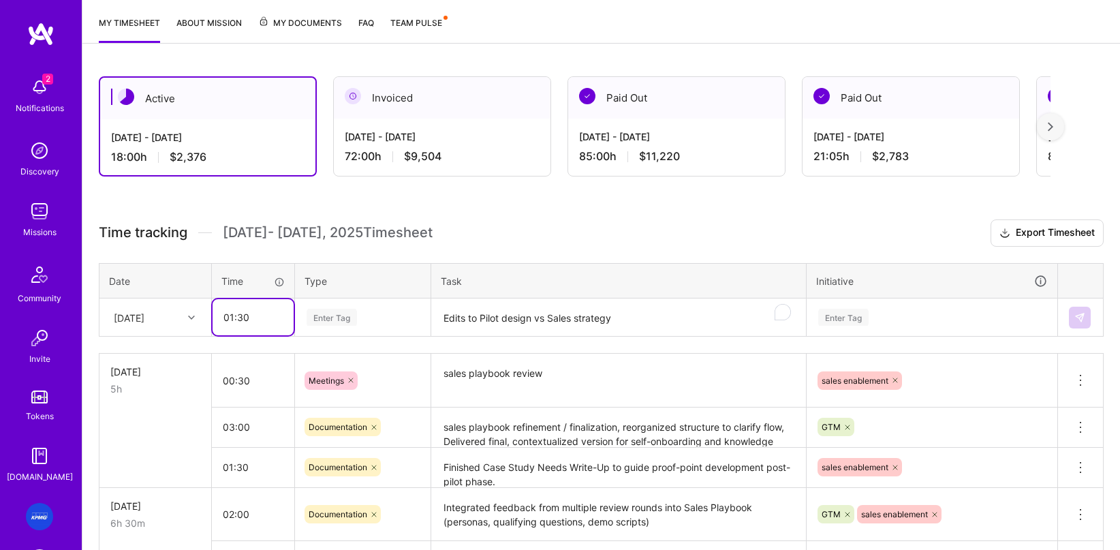
type input "01:30"
click at [351, 315] on div "Enter Tag" at bounding box center [332, 317] width 50 height 21
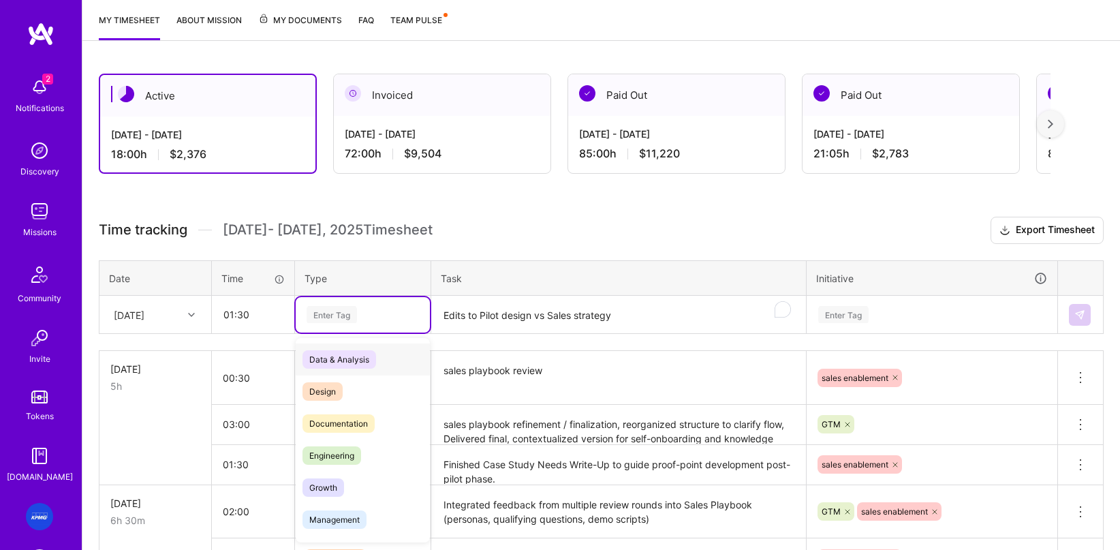
scroll to position [179, 0]
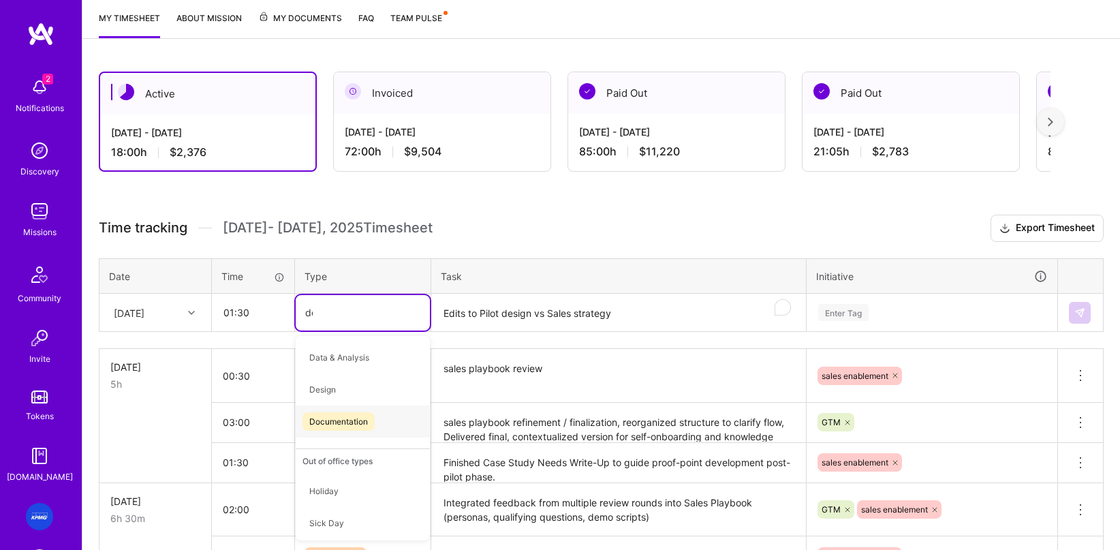
type input "d"
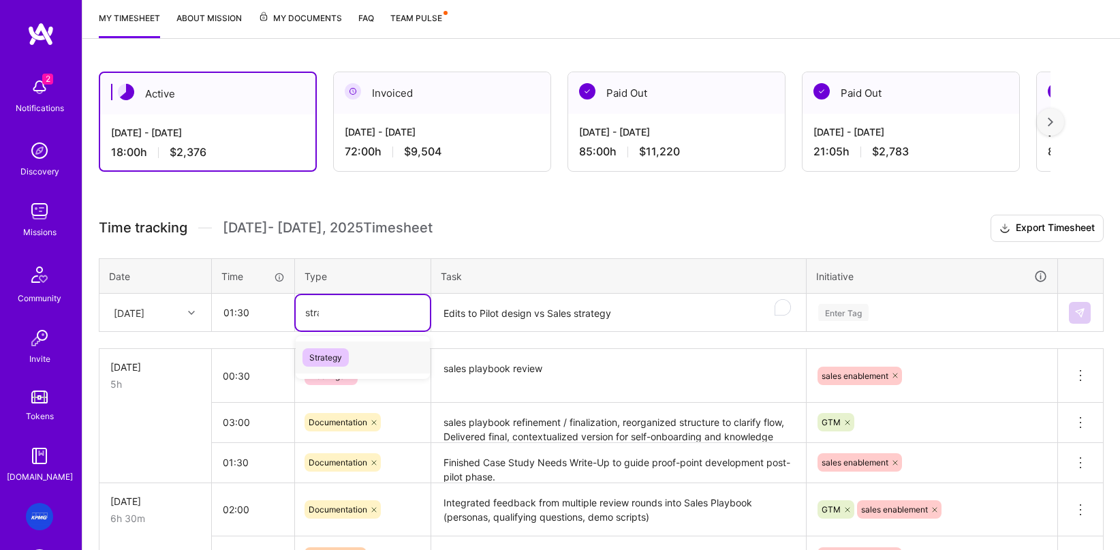
type input "strat"
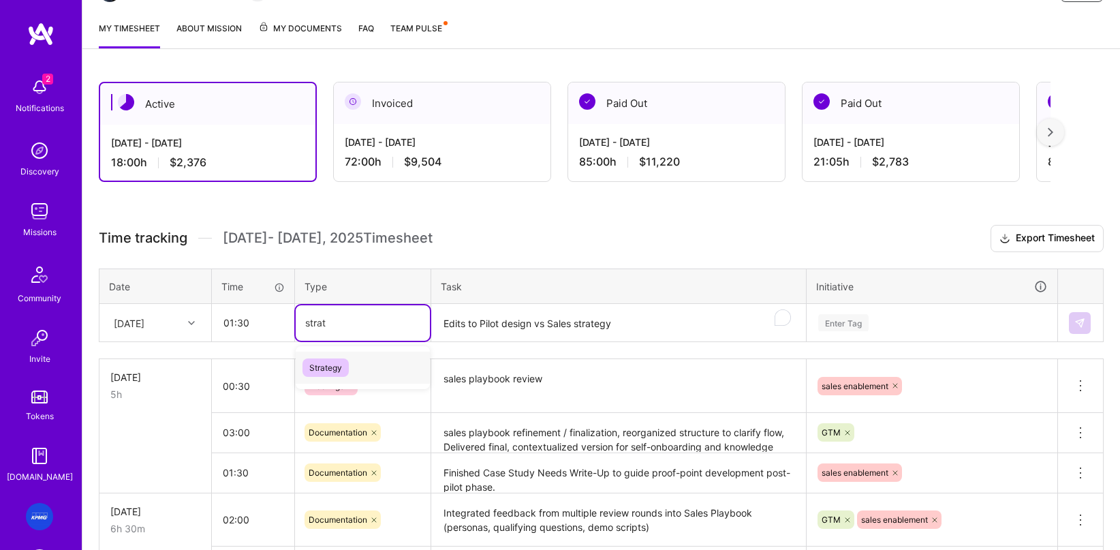
scroll to position [170, 0]
click at [320, 369] on span "Strategy" at bounding box center [325, 366] width 46 height 18
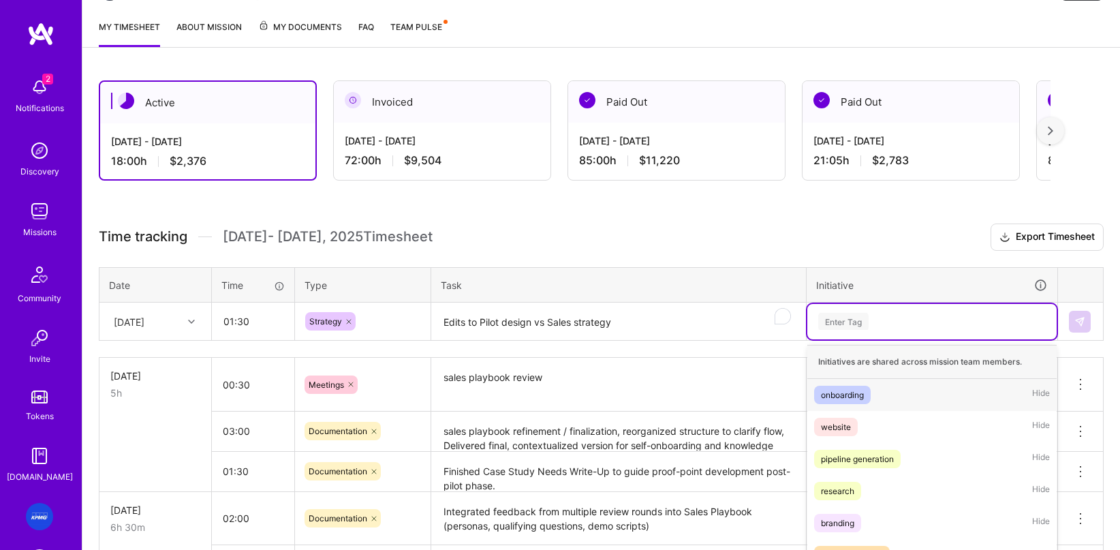
click at [689, 330] on div "option sales enablement, selected. option onboarding focused, 1 of 9. 9 results…" at bounding box center [931, 321] width 249 height 35
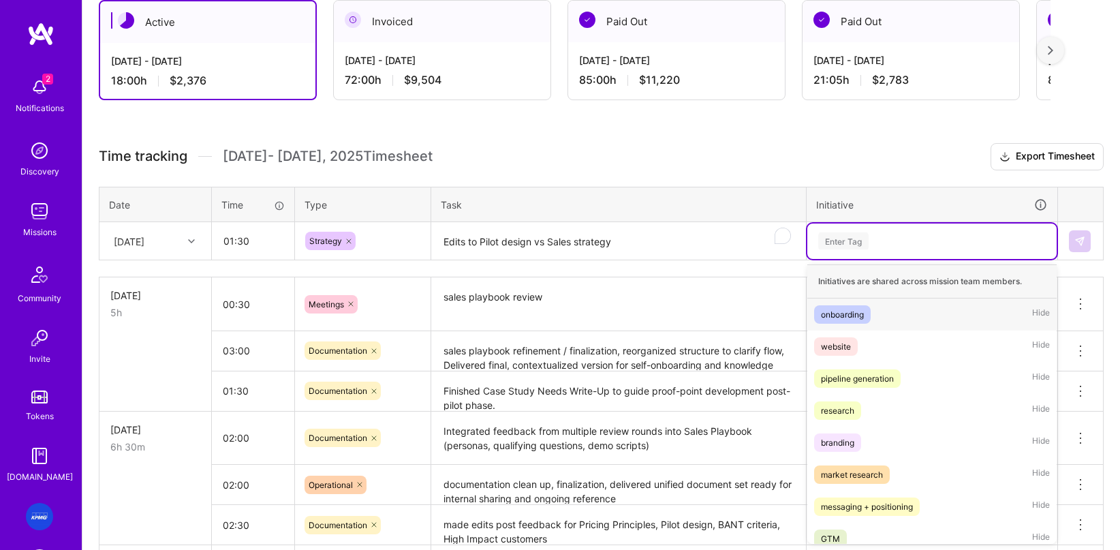
scroll to position [250, 0]
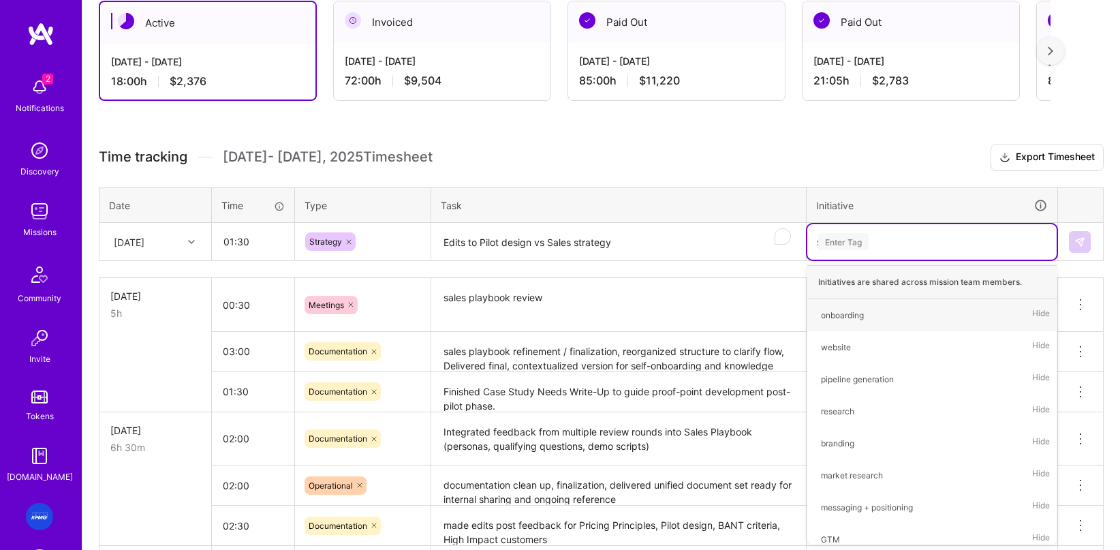
type input "sa"
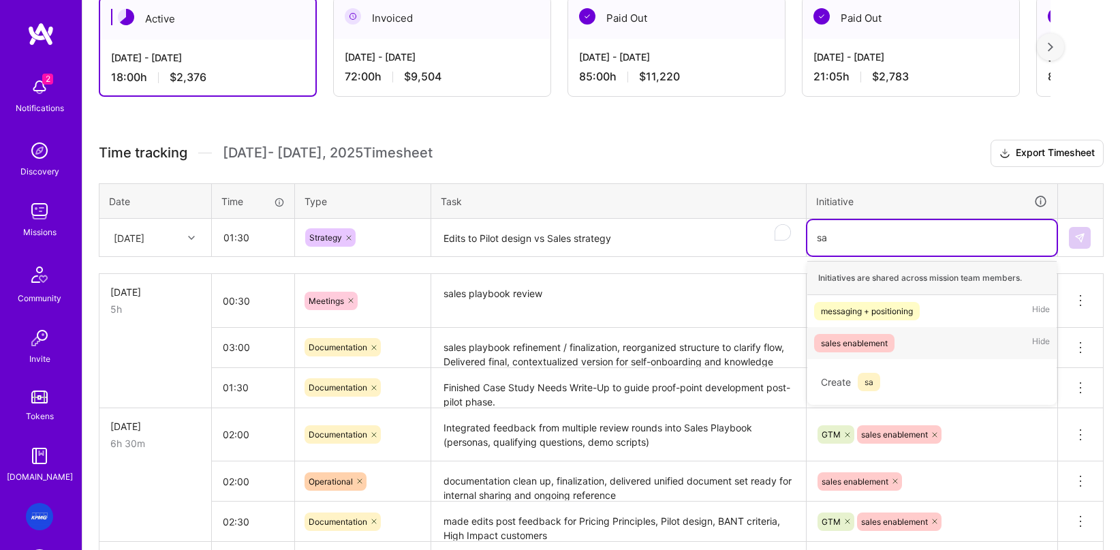
click at [689, 346] on div "sales enablement" at bounding box center [854, 343] width 67 height 14
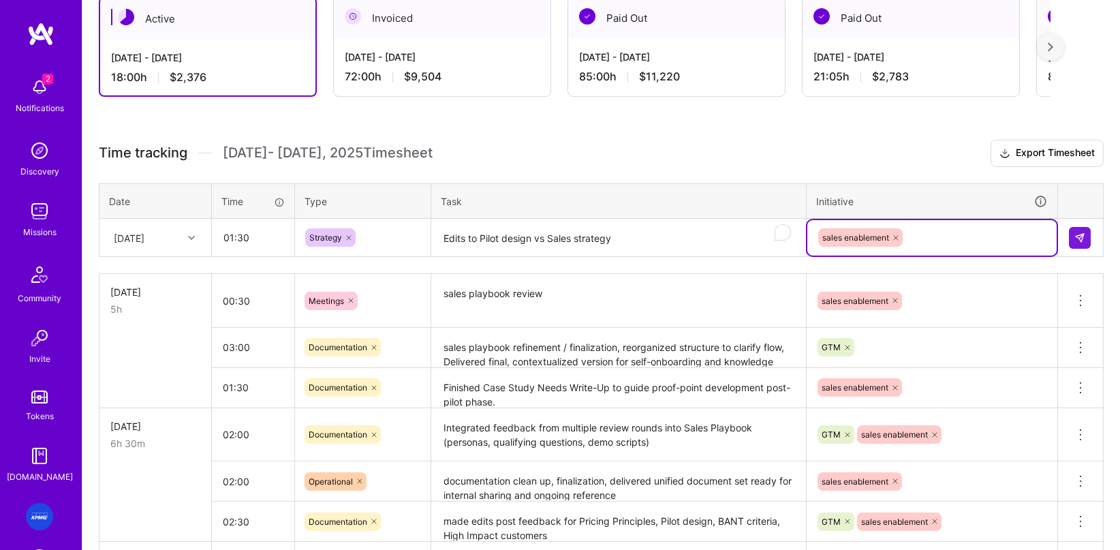
scroll to position [255, 0]
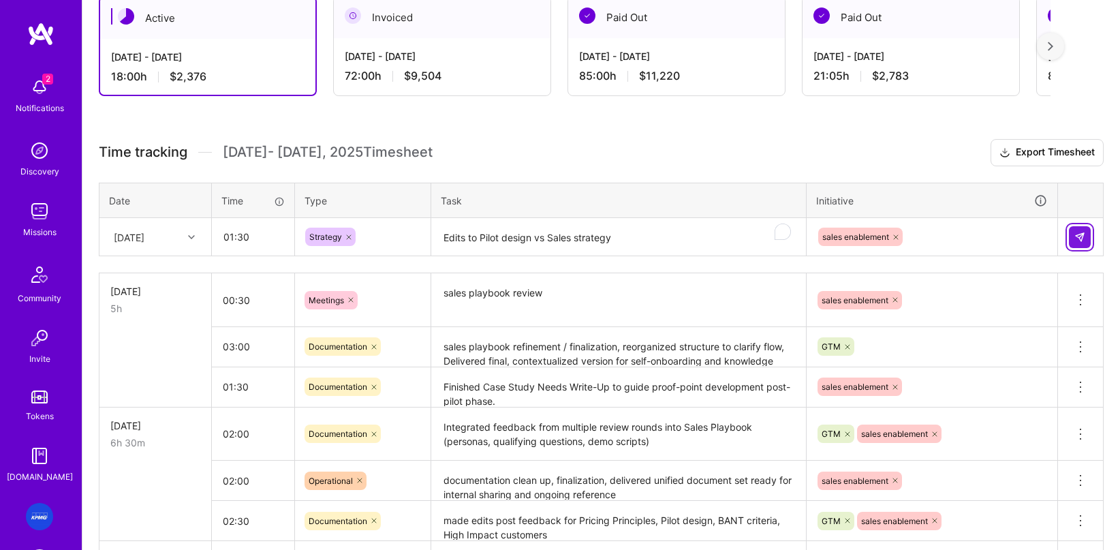
click at [689, 232] on button at bounding box center [1080, 237] width 22 height 22
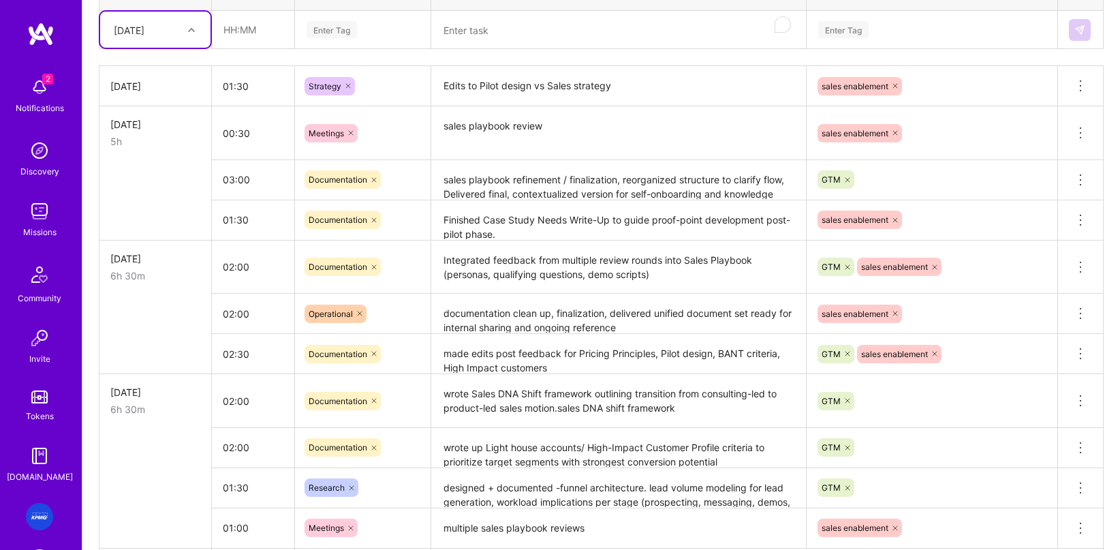
scroll to position [460, 0]
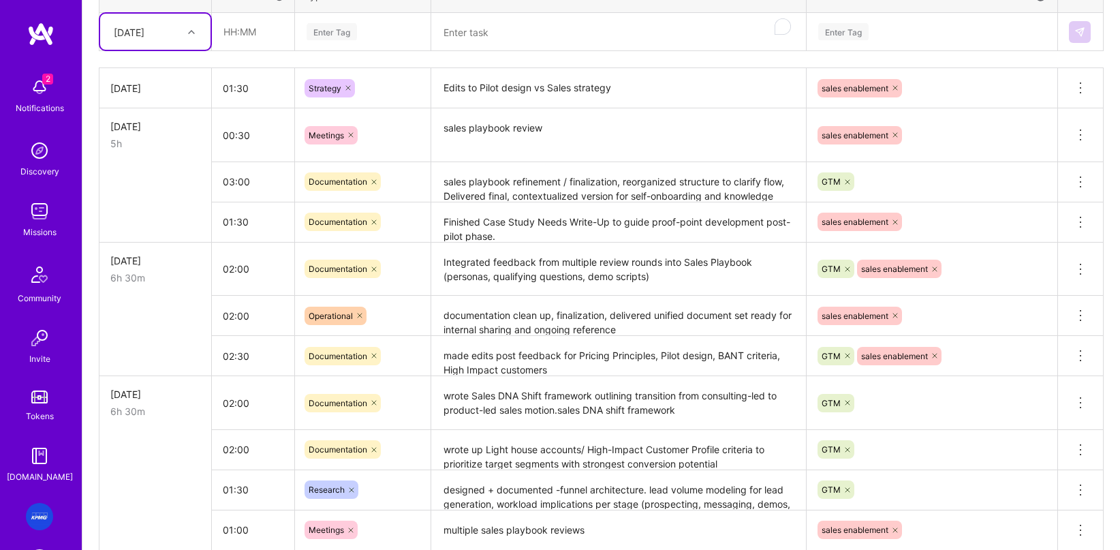
click at [157, 89] on div "Wed, Oct 8" at bounding box center [155, 88] width 90 height 14
click at [147, 84] on div "Wed, Oct 8" at bounding box center [155, 88] width 90 height 14
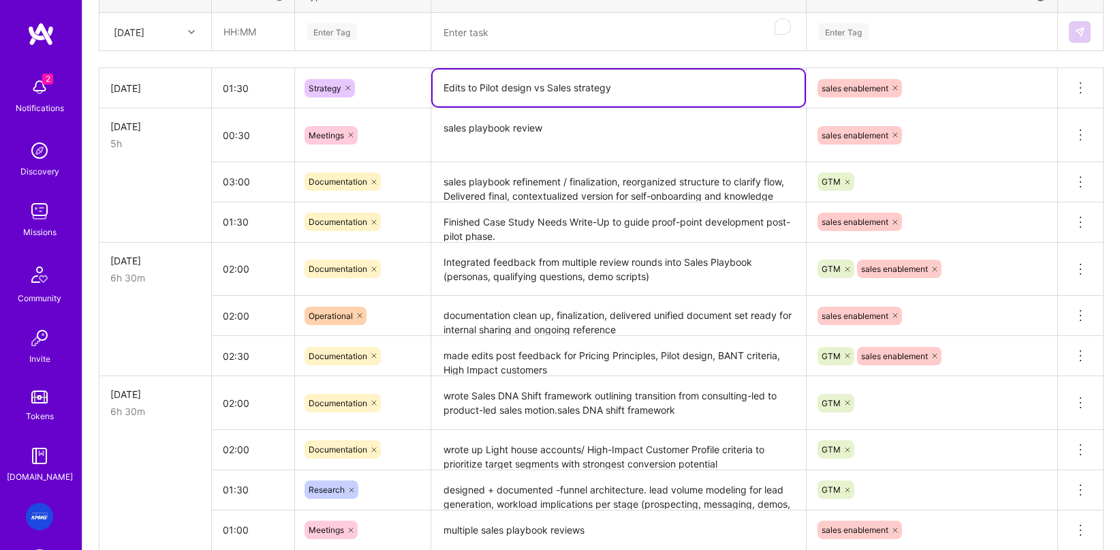
drag, startPoint x: 471, startPoint y: 91, endPoint x: 444, endPoint y: 87, distance: 27.6
click at [444, 87] on textarea "Edits to Pilot design vs Sales strategy" at bounding box center [619, 87] width 372 height 37
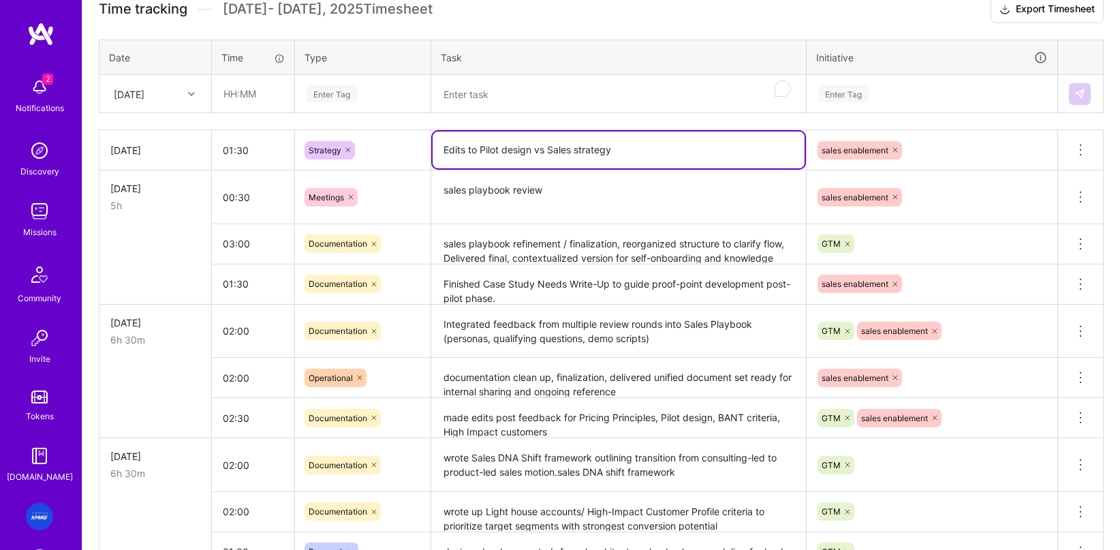
click at [492, 104] on textarea "To enrich screen reader interactions, please activate Accessibility in Grammarl…" at bounding box center [619, 94] width 372 height 36
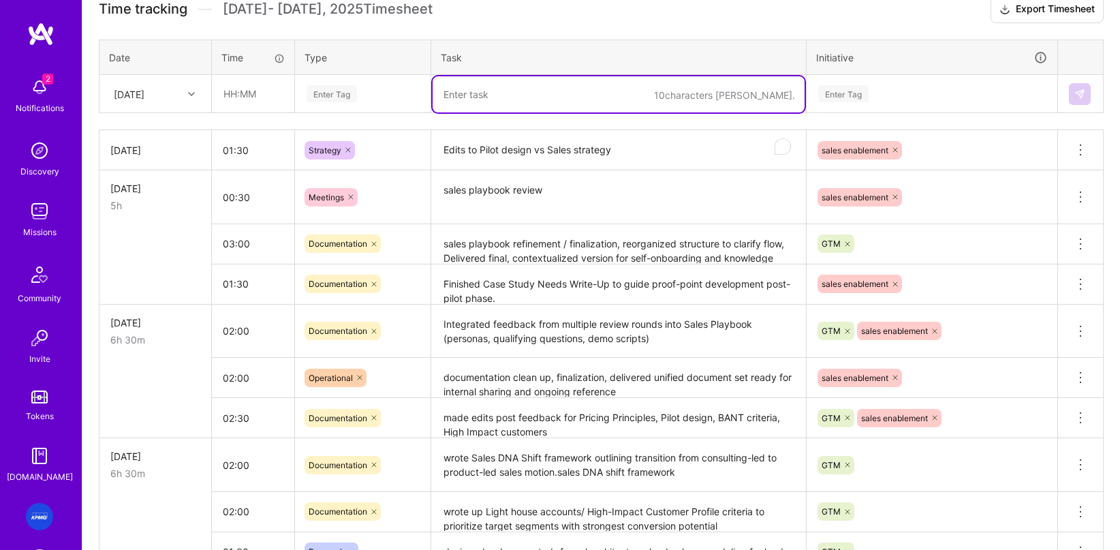
paste textarea "Developed Case Study Needs Write-Up to guide proof-point development post-pilot…"
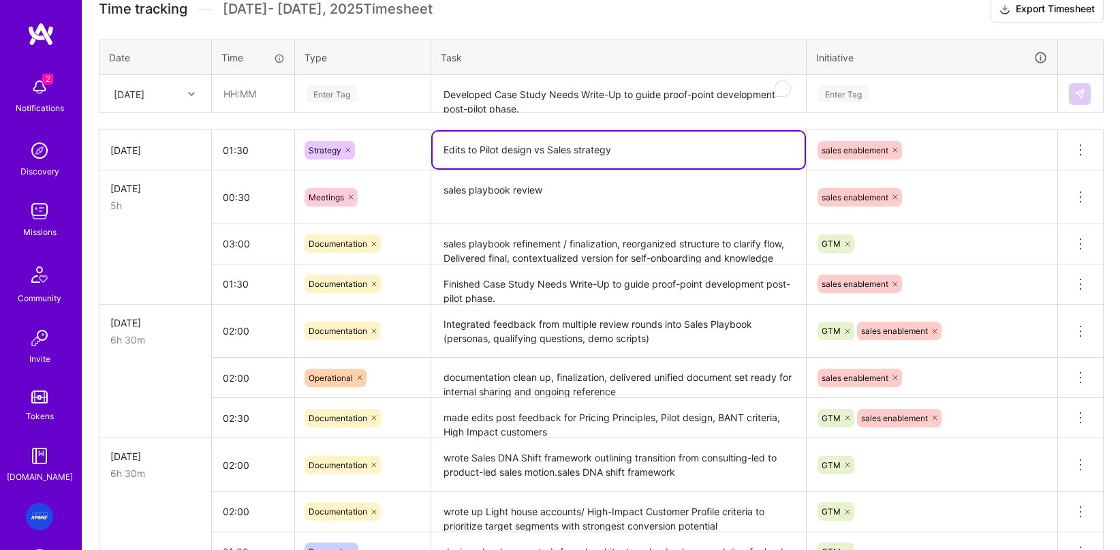
drag, startPoint x: 622, startPoint y: 155, endPoint x: 440, endPoint y: 153, distance: 181.9
click at [440, 153] on textarea "Edits to Pilot design vs Sales strategy" at bounding box center [619, 149] width 372 height 37
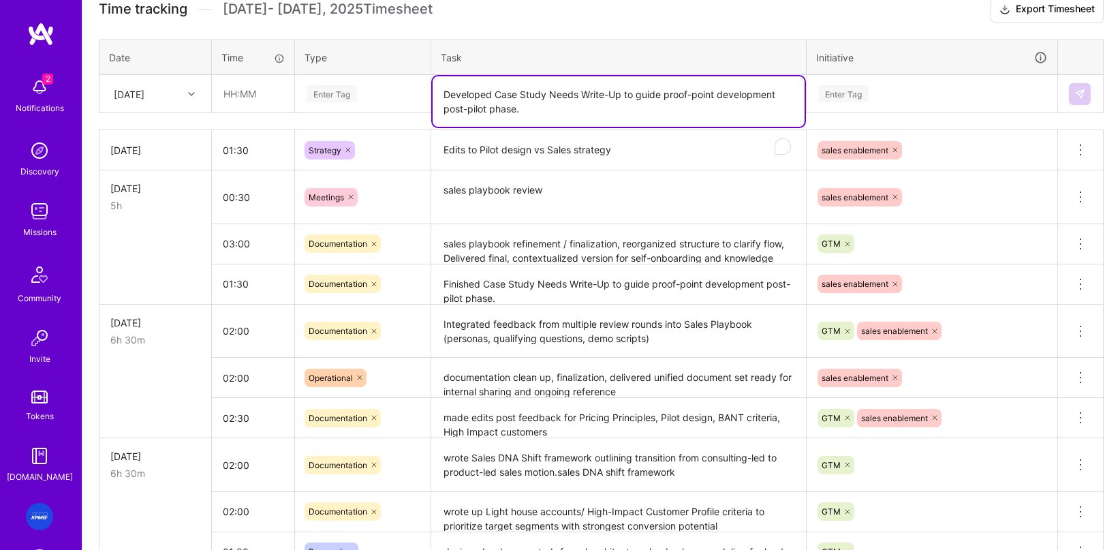
click at [525, 86] on textarea "Developed Case Study Needs Write-Up to guide proof-point development post-pilot…" at bounding box center [619, 101] width 372 height 50
drag, startPoint x: 541, startPoint y: 112, endPoint x: 418, endPoint y: 74, distance: 129.1
click at [418, 75] on tr "Wed, Oct 8 Enter Tag Developed Case Study Needs Write-Up to guide proof-point d…" at bounding box center [601, 94] width 1004 height 38
paste textarea "Edits to Pilot design vs Sales strategy"
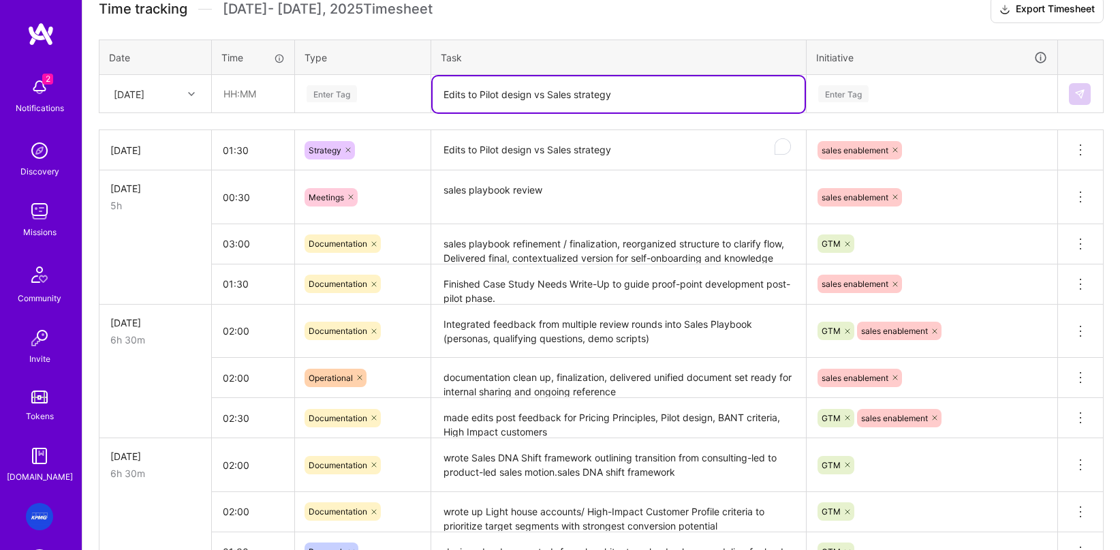
type textarea "Edits to Pilot design vs Sales strategy"
click at [358, 92] on div "Enter Tag" at bounding box center [362, 93] width 115 height 17
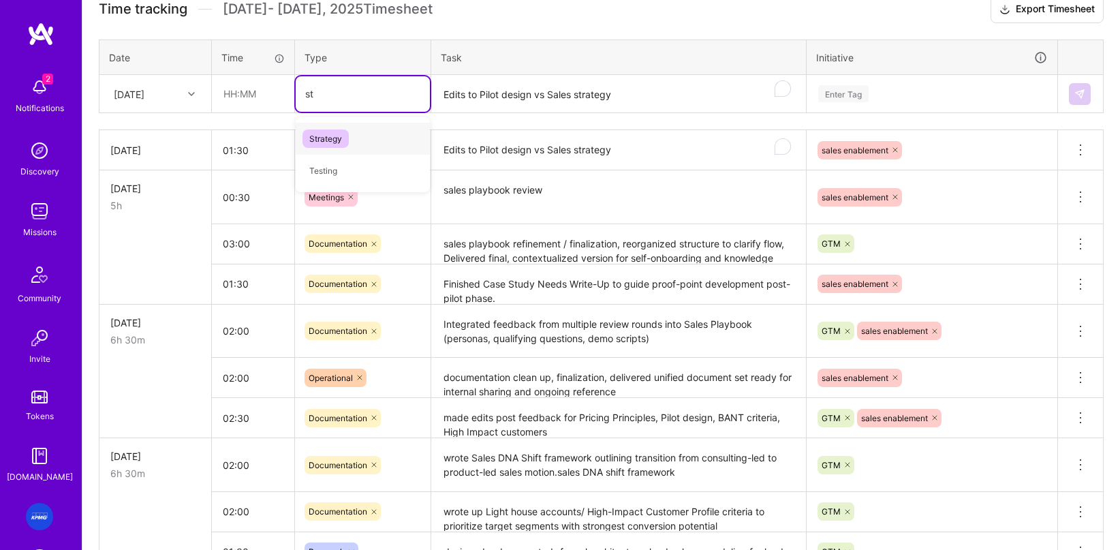
type input "str"
click at [315, 146] on span "Strategy" at bounding box center [325, 138] width 46 height 18
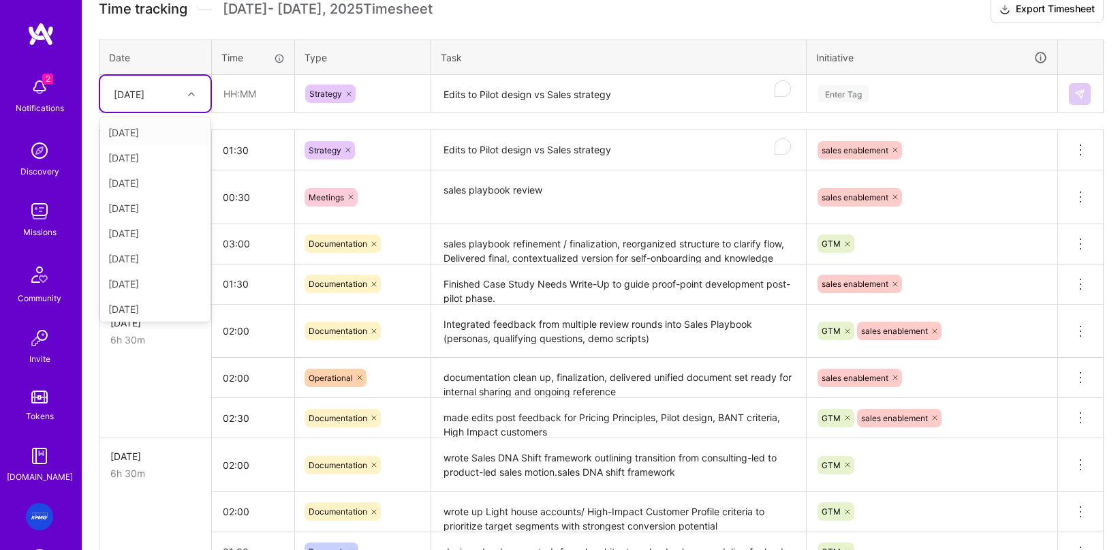
click at [144, 89] on div "Wed, Oct 8" at bounding box center [129, 94] width 31 height 14
click at [147, 130] on div "[DATE]" at bounding box center [155, 132] width 110 height 25
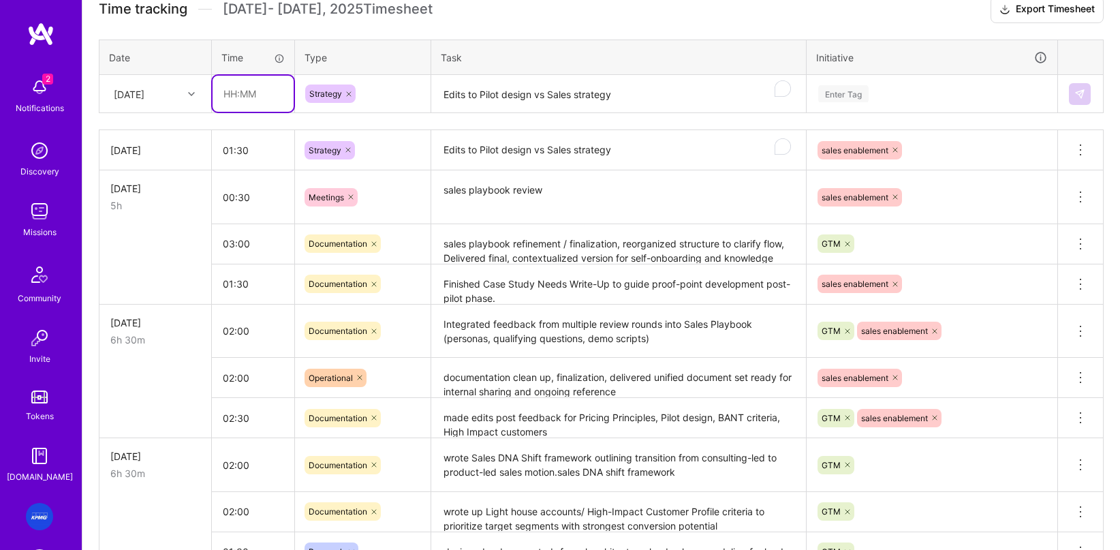
click at [243, 95] on input "text" at bounding box center [253, 94] width 81 height 36
click at [258, 97] on input "01" at bounding box center [253, 94] width 81 height 36
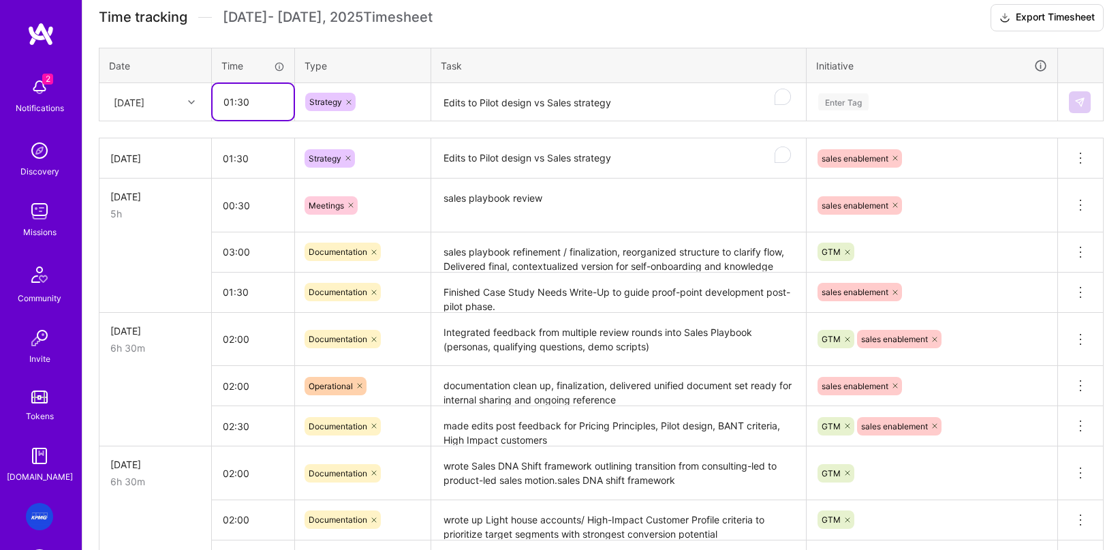
type input "01:30"
click at [614, 107] on textarea "Edits to Pilot design vs Sales strategy" at bounding box center [619, 102] width 372 height 36
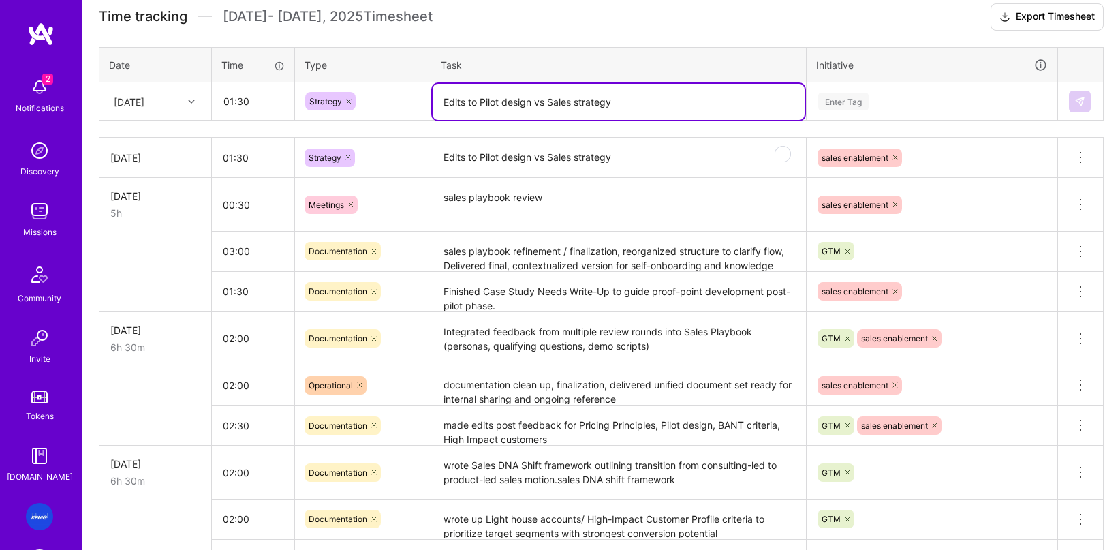
click at [619, 104] on textarea "Edits to Pilot design vs Sales strategy" at bounding box center [619, 102] width 372 height 36
drag, startPoint x: 663, startPoint y: 104, endPoint x: 615, endPoint y: 103, distance: 47.7
click at [615, 103] on textarea "Edits to Pilot design vs Sales strategy, revisions" at bounding box center [619, 102] width 372 height 36
type textarea "Edits to Pilot design vs Sales strategy + potential pilot design"
click at [689, 105] on div "Enter Tag" at bounding box center [932, 101] width 230 height 17
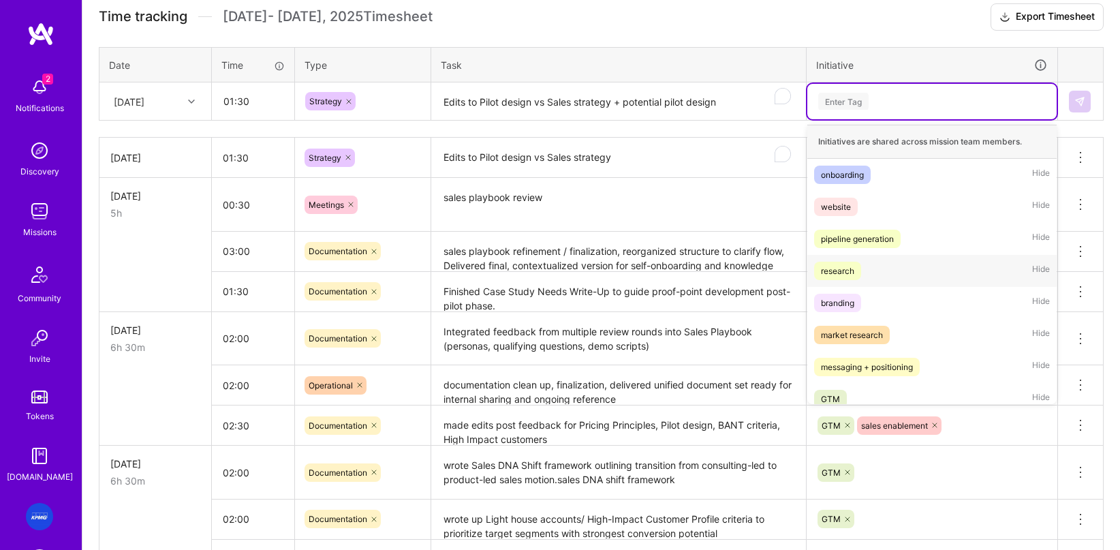
scroll to position [43, 0]
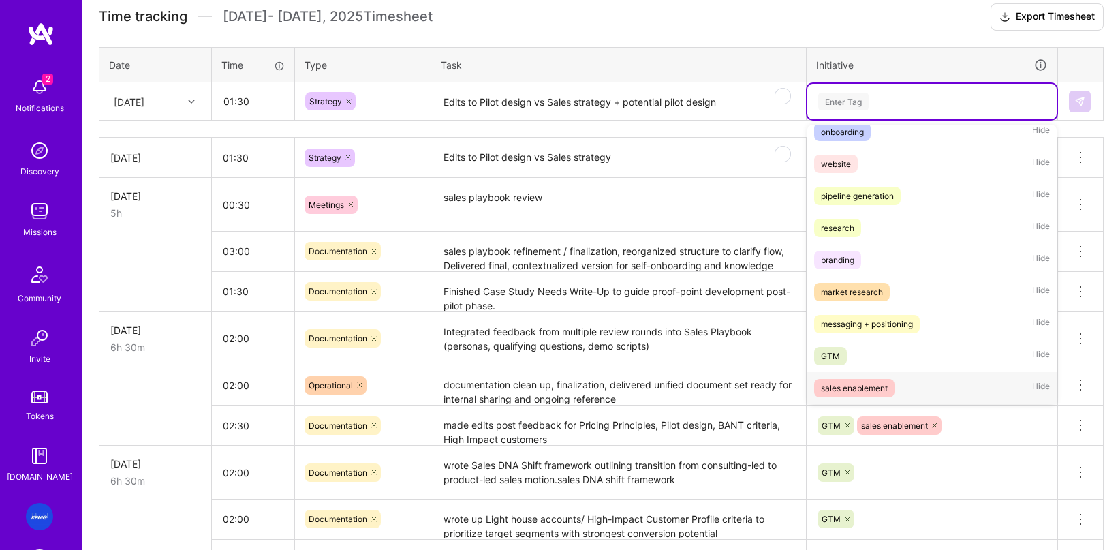
click at [689, 382] on div "sales enablement" at bounding box center [854, 388] width 67 height 14
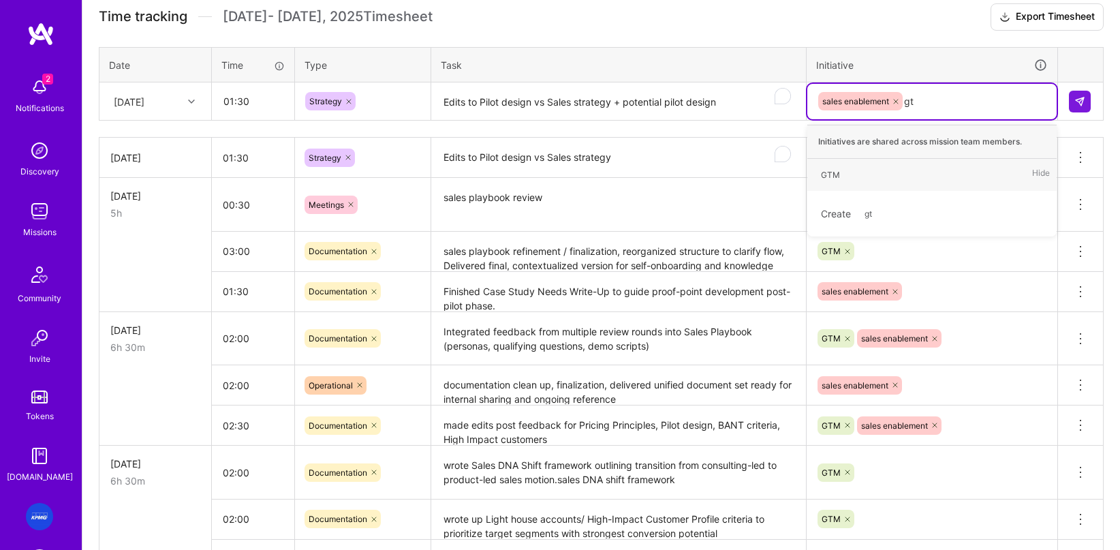
type input "gtm"
drag, startPoint x: 820, startPoint y: 177, endPoint x: 827, endPoint y: 176, distance: 7.5
click at [689, 177] on span "GTM" at bounding box center [830, 175] width 33 height 18
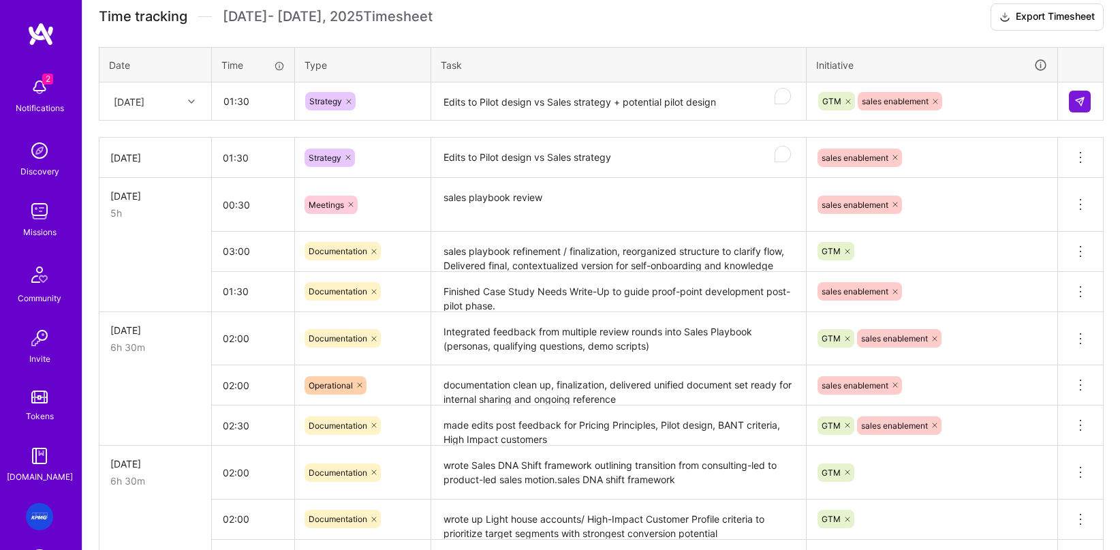
click at [689, 178] on td "sales enablement" at bounding box center [932, 205] width 251 height 54
click at [689, 102] on img at bounding box center [1079, 101] width 11 height 11
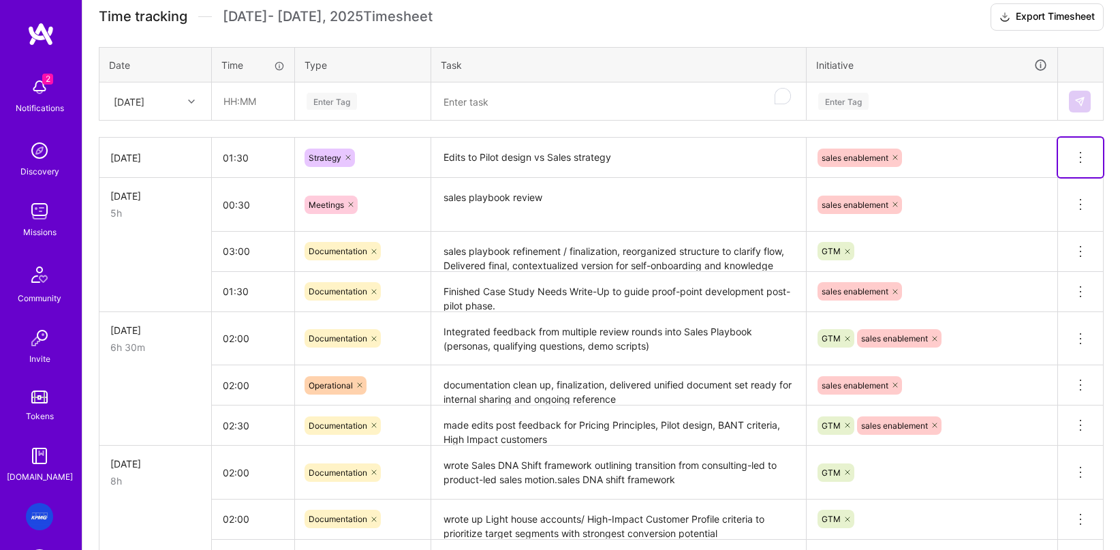
click at [689, 158] on icon at bounding box center [1080, 157] width 16 height 16
click at [689, 184] on button "Delete row" at bounding box center [1047, 180] width 71 height 33
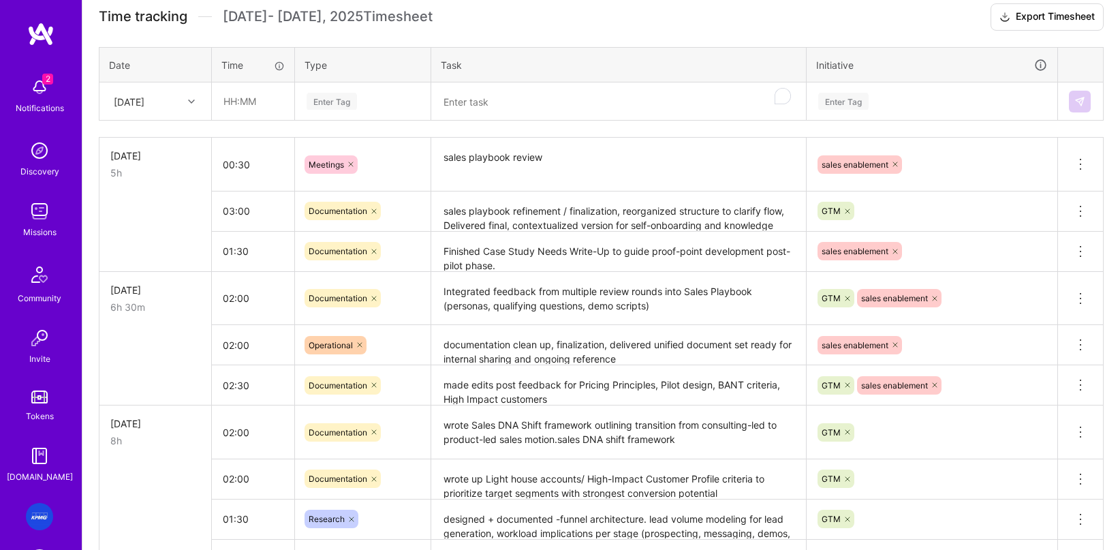
click at [510, 164] on textarea "sales playbook review" at bounding box center [619, 164] width 372 height 51
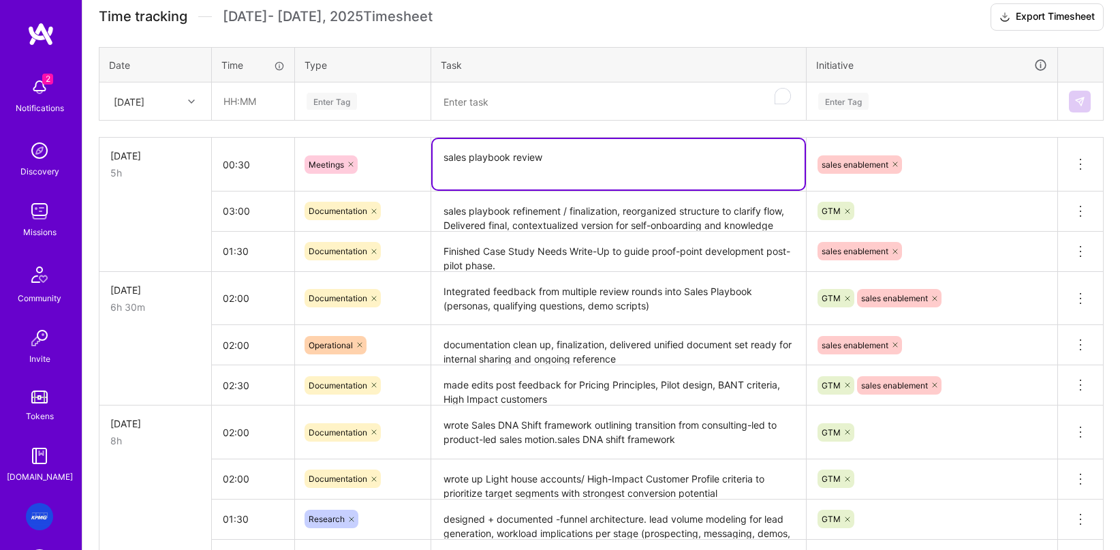
click at [510, 208] on textarea "sales playbook refinement / finalization, reorganized structure to clarify flow…" at bounding box center [619, 211] width 372 height 37
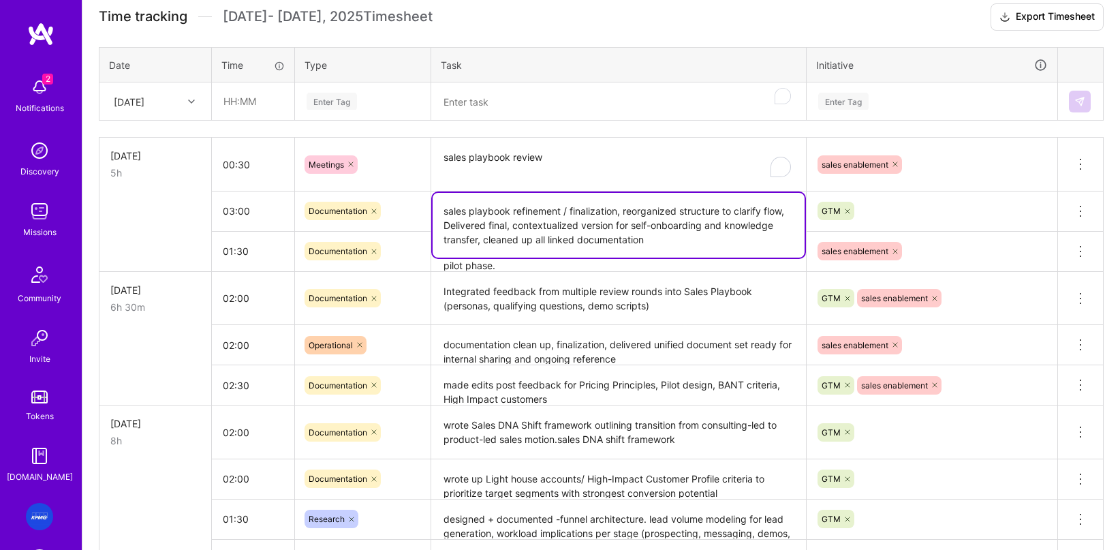
click at [433, 260] on textarea "Finished Case Study Needs Write-Up to guide proof-point development post-pilot …" at bounding box center [619, 251] width 372 height 37
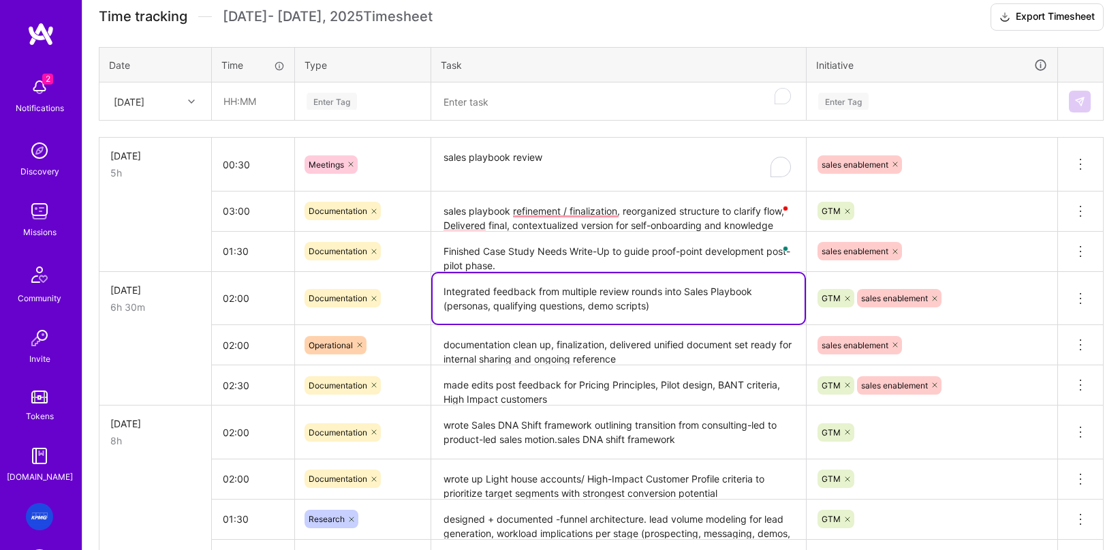
click at [522, 300] on textarea "Integrated feedback from multiple review rounds into Sales Playbook (personas, …" at bounding box center [619, 298] width 372 height 50
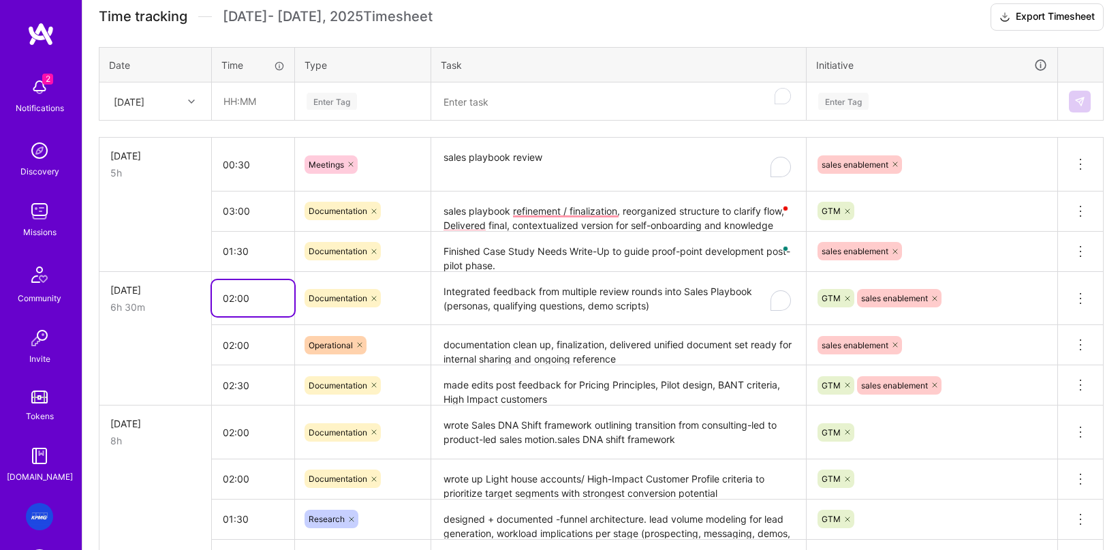
click at [271, 314] on input "02:00" at bounding box center [253, 298] width 82 height 36
click at [582, 225] on textarea "sales playbook refinement / finalization, reorganized structure to clarify flow…" at bounding box center [619, 212] width 372 height 38
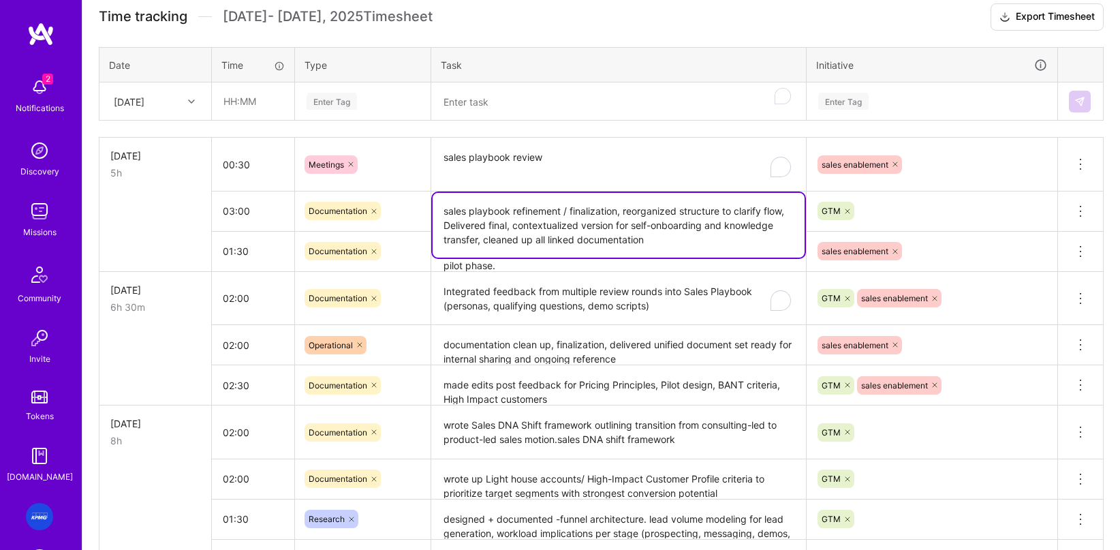
scroll to position [438, 0]
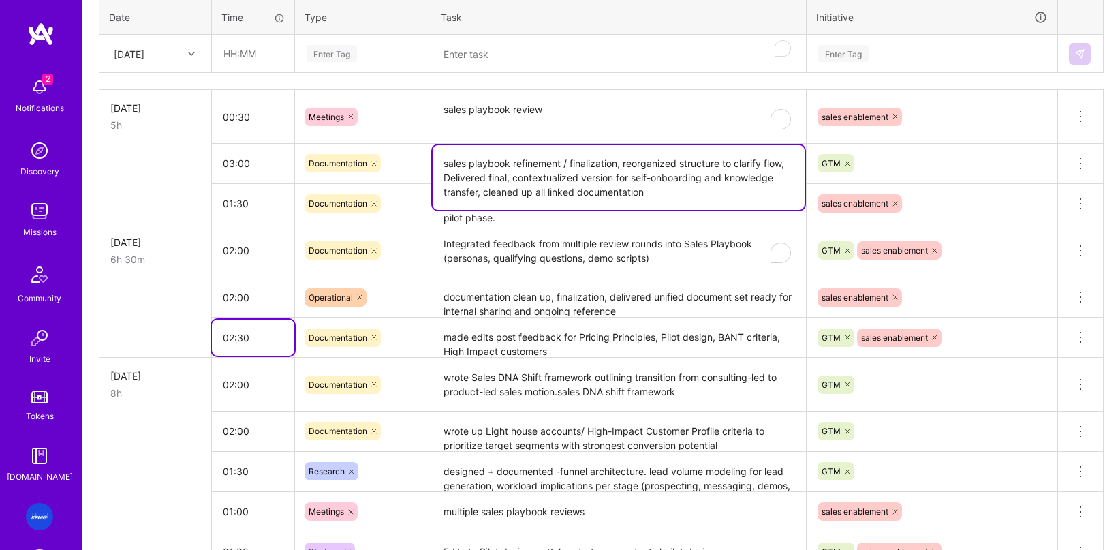
click at [261, 340] on input "02:30" at bounding box center [253, 338] width 82 height 36
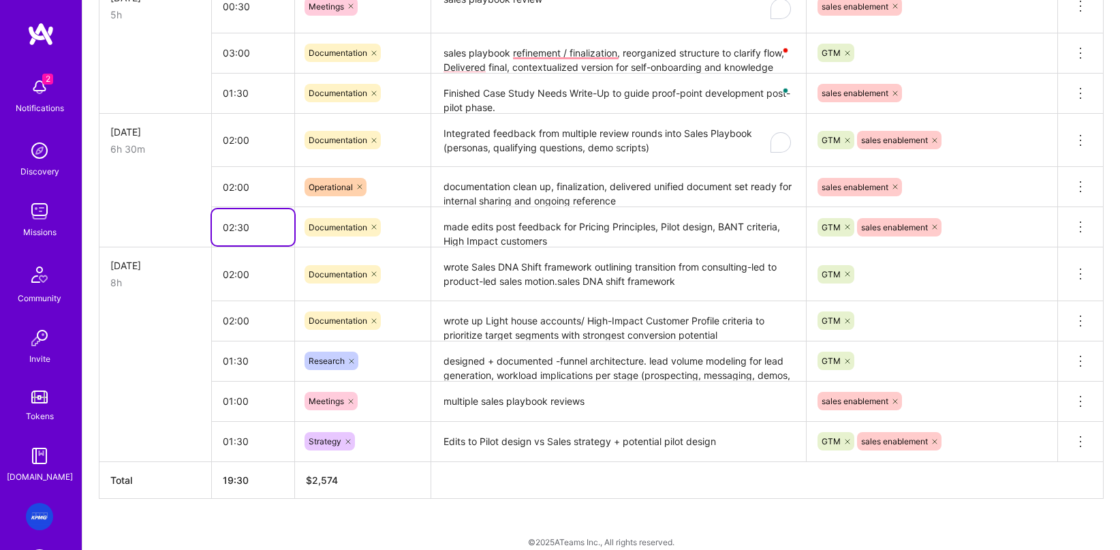
scroll to position [564, 0]
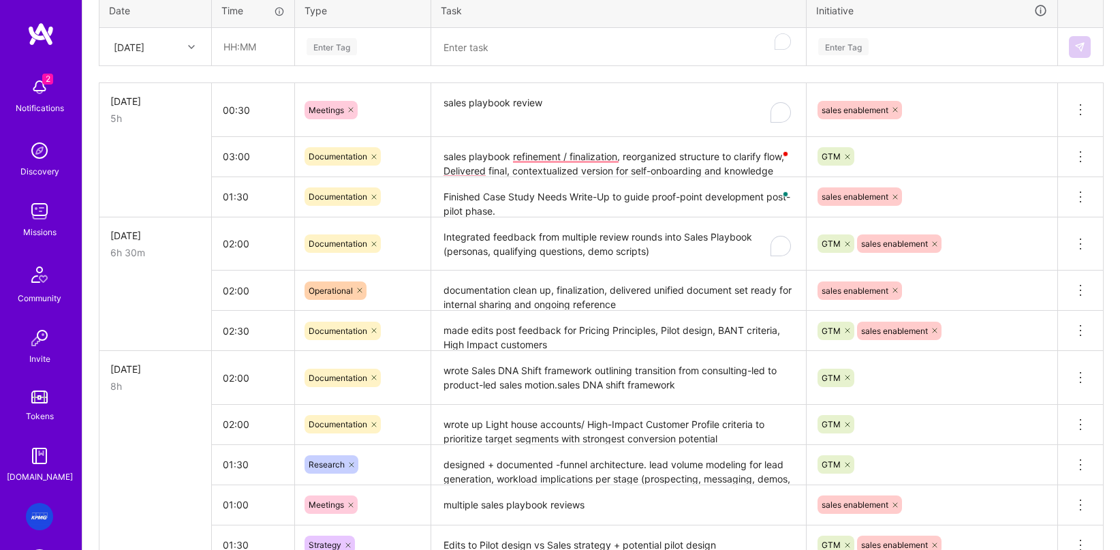
scroll to position [435, 0]
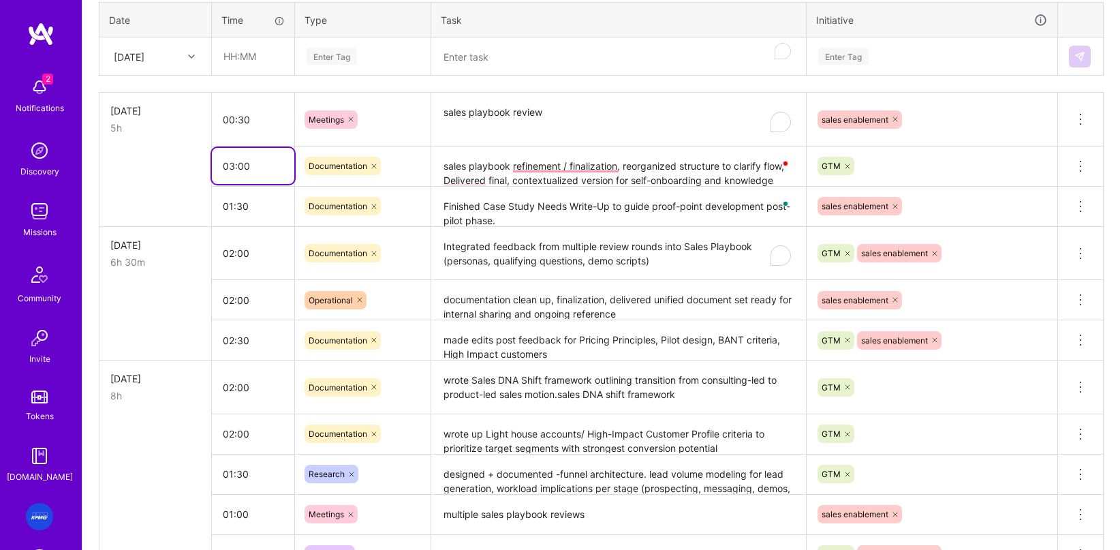
click at [275, 170] on input "03:00" at bounding box center [253, 166] width 82 height 36
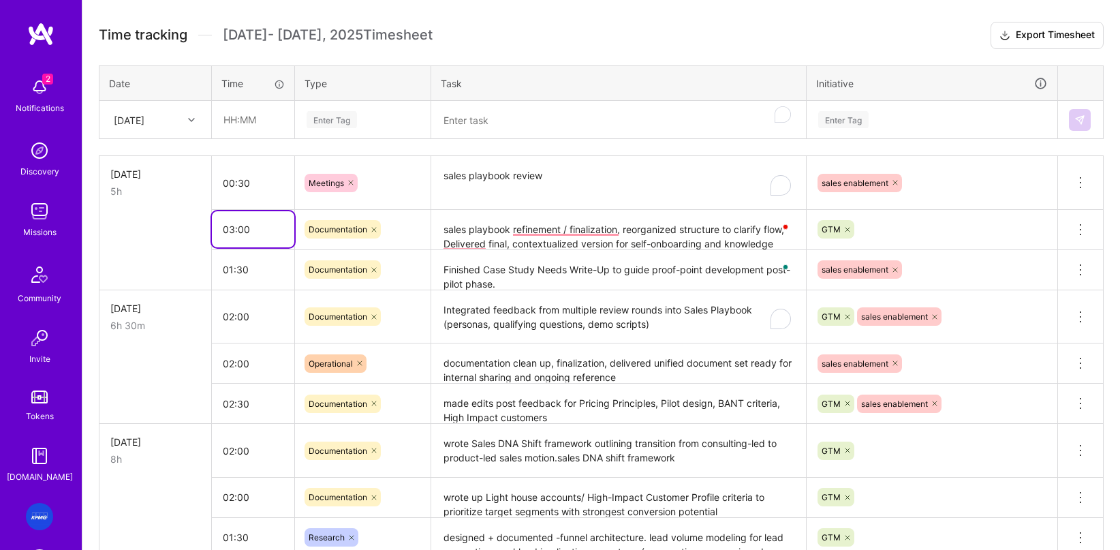
scroll to position [371, 0]
click at [174, 223] on td at bounding box center [155, 231] width 112 height 40
click at [244, 233] on input "03:00" at bounding box center [253, 231] width 82 height 36
click at [233, 228] on input "03:00" at bounding box center [253, 231] width 82 height 36
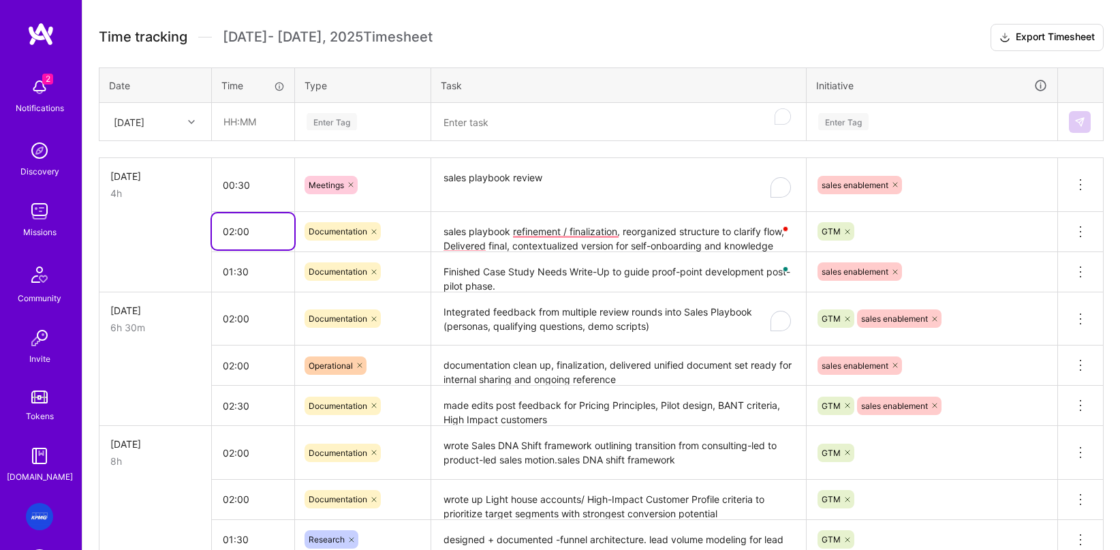
scroll to position [373, 0]
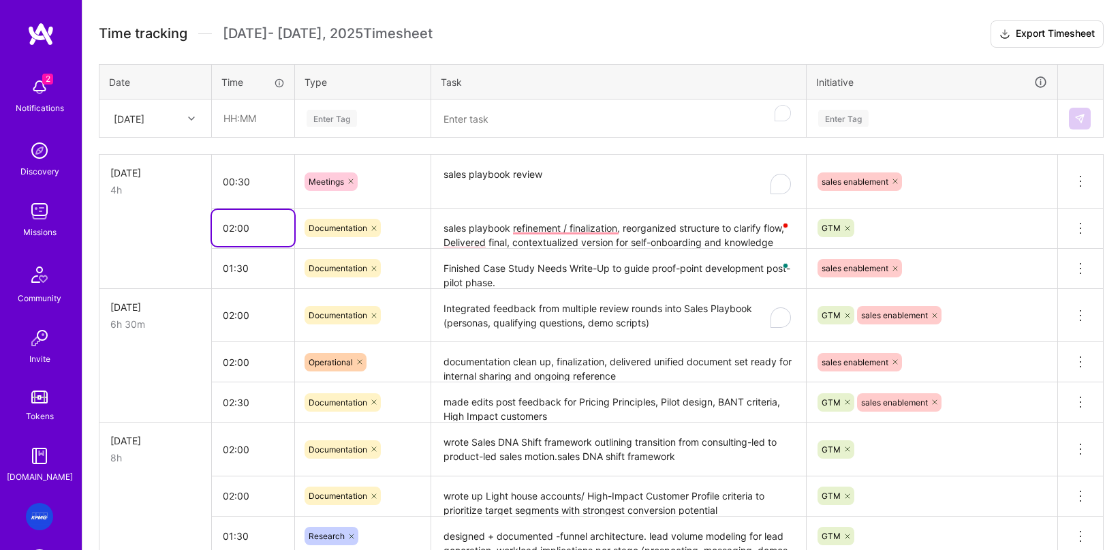
type input "02:00"
click at [225, 284] on input "01:30" at bounding box center [253, 268] width 82 height 36
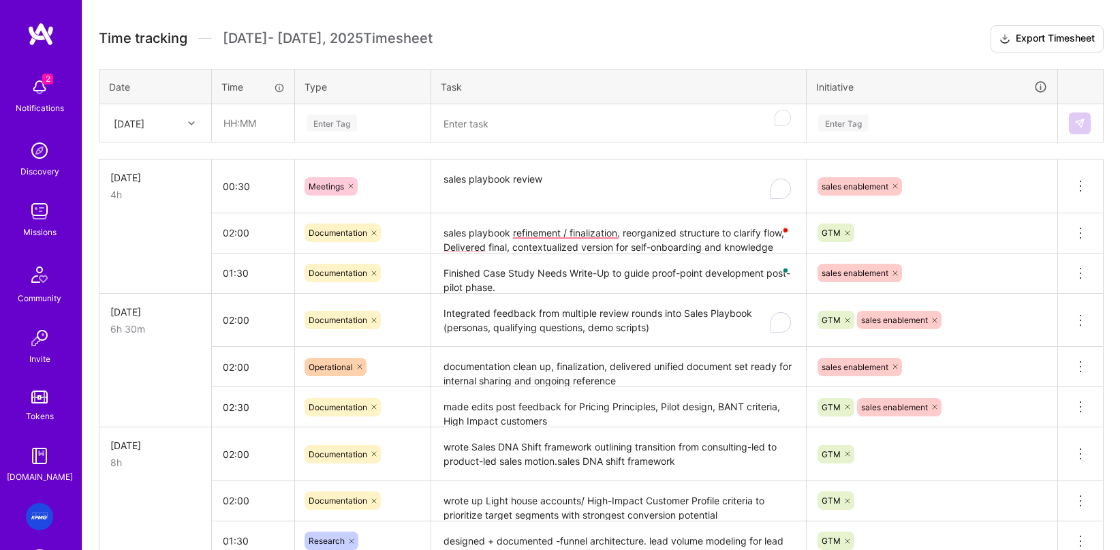
click at [247, 345] on tbody "[DATE] 4h 00:30 Meetings sales playbook review sales enablement Delete row 02:0…" at bounding box center [601, 400] width 1004 height 482
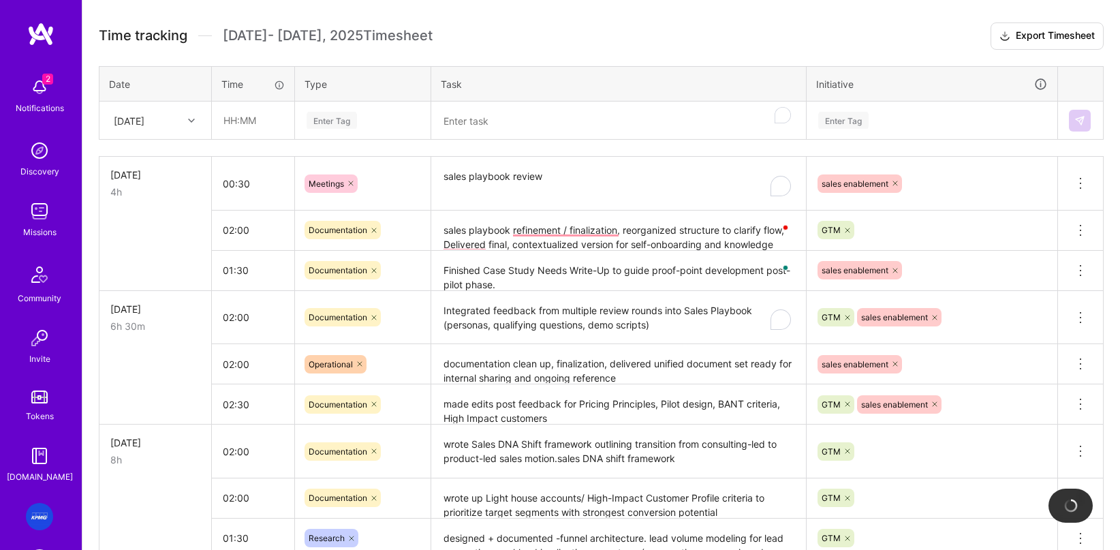
scroll to position [364, 0]
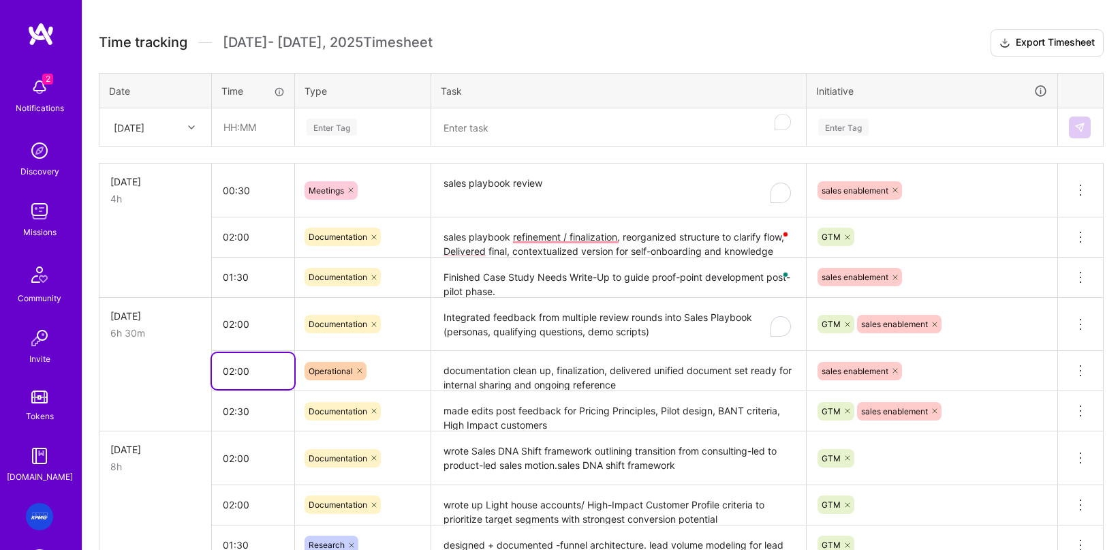
click at [219, 377] on input "02:00" at bounding box center [253, 371] width 82 height 36
click at [233, 371] on input "02:00" at bounding box center [253, 371] width 82 height 36
type input "01:00"
click at [185, 403] on td at bounding box center [155, 411] width 112 height 40
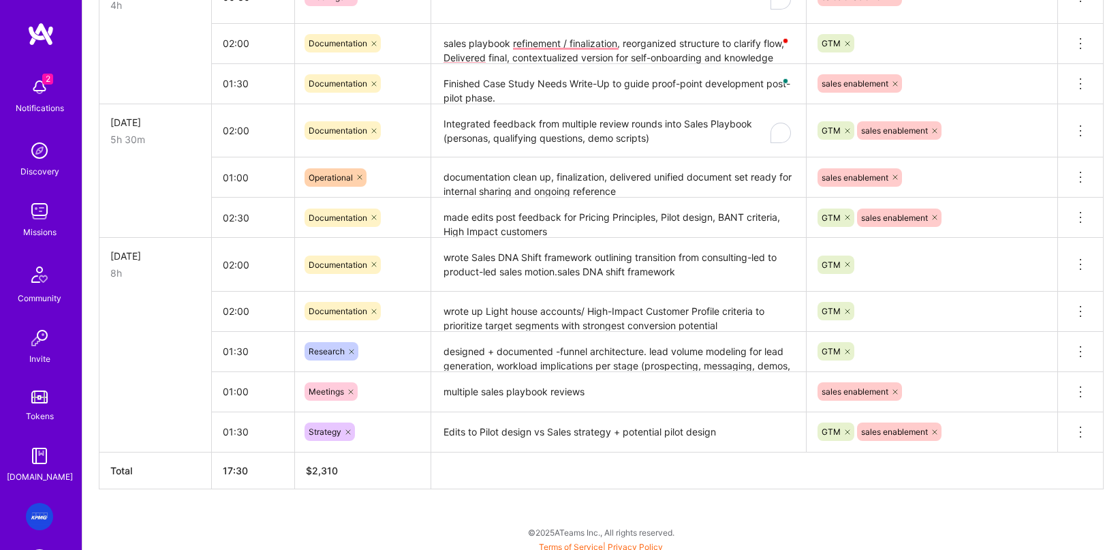
scroll to position [557, 0]
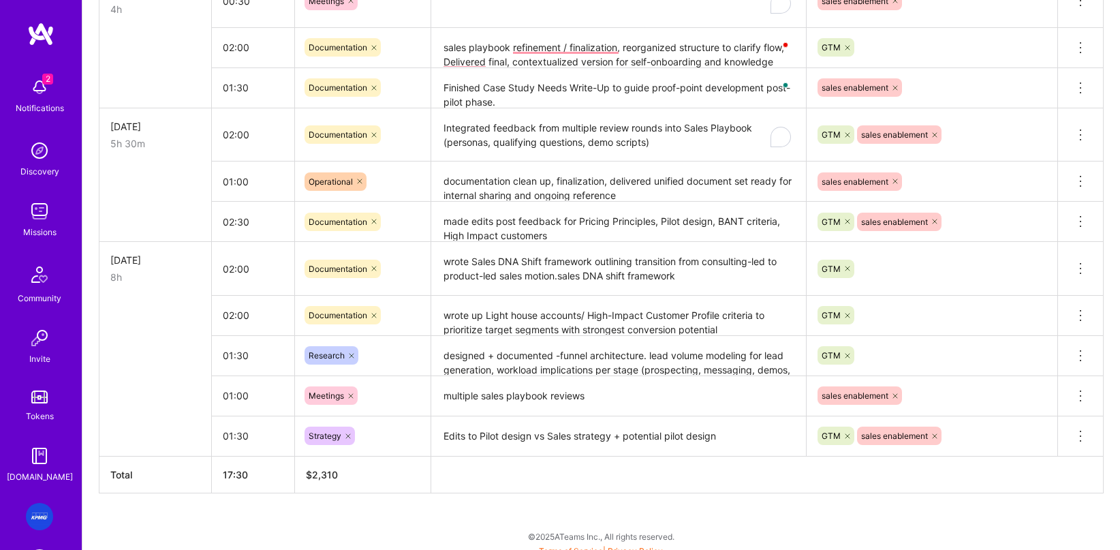
click at [297, 433] on div "Strategy" at bounding box center [363, 435] width 136 height 35
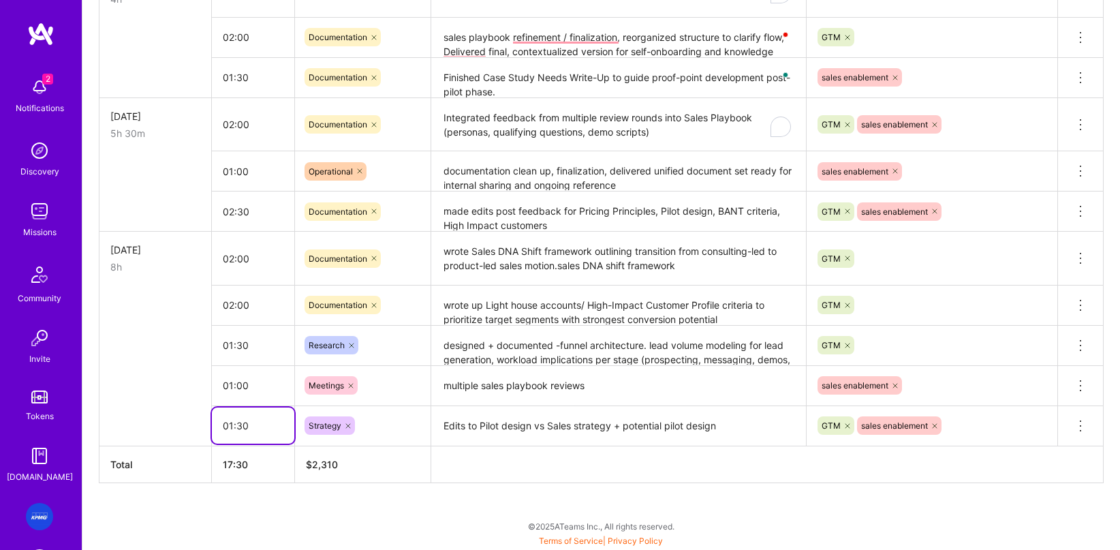
scroll to position [564, 0]
click at [247, 333] on tbody "[DATE] 4h 00:30 Meetings sales playbook review sales enablement Delete row 02:0…" at bounding box center [601, 205] width 1004 height 482
type input "01:00"
click at [131, 386] on td at bounding box center [155, 385] width 112 height 40
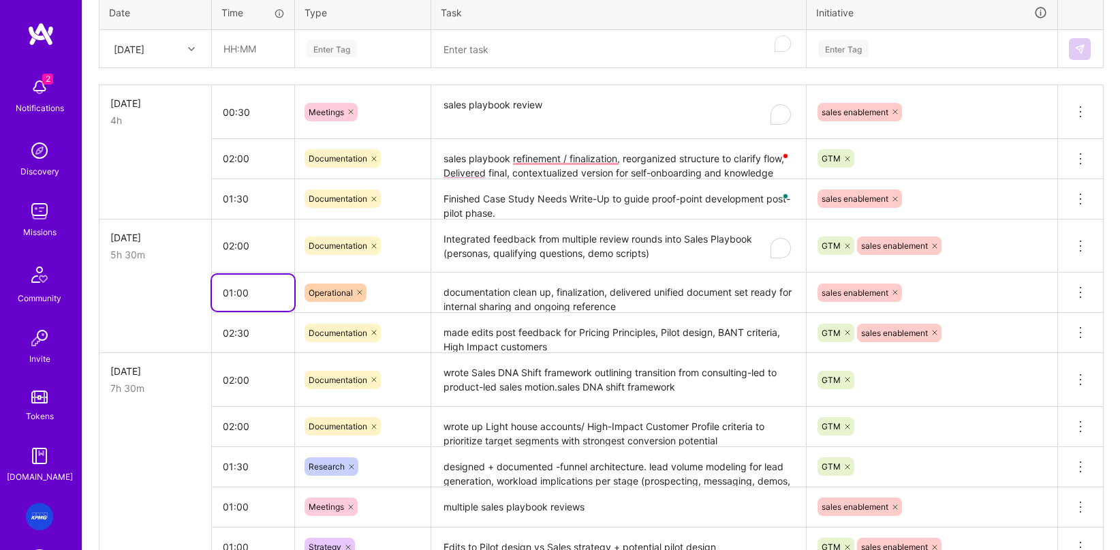
click at [250, 294] on input "01:00" at bounding box center [253, 293] width 82 height 36
click at [262, 372] on input "02:00" at bounding box center [253, 380] width 82 height 36
click at [474, 369] on textarea "wrote Sales DNA Shift framework outlining transition from consulting-led to pro…" at bounding box center [619, 379] width 372 height 51
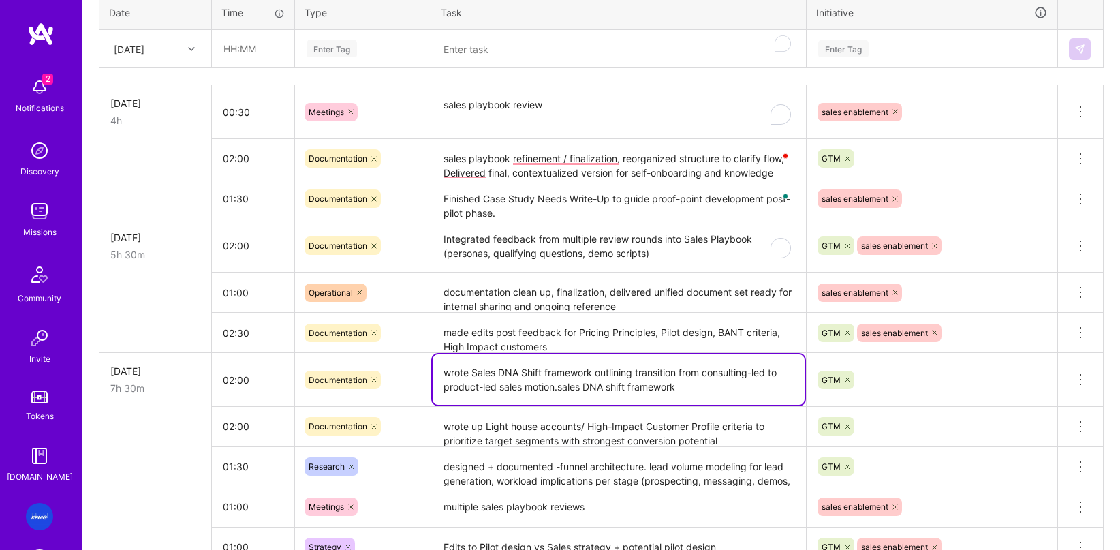
click at [422, 372] on tr "[DATE] 7h 30m 02:00 Documentation wrote Sales DNA Shift framework outlining tra…" at bounding box center [601, 380] width 1004 height 54
type textarea "finished Sales DNA Shift framework outlining transition from consulting-led to …"
click at [253, 388] on input "02:00" at bounding box center [253, 380] width 82 height 36
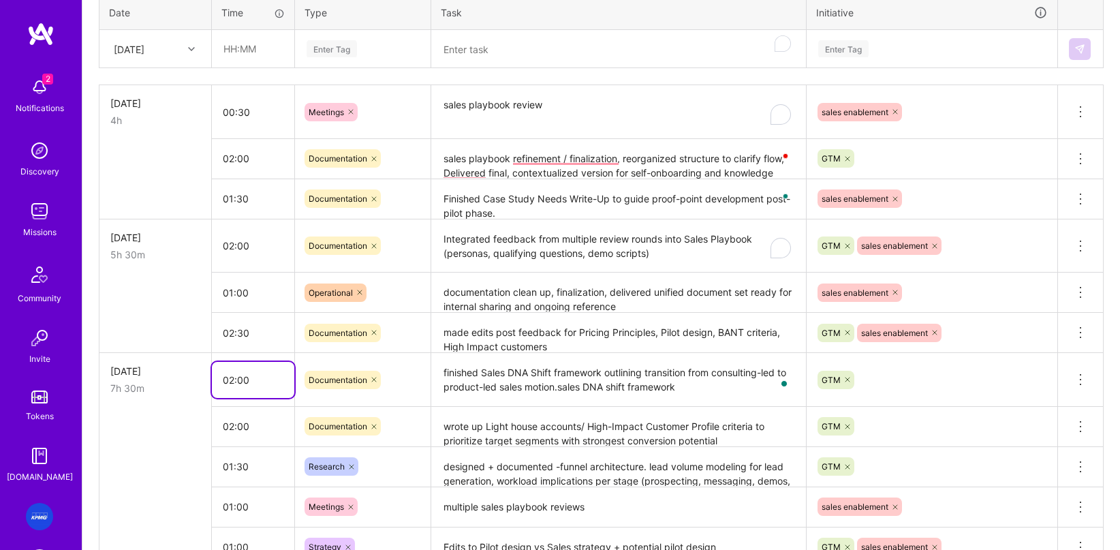
drag, startPoint x: 250, startPoint y: 385, endPoint x: 171, endPoint y: 377, distance: 79.4
click at [171, 377] on tr "[DATE] 7h 30m 02:00 Documentation finished Sales DNA Shift framework outlining …" at bounding box center [601, 380] width 1004 height 54
type input "01:30"
click at [157, 423] on td at bounding box center [155, 426] width 112 height 40
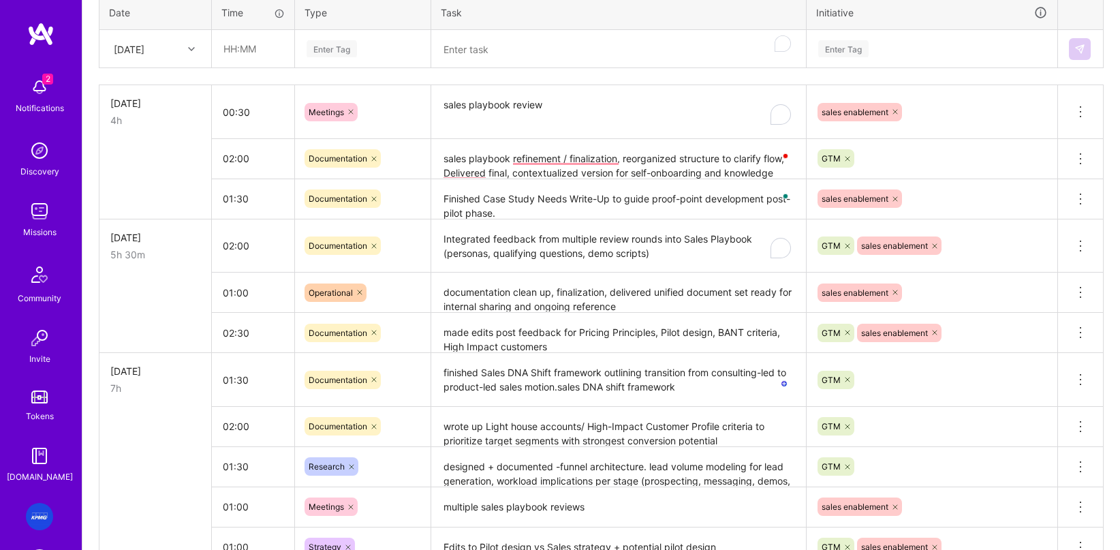
scroll to position [564, 0]
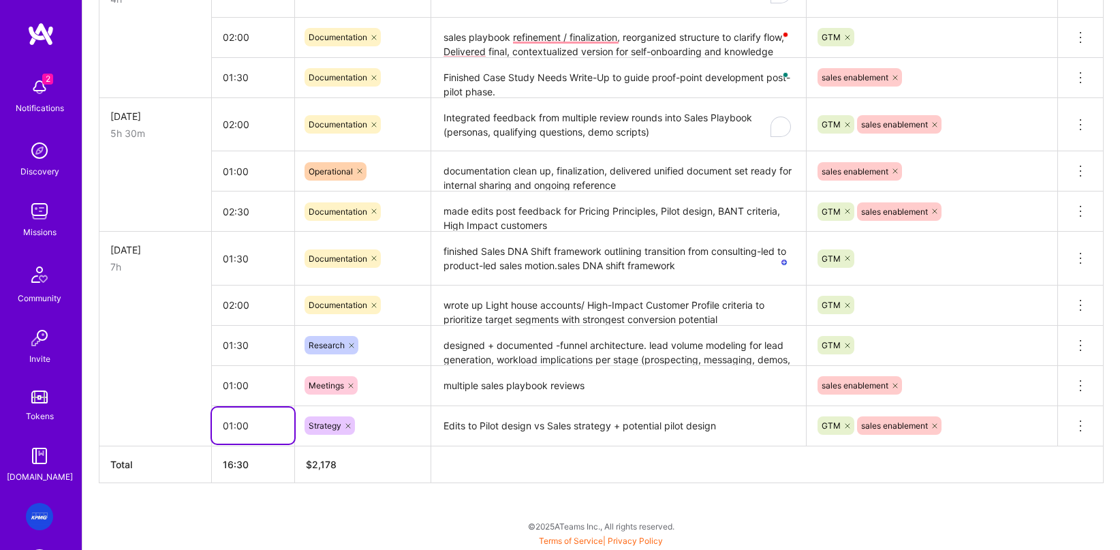
click at [248, 409] on input "01:00" at bounding box center [253, 425] width 82 height 36
click at [272, 345] on input "01:30" at bounding box center [253, 345] width 82 height 36
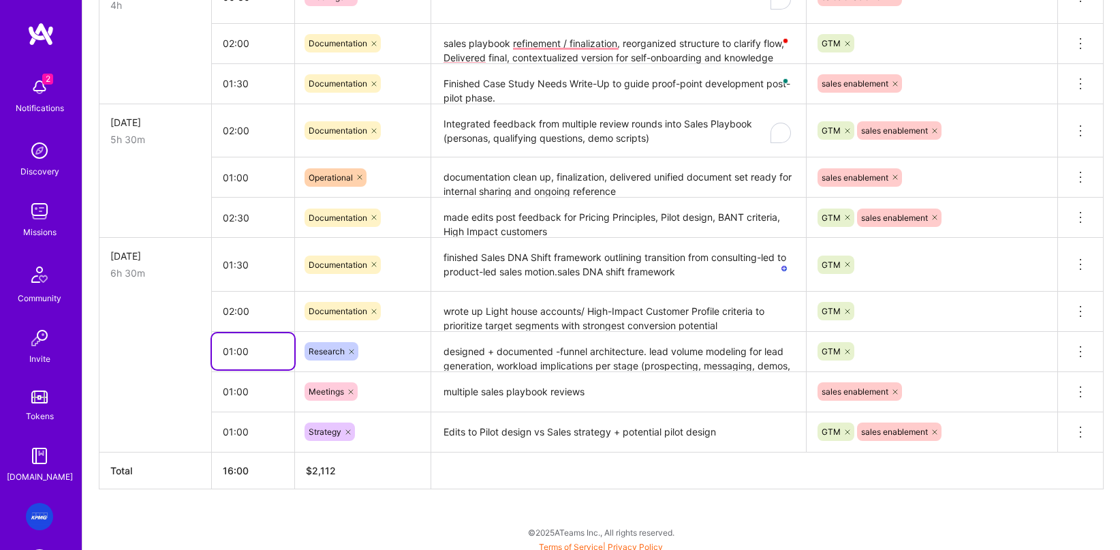
type input "01:00"
click at [254, 424] on input "01:00" at bounding box center [253, 432] width 82 height 36
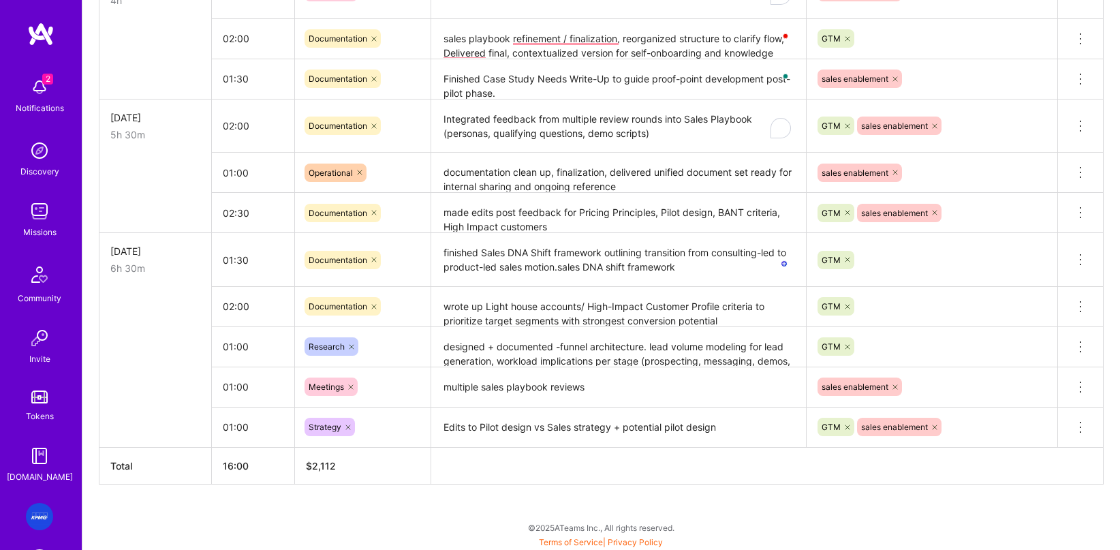
click at [97, 411] on div "Active [DATE] - [DATE] 16:30 h $2,178 Invoiced [DATE] - [DATE] 72:00 h $9,504 P…" at bounding box center [601, 111] width 1038 height 879
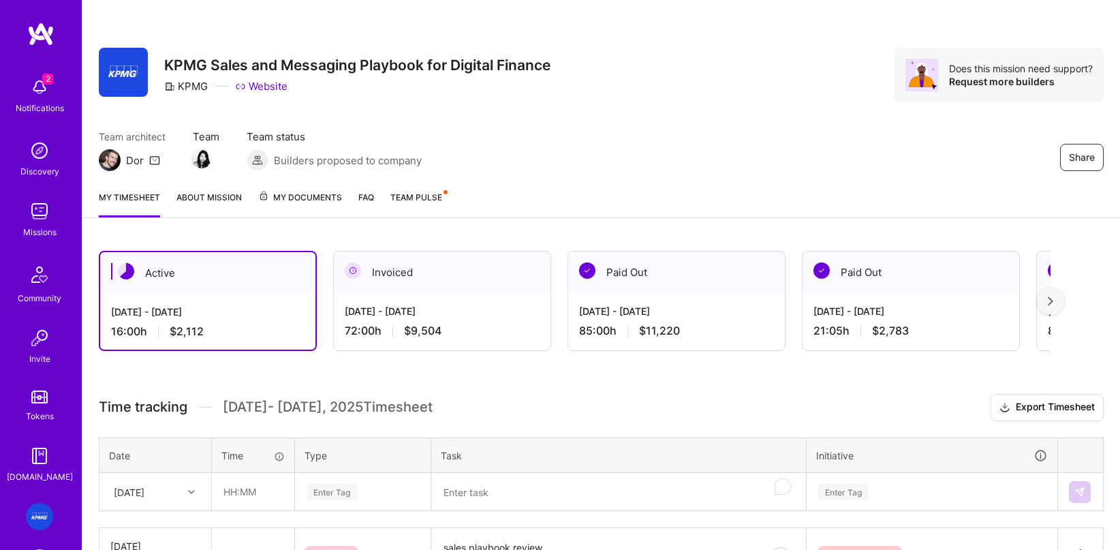
scroll to position [283, 0]
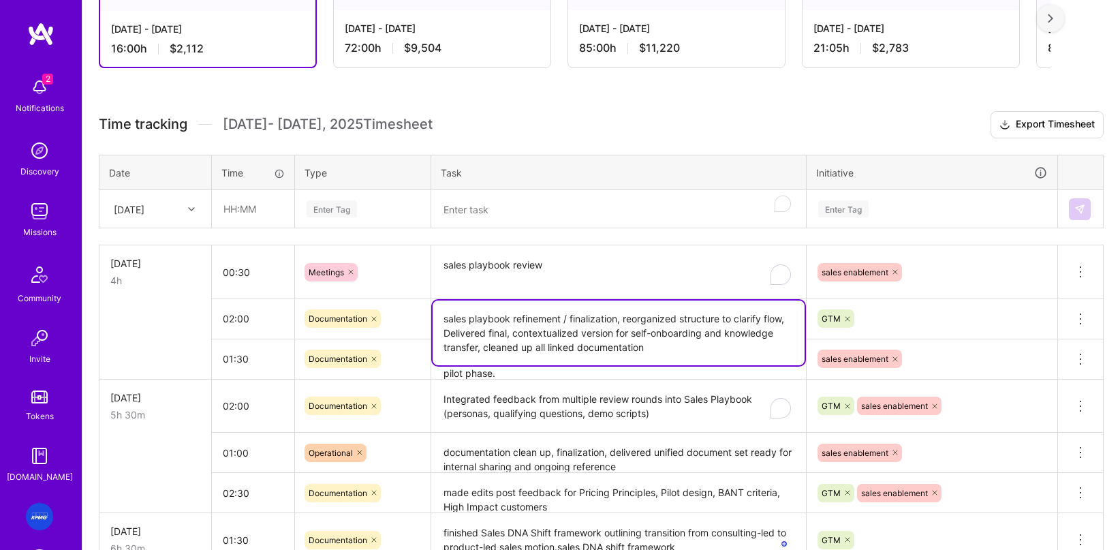
click at [572, 317] on textarea "sales playbook refinement / finalization, reorganized structure to clarify flow…" at bounding box center [619, 332] width 372 height 65
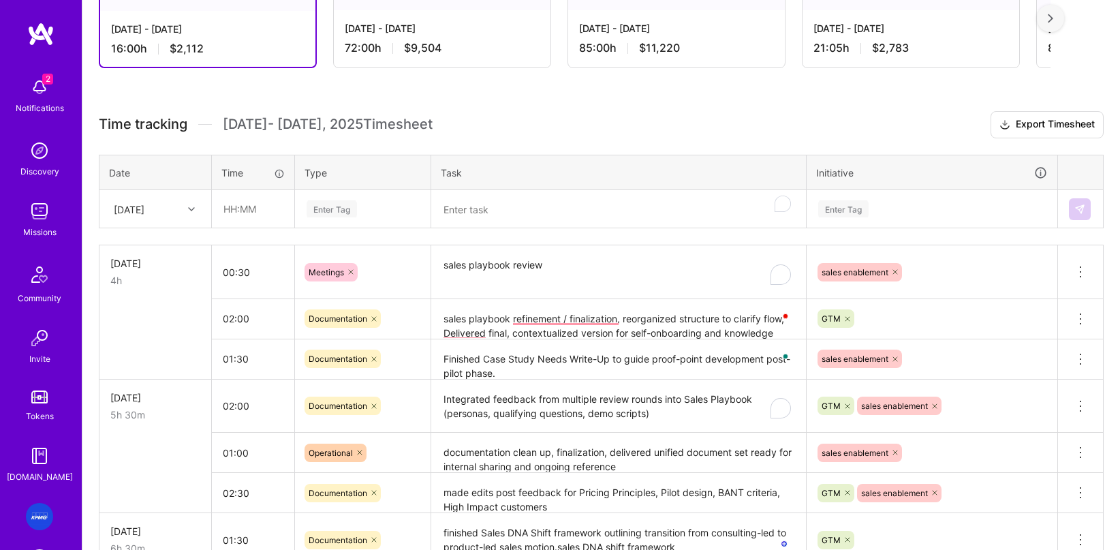
click at [280, 386] on td "02:00" at bounding box center [253, 406] width 83 height 54
click at [258, 362] on input "01:30" at bounding box center [253, 359] width 82 height 36
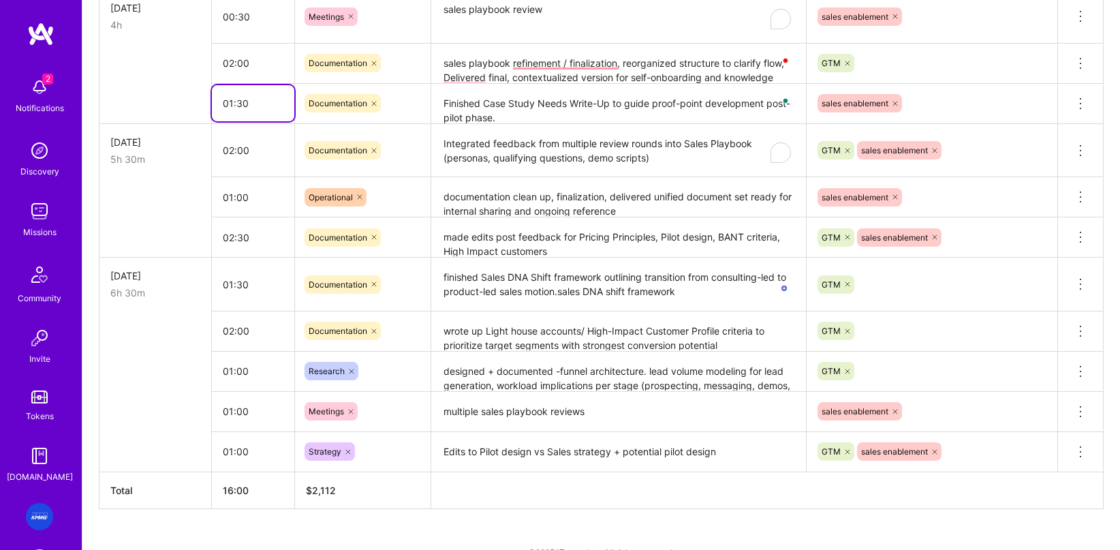
scroll to position [527, 0]
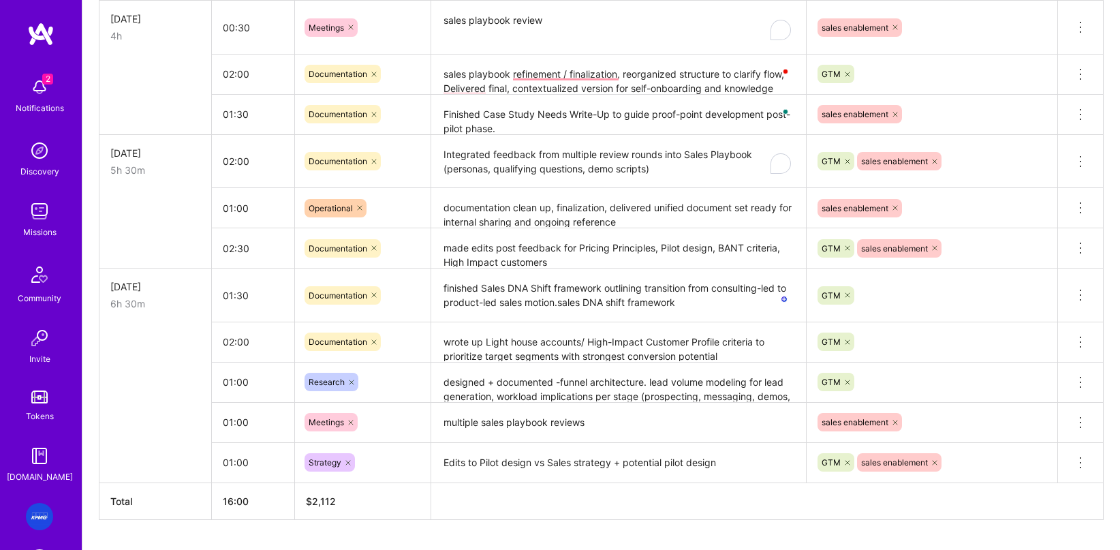
click at [696, 467] on textarea "Edits to Pilot design vs Sales strategy + potential pilot design" at bounding box center [619, 462] width 372 height 37
click at [729, 465] on textarea "Edits to Pilot design vs Sales strategy + potential pilot design" at bounding box center [619, 462] width 372 height 37
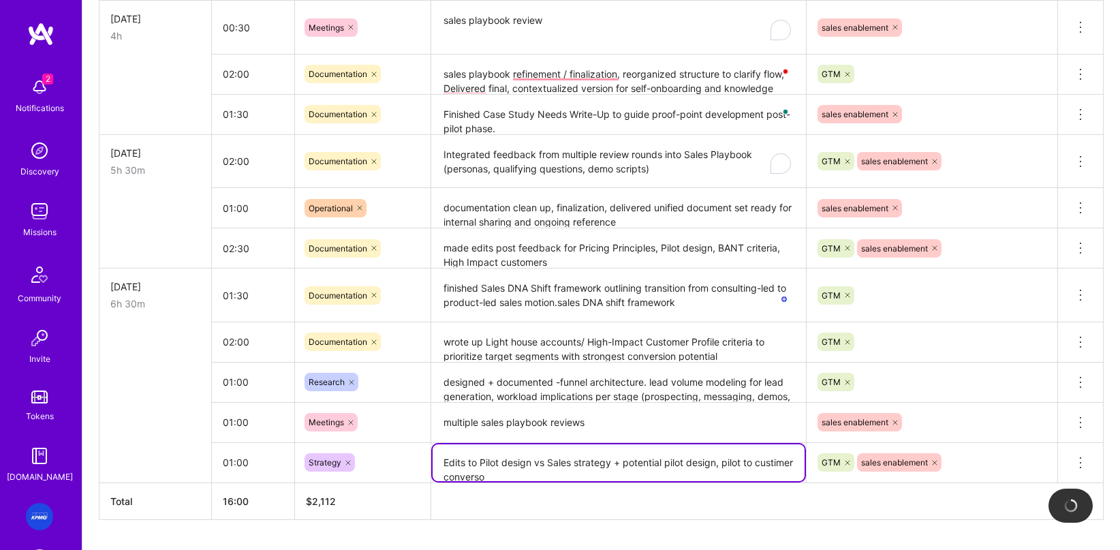
click at [751, 468] on textarea "Edits to Pilot design vs Sales strategy + potential pilot design, pil" at bounding box center [619, 462] width 372 height 37
click at [722, 463] on textarea "Edits to Pilot design vs Sales strategy + potential pilot design, pil" at bounding box center [619, 462] width 372 height 37
click at [747, 463] on textarea "Edits to Pilot design vs Sales strategy + potential pilot design, pil" at bounding box center [619, 462] width 372 height 37
click at [721, 465] on textarea "Edits to Pilot design vs Sales strategy + potential pilot design, pil" at bounding box center [619, 462] width 372 height 37
click at [736, 464] on textarea "Edits to Pilot design vs Sales strategy + potential pilot design, pil" at bounding box center [619, 462] width 372 height 37
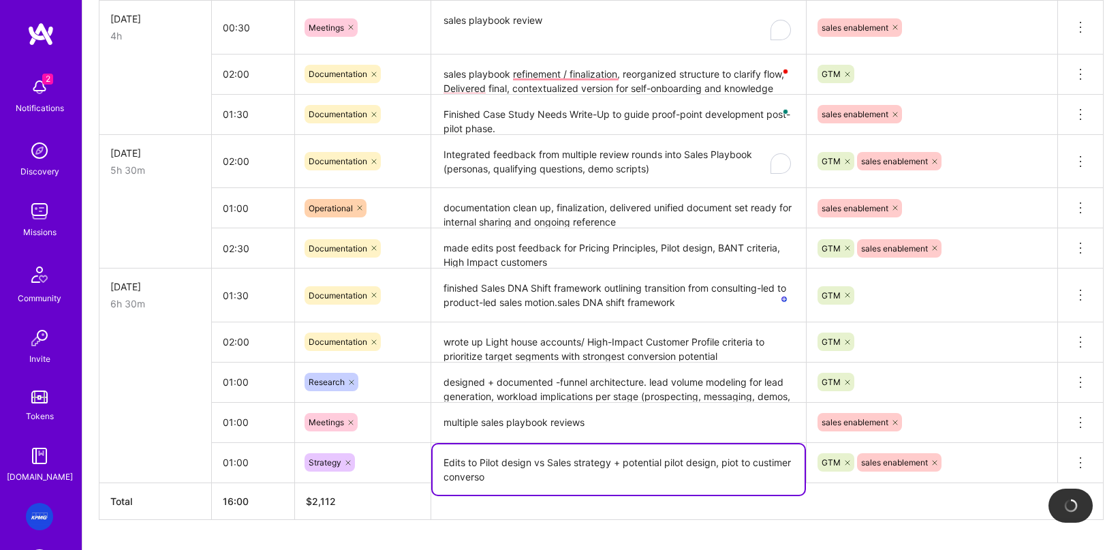
scroll to position [527, 0]
drag, startPoint x: 727, startPoint y: 462, endPoint x: 730, endPoint y: 474, distance: 12.7
click at [724, 461] on textarea "Edits to Pilot design vs Sales strategy + potential pilot design, piot to custi…" at bounding box center [619, 470] width 372 height 50
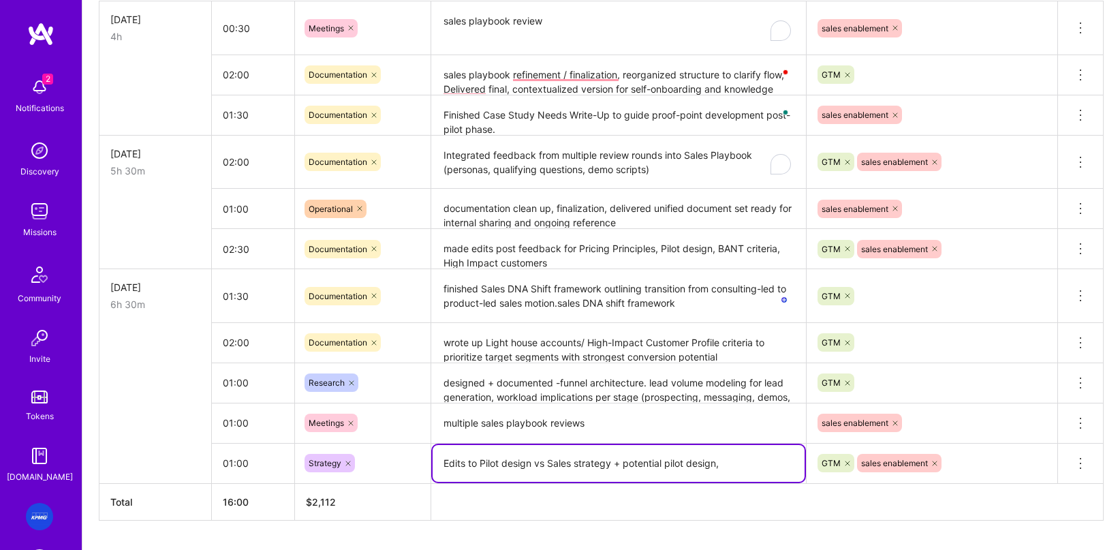
click at [726, 463] on textarea "Edits to Pilot design vs Sales strategy + potential pilot design," at bounding box center [619, 463] width 372 height 37
click at [722, 465] on textarea "Edits to Pilot design vs Sales strategy + potential pilot design," at bounding box center [619, 463] width 372 height 37
click at [624, 461] on textarea "Edits to Pilot design vs Sales strategy + potential pilot design" at bounding box center [619, 463] width 372 height 37
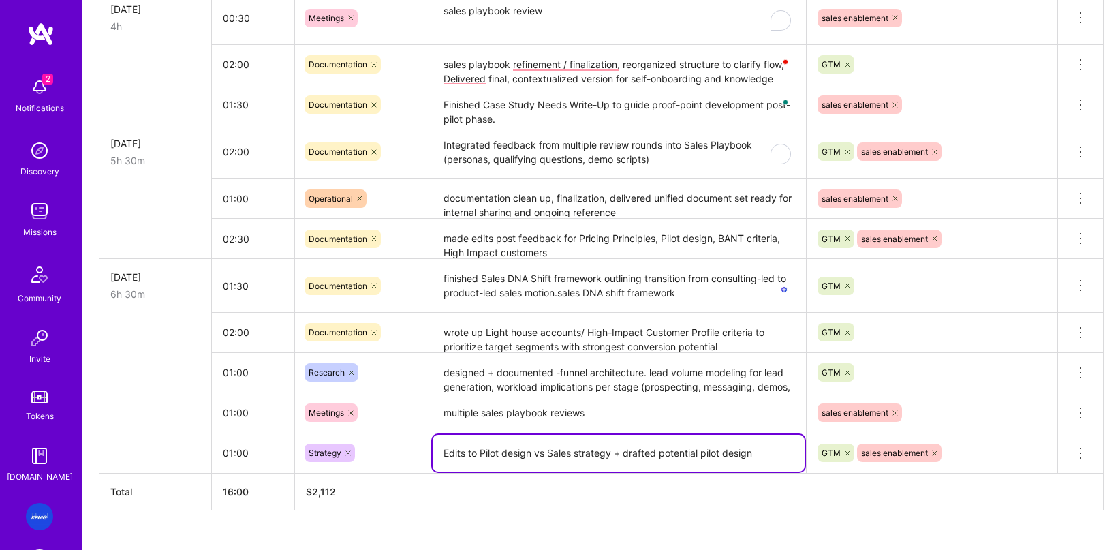
type textarea "Edits to Pilot design vs Sales strategy + drafted potential pilot design"
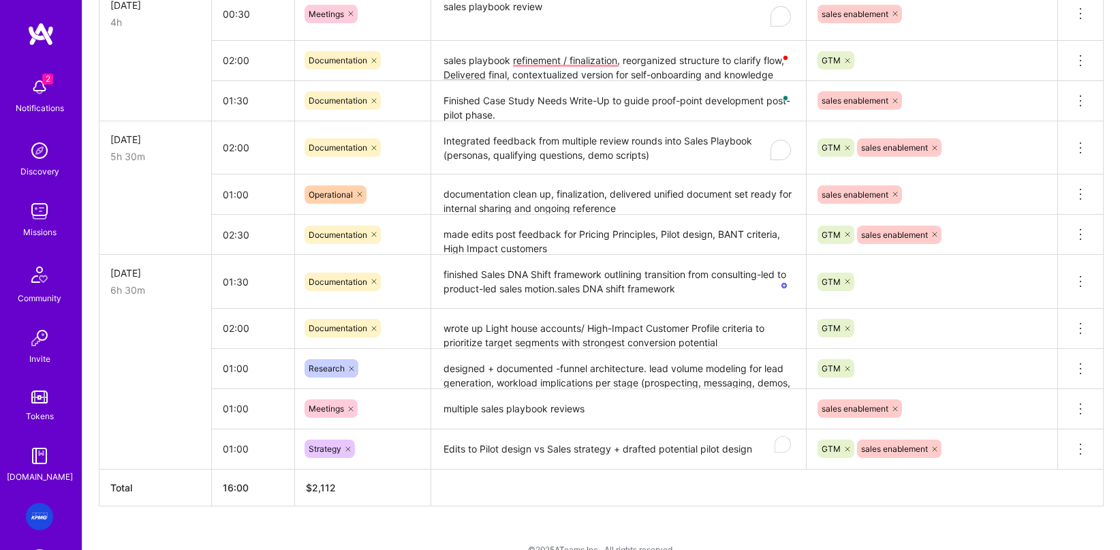
click at [406, 471] on table "[DATE] 4h 00:30 Meetings sales playbook review sales enablement Delete row 02:0…" at bounding box center [601, 246] width 1005 height 520
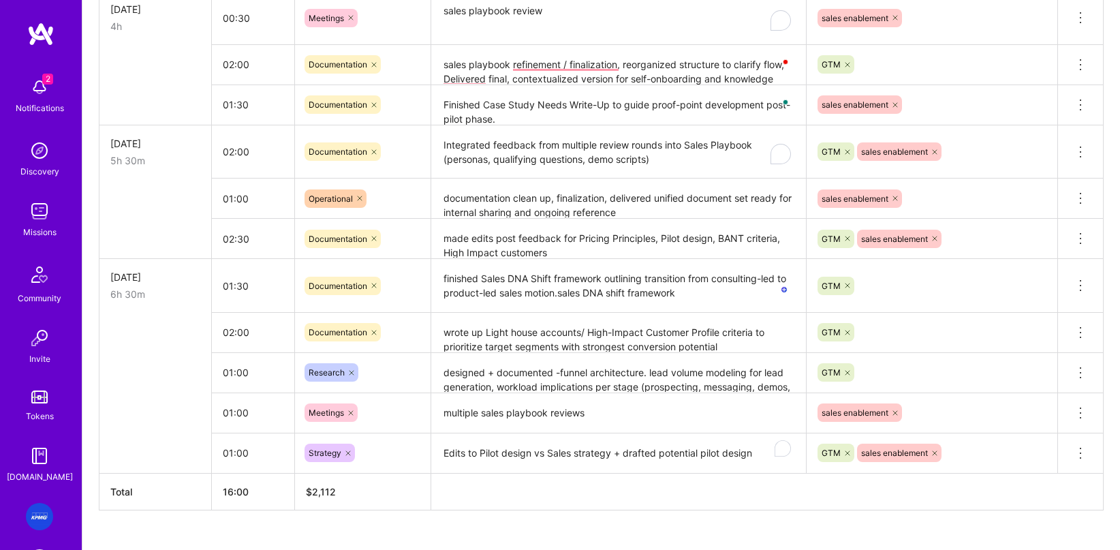
scroll to position [536, 0]
click at [552, 369] on textarea "designed + documented -funnel architecture. lead volume modeling for lead gener…" at bounding box center [619, 373] width 372 height 37
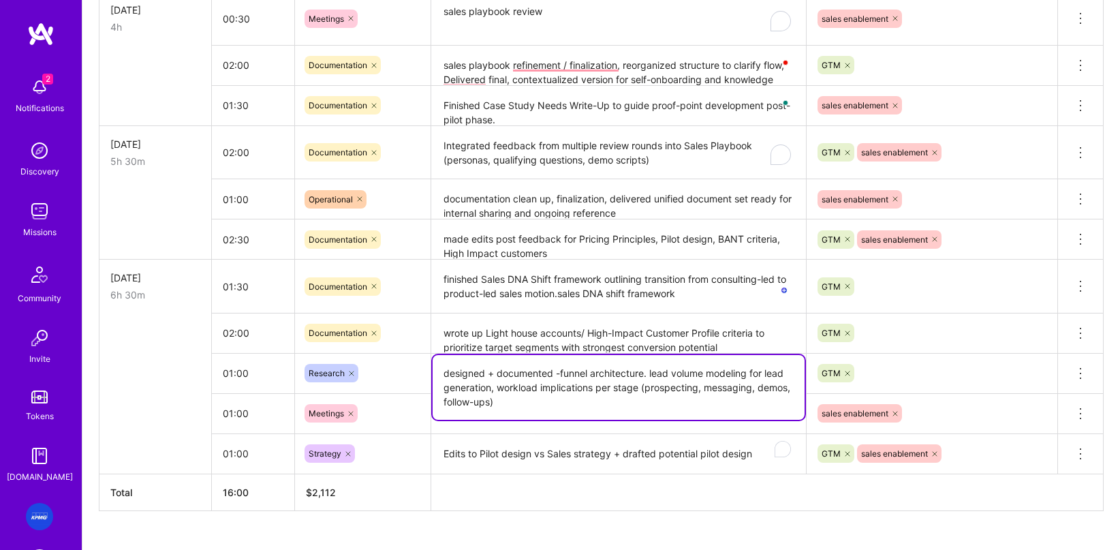
drag, startPoint x: 606, startPoint y: 394, endPoint x: 644, endPoint y: 388, distance: 38.0
click at [644, 388] on textarea "designed + documented -funnel architecture. lead volume modeling for lead gener…" at bounding box center [619, 387] width 372 height 65
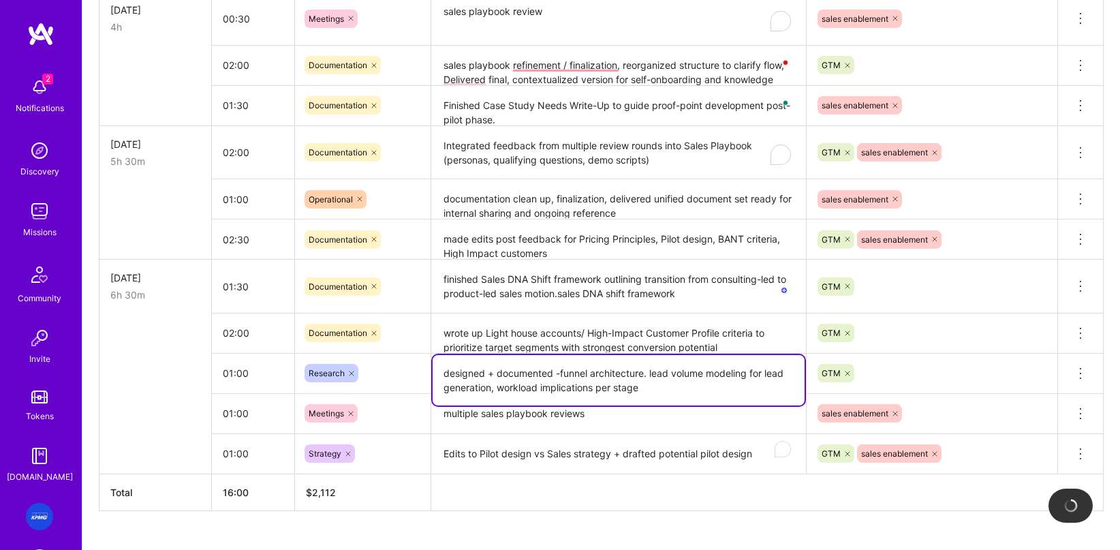
scroll to position [564, 0]
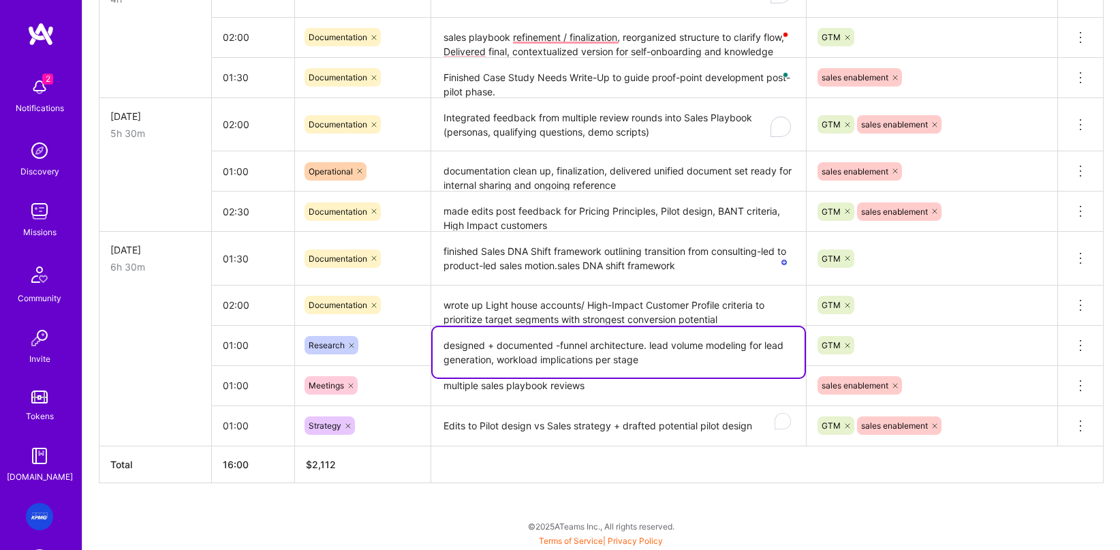
drag, startPoint x: 499, startPoint y: 347, endPoint x: 367, endPoint y: 343, distance: 132.9
click at [367, 343] on tr "01:00 Research designed + documented -funnel architecture. lead volume modeling…" at bounding box center [601, 345] width 1004 height 40
type textarea "documented -funnel architecture. lead volume modeling for lead generation, work…"
click at [392, 353] on div "Research" at bounding box center [363, 346] width 116 height 18
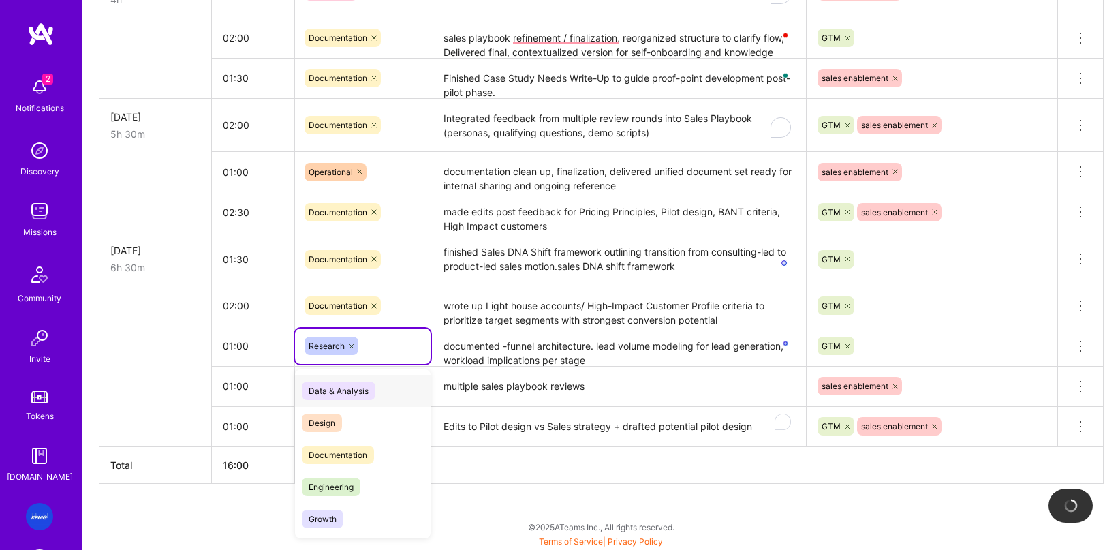
scroll to position [564, 0]
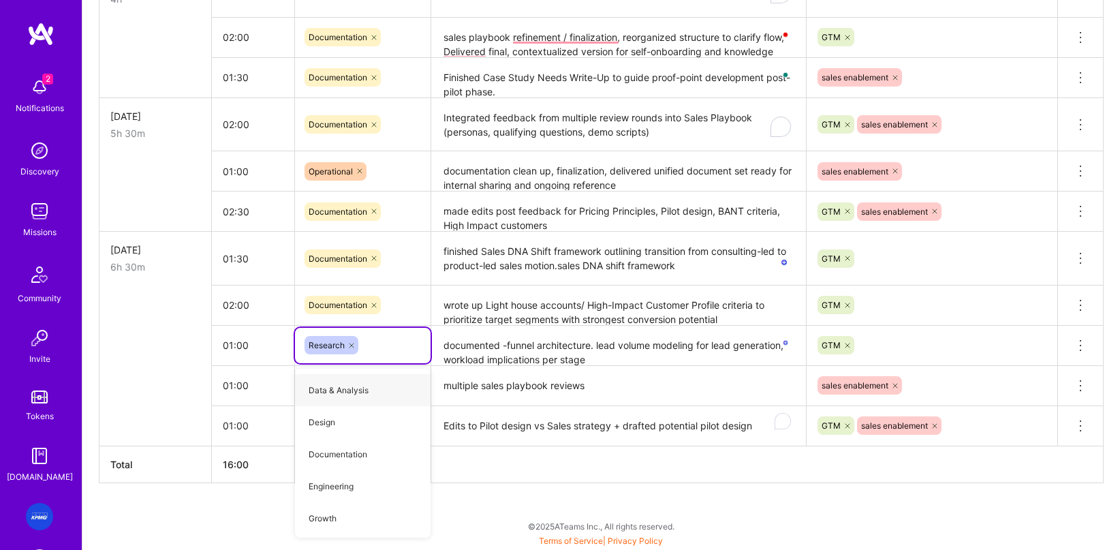
click at [501, 399] on textarea "multiple sales playbook reviews" at bounding box center [619, 385] width 372 height 37
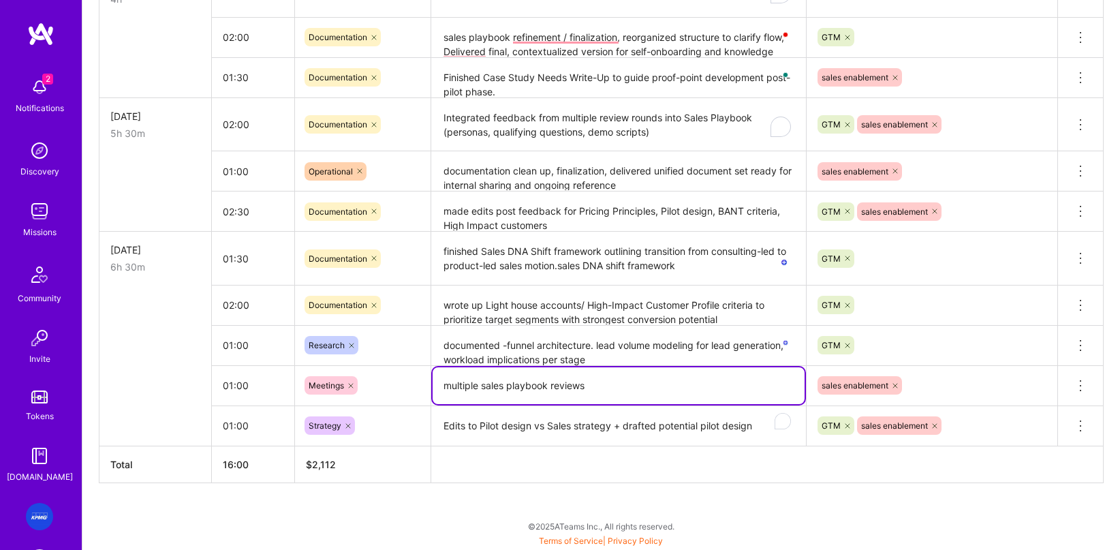
click at [525, 471] on th at bounding box center [767, 464] width 672 height 37
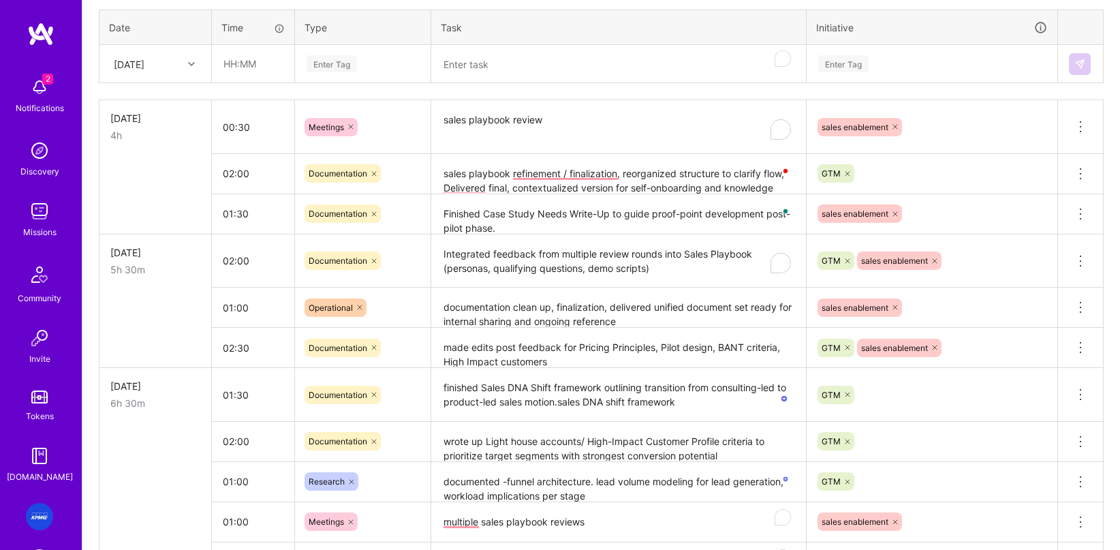
scroll to position [427, 0]
click at [542, 266] on textarea "Integrated feedback from multiple review rounds into Sales Playbook (personas, …" at bounding box center [619, 262] width 372 height 52
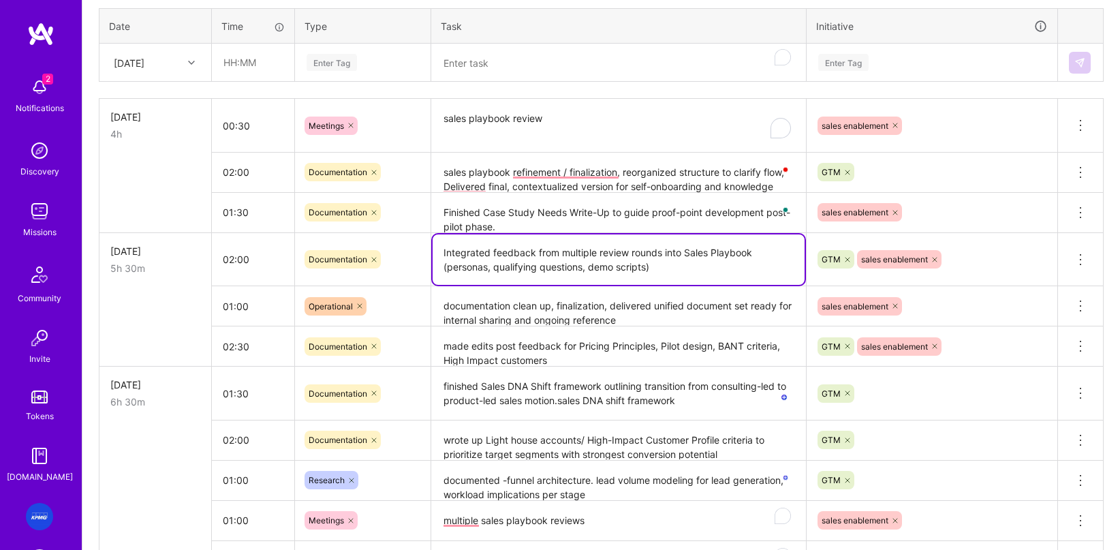
scroll to position [429, 0]
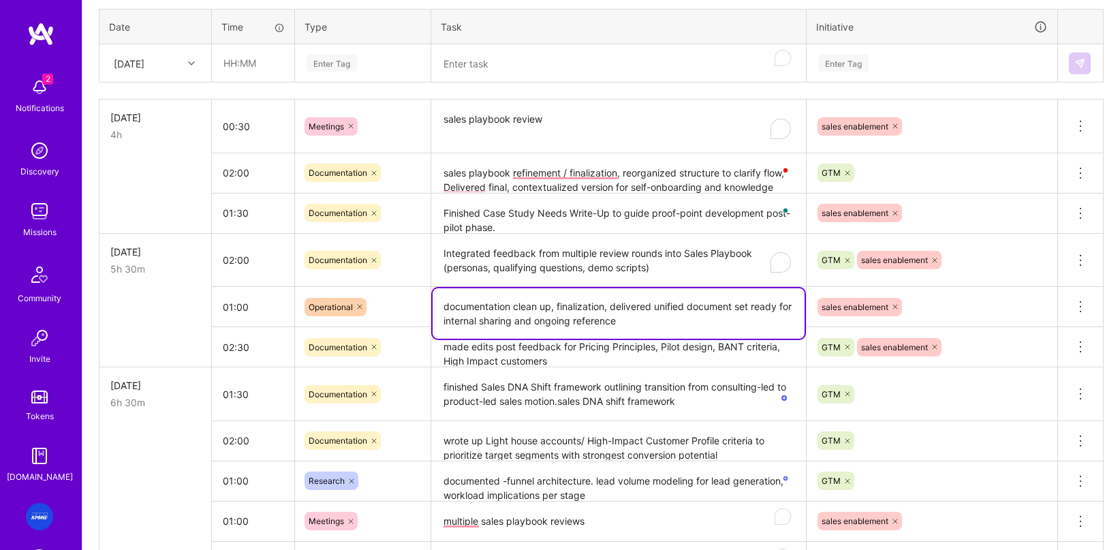
click at [664, 315] on textarea "documentation clean up, finalization, delivered unified document set ready for …" at bounding box center [619, 313] width 372 height 50
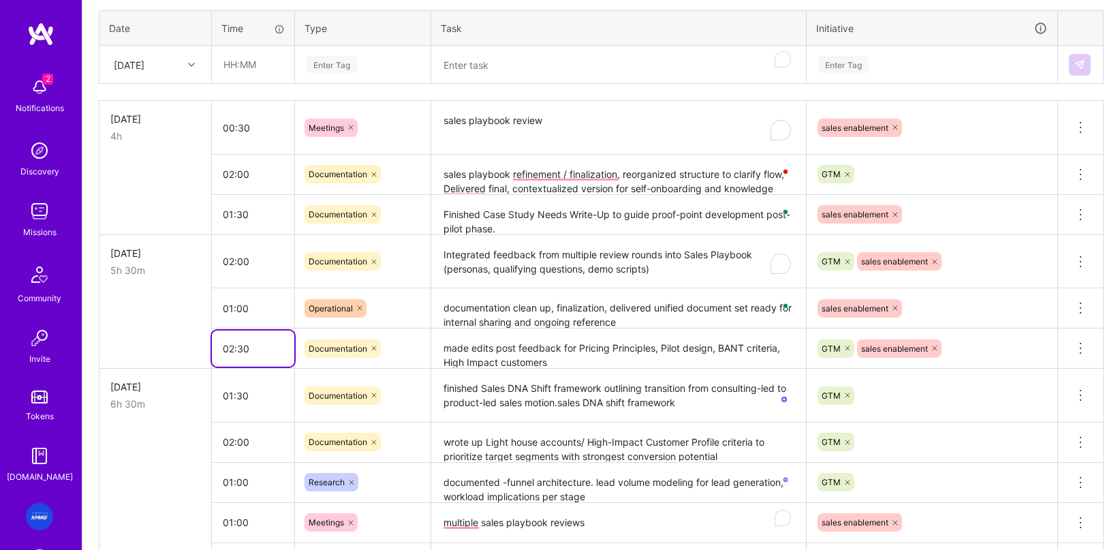
click at [245, 337] on input "02:30" at bounding box center [253, 348] width 82 height 36
click at [562, 355] on textarea "made edits post feedback for Pricing Principles, Pilot design, BANT criteria, H…" at bounding box center [619, 348] width 372 height 37
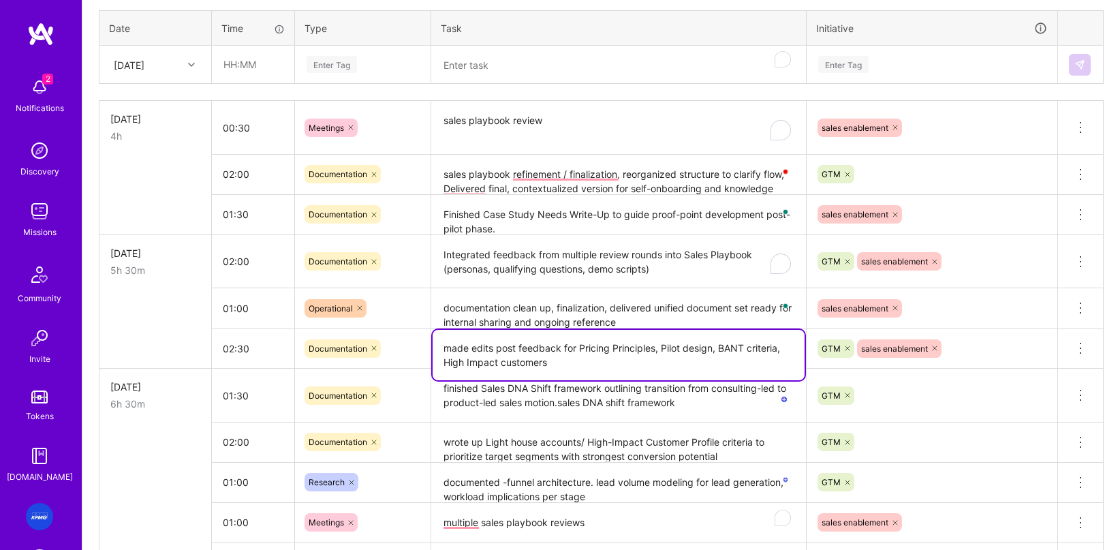
scroll to position [434, 0]
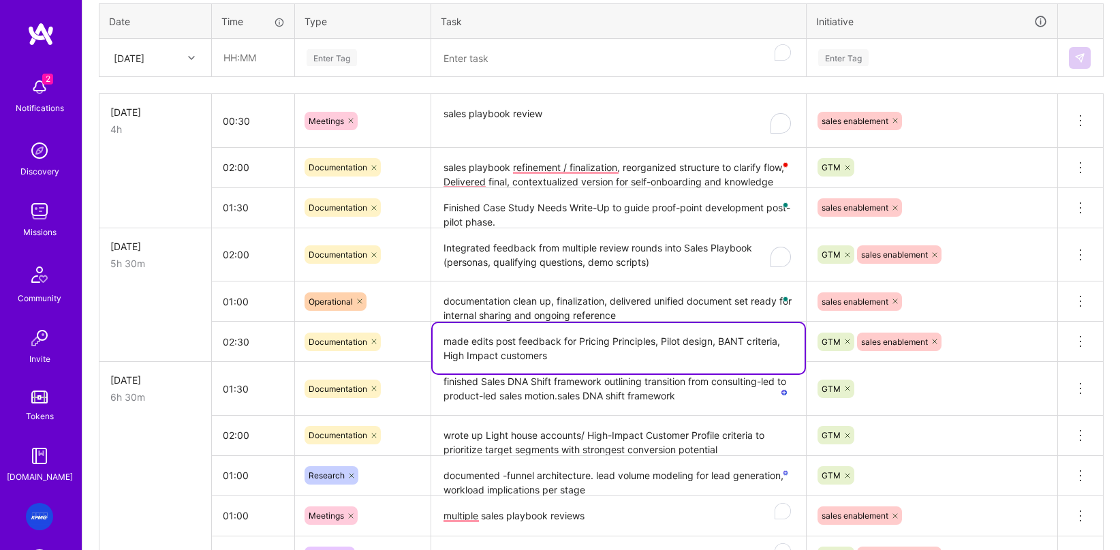
click at [563, 358] on textarea "made edits post feedback for Pricing Principles, Pilot design, BANT criteria, H…" at bounding box center [619, 348] width 372 height 50
click at [580, 345] on textarea "made edits post feedback for Pricing Principles, Pilot design, BANT criteria, H…" at bounding box center [619, 348] width 372 height 50
click at [582, 356] on textarea "made edits post feedback for Pricing Principles, Pilot design, BANT criteria, H…" at bounding box center [619, 348] width 372 height 50
drag, startPoint x: 586, startPoint y: 354, endPoint x: 634, endPoint y: 356, distance: 48.4
click at [634, 356] on textarea "made edits post feedback for Pricing Principles, Pilot design, BANT criteria, H…" at bounding box center [619, 348] width 372 height 50
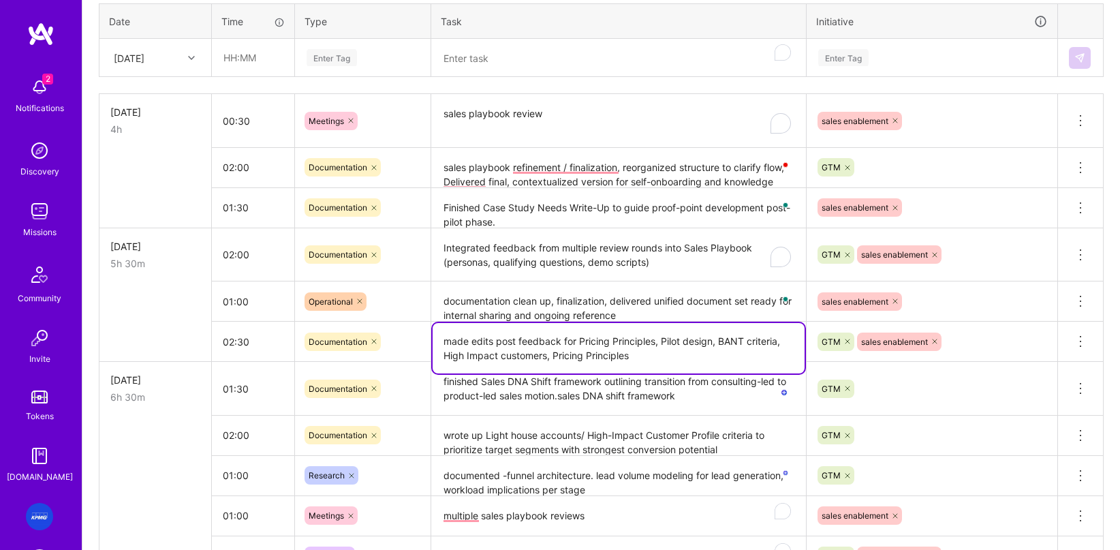
click at [641, 356] on textarea "made edits post feedback for Pricing Principles, Pilot design, BANT criteria, H…" at bounding box center [619, 348] width 372 height 50
type textarea "made edits post feedback for Pricing Principles, Pilot design, BANT criteria, H…"
click at [259, 343] on input "02:30" at bounding box center [253, 342] width 82 height 36
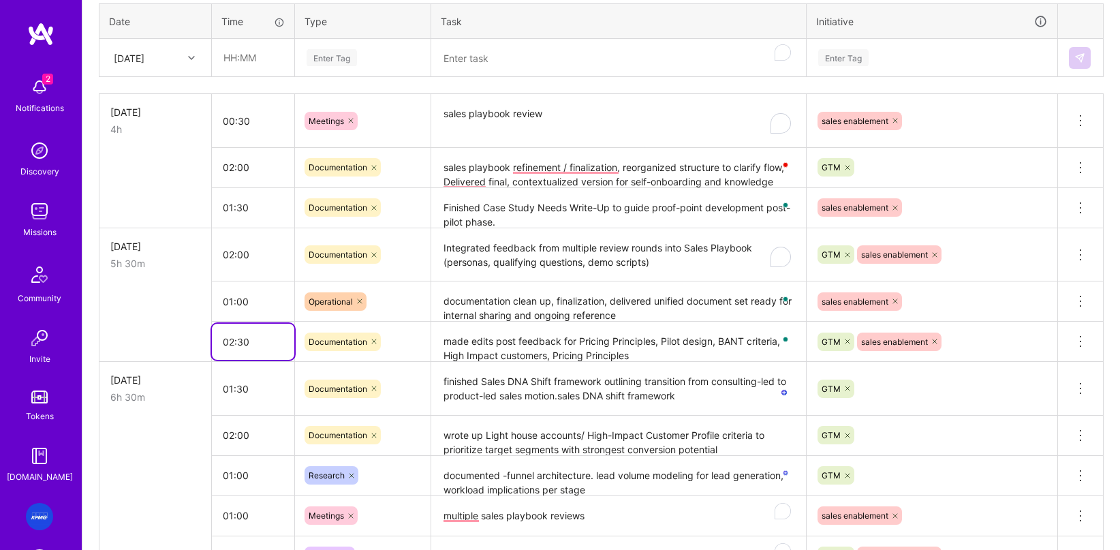
drag, startPoint x: 259, startPoint y: 346, endPoint x: 199, endPoint y: 349, distance: 60.0
click at [198, 347] on tr "02:30 Documentation made edits post feedback for Pricing Principles, Pilot desi…" at bounding box center [601, 342] width 1004 height 40
type input "03:00"
click at [254, 313] on input "01:00" at bounding box center [253, 302] width 82 height 36
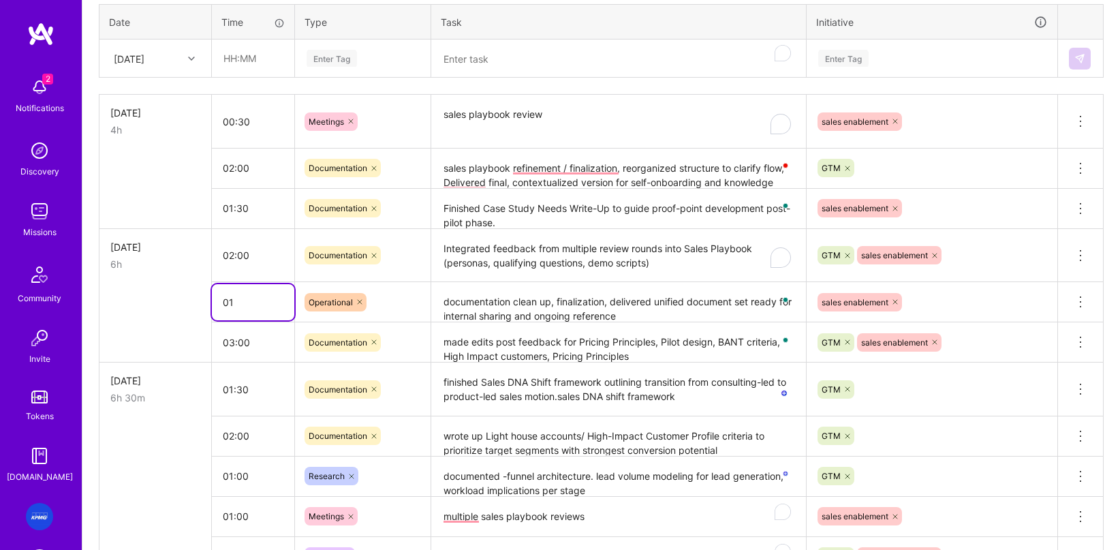
type input "0"
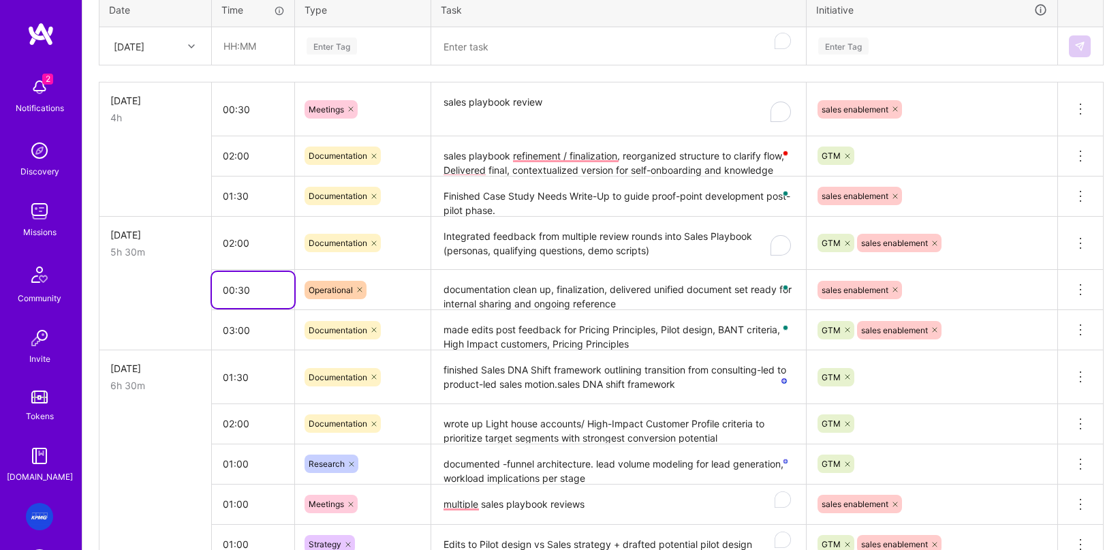
type input "00:30"
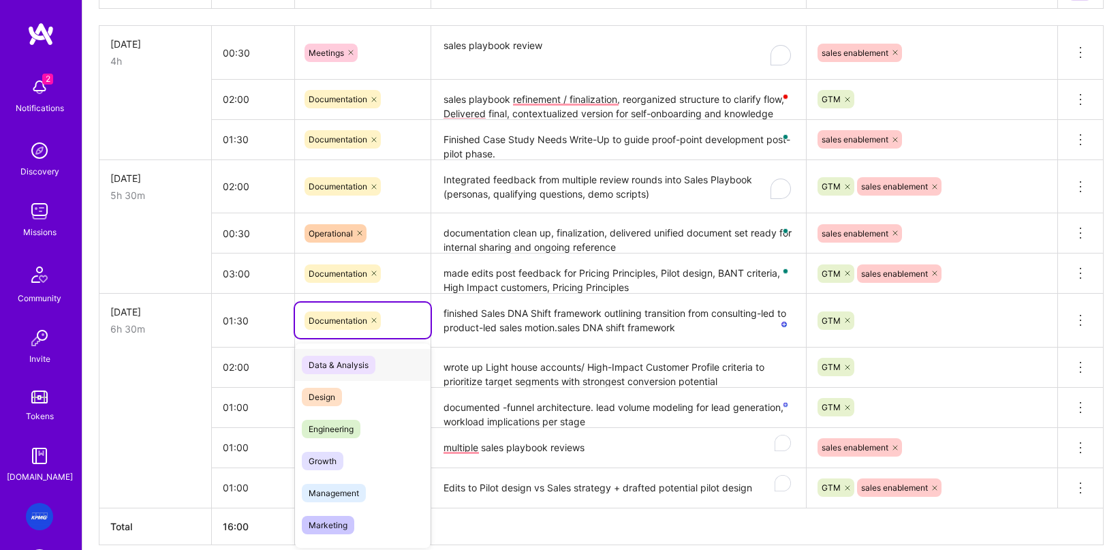
scroll to position [505, 0]
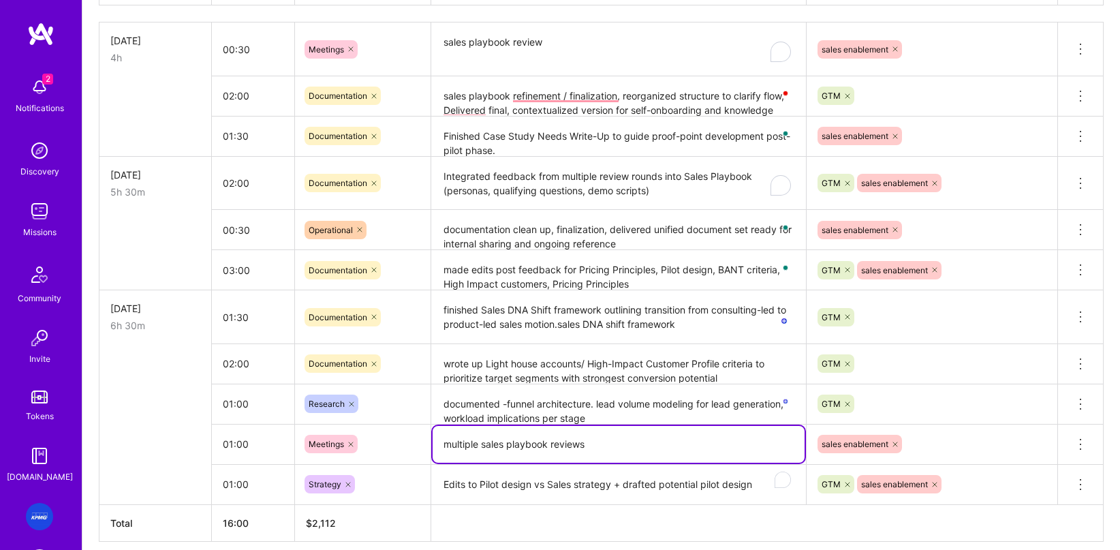
click at [649, 452] on textarea "multiple sales playbook reviews" at bounding box center [619, 444] width 372 height 37
drag, startPoint x: 619, startPoint y: 446, endPoint x: 820, endPoint y: 467, distance: 202.1
click at [580, 446] on textarea "multiple sales playbook review meetings" at bounding box center [619, 444] width 372 height 37
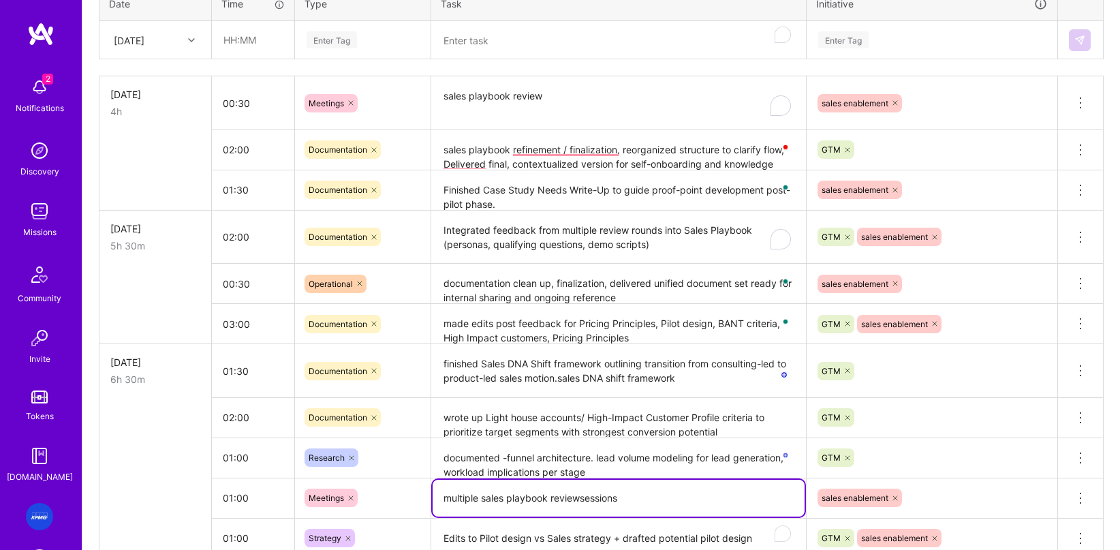
scroll to position [454, 0]
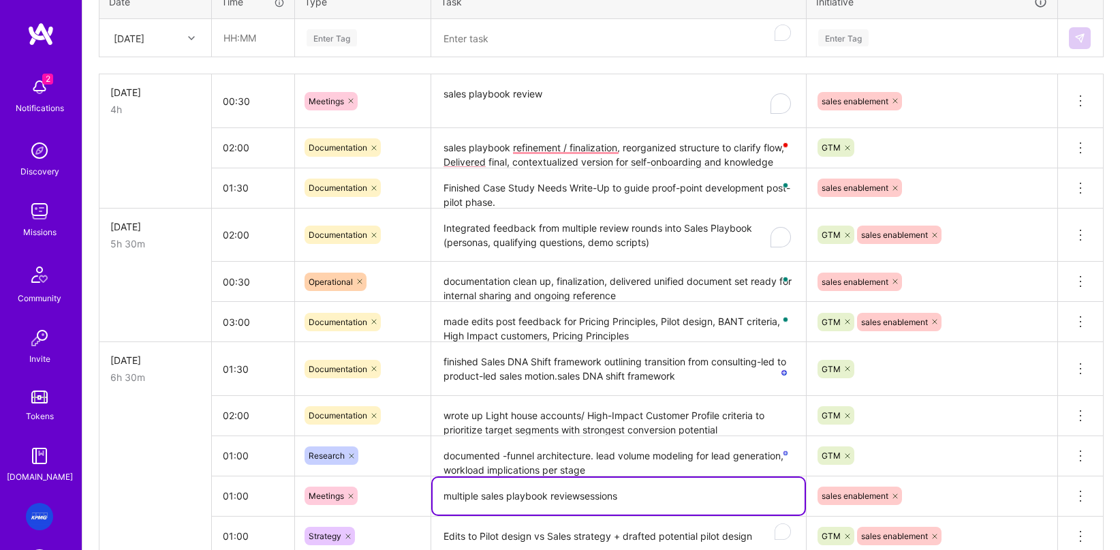
type textarea "multiple sales playbook reviewsessions"
click at [717, 154] on textarea "sales playbook refinement / finalization, reorganized structure to clarify flow…" at bounding box center [619, 148] width 372 height 38
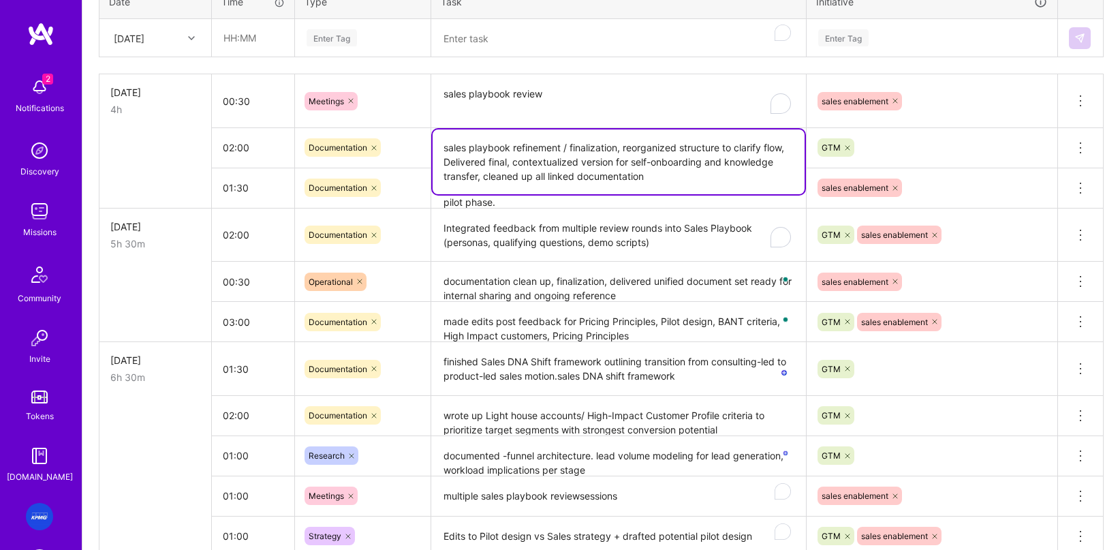
click at [384, 190] on div "Documentation" at bounding box center [363, 187] width 116 height 18
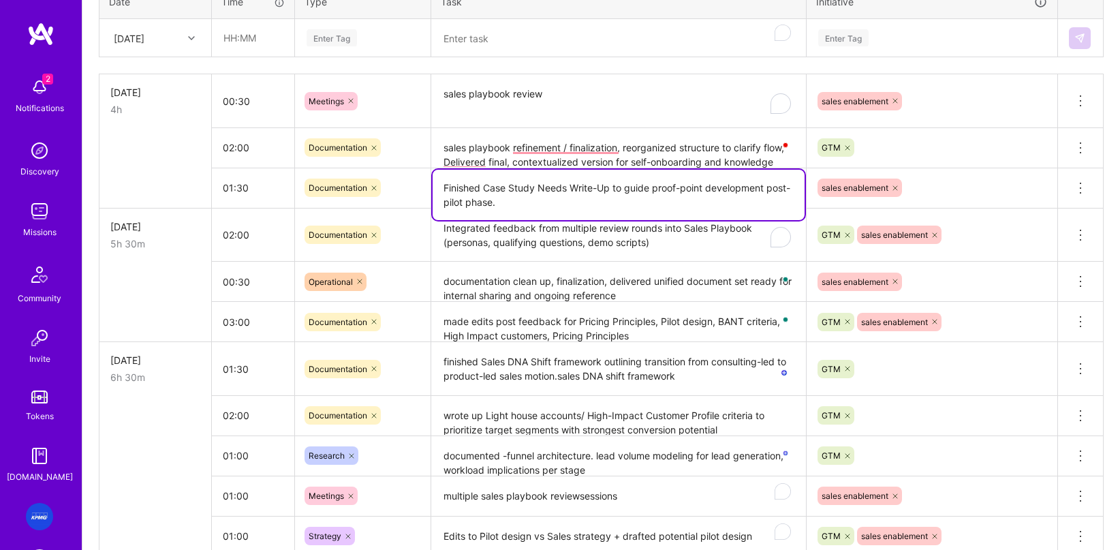
click at [609, 202] on textarea "Finished Case Study Needs Write-Up to guide proof-point development post-pilot …" at bounding box center [619, 195] width 372 height 50
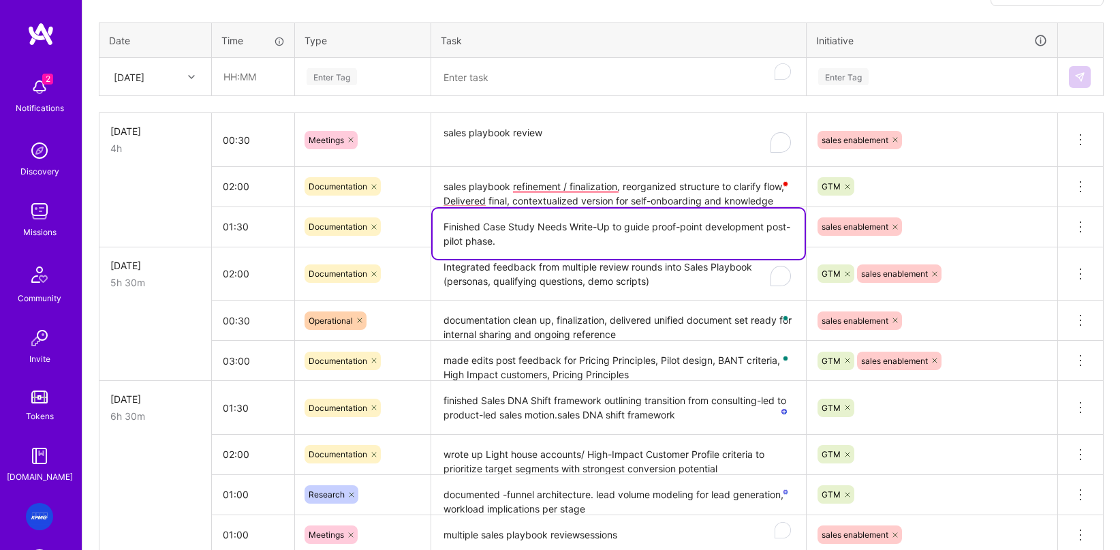
scroll to position [412, 0]
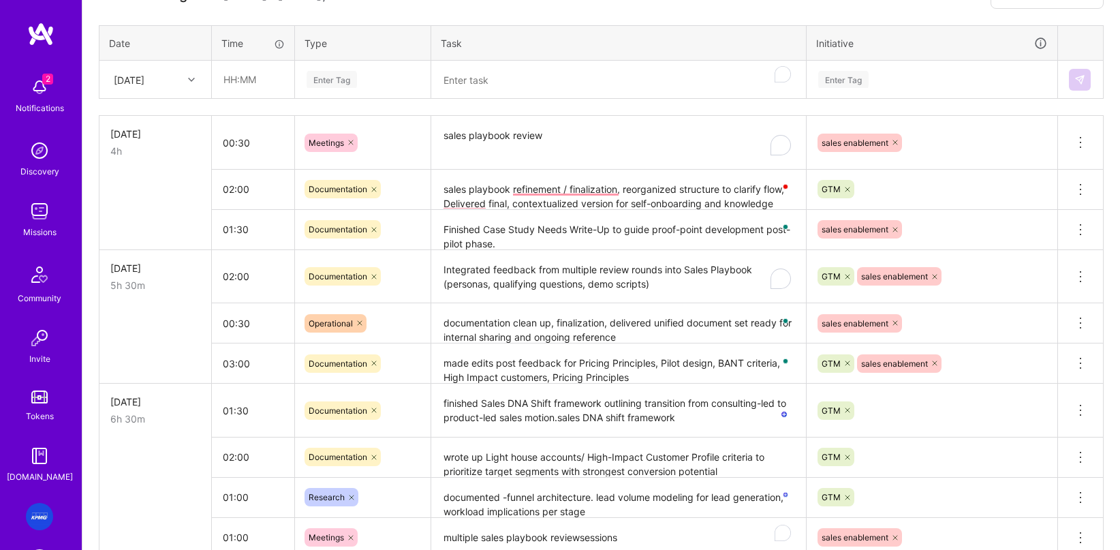
click at [167, 198] on td at bounding box center [155, 189] width 112 height 40
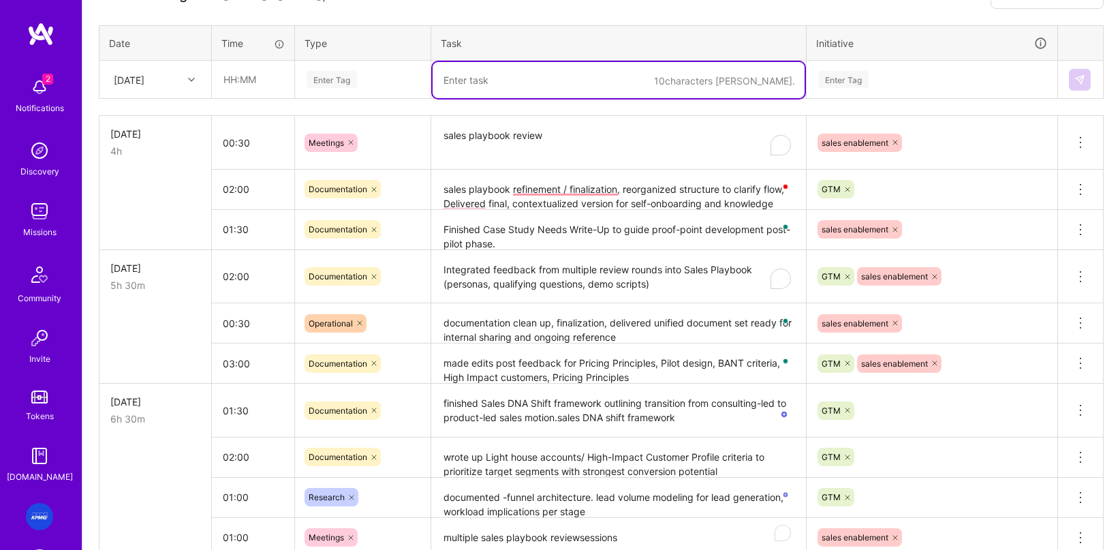
click at [533, 82] on textarea "To enrich screen reader interactions, please activate Accessibility in Grammarl…" at bounding box center [619, 80] width 372 height 36
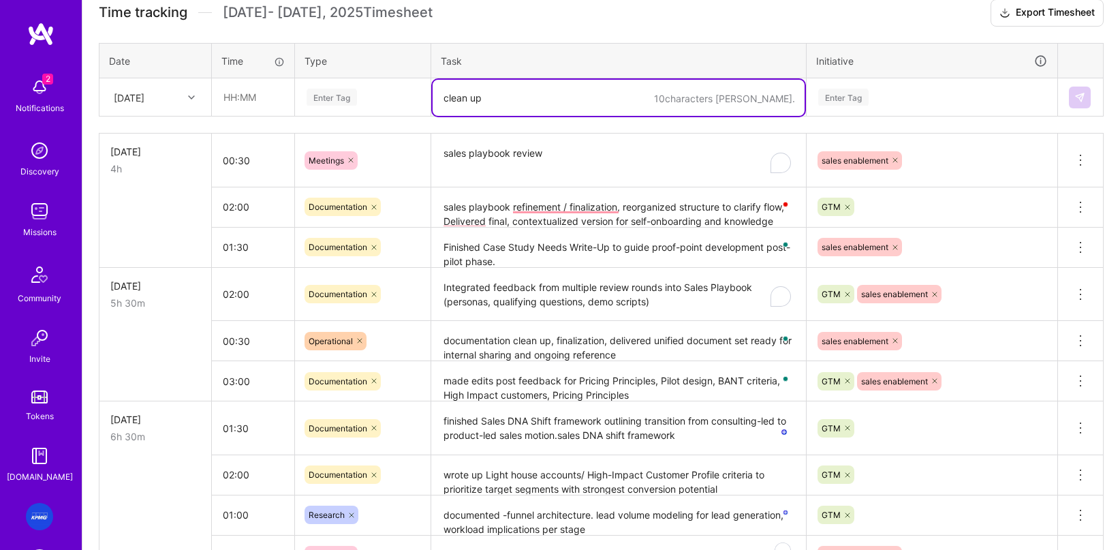
scroll to position [564, 0]
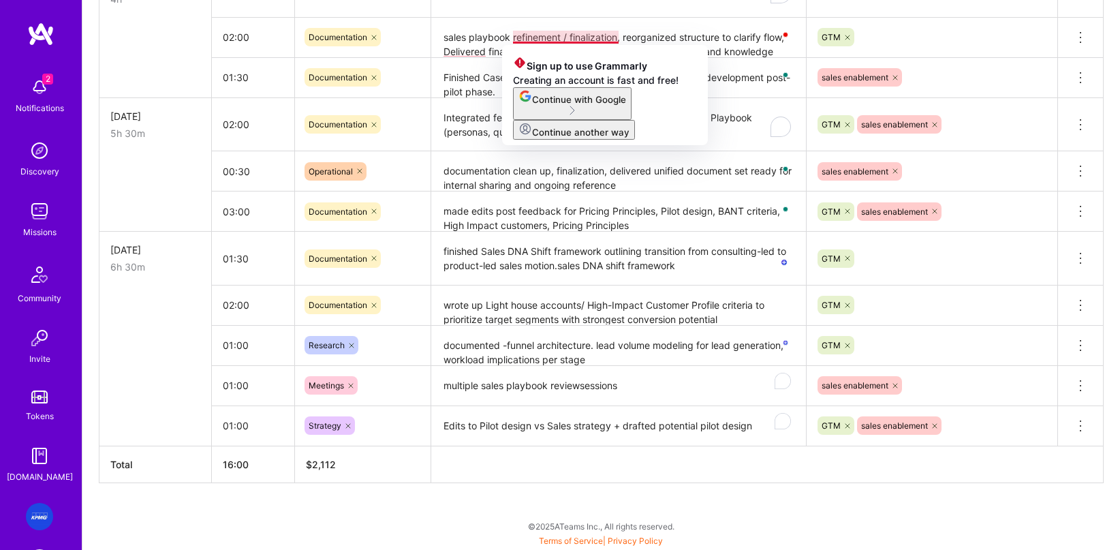
type textarea "clean up"
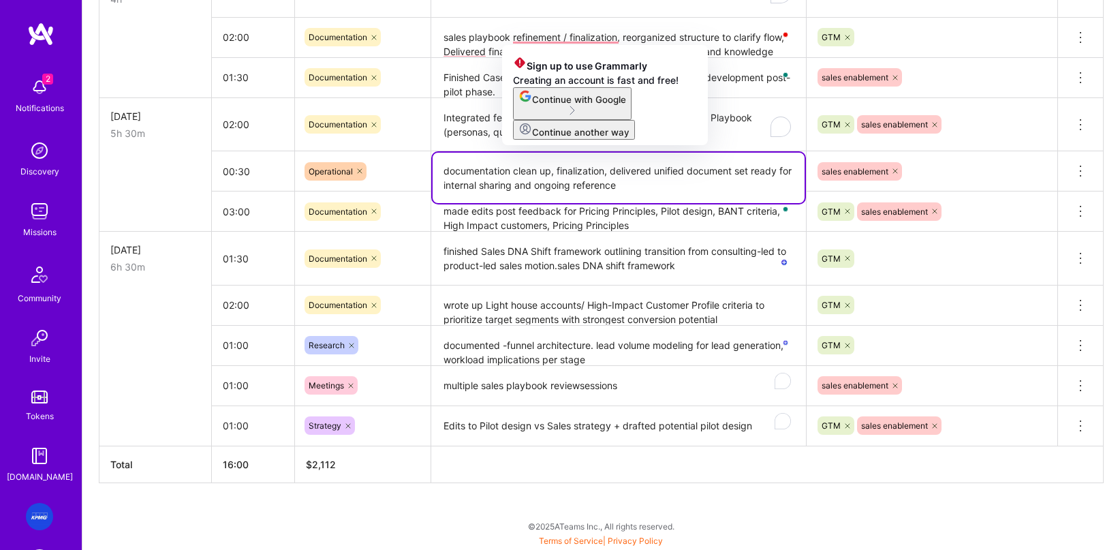
click at [473, 175] on textarea "documentation clean up, finalization, delivered unified document set ready for …" at bounding box center [619, 178] width 372 height 50
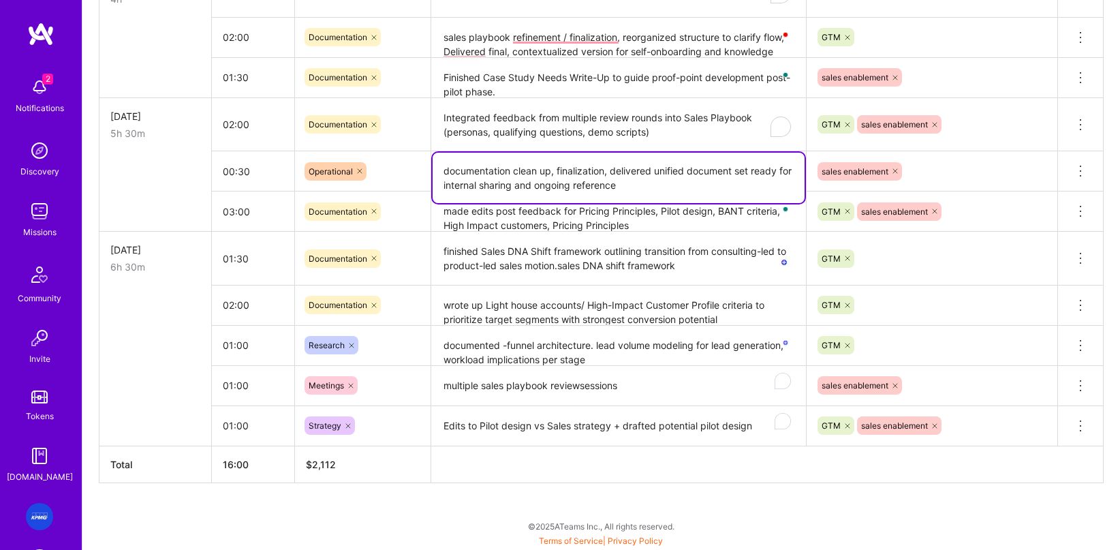
click at [695, 183] on textarea "documentation clean up, finalization, delivered unified document set ready for …" at bounding box center [619, 178] width 372 height 50
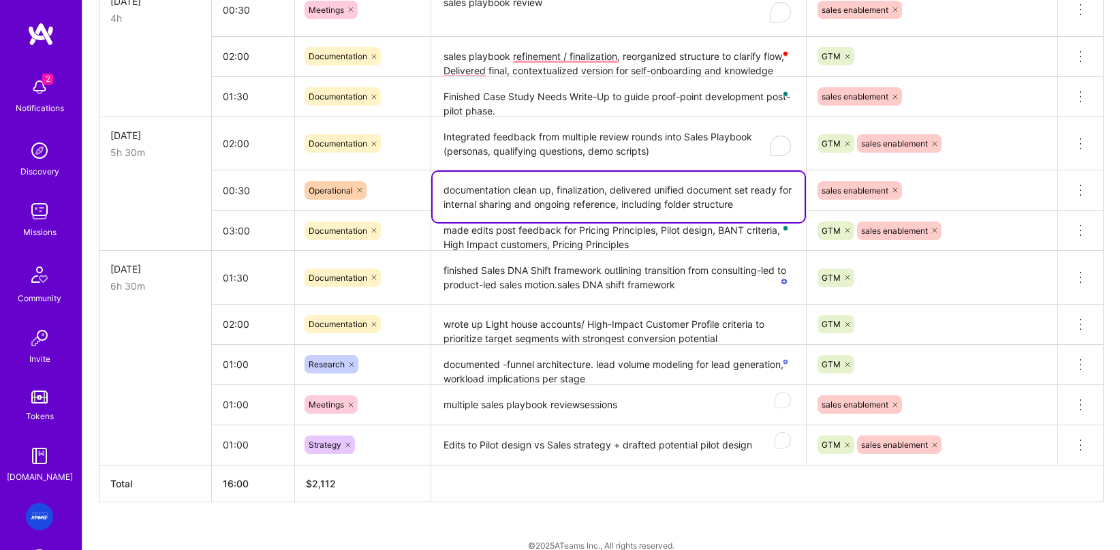
scroll to position [546, 0]
click at [514, 184] on textarea "documentation clean up, finalization, delivered unified document set ready for …" at bounding box center [619, 195] width 372 height 50
drag, startPoint x: 783, startPoint y: 209, endPoint x: 669, endPoint y: 203, distance: 114.6
click at [669, 203] on textarea "documentation / folder clean up, finalization, delivered unified document set r…" at bounding box center [619, 196] width 372 height 50
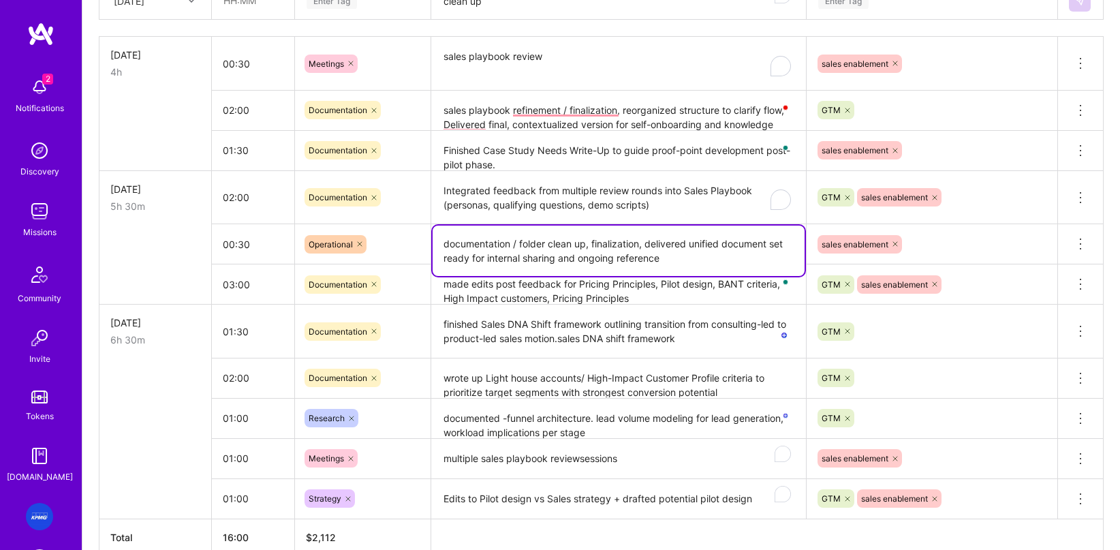
scroll to position [493, 0]
type textarea "documentation / folder clean up, finalization, delivered unified document set r…"
click at [969, 247] on div "sales enablement" at bounding box center [932, 242] width 232 height 21
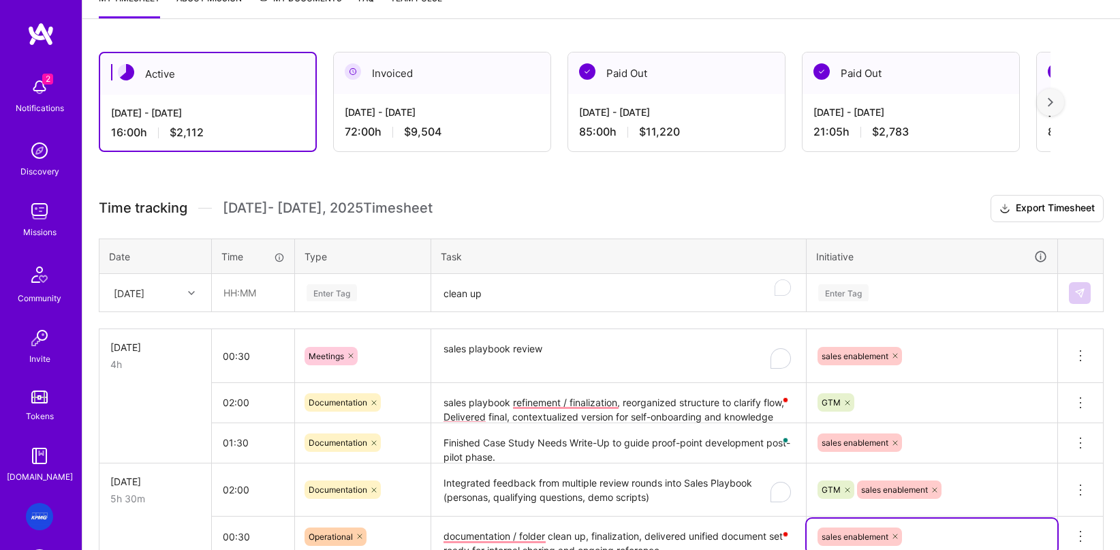
scroll to position [78, 0]
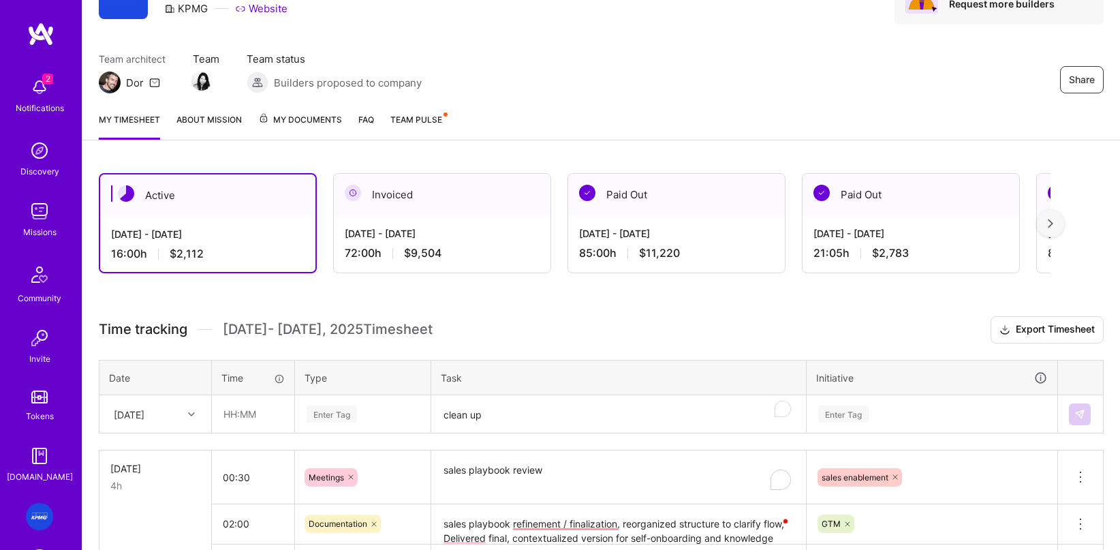
click at [801, 332] on h3 "Time tracking [DATE] - [DATE] Timesheet Export Timesheet" at bounding box center [601, 329] width 1005 height 27
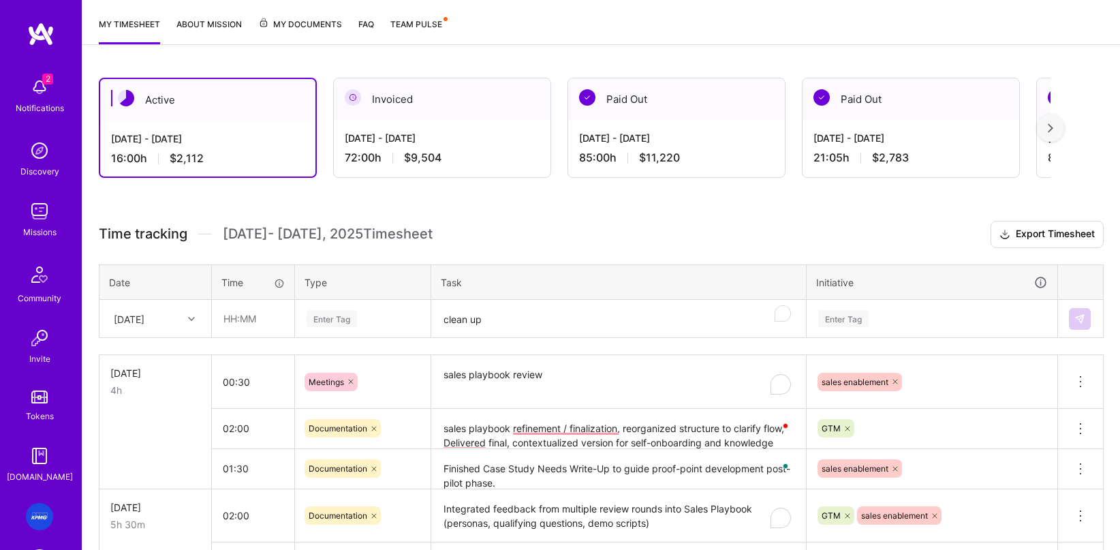
scroll to position [0, 0]
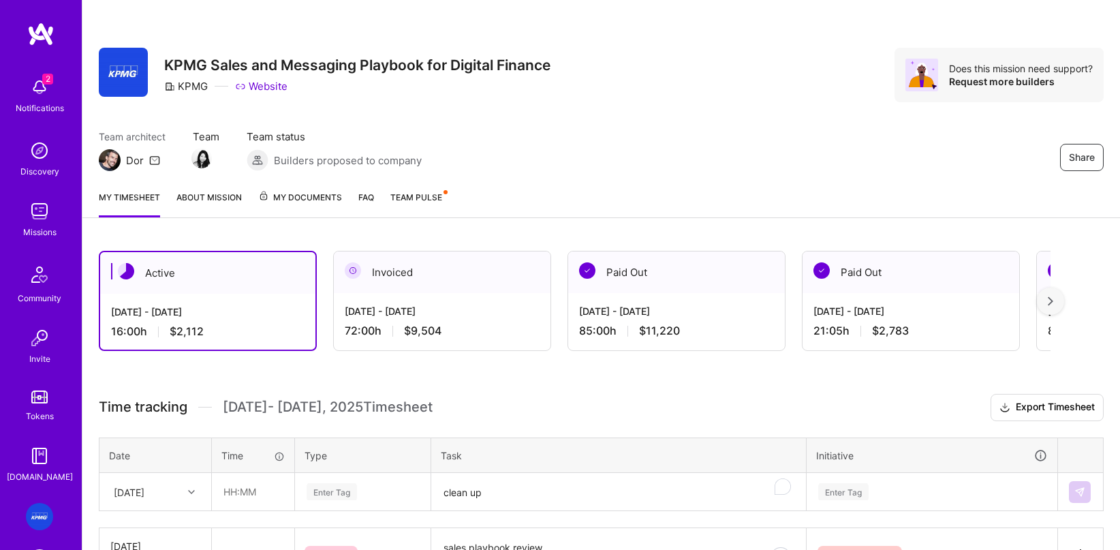
drag, startPoint x: 844, startPoint y: 199, endPoint x: 846, endPoint y: 264, distance: 64.8
click at [844, 199] on div "My timesheet About Mission My Documents FAQ Team Pulse" at bounding box center [601, 198] width 1038 height 39
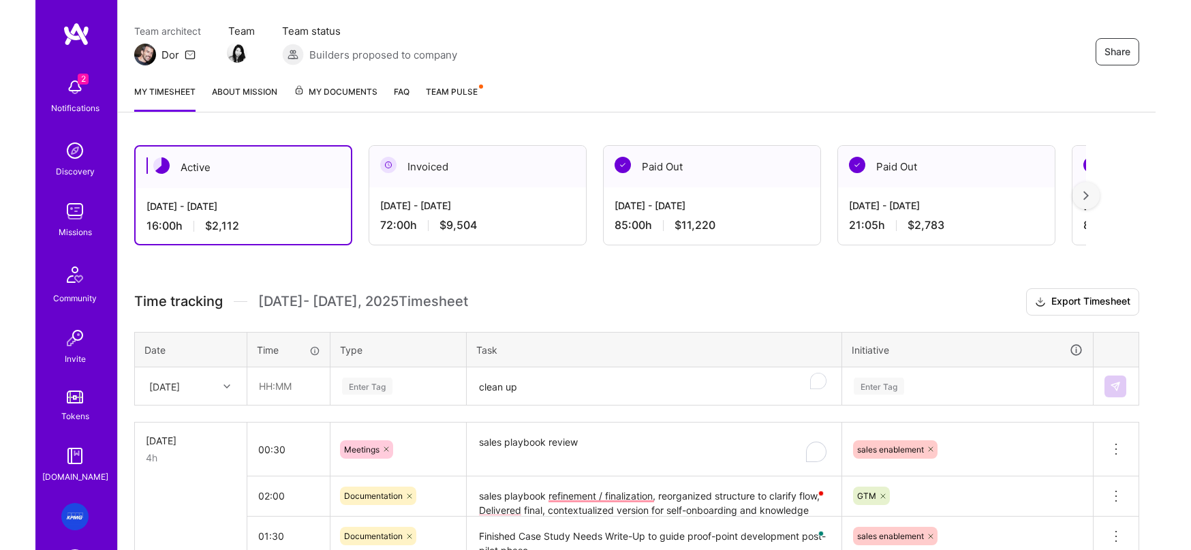
scroll to position [106, 0]
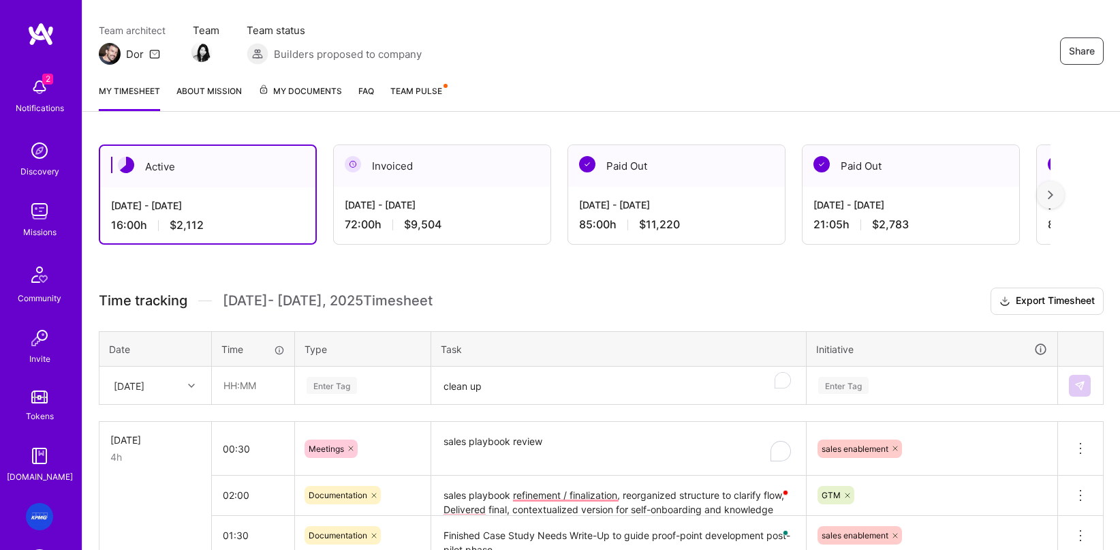
click at [385, 174] on div "Invoiced" at bounding box center [442, 166] width 217 height 42
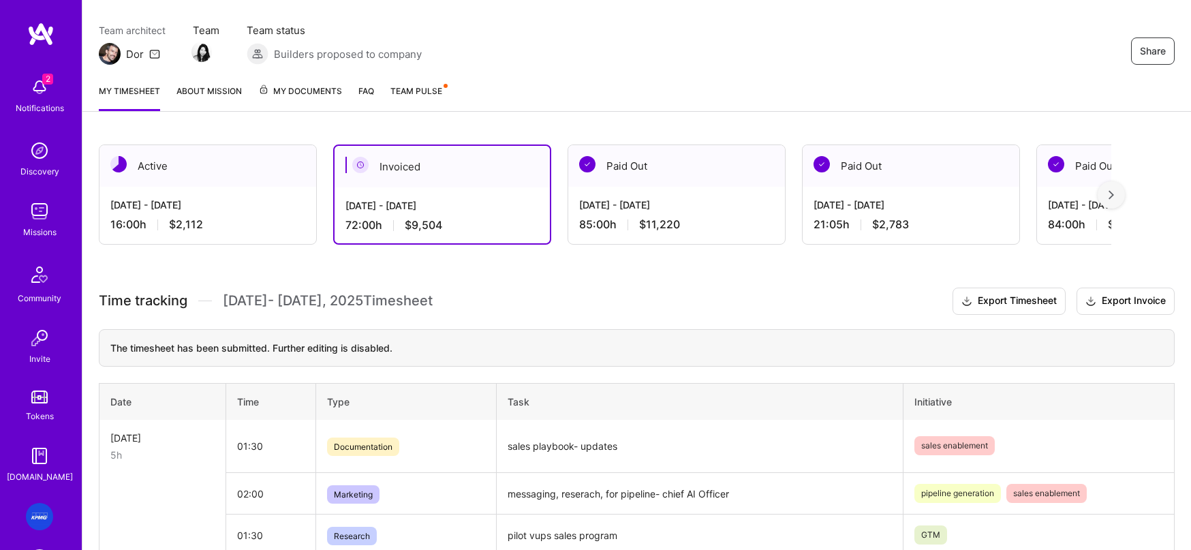
click at [141, 209] on div "[DATE] - [DATE]" at bounding box center [207, 205] width 195 height 14
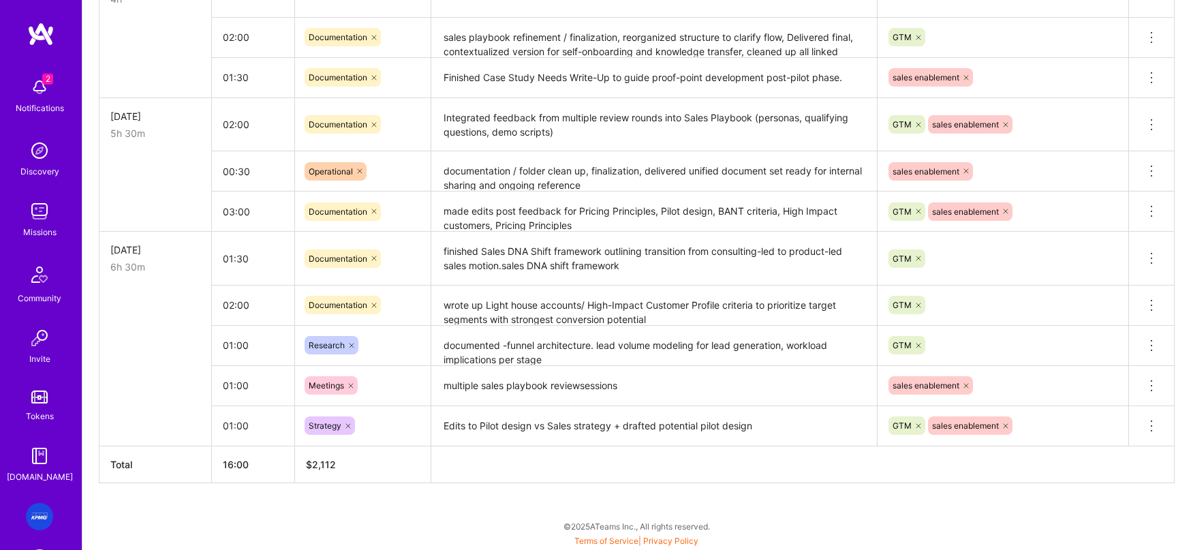
scroll to position [0, 0]
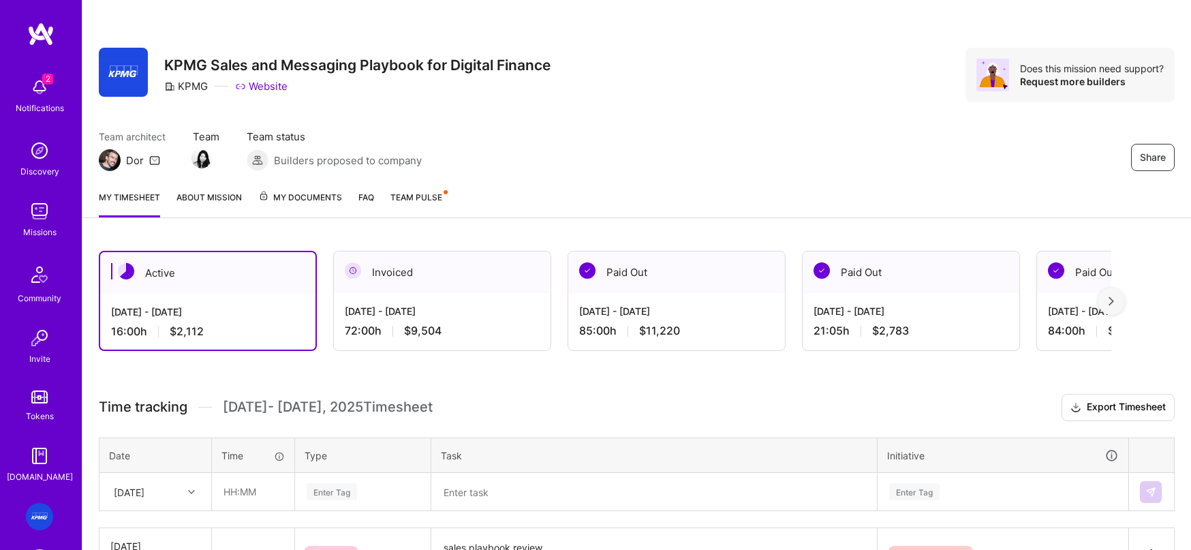
click at [42, 74] on img at bounding box center [39, 87] width 27 height 27
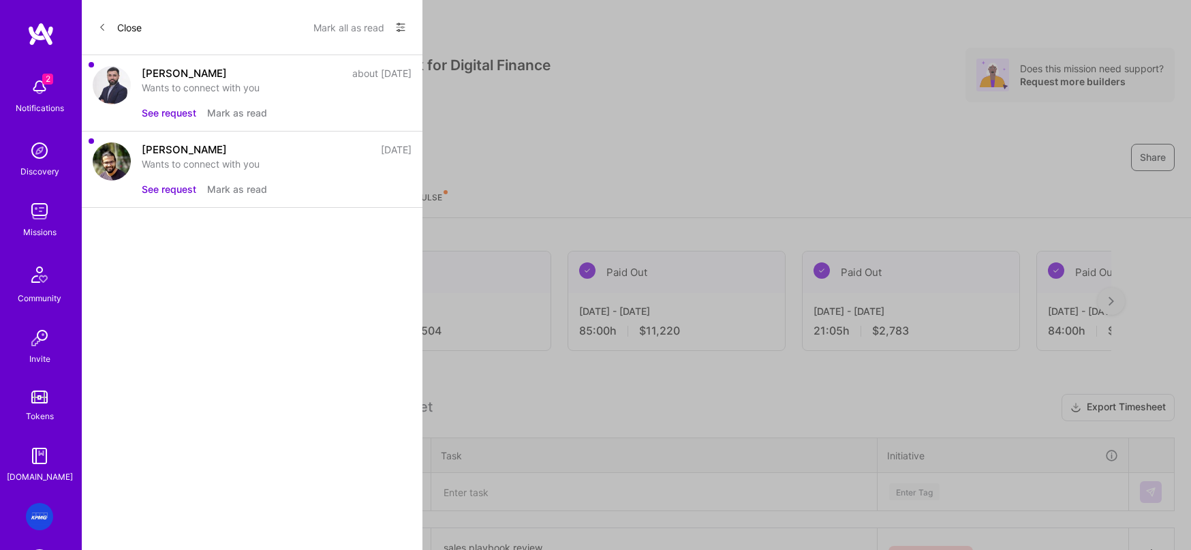
scroll to position [15, 0]
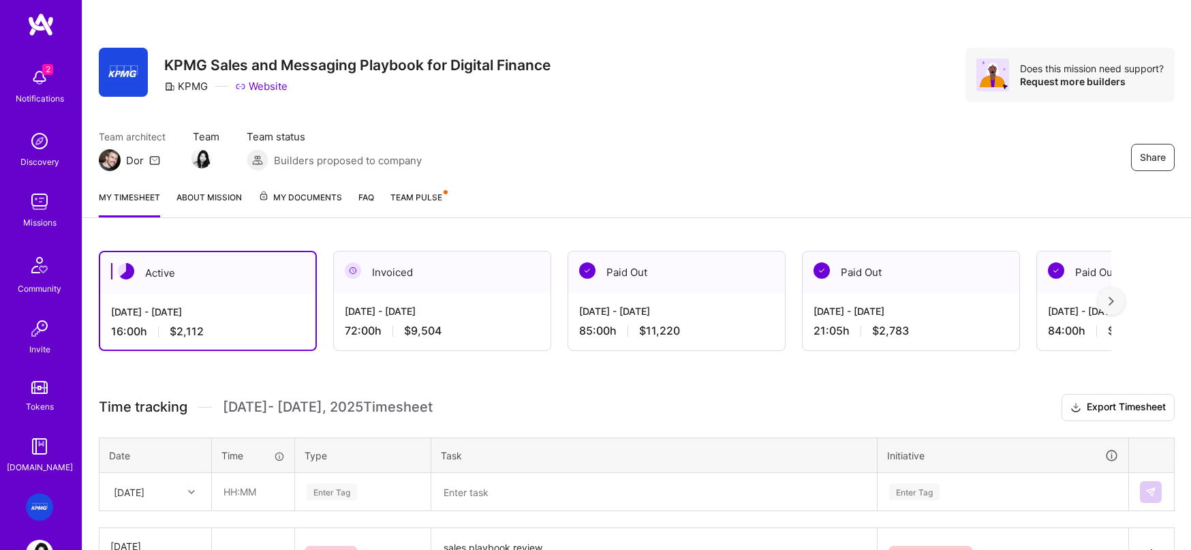
click at [747, 122] on div "2 2 Notifications Discovery Missions Community Invite Tokens A.Guide KPMG: KPMG…" at bounding box center [595, 553] width 1191 height 1107
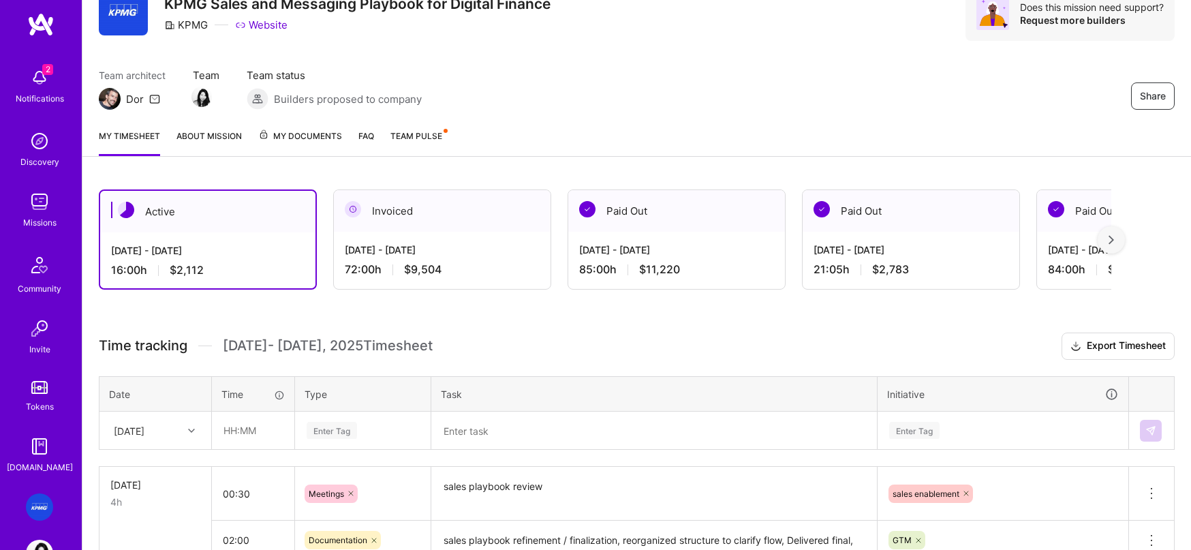
scroll to position [0, 0]
